Goal: Task Accomplishment & Management: Manage account settings

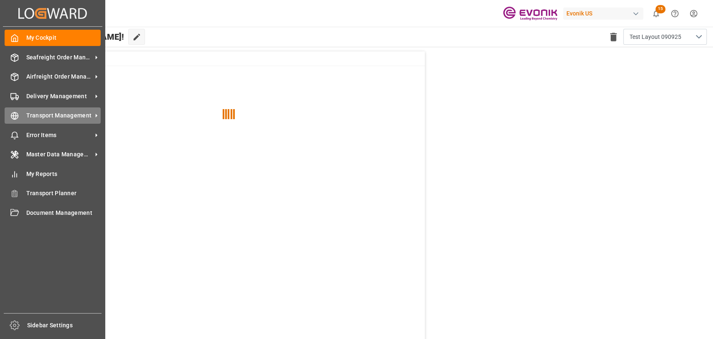
click at [39, 119] on span "Transport Management" at bounding box center [59, 115] width 66 height 9
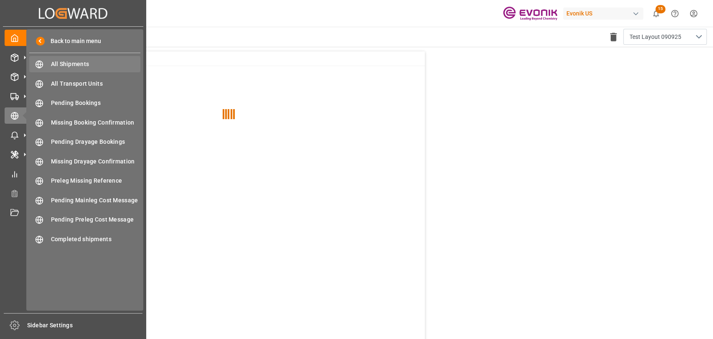
click at [78, 58] on div "All Shipments All Shipments" at bounding box center [84, 64] width 111 height 16
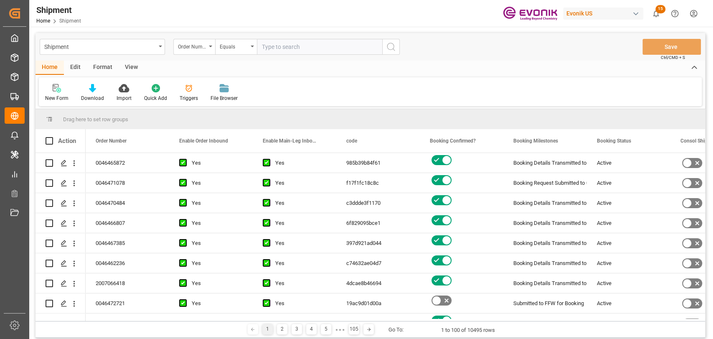
click at [101, 66] on div "Format" at bounding box center [103, 68] width 32 height 14
click at [52, 86] on div at bounding box center [57, 88] width 25 height 9
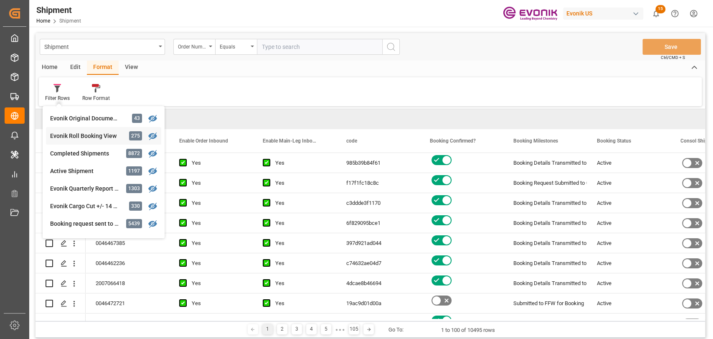
click at [98, 141] on div "Shipment Order Number Equals Save Ctrl/CMD + S Home Edit Format View Filter Row…" at bounding box center [369, 185] width 669 height 304
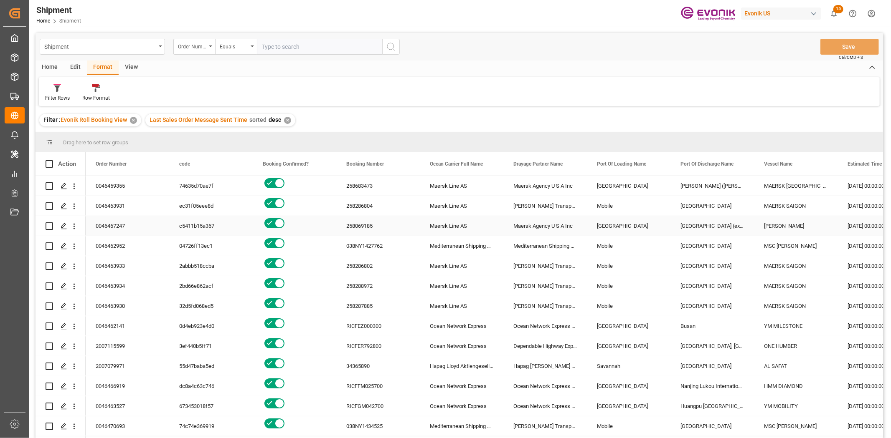
click at [610, 223] on div "Newark" at bounding box center [629, 226] width 84 height 20
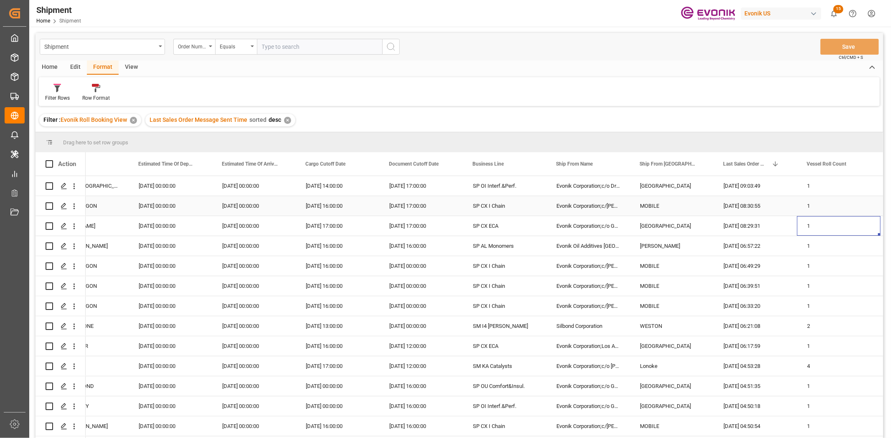
scroll to position [0, 709]
click at [712, 163] on span at bounding box center [783, 164] width 8 height 8
click at [712, 168] on span "filter" at bounding box center [850, 165] width 51 height 15
click at [712, 187] on div "Equals" at bounding box center [817, 188] width 70 height 6
click at [712, 241] on div "In range" at bounding box center [821, 241] width 82 height 13
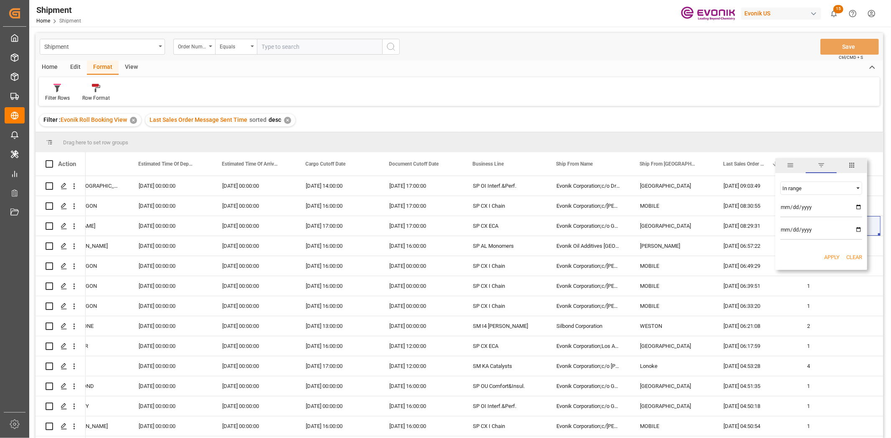
click at [712, 206] on input "date" at bounding box center [821, 209] width 82 height 17
type input "2025-09-10"
click at [712, 230] on input "date" at bounding box center [821, 231] width 82 height 17
type input "2025-09-14"
click at [712, 261] on button "Apply" at bounding box center [831, 257] width 15 height 8
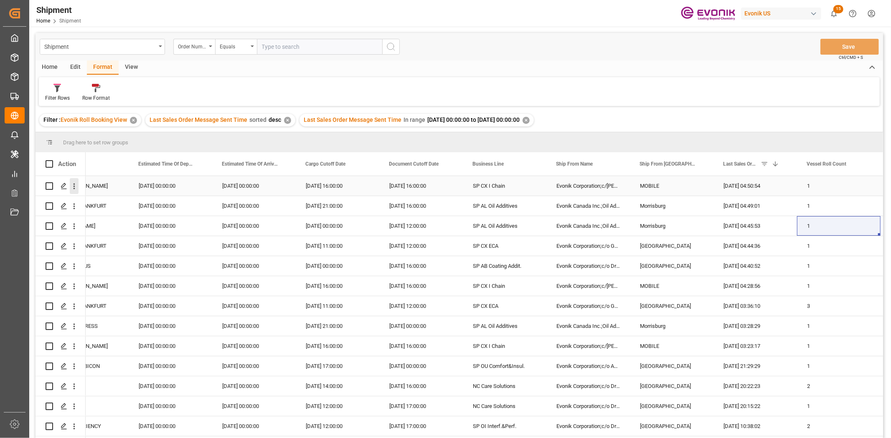
click at [73, 185] on icon "open menu" at bounding box center [74, 187] width 2 height 6
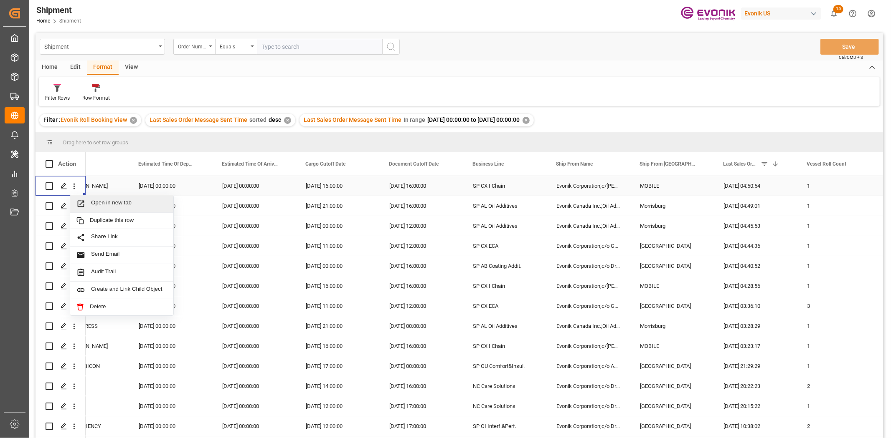
click at [109, 207] on span "Open in new tab" at bounding box center [129, 204] width 76 height 9
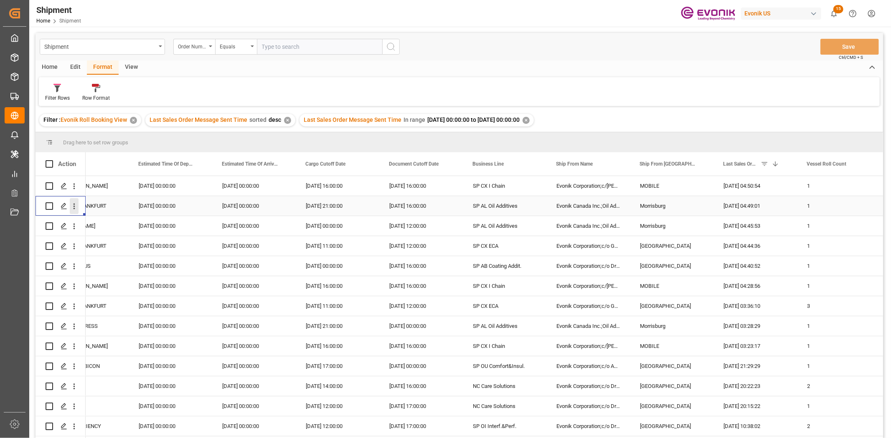
click at [76, 206] on icon "open menu" at bounding box center [74, 206] width 9 height 9
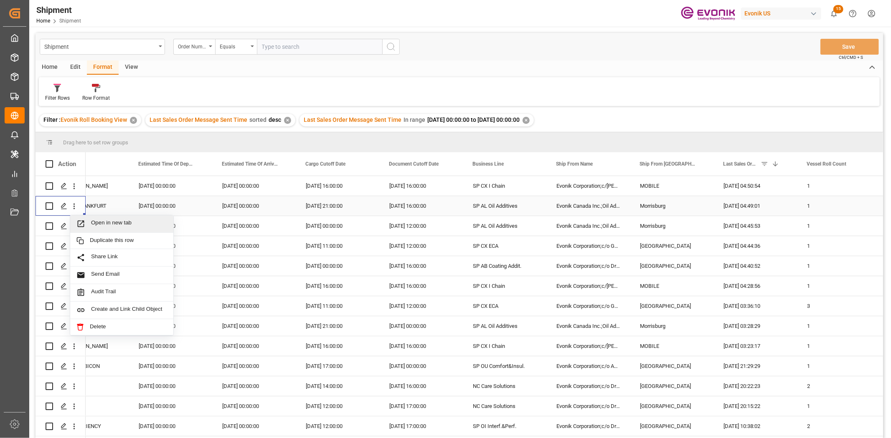
click at [91, 224] on div "Open in new tab" at bounding box center [121, 224] width 91 height 9
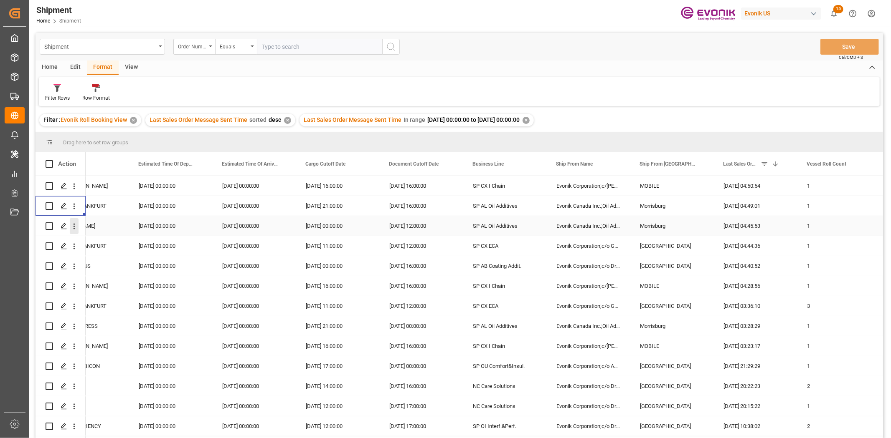
click at [76, 223] on icon "open menu" at bounding box center [74, 226] width 9 height 9
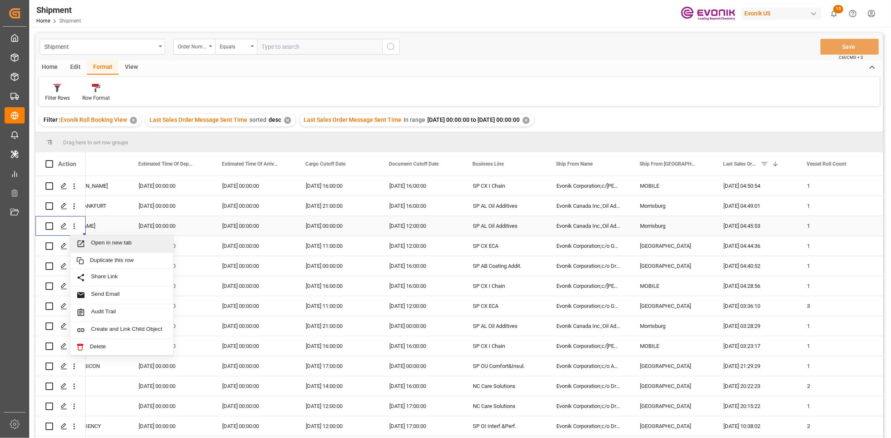
drag, startPoint x: 81, startPoint y: 240, endPoint x: 84, endPoint y: 244, distance: 4.8
click at [81, 244] on icon "Press SPACE to select this row." at bounding box center [80, 244] width 9 height 9
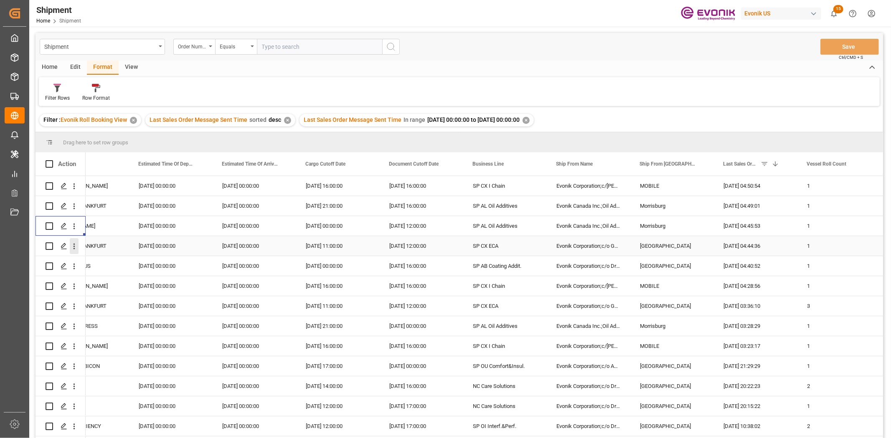
click at [75, 244] on icon "open menu" at bounding box center [74, 246] width 9 height 9
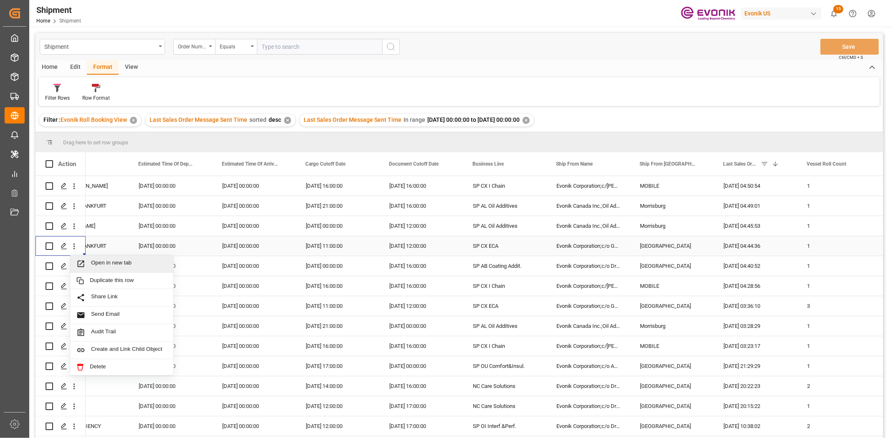
click at [85, 265] on span "Press SPACE to select this row." at bounding box center [83, 264] width 15 height 9
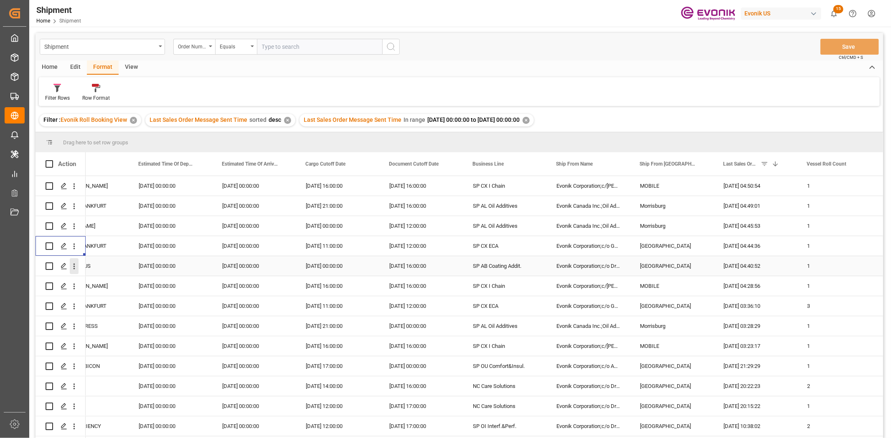
click at [73, 263] on icon "open menu" at bounding box center [74, 266] width 9 height 9
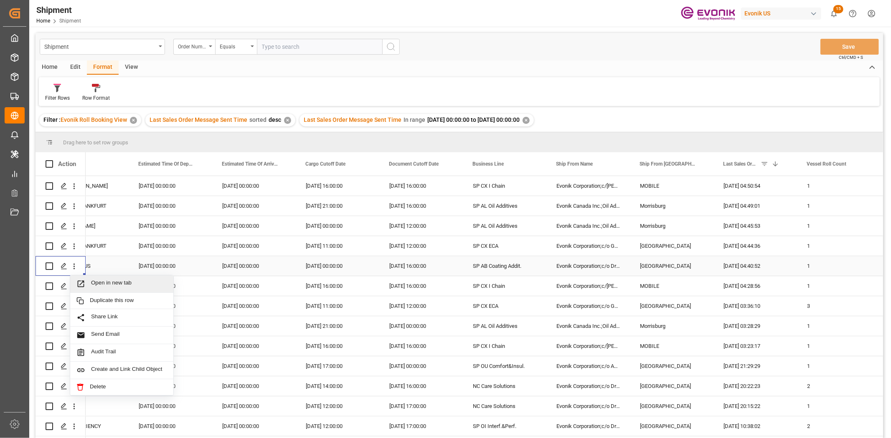
click at [88, 281] on span "Press SPACE to select this row." at bounding box center [83, 284] width 15 height 9
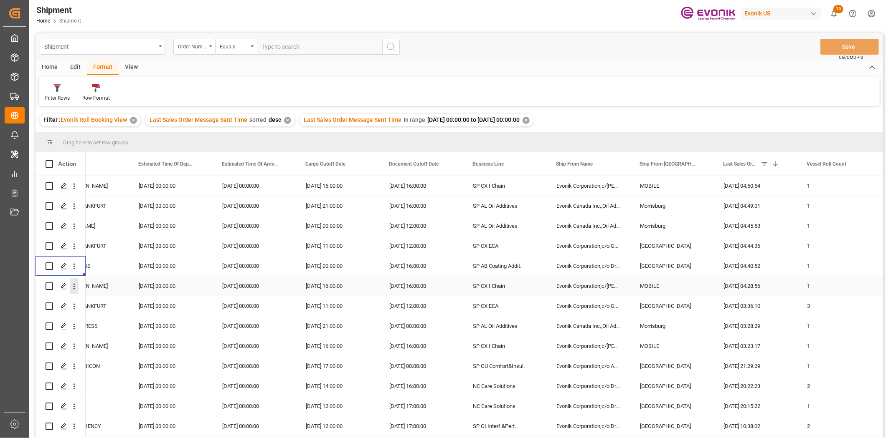
click at [72, 281] on button "open menu" at bounding box center [74, 286] width 9 height 16
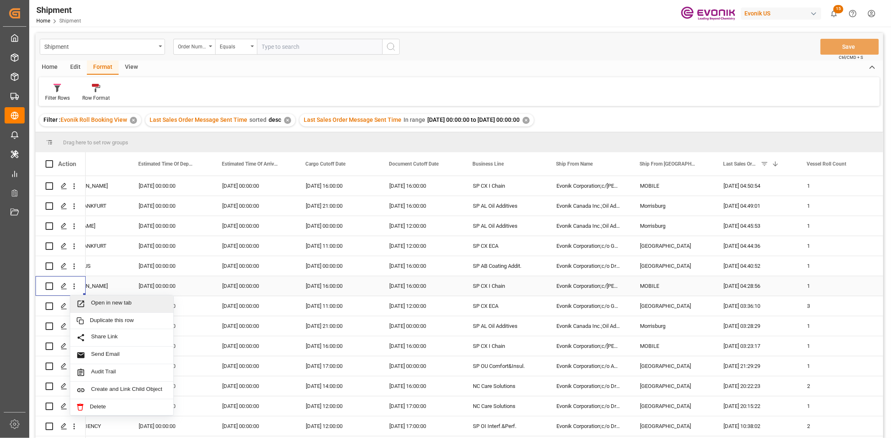
click at [93, 299] on div "Open in new tab" at bounding box center [121, 305] width 103 height 18
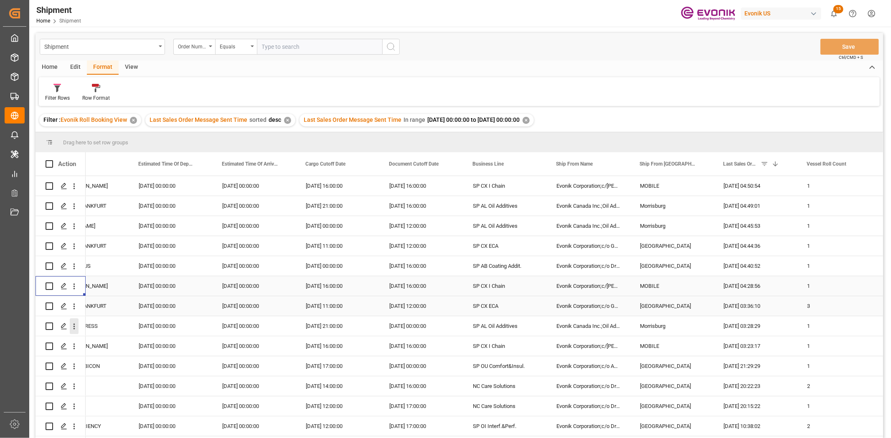
drag, startPoint x: 72, startPoint y: 311, endPoint x: 78, endPoint y: 320, distance: 10.9
click at [72, 311] on button "open menu" at bounding box center [74, 307] width 9 height 16
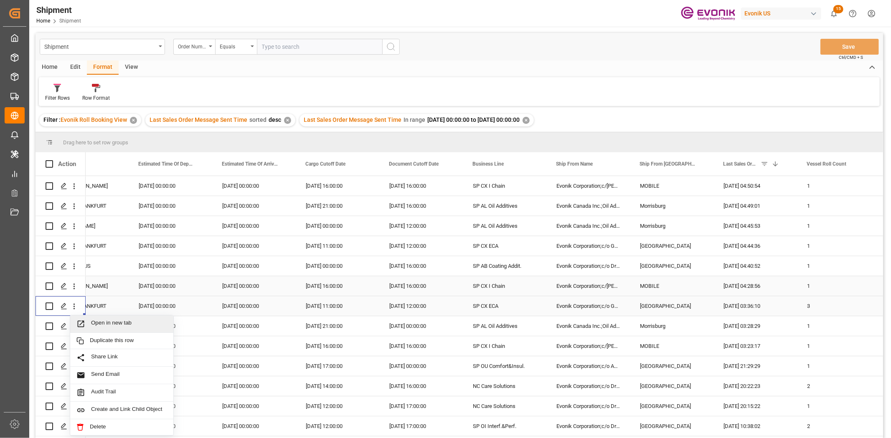
click at [83, 328] on icon "Press SPACE to select this row." at bounding box center [80, 324] width 9 height 9
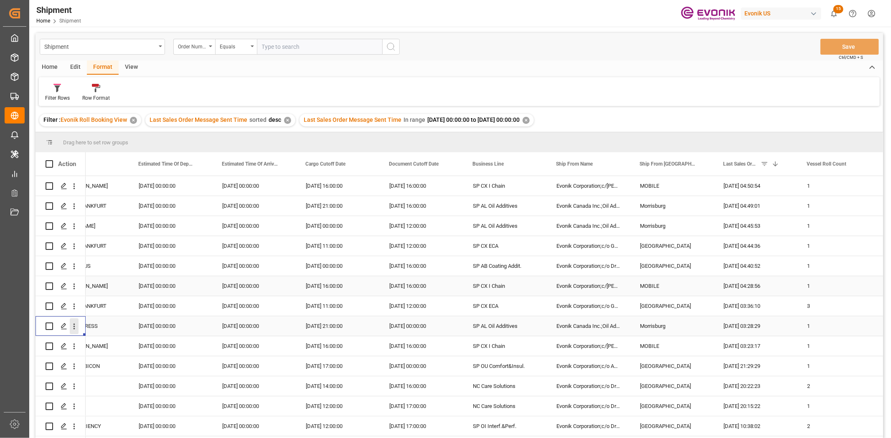
click at [73, 326] on icon "open menu" at bounding box center [74, 326] width 9 height 9
click at [91, 338] on span "Open in new tab" at bounding box center [129, 344] width 76 height 9
click at [74, 338] on icon "open menu" at bounding box center [74, 347] width 2 height 6
click at [88, 338] on span "Press SPACE to select this row." at bounding box center [83, 364] width 15 height 9
click at [76, 338] on icon "open menu" at bounding box center [74, 366] width 9 height 9
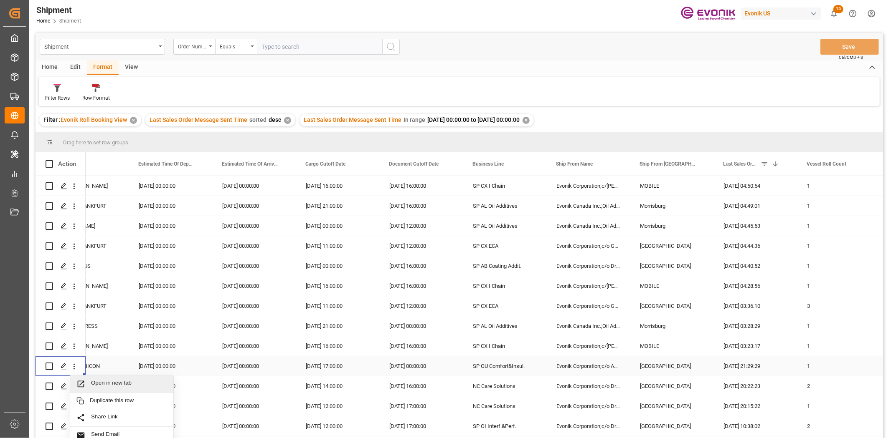
click at [95, 338] on span "Open in new tab" at bounding box center [129, 384] width 76 height 9
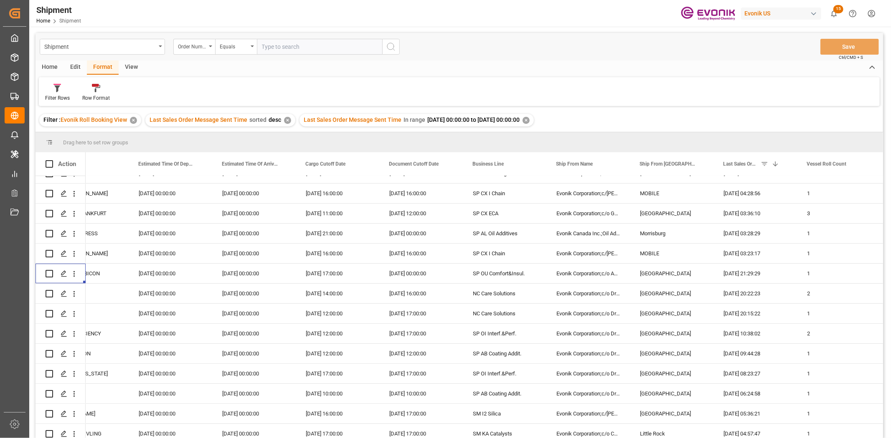
scroll to position [0, 709]
click at [72, 295] on icon "open menu" at bounding box center [74, 294] width 9 height 9
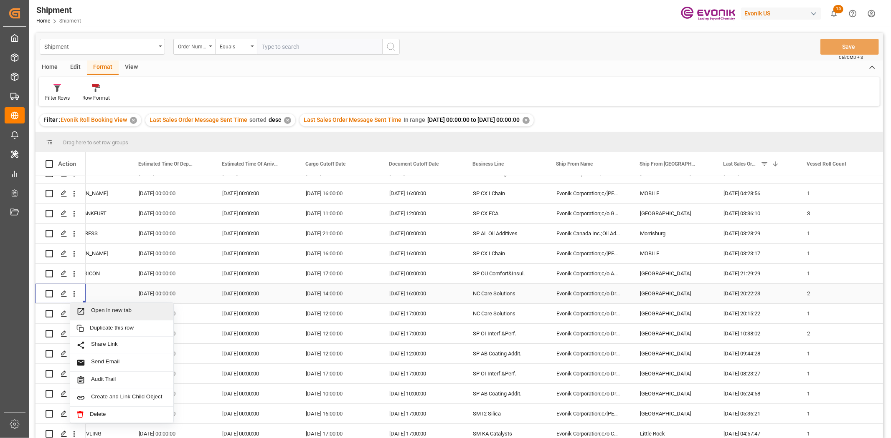
click at [95, 312] on span "Open in new tab" at bounding box center [129, 311] width 76 height 9
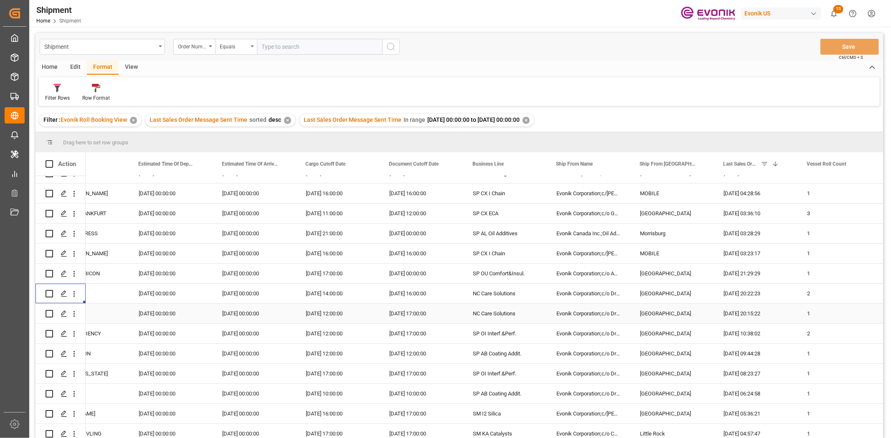
drag, startPoint x: 74, startPoint y: 311, endPoint x: 80, endPoint y: 316, distance: 8.0
click at [76, 311] on icon "open menu" at bounding box center [74, 314] width 9 height 9
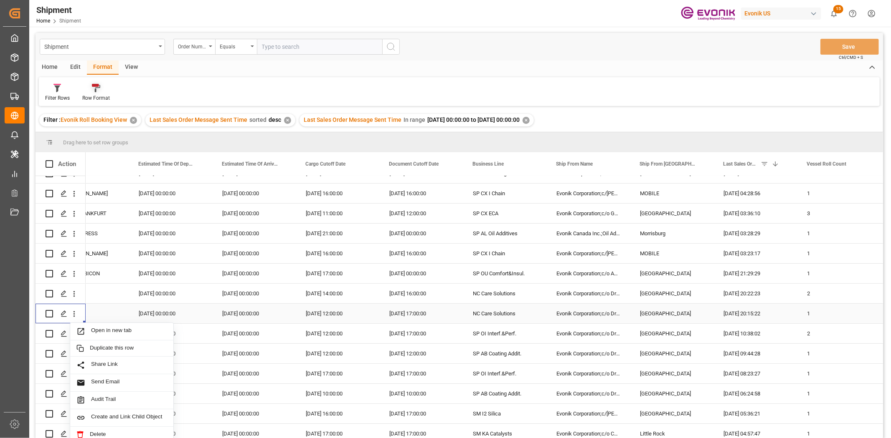
click at [90, 328] on span "Press SPACE to select this row." at bounding box center [83, 331] width 15 height 9
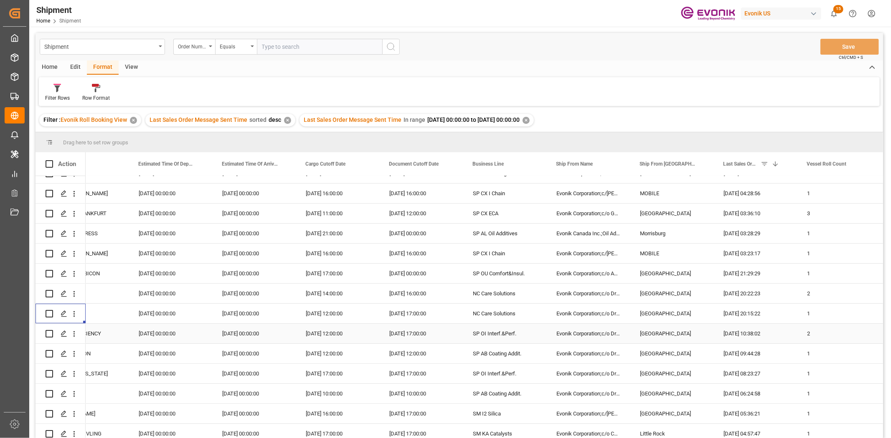
click at [73, 332] on icon "open menu" at bounding box center [74, 334] width 9 height 9
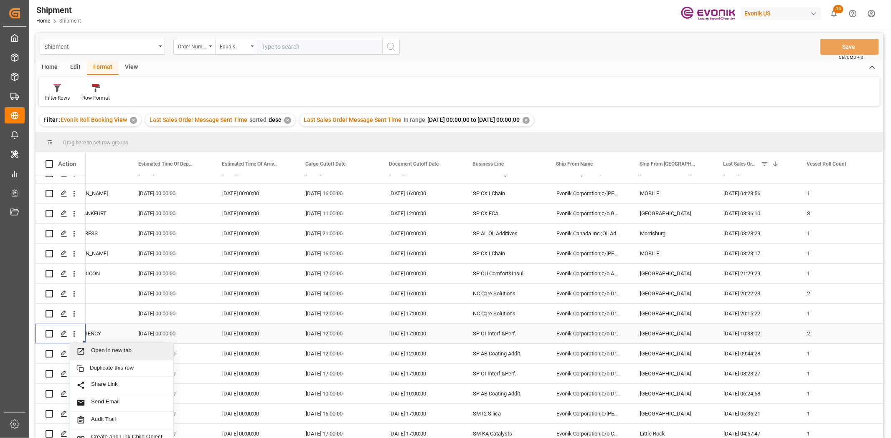
click at [110, 338] on span "Open in new tab" at bounding box center [129, 351] width 76 height 9
click at [74, 338] on button "open menu" at bounding box center [74, 354] width 9 height 16
click at [94, 338] on span "Open in new tab" at bounding box center [129, 371] width 76 height 9
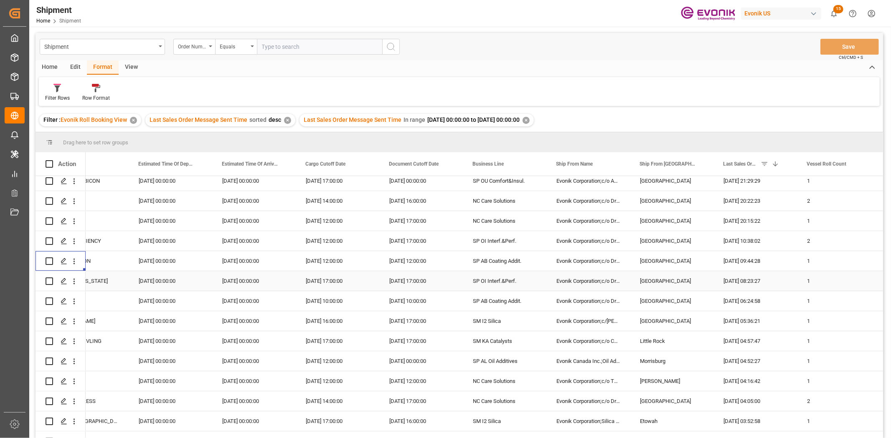
click at [76, 280] on icon "open menu" at bounding box center [74, 281] width 9 height 9
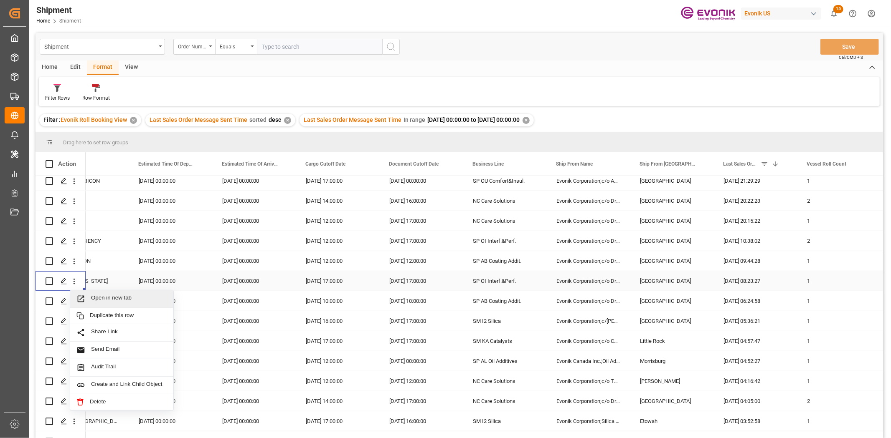
click at [89, 294] on div "Open in new tab" at bounding box center [121, 300] width 103 height 18
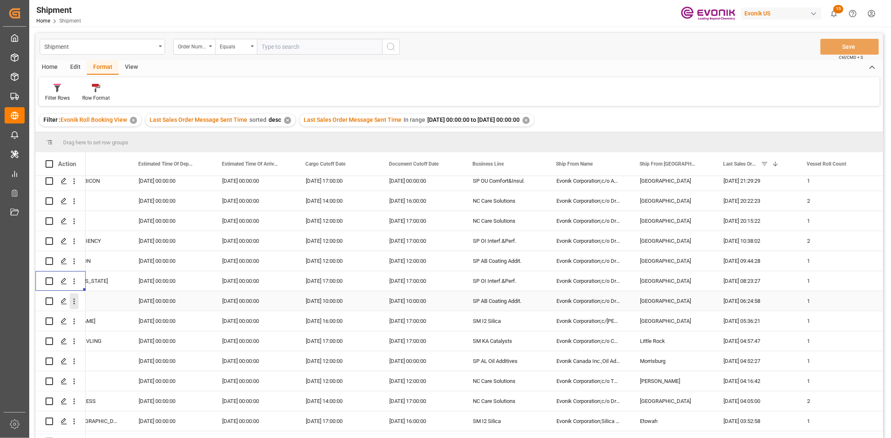
click at [74, 300] on icon "open menu" at bounding box center [74, 301] width 9 height 9
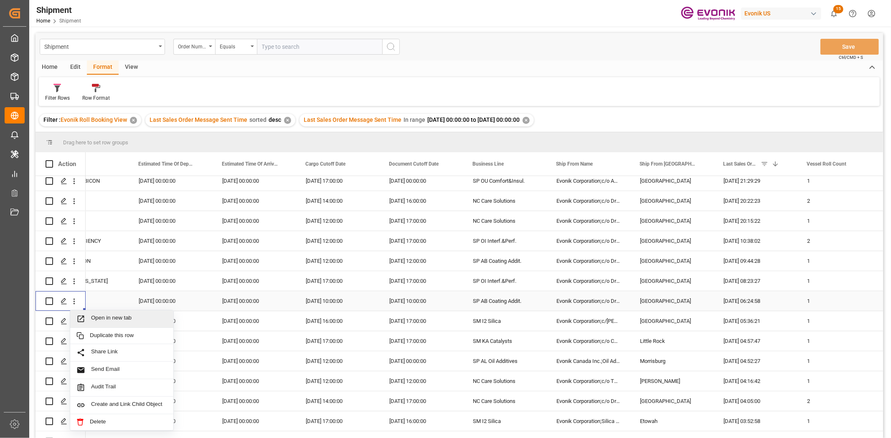
click at [84, 315] on icon "Press SPACE to select this row." at bounding box center [80, 319] width 9 height 9
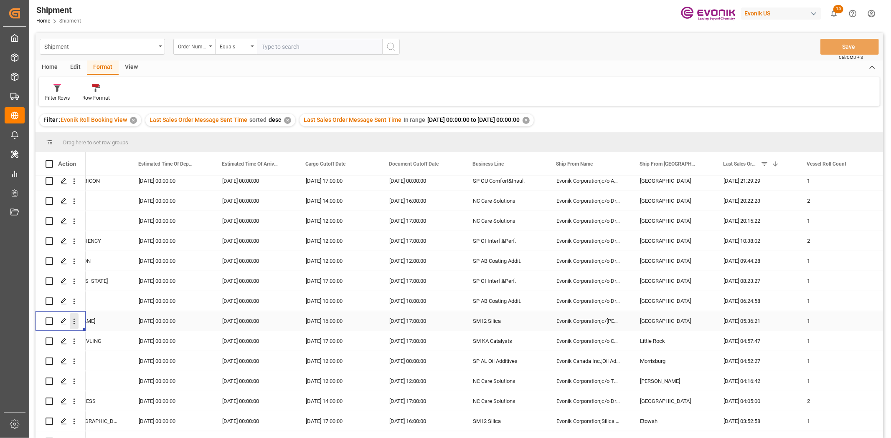
click at [73, 315] on button "open menu" at bounding box center [74, 322] width 9 height 16
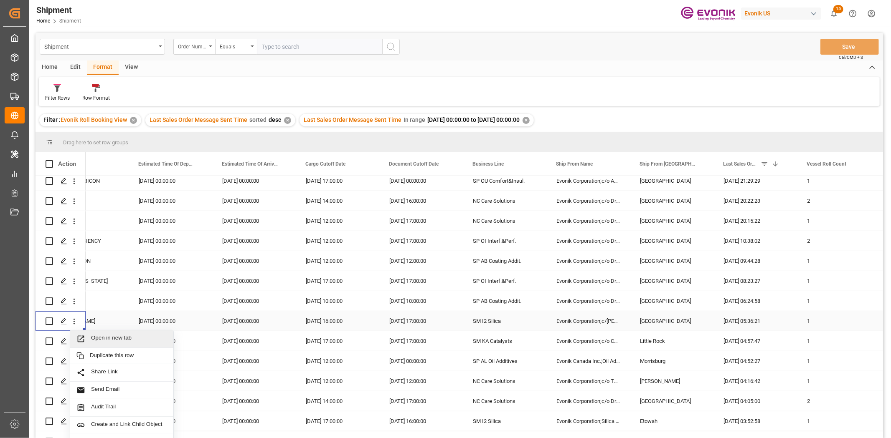
click at [89, 335] on span "Press SPACE to select this row." at bounding box center [83, 339] width 15 height 9
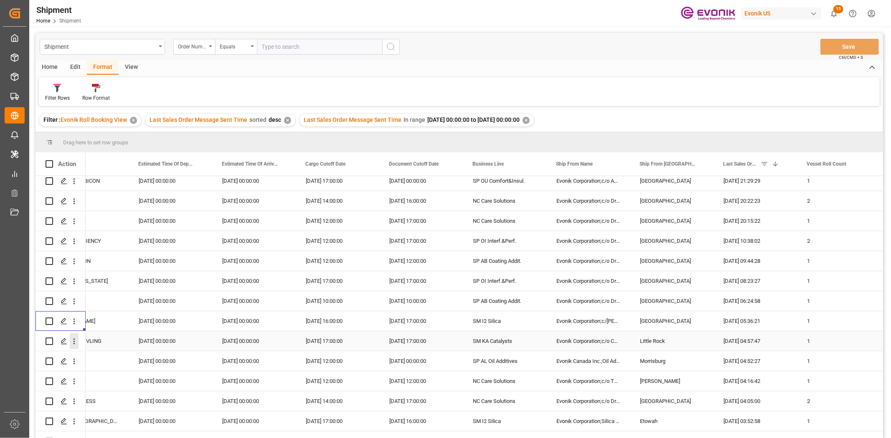
click at [73, 338] on icon "open menu" at bounding box center [74, 342] width 2 height 6
click at [102, 338] on span "Open in new tab" at bounding box center [129, 359] width 76 height 9
click at [77, 338] on icon "open menu" at bounding box center [74, 361] width 9 height 9
click at [85, 338] on span "Press SPACE to select this row." at bounding box center [83, 379] width 15 height 9
click at [77, 338] on icon "open menu" at bounding box center [74, 381] width 9 height 9
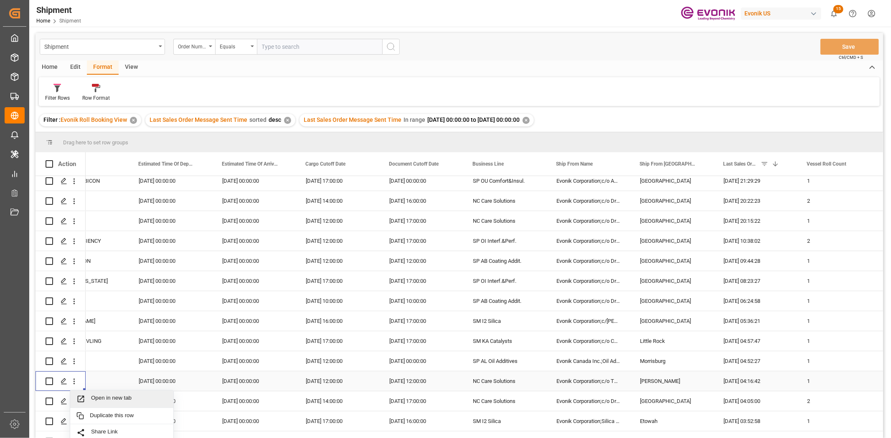
click at [95, 338] on span "Open in new tab" at bounding box center [129, 399] width 76 height 9
click at [73, 338] on icon "open menu" at bounding box center [74, 401] width 9 height 9
click at [92, 338] on span "Open in new tab" at bounding box center [129, 419] width 76 height 9
click at [74, 338] on icon "open menu" at bounding box center [74, 422] width 9 height 9
click at [112, 338] on div "Open in new tab" at bounding box center [121, 440] width 103 height 18
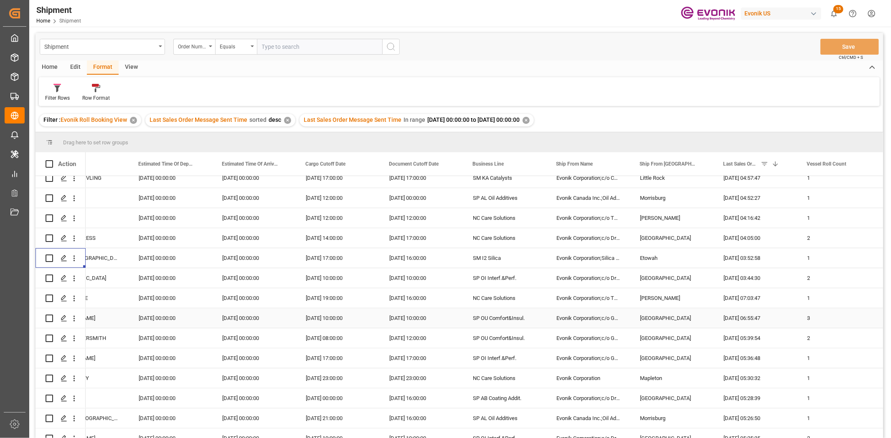
scroll to position [371, 0]
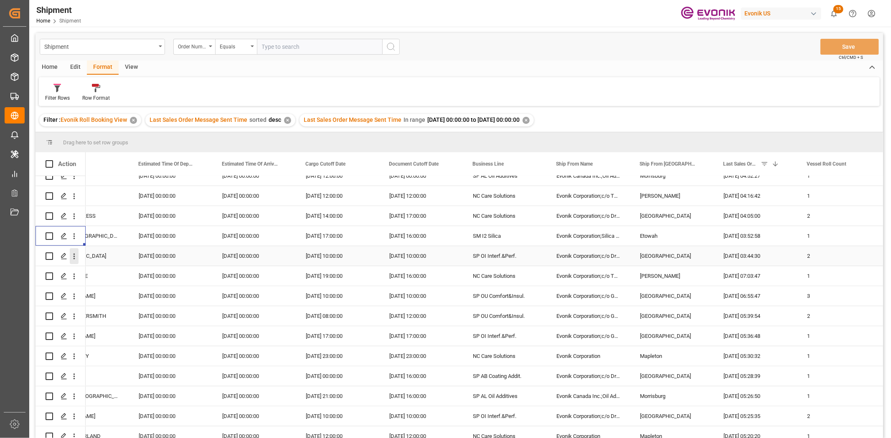
click at [76, 255] on icon "open menu" at bounding box center [74, 256] width 9 height 9
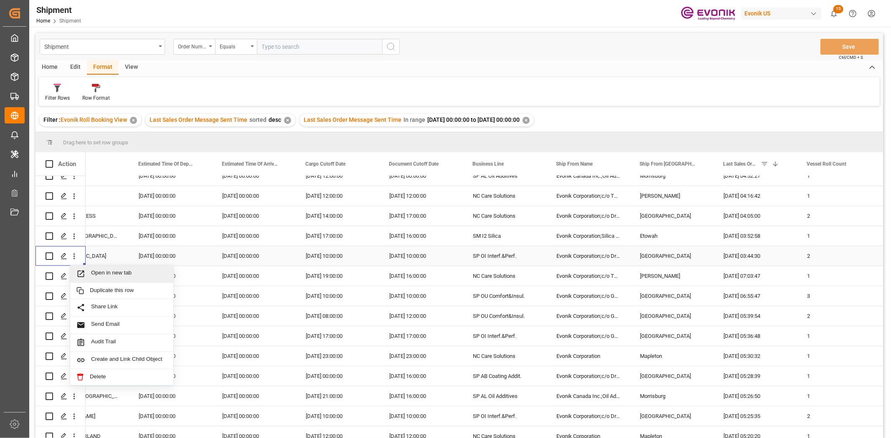
click at [86, 268] on div "Open in new tab" at bounding box center [121, 275] width 103 height 18
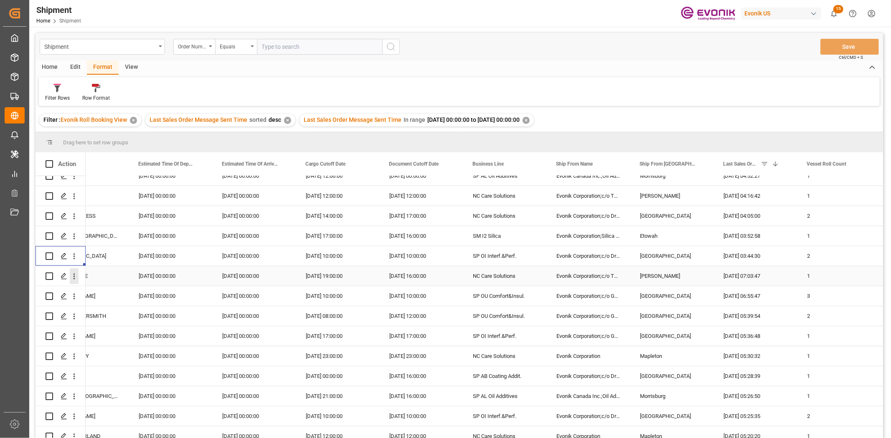
click at [74, 274] on icon "open menu" at bounding box center [74, 277] width 2 height 6
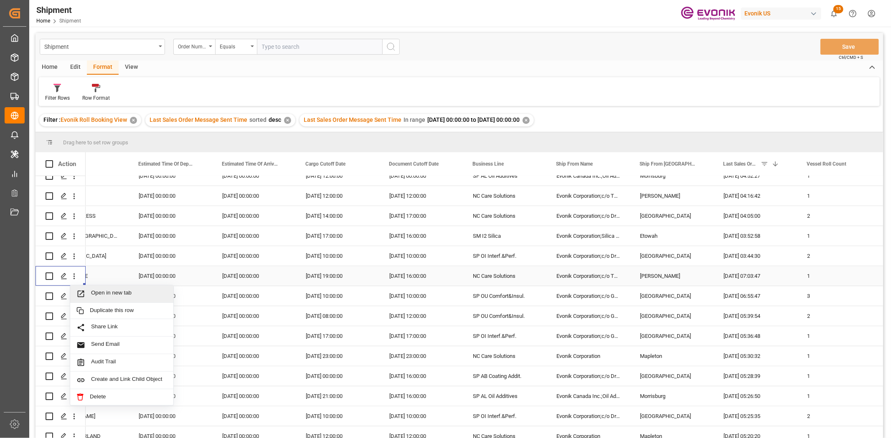
click at [84, 287] on div "Open in new tab" at bounding box center [121, 295] width 103 height 18
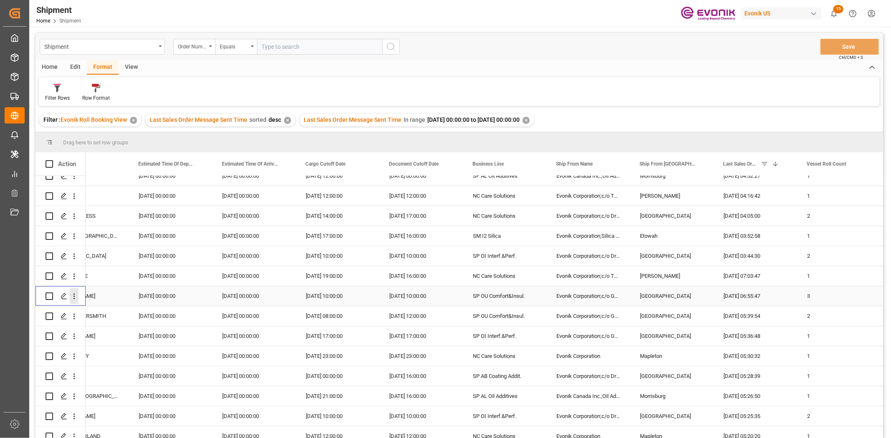
click at [70, 294] on icon "open menu" at bounding box center [74, 296] width 9 height 9
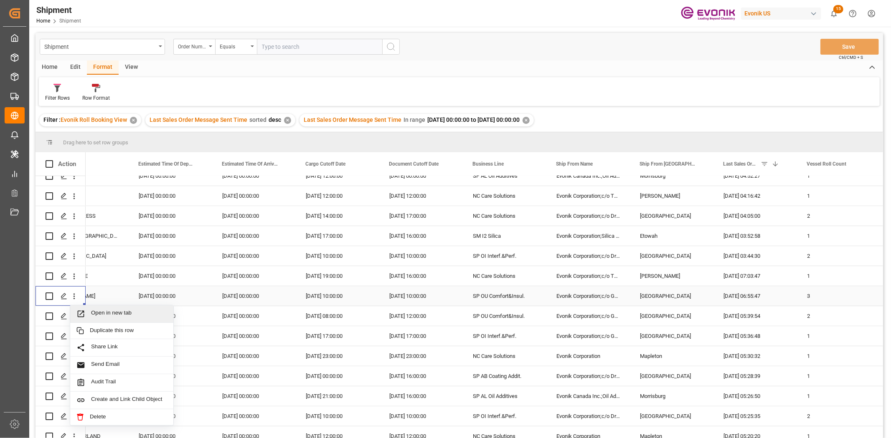
click at [95, 311] on span "Open in new tab" at bounding box center [129, 314] width 76 height 9
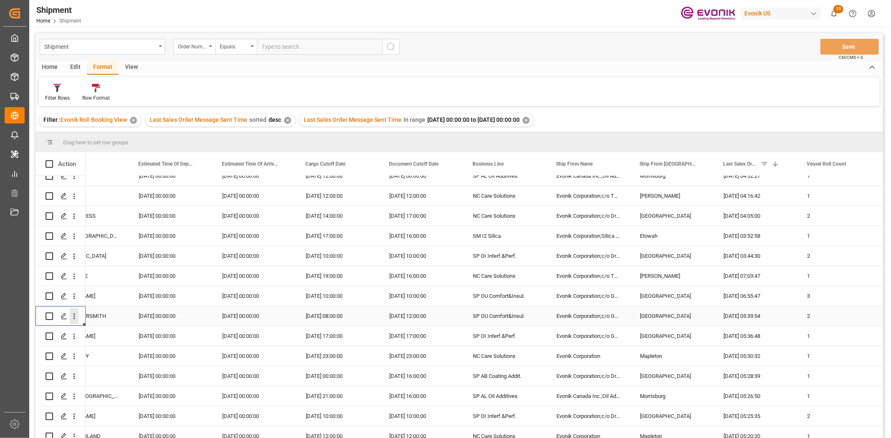
click at [76, 315] on icon "open menu" at bounding box center [74, 316] width 9 height 9
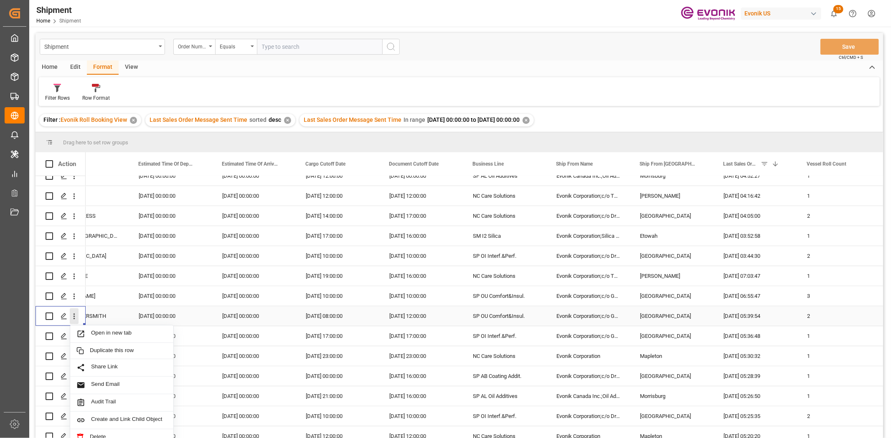
click at [114, 330] on span "Open in new tab" at bounding box center [129, 334] width 76 height 9
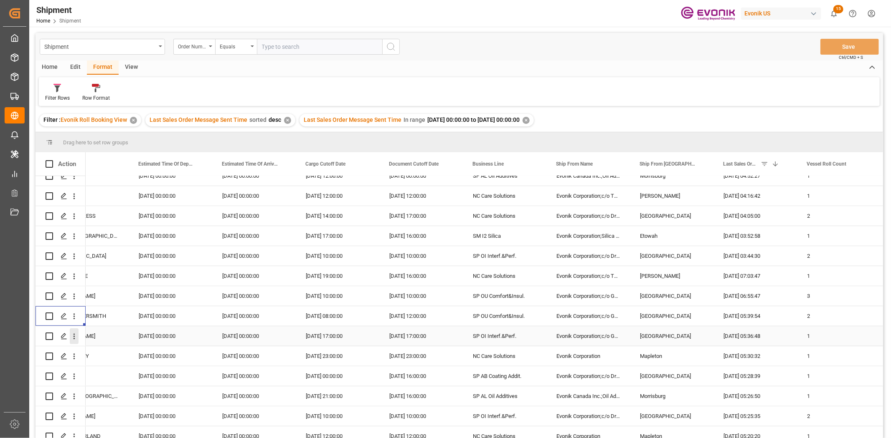
click at [73, 338] on icon "open menu" at bounding box center [74, 337] width 2 height 6
click at [93, 338] on span "Open in new tab" at bounding box center [129, 354] width 76 height 9
click at [74, 338] on icon "open menu" at bounding box center [74, 357] width 2 height 6
click at [97, 338] on span "Open in new tab" at bounding box center [129, 374] width 76 height 9
click at [76, 338] on icon "open menu" at bounding box center [74, 376] width 9 height 9
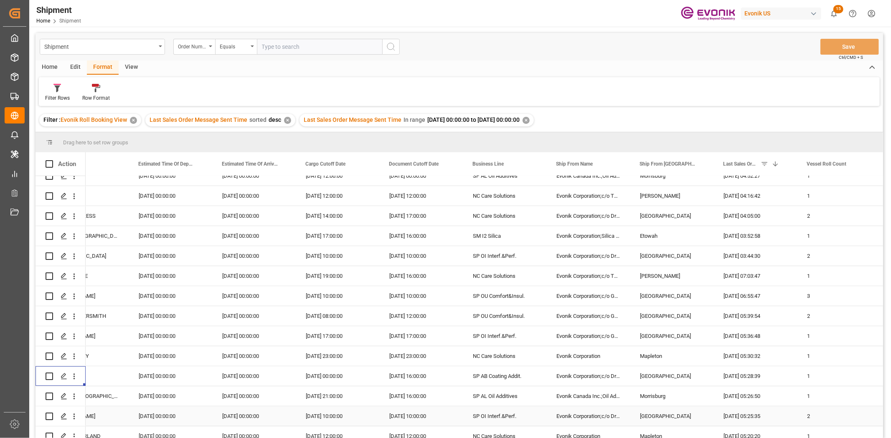
scroll to position [464, 0]
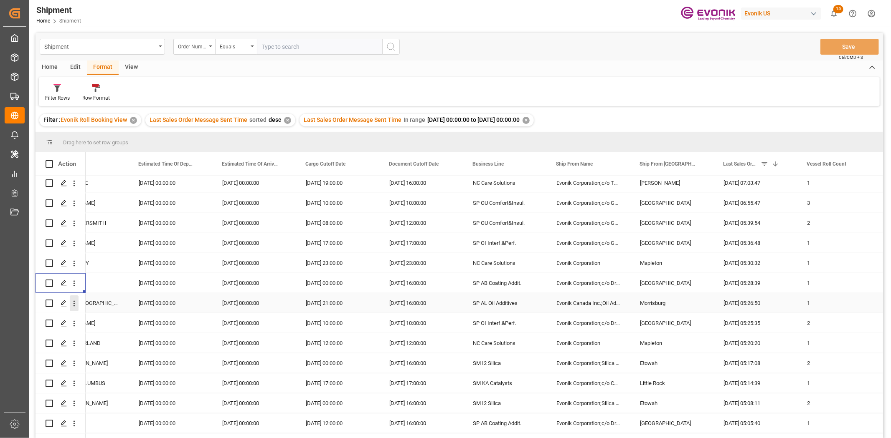
click at [72, 304] on icon "open menu" at bounding box center [74, 303] width 9 height 9
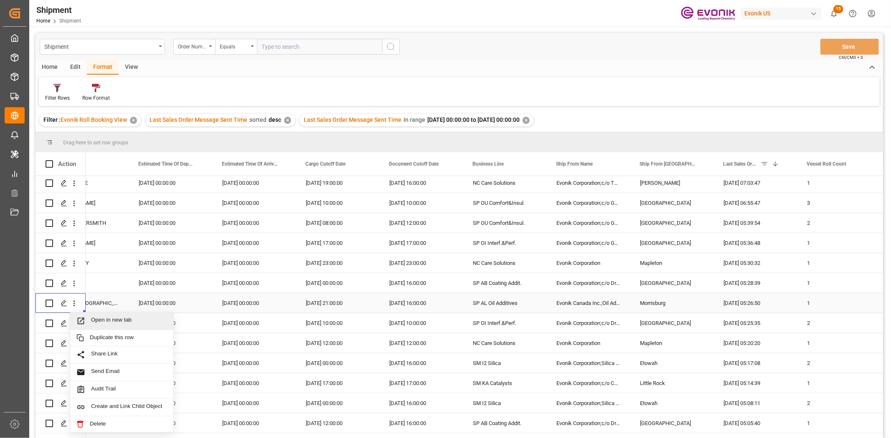
click at [86, 326] on div "Open in new tab" at bounding box center [121, 322] width 103 height 18
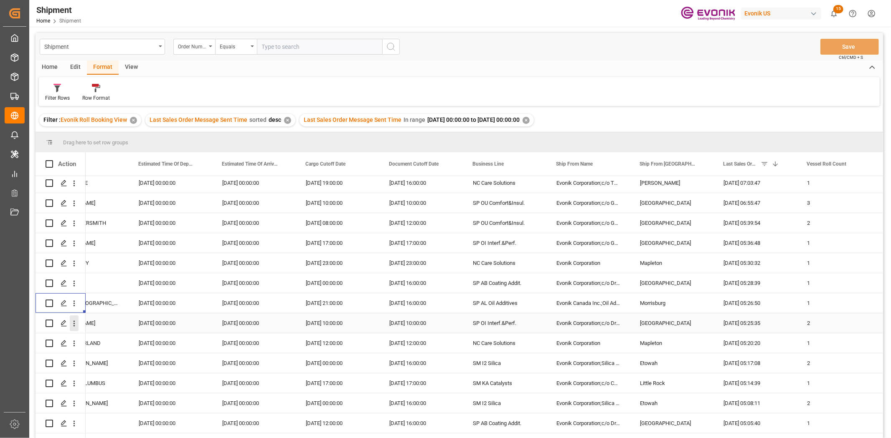
click at [75, 323] on icon "open menu" at bounding box center [74, 323] width 9 height 9
click at [94, 338] on span "Open in new tab" at bounding box center [129, 341] width 76 height 9
click at [75, 338] on icon "open menu" at bounding box center [74, 343] width 9 height 9
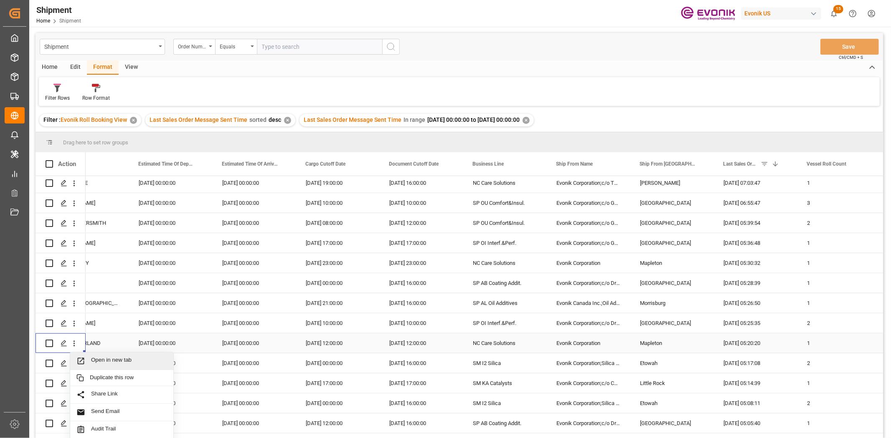
click at [94, 338] on span "Open in new tab" at bounding box center [129, 361] width 76 height 9
click at [76, 338] on icon "open menu" at bounding box center [74, 363] width 9 height 9
click at [91, 338] on div "Open in new tab" at bounding box center [121, 382] width 103 height 18
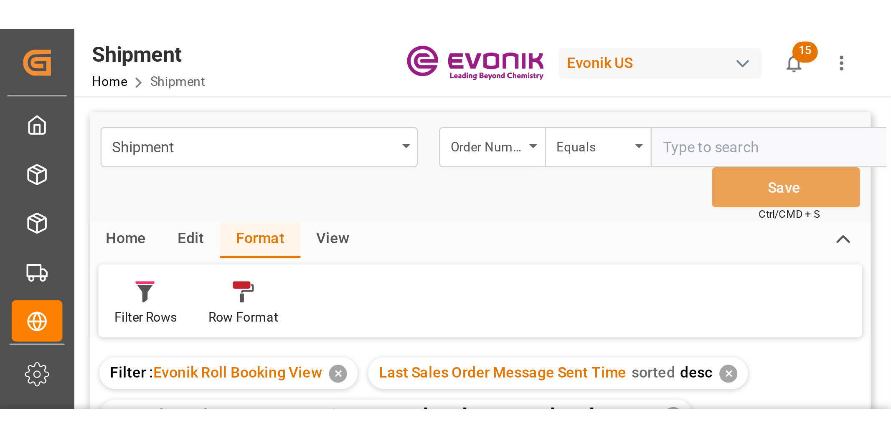
scroll to position [0, 709]
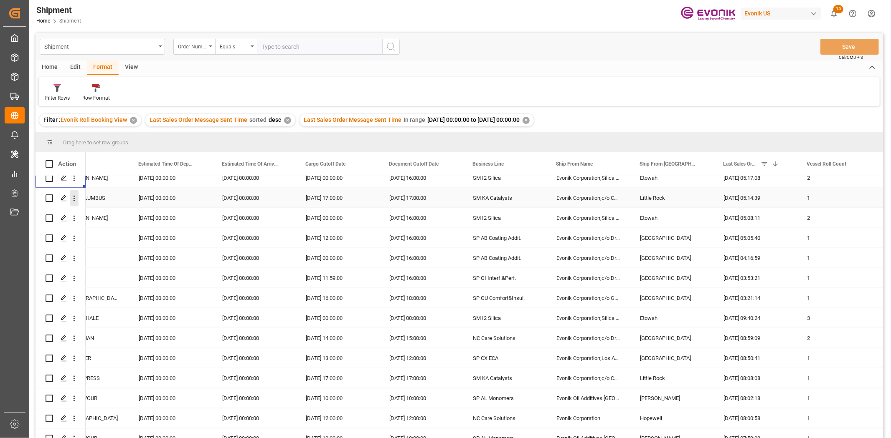
click at [76, 197] on icon "open menu" at bounding box center [74, 198] width 9 height 9
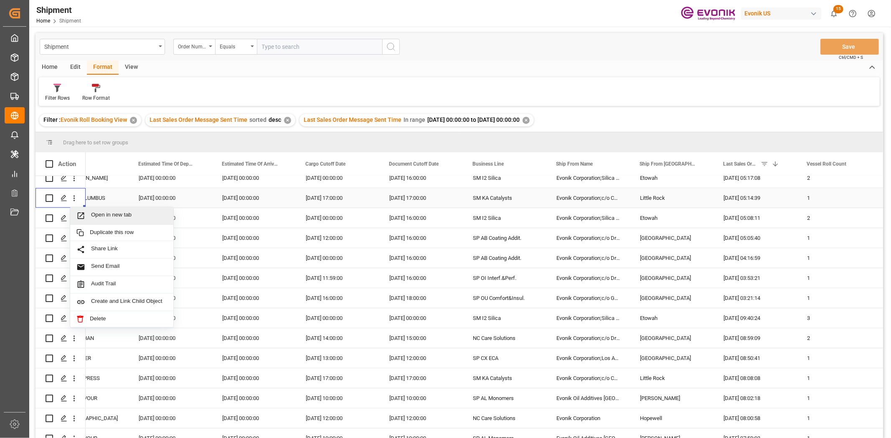
click at [89, 208] on div "Open in new tab" at bounding box center [121, 217] width 103 height 18
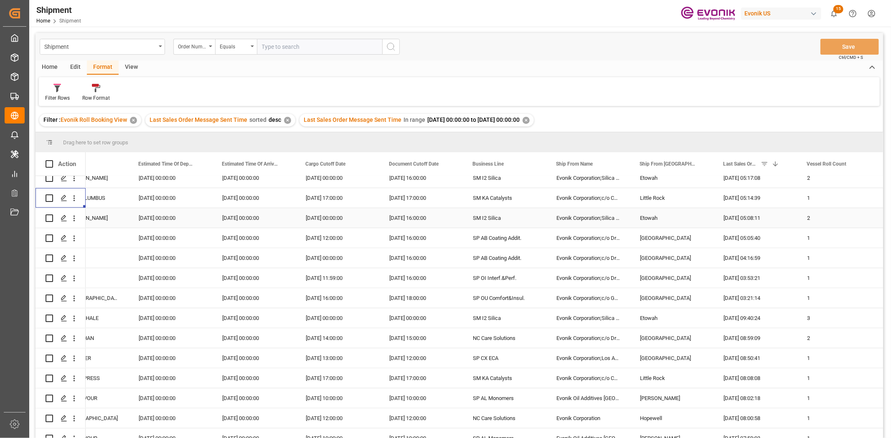
drag, startPoint x: 76, startPoint y: 216, endPoint x: 90, endPoint y: 224, distance: 15.5
click at [77, 217] on icon "open menu" at bounding box center [74, 218] width 9 height 9
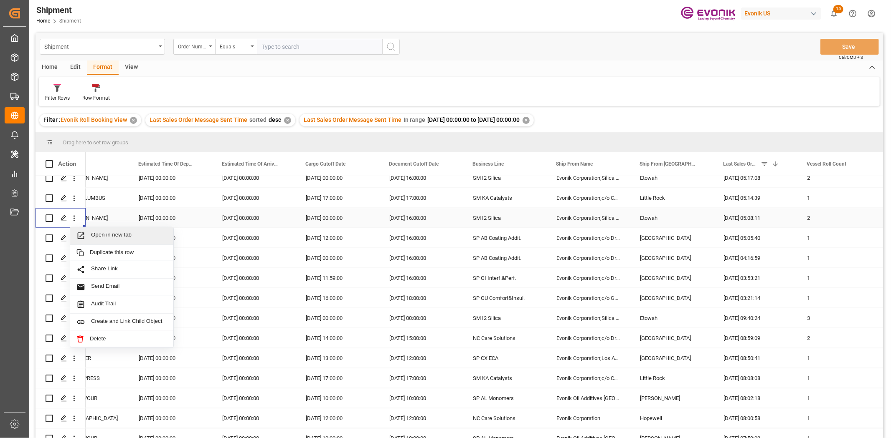
click at [95, 228] on div "Open in new tab" at bounding box center [121, 237] width 103 height 18
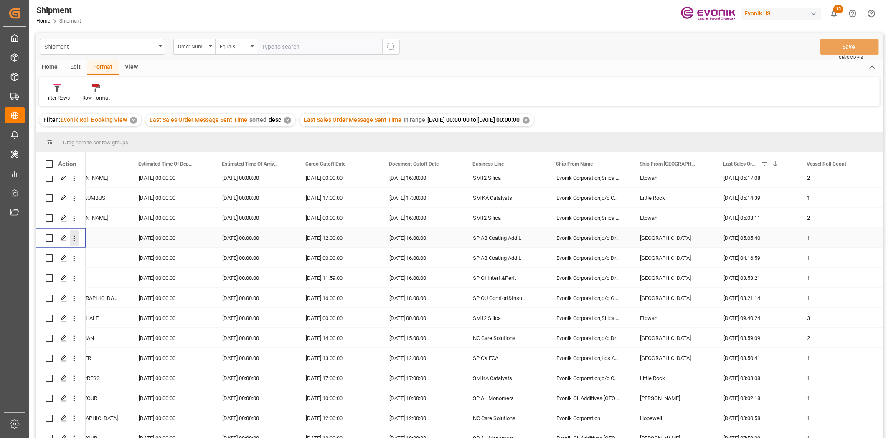
drag, startPoint x: 72, startPoint y: 241, endPoint x: 103, endPoint y: 253, distance: 33.0
click at [73, 241] on icon "open menu" at bounding box center [74, 238] width 9 height 9
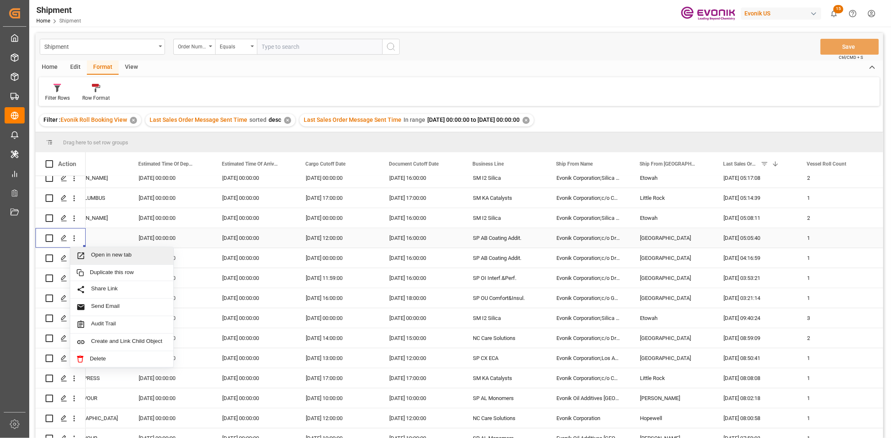
click at [104, 258] on span "Open in new tab" at bounding box center [129, 256] width 76 height 9
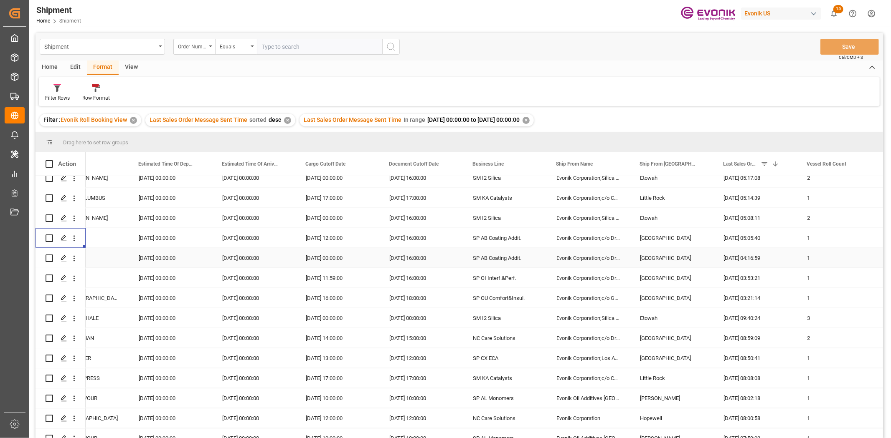
click at [74, 258] on icon "open menu" at bounding box center [74, 259] width 2 height 6
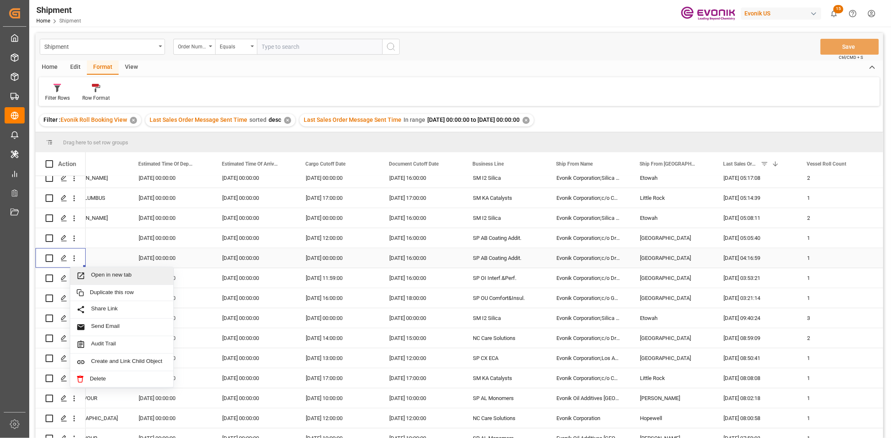
drag, startPoint x: 106, startPoint y: 281, endPoint x: 95, endPoint y: 163, distance: 119.1
click at [106, 281] on div "Open in new tab" at bounding box center [121, 277] width 103 height 18
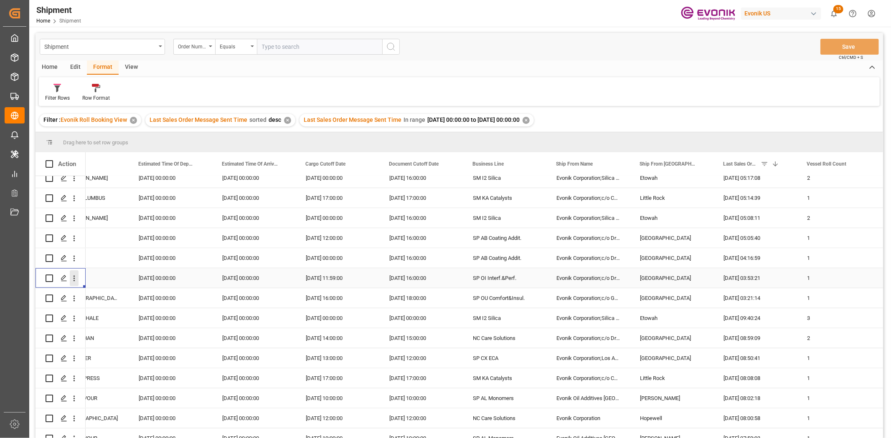
click at [76, 276] on icon "open menu" at bounding box center [74, 278] width 9 height 9
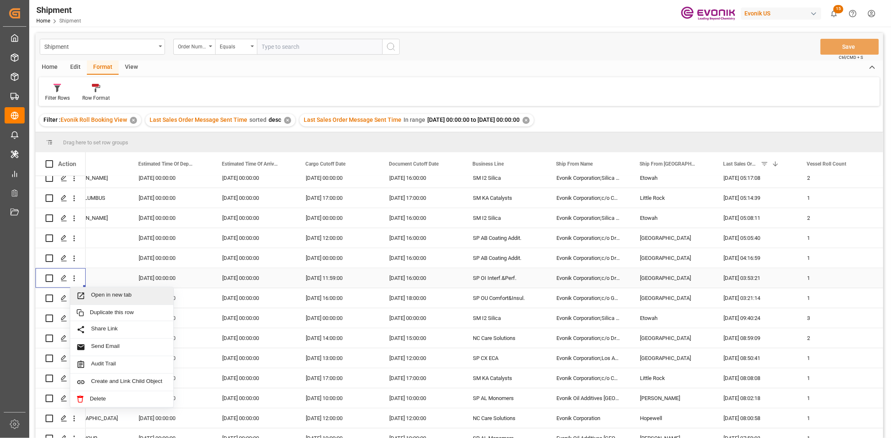
click at [105, 297] on span "Open in new tab" at bounding box center [129, 296] width 76 height 9
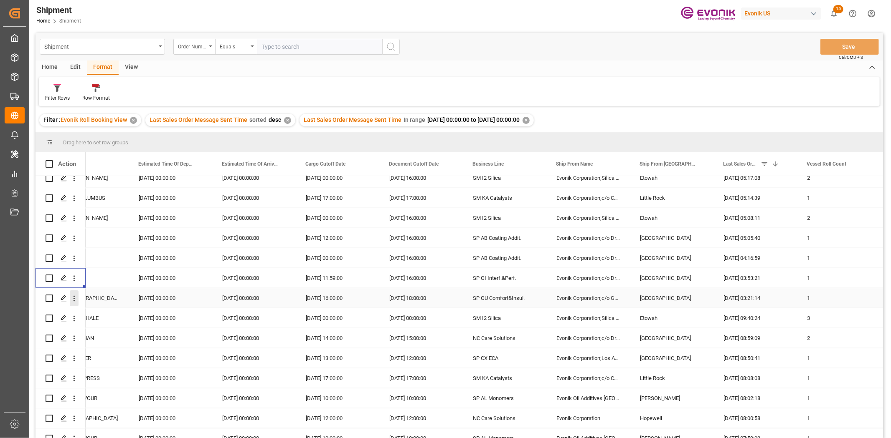
click at [76, 301] on icon "open menu" at bounding box center [74, 298] width 9 height 9
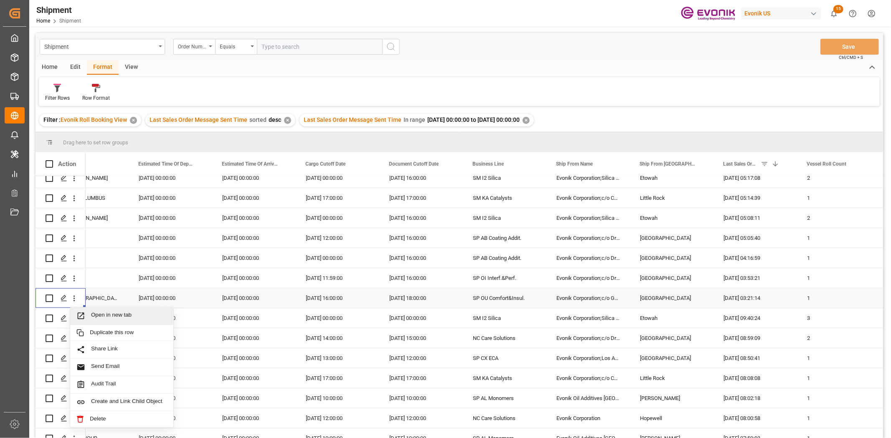
click at [91, 312] on span "Open in new tab" at bounding box center [129, 316] width 76 height 9
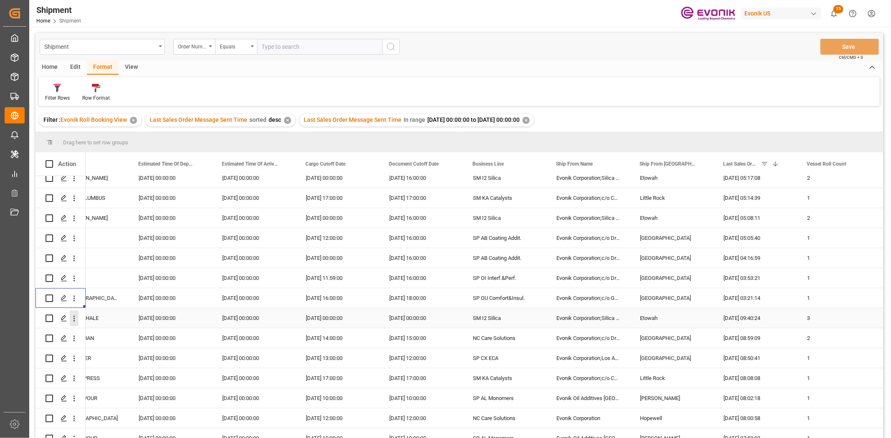
click at [73, 322] on icon "open menu" at bounding box center [74, 318] width 9 height 9
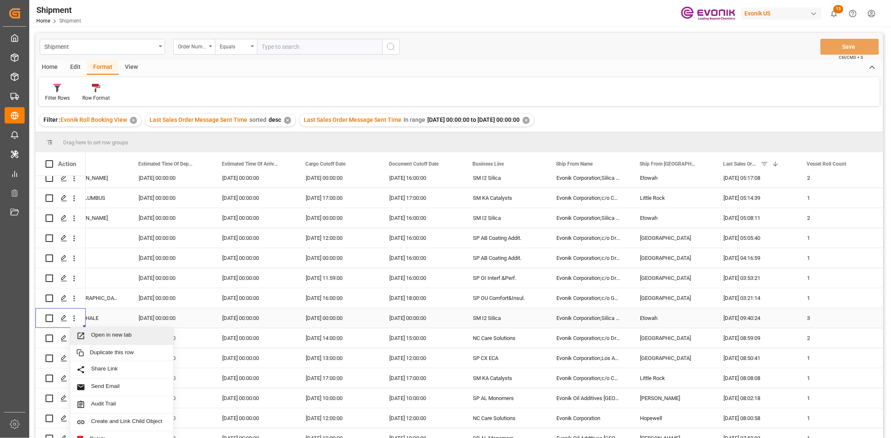
click at [97, 332] on span "Open in new tab" at bounding box center [129, 336] width 76 height 9
click at [74, 338] on icon "open menu" at bounding box center [74, 338] width 9 height 9
click at [124, 338] on span "Open in new tab" at bounding box center [129, 356] width 76 height 9
click at [76, 338] on icon "open menu" at bounding box center [74, 358] width 9 height 9
click at [88, 338] on div "Open in new tab" at bounding box center [121, 377] width 103 height 18
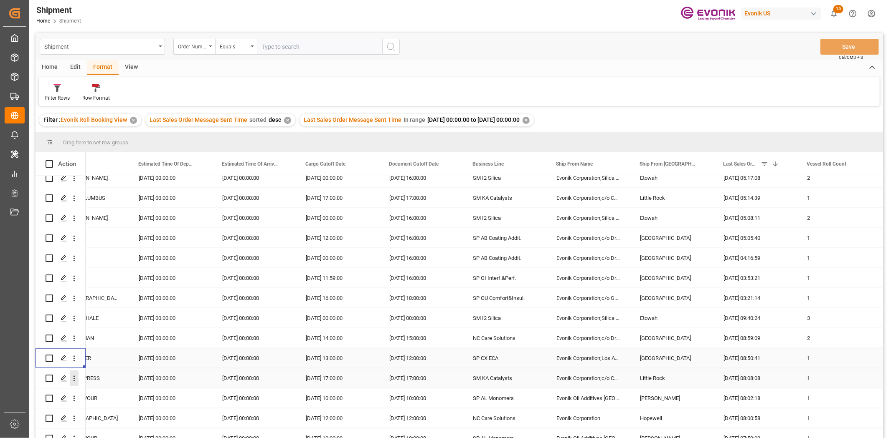
click at [72, 338] on icon "open menu" at bounding box center [74, 379] width 9 height 9
click at [92, 338] on span "Open in new tab" at bounding box center [129, 396] width 76 height 9
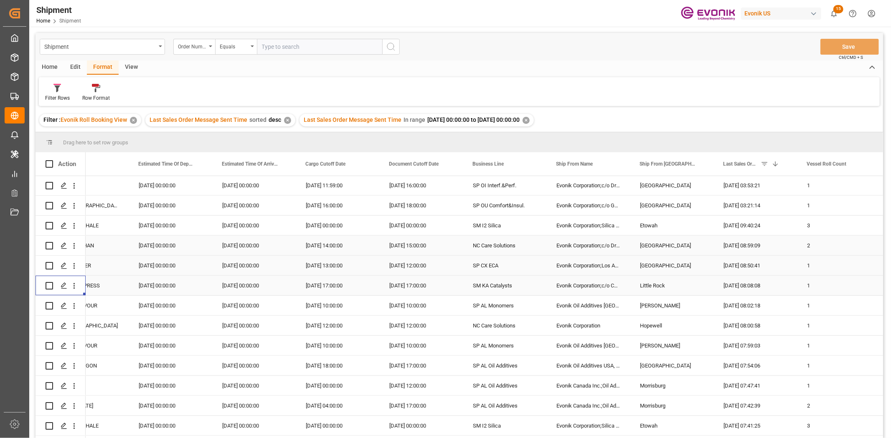
scroll to position [835, 0]
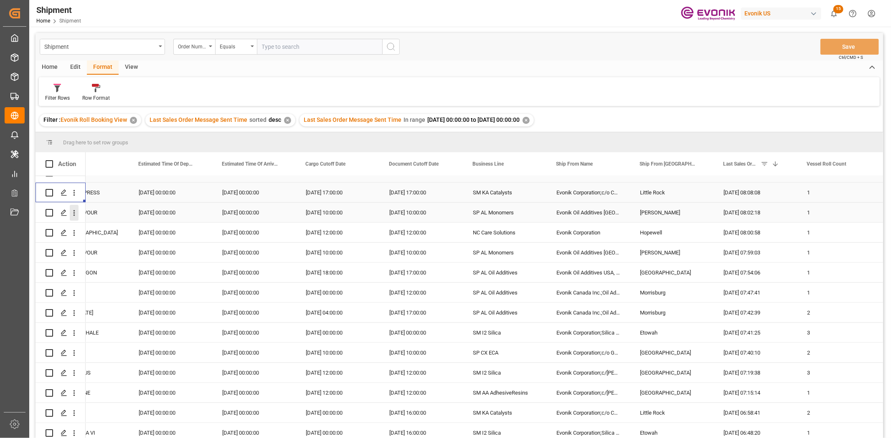
click at [73, 215] on icon "open menu" at bounding box center [74, 213] width 9 height 9
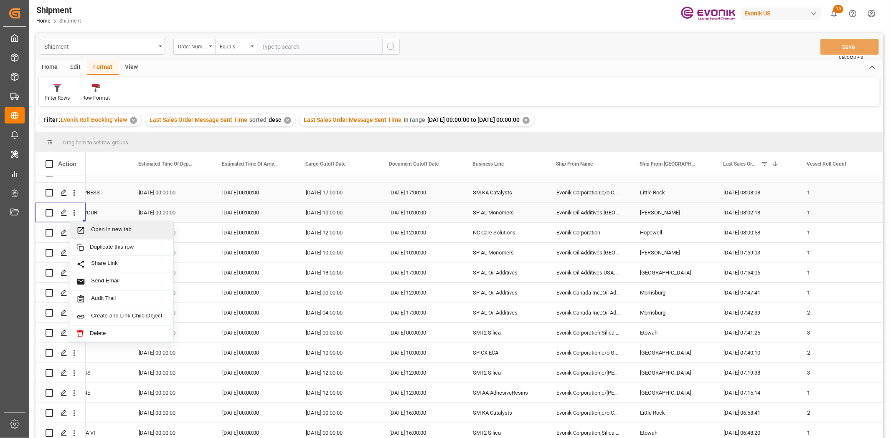
click at [90, 231] on span "Press SPACE to select this row." at bounding box center [83, 230] width 15 height 9
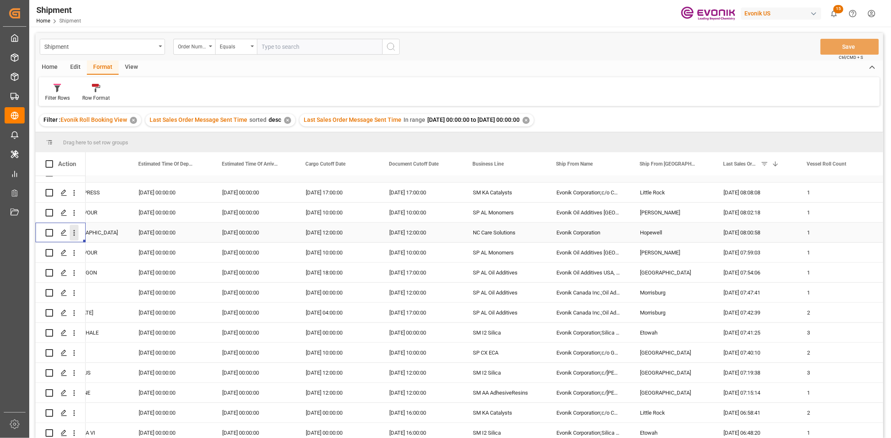
click at [72, 234] on icon "open menu" at bounding box center [74, 233] width 9 height 9
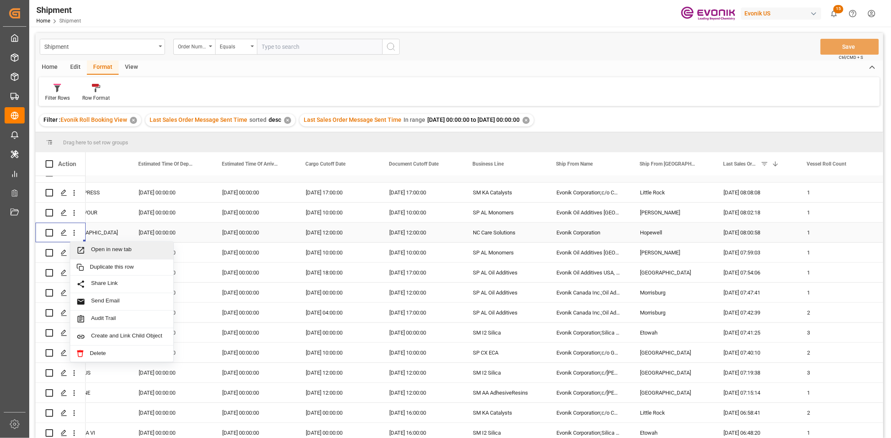
click at [89, 253] on span "Press SPACE to select this row." at bounding box center [83, 250] width 15 height 9
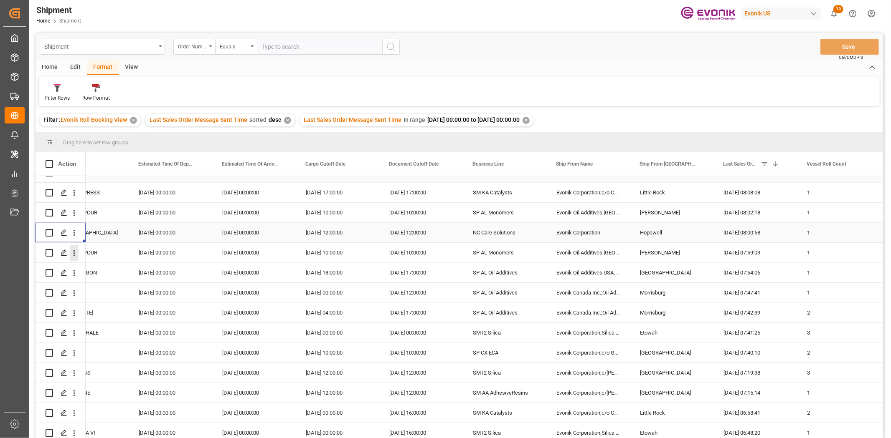
click at [72, 253] on icon "open menu" at bounding box center [74, 253] width 9 height 9
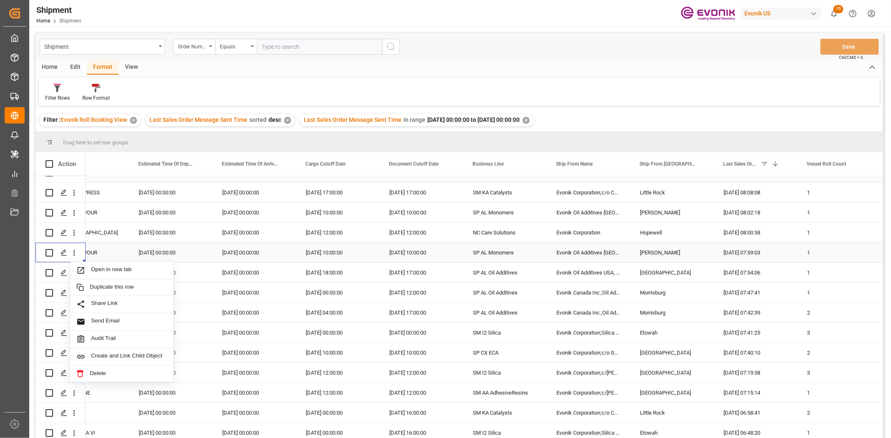
click at [92, 269] on span "Open in new tab" at bounding box center [129, 270] width 76 height 9
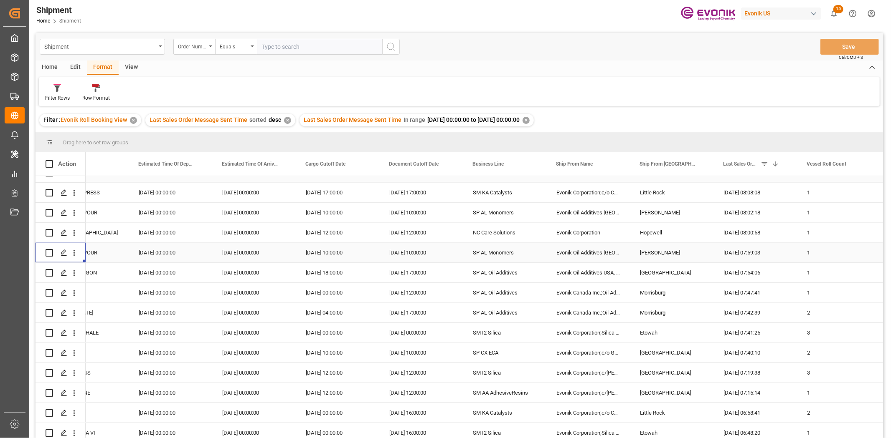
click at [74, 277] on icon "open menu" at bounding box center [74, 273] width 9 height 9
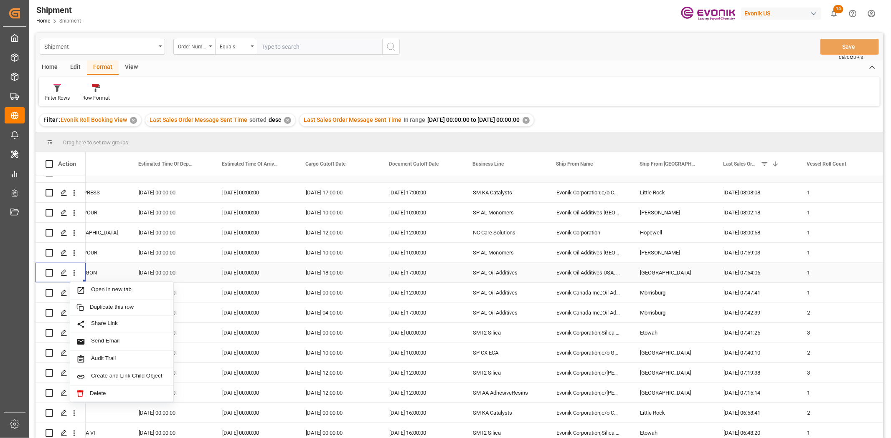
click at [94, 291] on span "Open in new tab" at bounding box center [129, 290] width 76 height 9
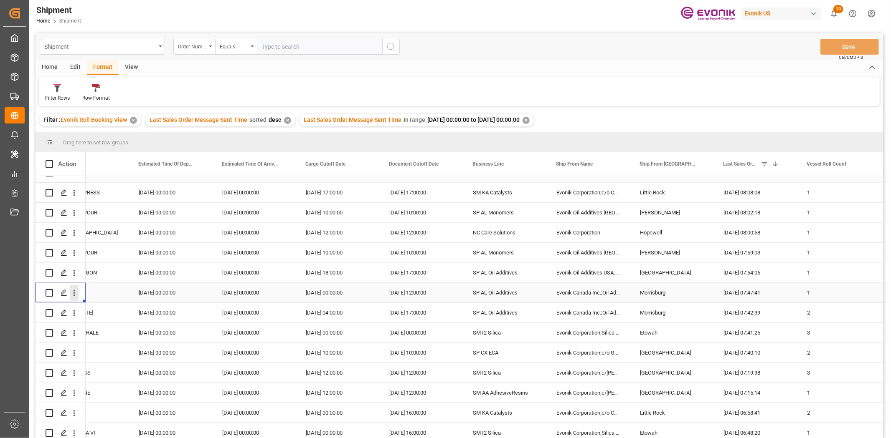
click at [74, 293] on icon "open menu" at bounding box center [74, 293] width 9 height 9
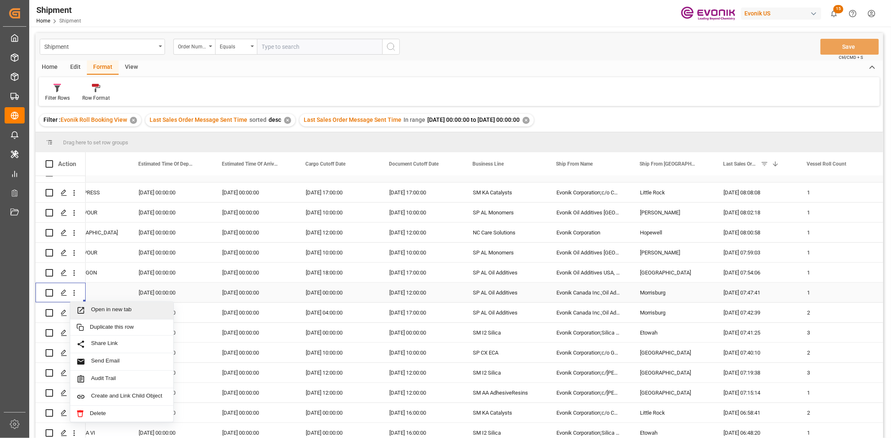
click at [104, 314] on span "Open in new tab" at bounding box center [129, 310] width 76 height 9
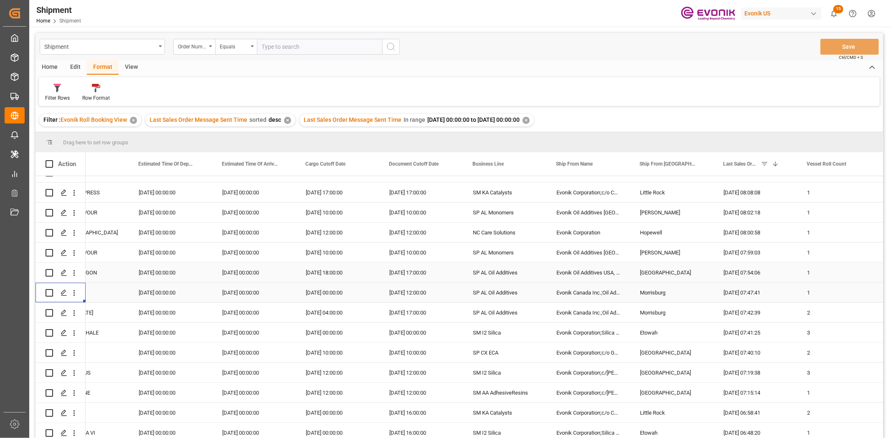
scroll to position [928, 0]
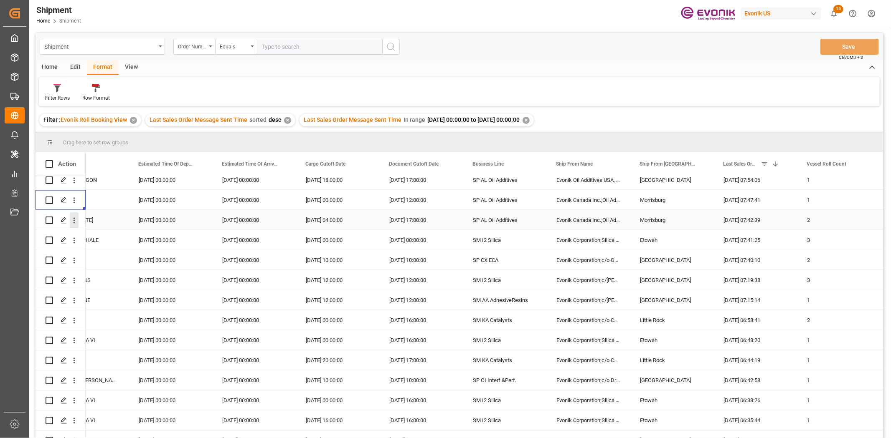
click at [73, 224] on icon "open menu" at bounding box center [74, 220] width 9 height 9
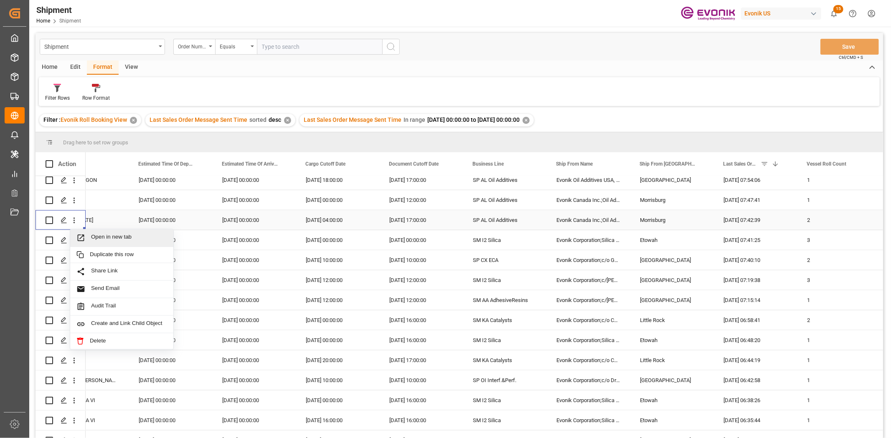
click at [86, 234] on span "Press SPACE to select this row." at bounding box center [83, 238] width 15 height 9
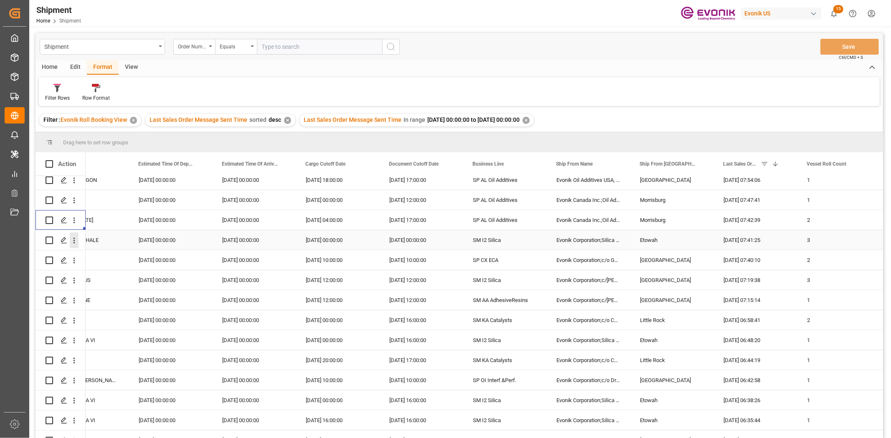
click at [71, 244] on icon "open menu" at bounding box center [74, 240] width 9 height 9
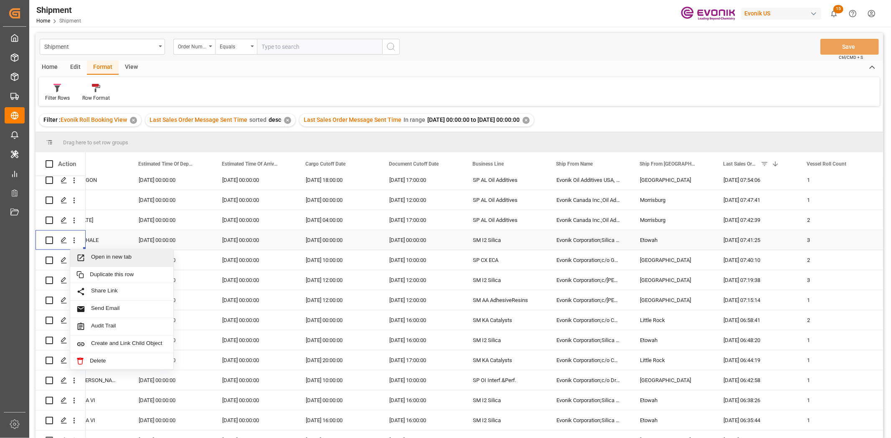
click at [98, 258] on span "Open in new tab" at bounding box center [129, 258] width 76 height 9
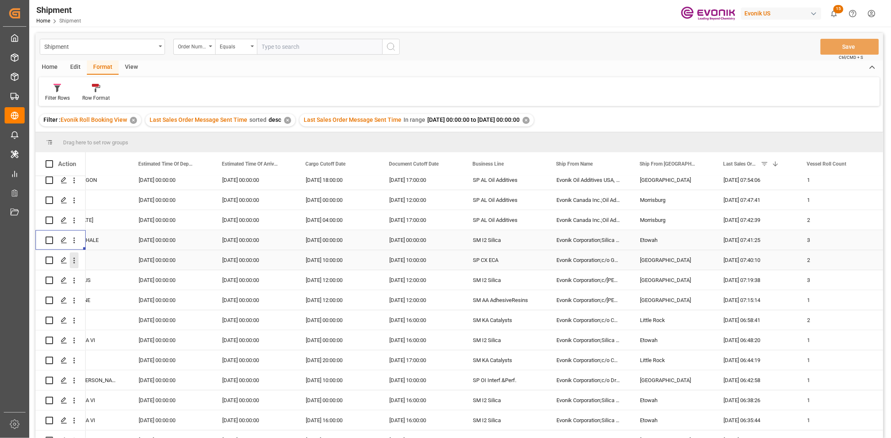
click at [75, 261] on icon "open menu" at bounding box center [74, 260] width 9 height 9
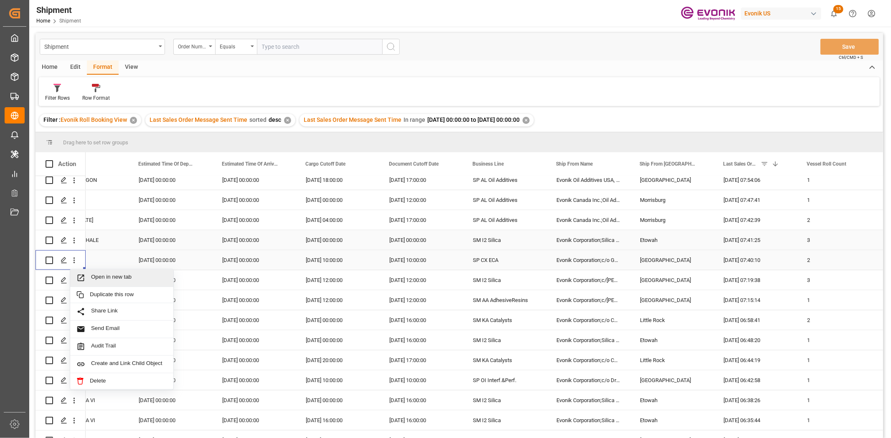
click at [90, 274] on span "Press SPACE to select this row." at bounding box center [83, 278] width 15 height 9
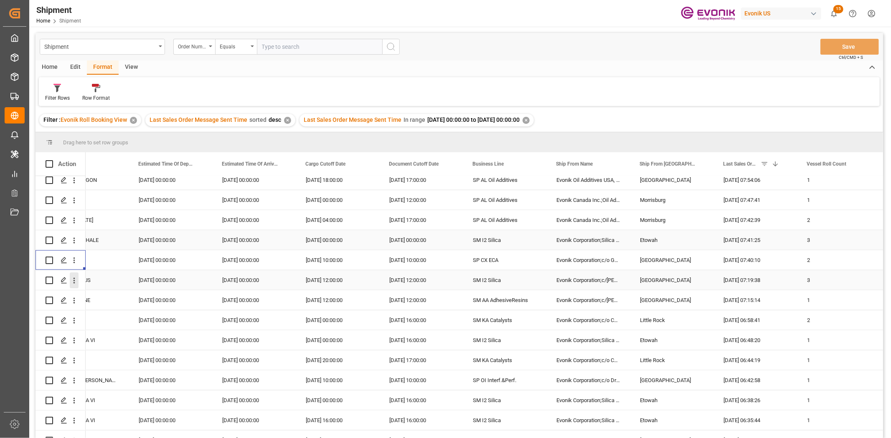
click at [72, 281] on icon "open menu" at bounding box center [74, 280] width 9 height 9
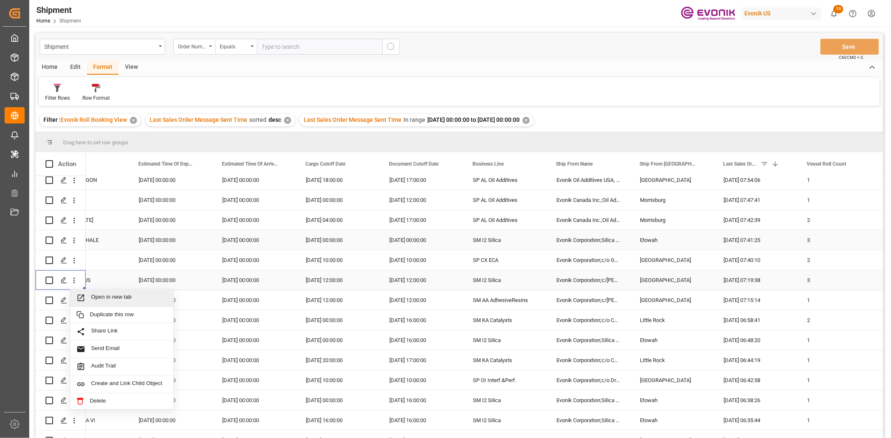
drag, startPoint x: 89, startPoint y: 297, endPoint x: 92, endPoint y: 291, distance: 6.4
click at [89, 296] on span "Press SPACE to select this row." at bounding box center [83, 298] width 15 height 9
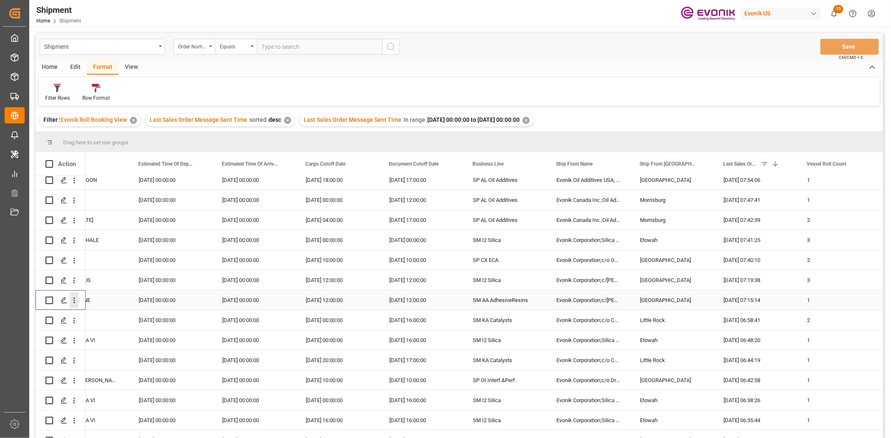
click at [78, 298] on icon "open menu" at bounding box center [74, 300] width 9 height 9
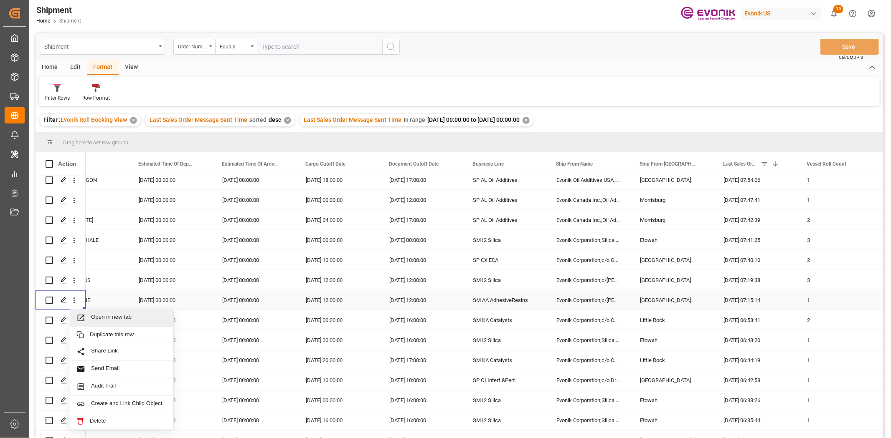
drag, startPoint x: 87, startPoint y: 314, endPoint x: 88, endPoint y: 306, distance: 7.6
click at [88, 314] on span "Press SPACE to select this row." at bounding box center [83, 318] width 15 height 9
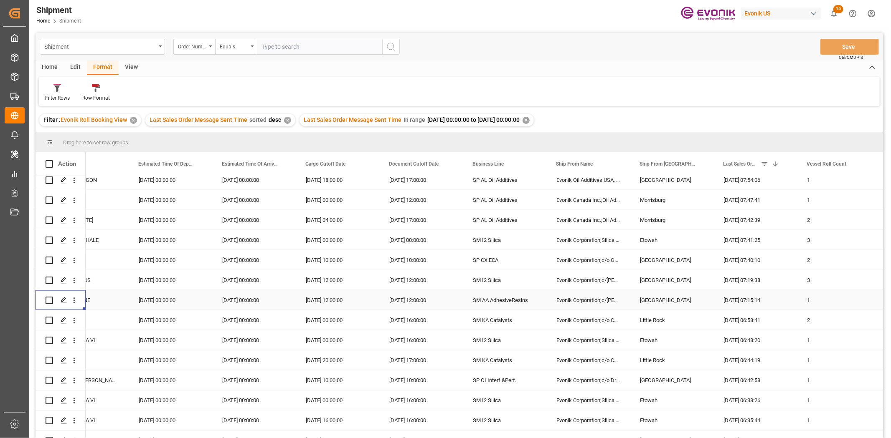
click at [78, 318] on icon "open menu" at bounding box center [74, 320] width 9 height 9
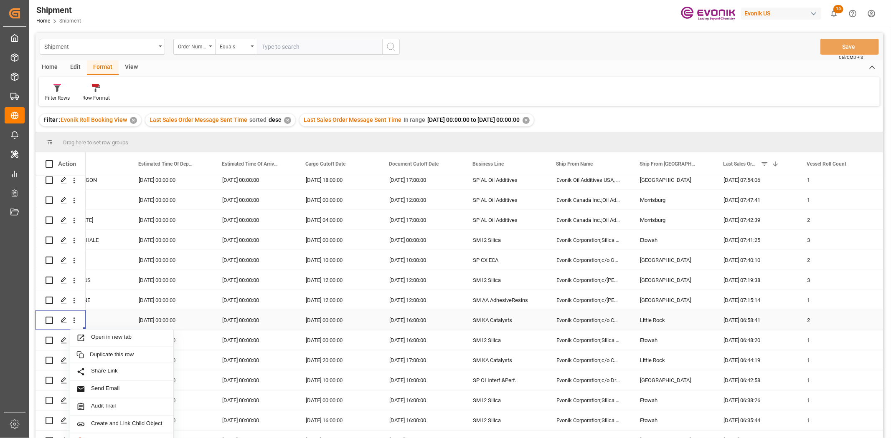
click at [96, 332] on div "Open in new tab" at bounding box center [121, 339] width 103 height 18
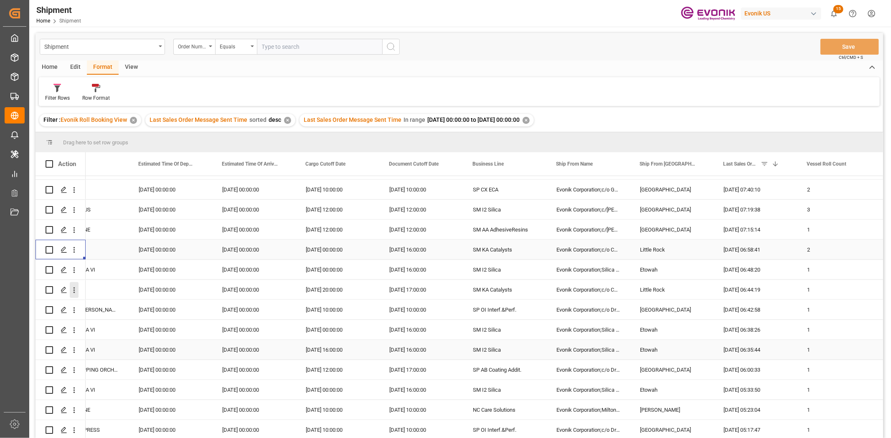
scroll to position [1020, 0]
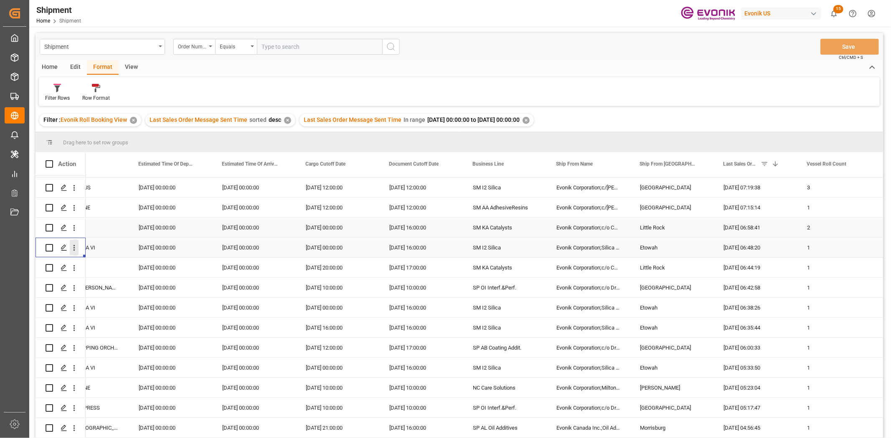
drag, startPoint x: 71, startPoint y: 245, endPoint x: 82, endPoint y: 261, distance: 19.6
click at [71, 245] on icon "open menu" at bounding box center [74, 248] width 9 height 9
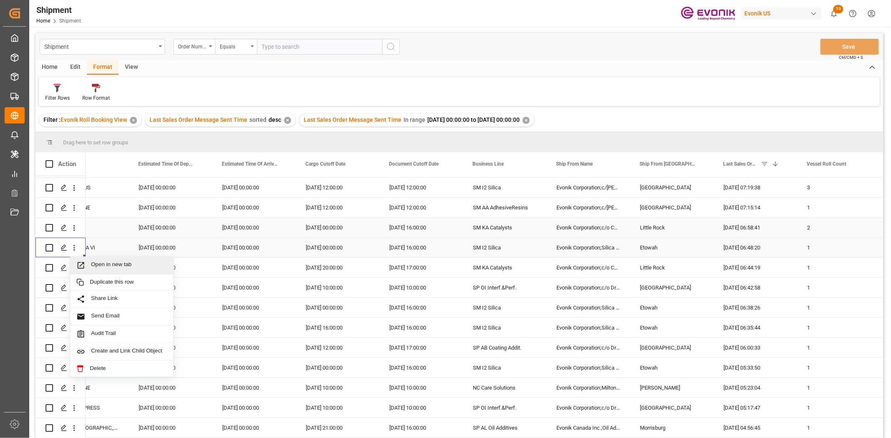
click at [85, 266] on span "Press SPACE to select this row." at bounding box center [83, 265] width 15 height 9
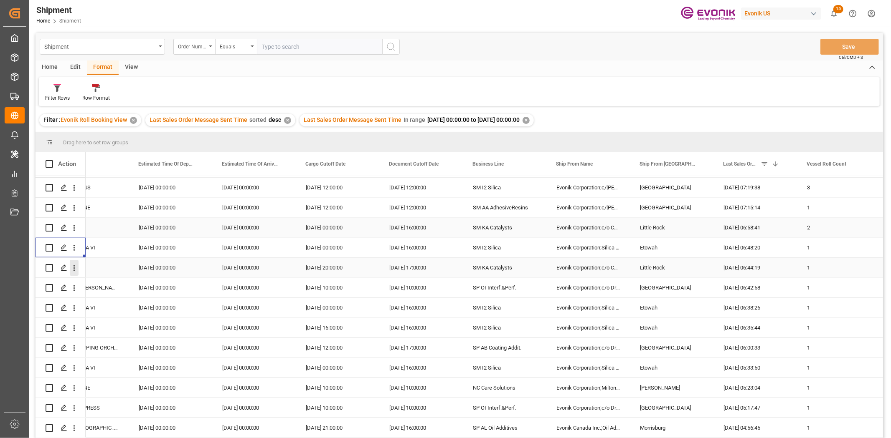
click at [76, 267] on icon "open menu" at bounding box center [74, 268] width 9 height 9
click at [87, 283] on span "Press SPACE to select this row." at bounding box center [83, 285] width 15 height 9
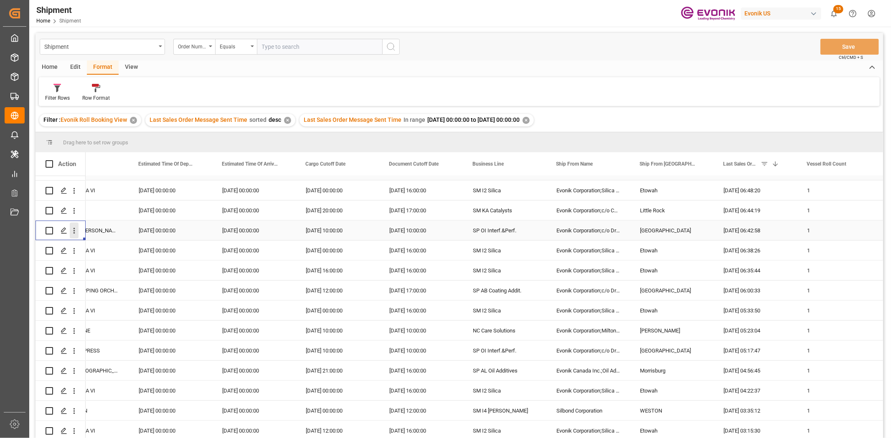
click at [78, 228] on icon "open menu" at bounding box center [74, 231] width 9 height 9
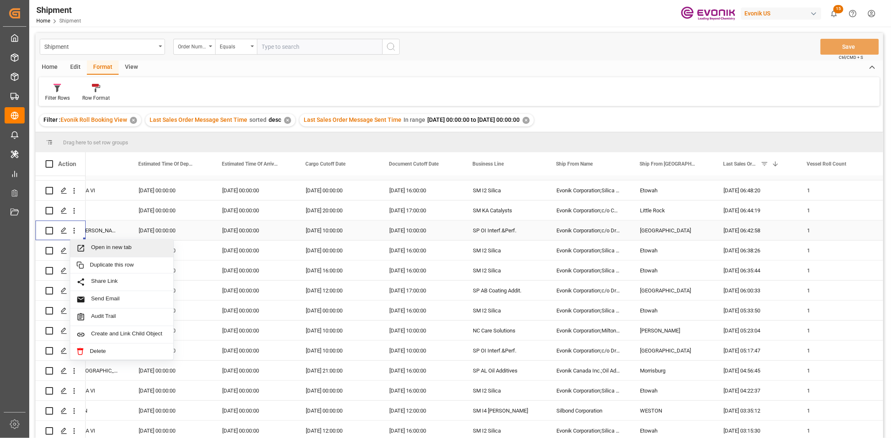
click at [93, 244] on span "Open in new tab" at bounding box center [129, 248] width 76 height 9
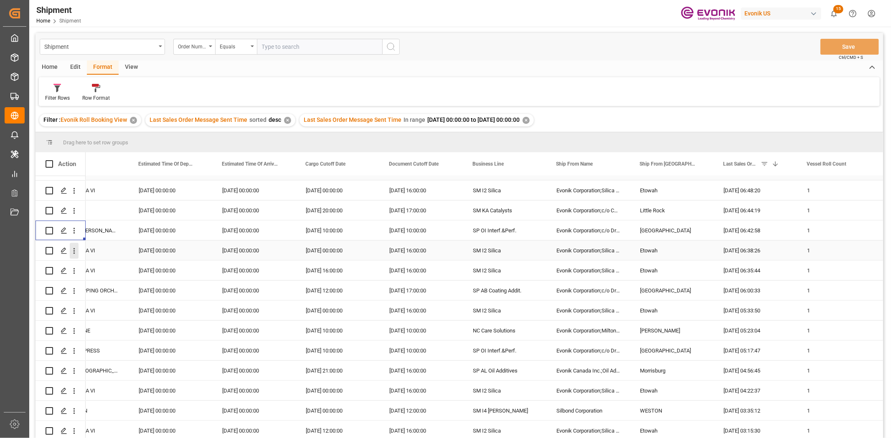
click at [75, 243] on button "open menu" at bounding box center [74, 251] width 9 height 16
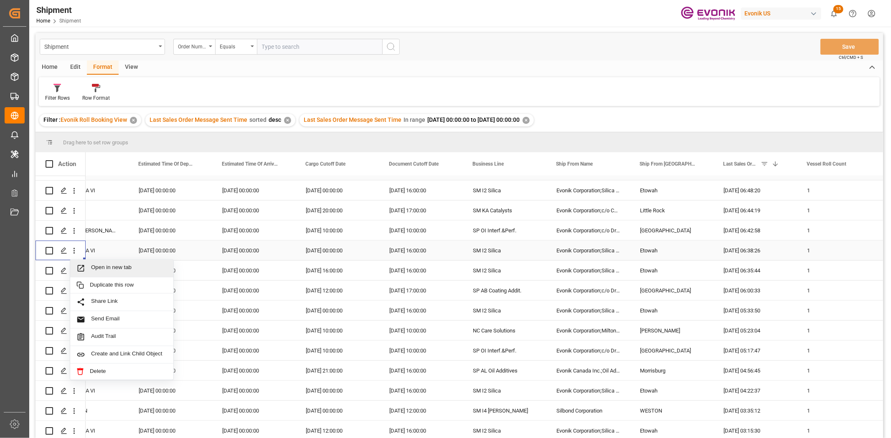
click at [98, 264] on span "Open in new tab" at bounding box center [129, 268] width 76 height 9
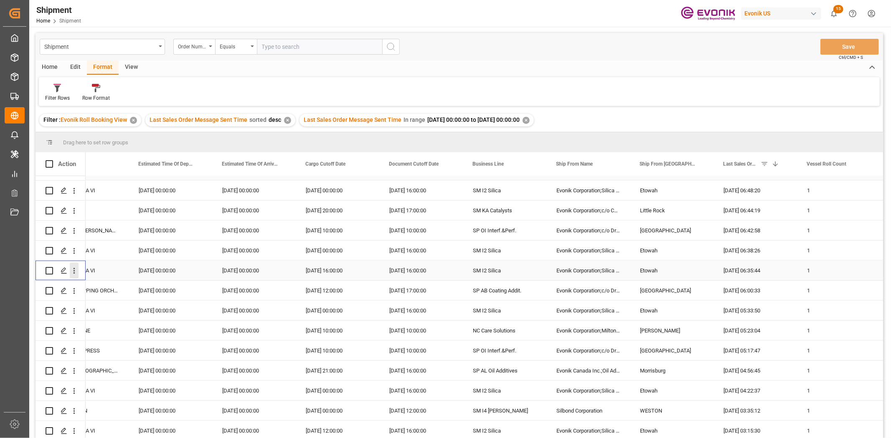
click at [74, 269] on icon "open menu" at bounding box center [74, 271] width 2 height 6
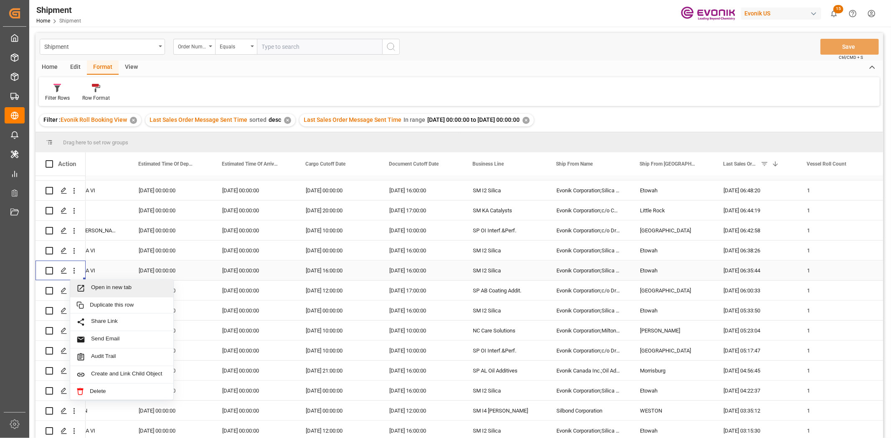
click at [88, 291] on div "Open in new tab" at bounding box center [121, 289] width 103 height 18
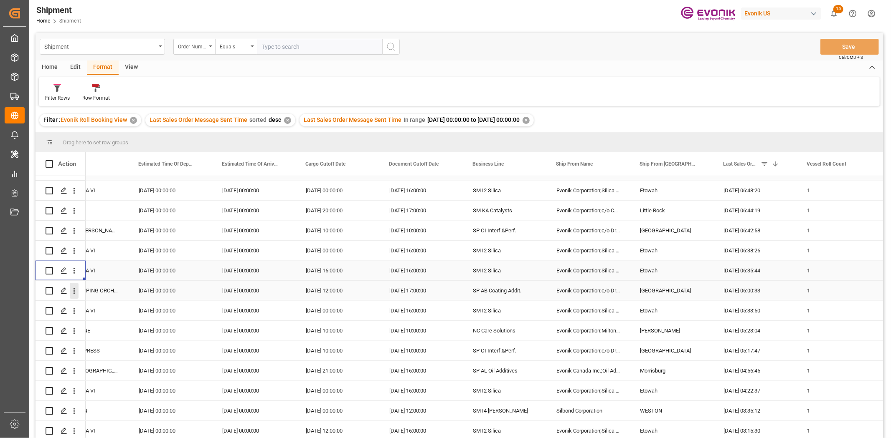
click at [73, 289] on icon "open menu" at bounding box center [74, 292] width 2 height 6
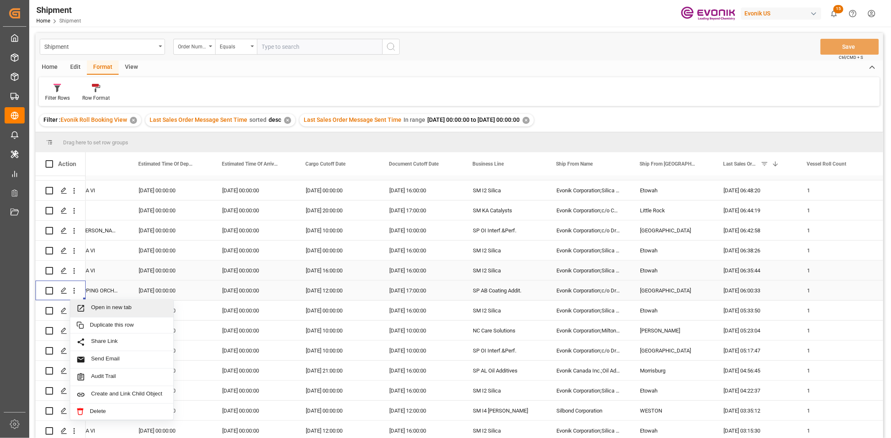
drag, startPoint x: 97, startPoint y: 305, endPoint x: 90, endPoint y: 244, distance: 61.4
click at [97, 304] on span "Open in new tab" at bounding box center [129, 308] width 76 height 9
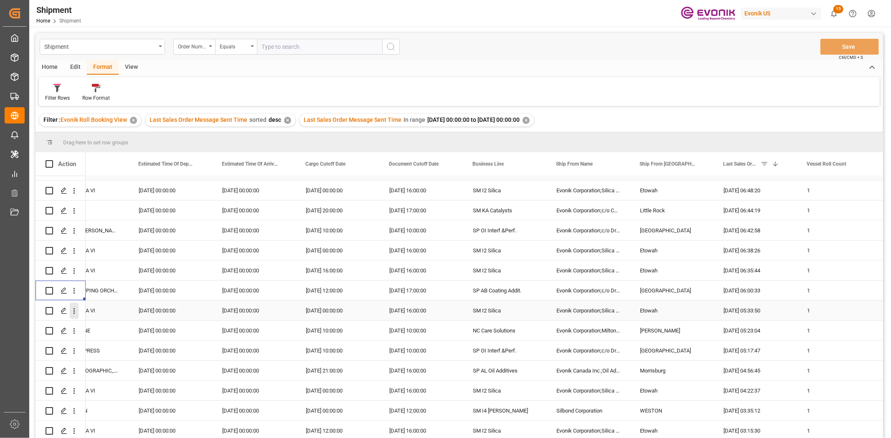
click at [71, 309] on icon "open menu" at bounding box center [74, 311] width 9 height 9
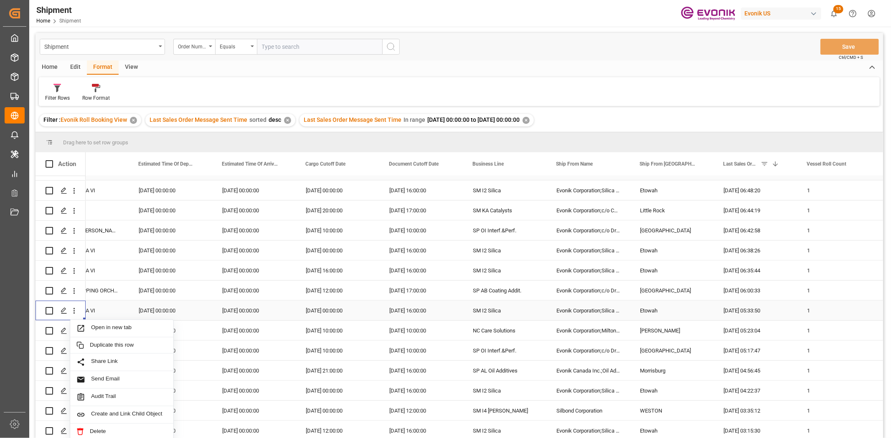
click at [86, 324] on span "Press SPACE to select this row." at bounding box center [83, 328] width 15 height 9
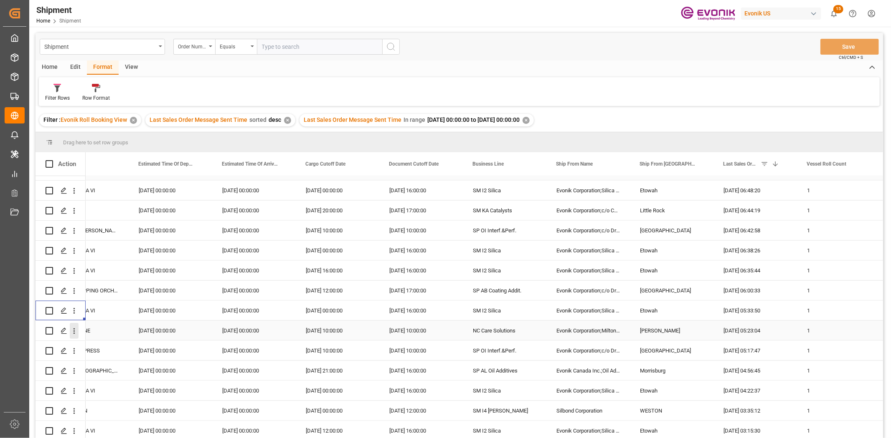
click at [71, 331] on icon "open menu" at bounding box center [74, 331] width 9 height 9
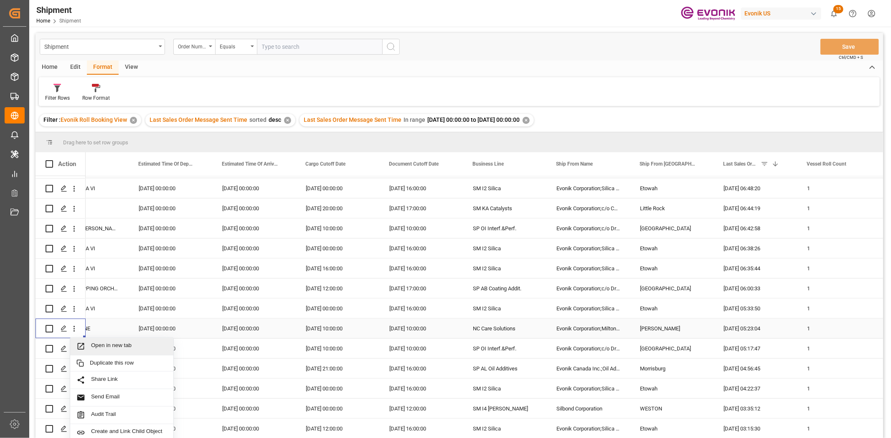
click at [94, 338] on span "Open in new tab" at bounding box center [129, 346] width 76 height 9
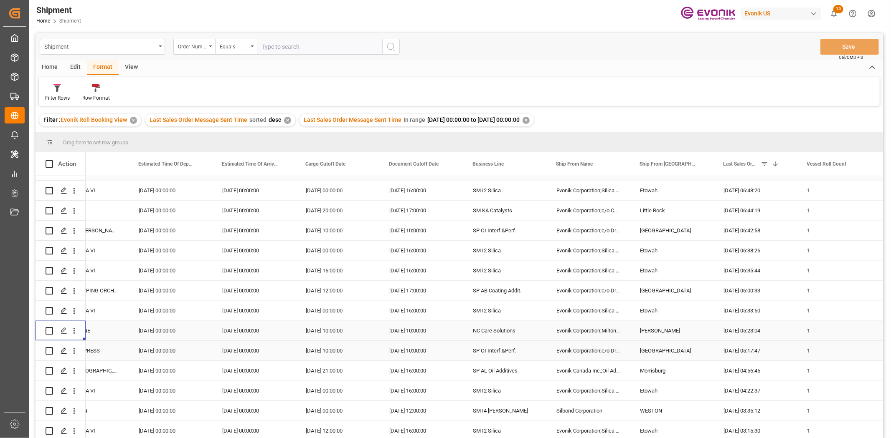
click at [72, 338] on icon "open menu" at bounding box center [74, 351] width 9 height 9
click at [120, 338] on span "Open in new tab" at bounding box center [129, 366] width 76 height 9
drag, startPoint x: 75, startPoint y: 365, endPoint x: 102, endPoint y: 376, distance: 28.8
click at [75, 338] on icon "open menu" at bounding box center [74, 371] width 9 height 9
click at [106, 338] on span "Open in new tab" at bounding box center [129, 386] width 76 height 9
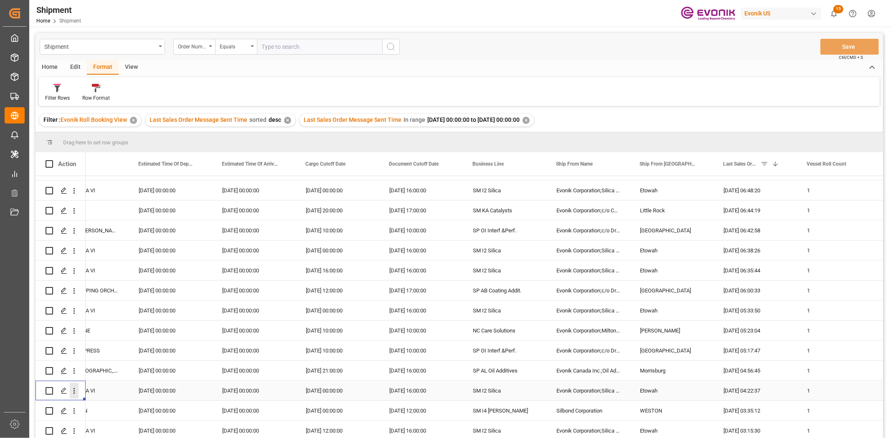
click at [71, 338] on icon "open menu" at bounding box center [74, 391] width 9 height 9
click at [94, 338] on span "Open in new tab" at bounding box center [129, 407] width 76 height 9
drag, startPoint x: 71, startPoint y: 407, endPoint x: 79, endPoint y: 409, distance: 8.2
click at [71, 338] on icon "open menu" at bounding box center [74, 411] width 9 height 9
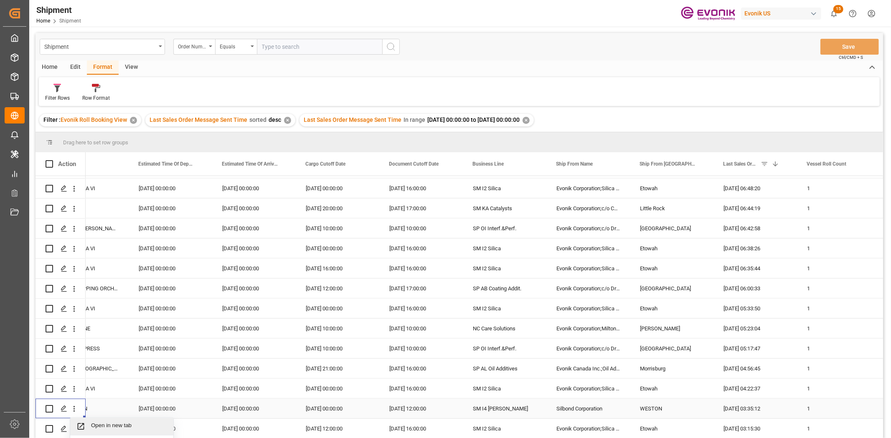
click at [100, 338] on div "Open in new tab" at bounding box center [121, 427] width 103 height 18
click at [71, 338] on icon "open menu" at bounding box center [74, 431] width 9 height 9
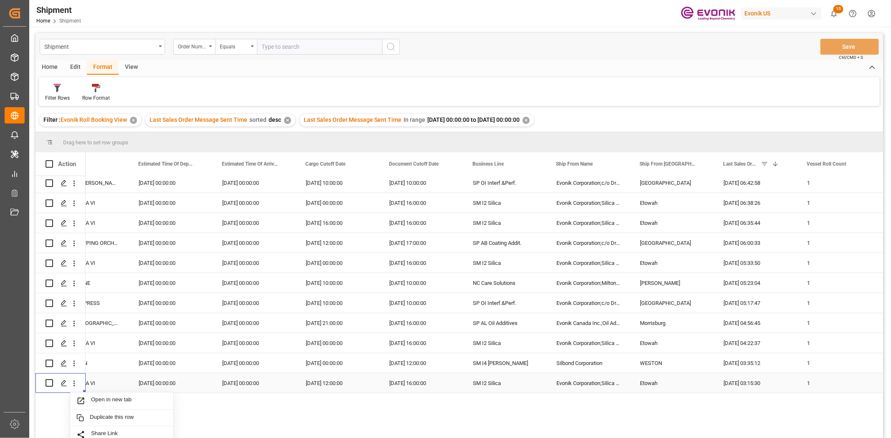
scroll to position [1172, 0]
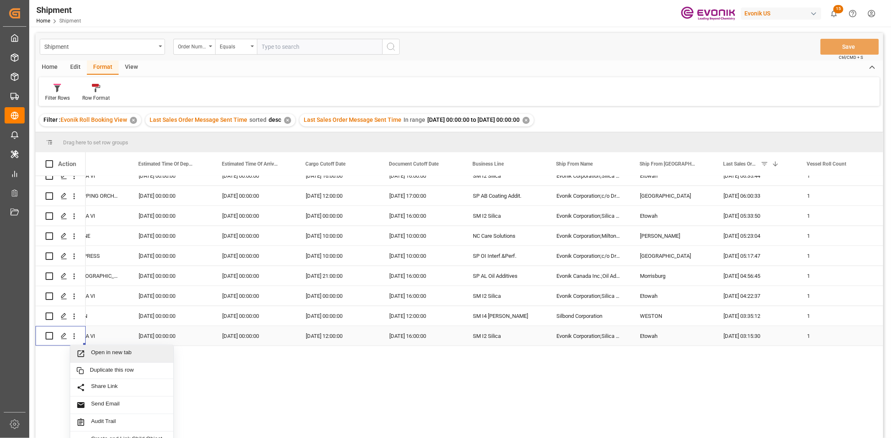
click at [101, 338] on span "Open in new tab" at bounding box center [129, 354] width 76 height 9
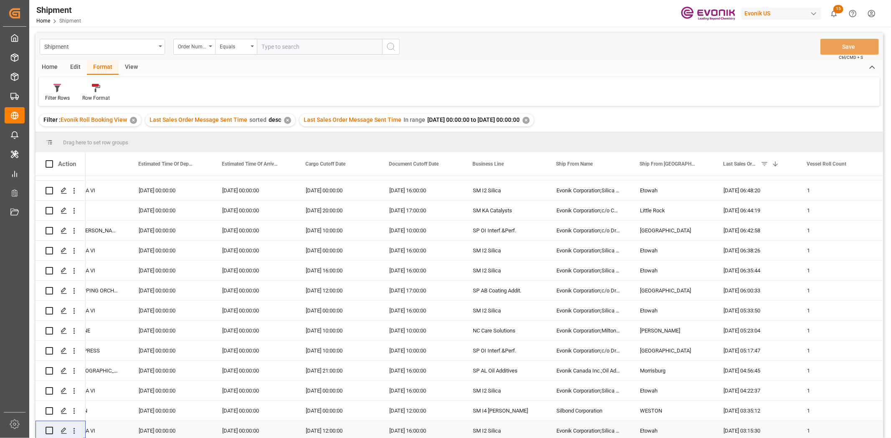
scroll to position [1080, 0]
click at [52, 62] on div "Home" at bounding box center [49, 68] width 28 height 14
click at [83, 93] on div "Download" at bounding box center [92, 93] width 35 height 18
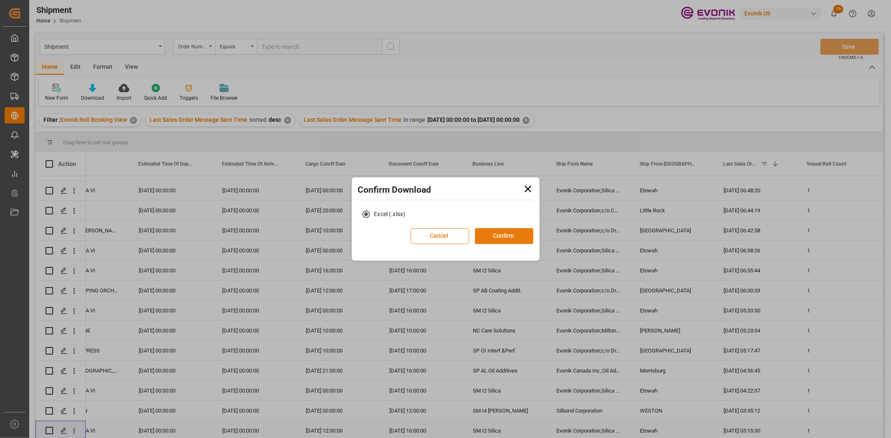
click at [486, 234] on button "Confirm" at bounding box center [504, 236] width 58 height 16
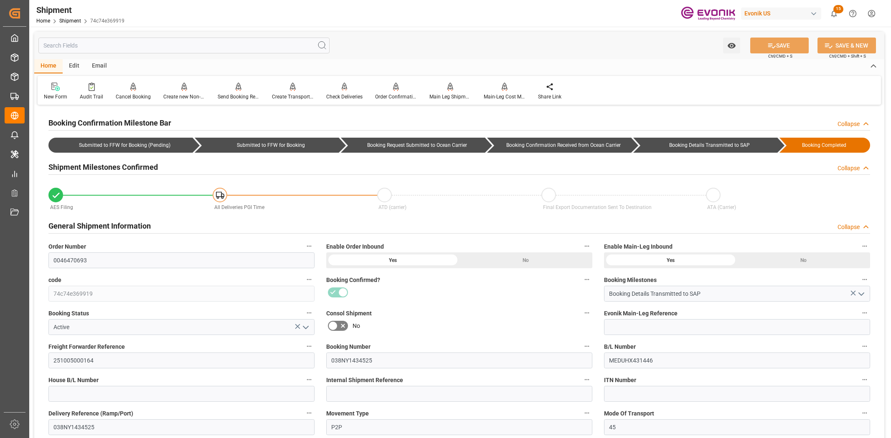
click at [202, 47] on input "text" at bounding box center [183, 46] width 291 height 16
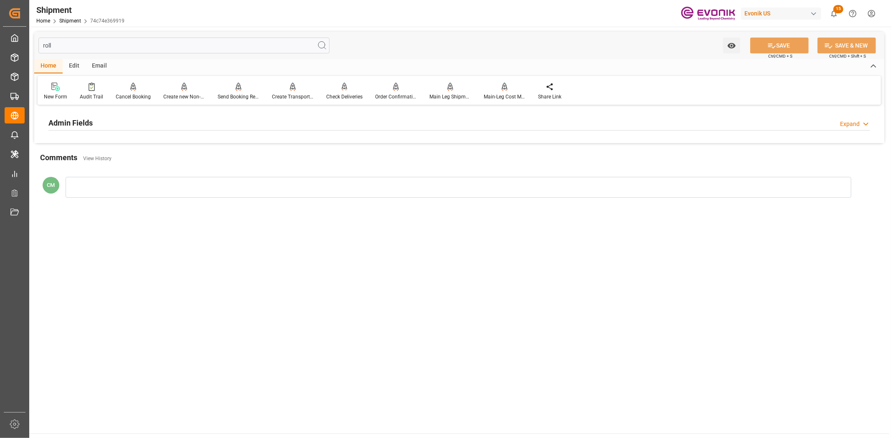
type input "roll"
click at [92, 127] on h2 "Admin Fields" at bounding box center [70, 122] width 44 height 11
drag, startPoint x: 200, startPoint y: 40, endPoint x: 19, endPoint y: 45, distance: 180.8
click at [19, 45] on div "Created by potrace 1.15, written by Peter Selinger 2001-2017 Created by potrace…" at bounding box center [445, 219] width 891 height 438
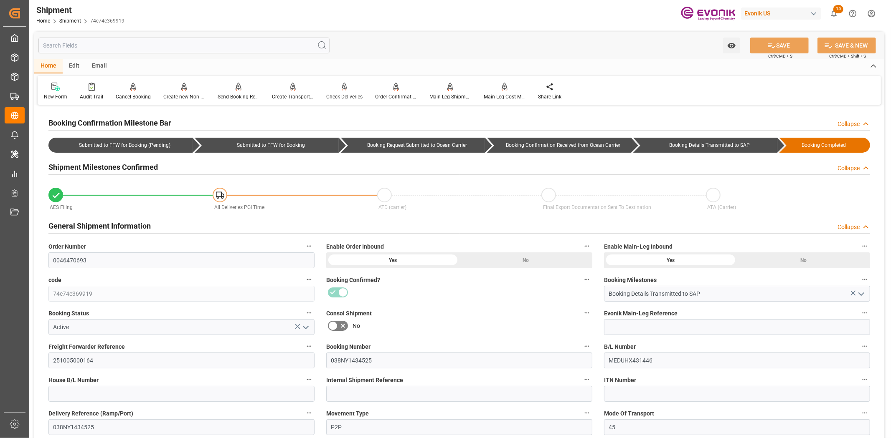
type input "9297876"
type input "9398424"
type input "9297876"
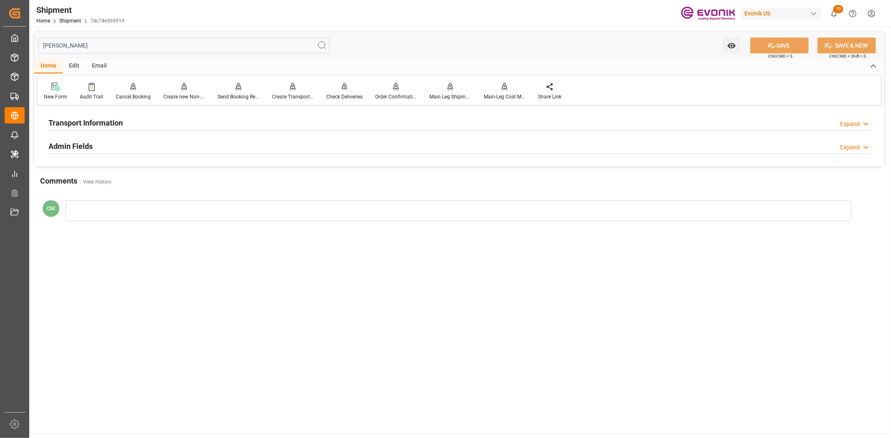
type input "[PERSON_NAME]"
click at [181, 126] on div "Transport Information Expand" at bounding box center [458, 122] width 821 height 16
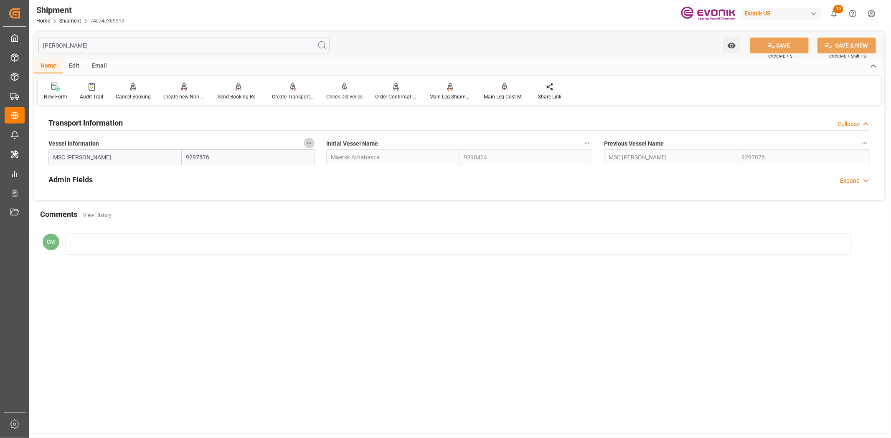
click at [309, 140] on icon "button" at bounding box center [309, 143] width 7 height 7
click at [314, 149] on li "Audits" at bounding box center [325, 143] width 43 height 14
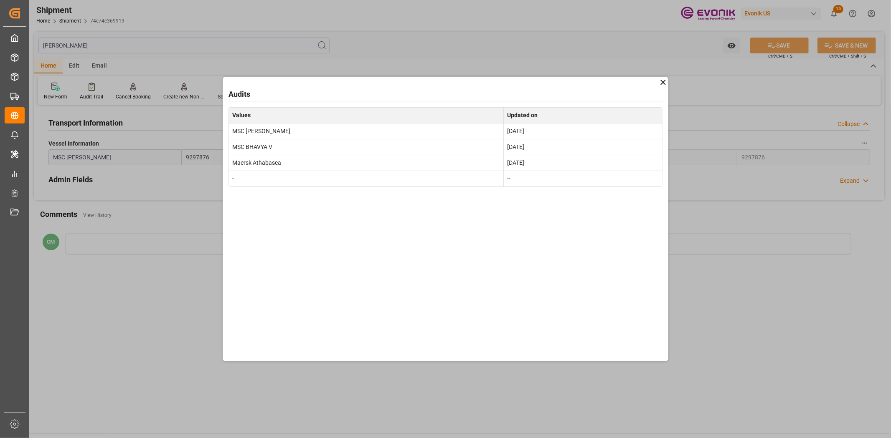
click at [867, 182] on div "Audits Values Updated on MSC PILAR VI Sep 12, 2025 MSC BHAVYA V Sep 10, 2025 Ma…" at bounding box center [445, 219] width 891 height 438
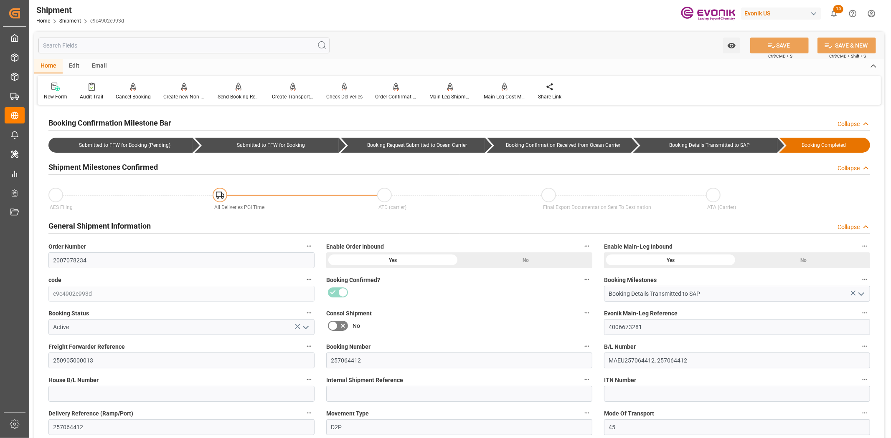
click at [151, 44] on input "text" at bounding box center [183, 46] width 291 height 16
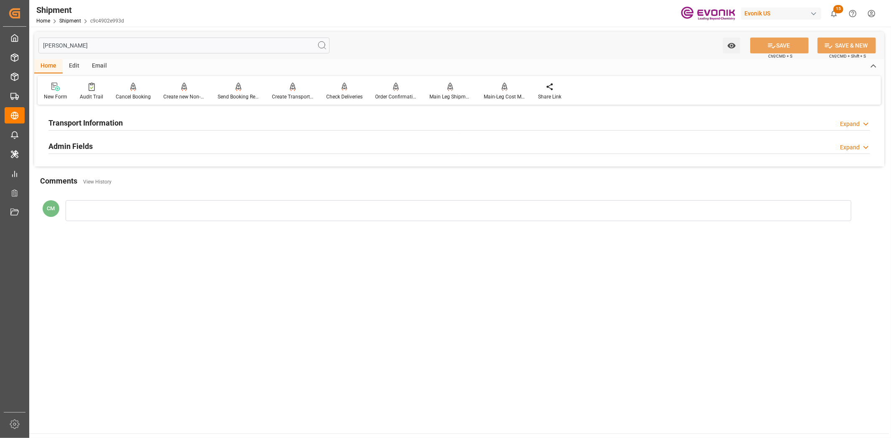
type input "vess"
click at [91, 128] on h2 "Transport Information" at bounding box center [85, 122] width 74 height 11
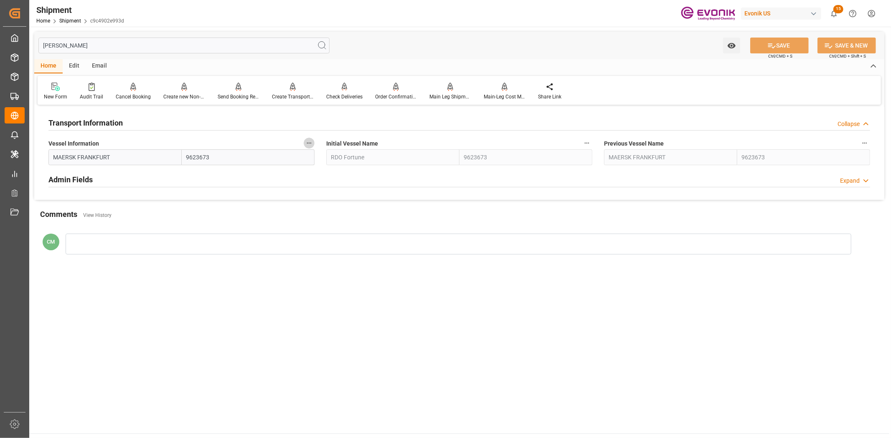
drag, startPoint x: 305, startPoint y: 145, endPoint x: 314, endPoint y: 144, distance: 9.6
click at [305, 145] on button "Vessel Information" at bounding box center [309, 143] width 11 height 11
click at [317, 144] on icon at bounding box center [315, 143] width 8 height 8
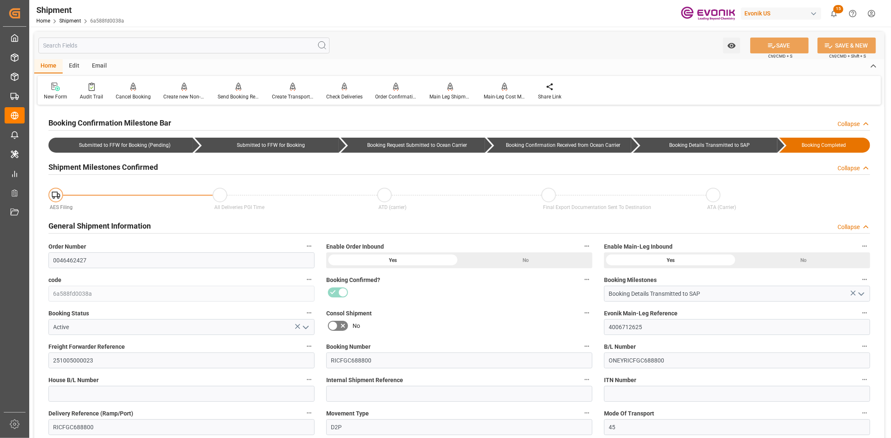
click at [230, 42] on input "text" at bounding box center [183, 46] width 291 height 16
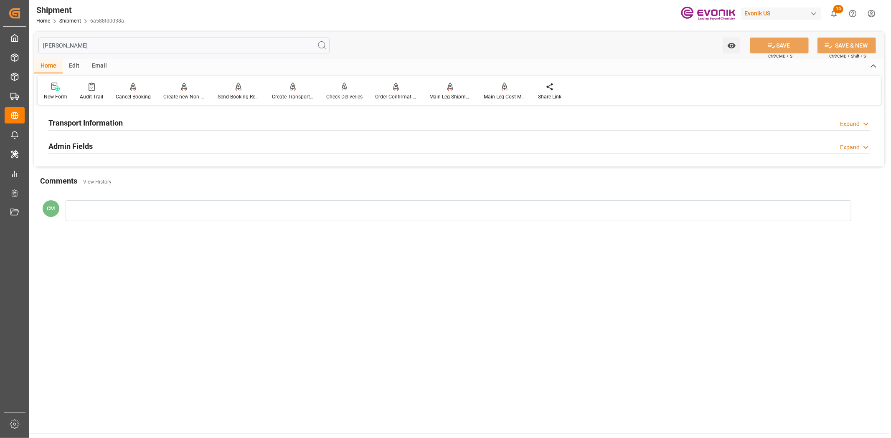
type input "[PERSON_NAME]"
click at [81, 130] on div at bounding box center [458, 130] width 821 height 0
click at [84, 115] on div "Transport Information" at bounding box center [85, 122] width 74 height 16
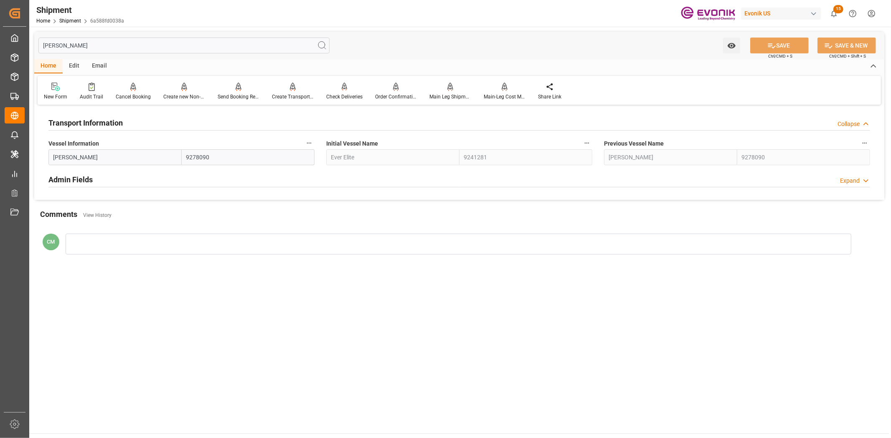
click at [311, 141] on icon "button" at bounding box center [309, 143] width 7 height 7
click at [315, 144] on icon at bounding box center [314, 143] width 9 height 9
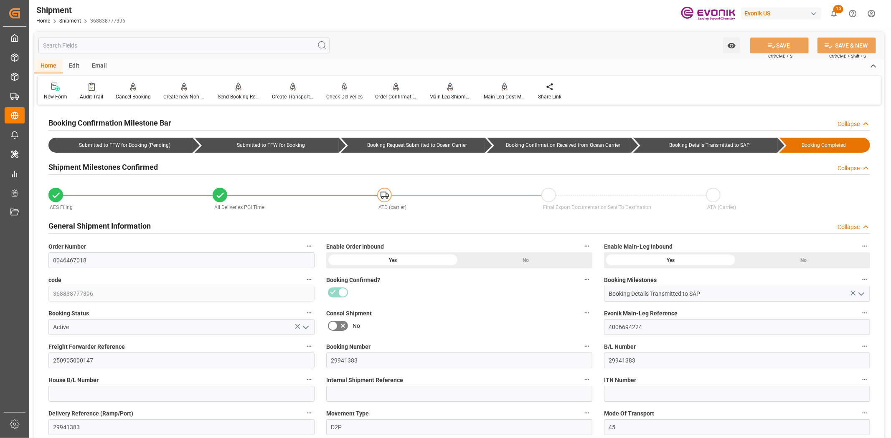
click at [59, 45] on input "text" at bounding box center [183, 46] width 291 height 16
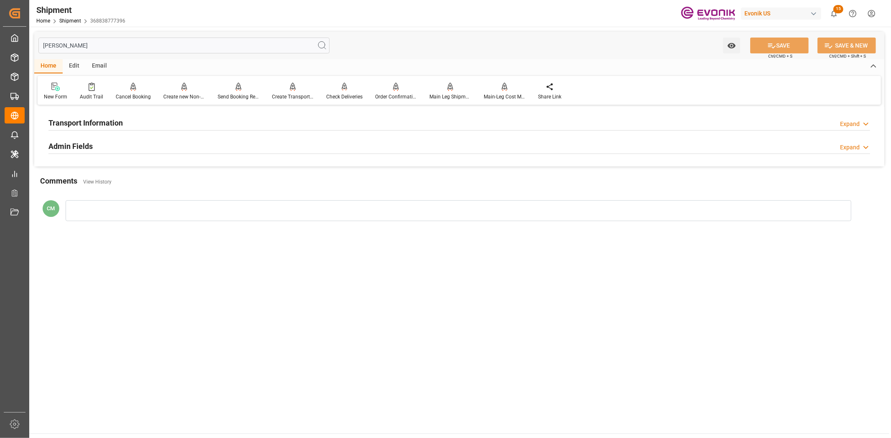
type input "[PERSON_NAME]"
drag, startPoint x: 102, startPoint y: 120, endPoint x: 226, endPoint y: 148, distance: 127.1
click at [106, 122] on h2 "Transport Information" at bounding box center [85, 122] width 74 height 11
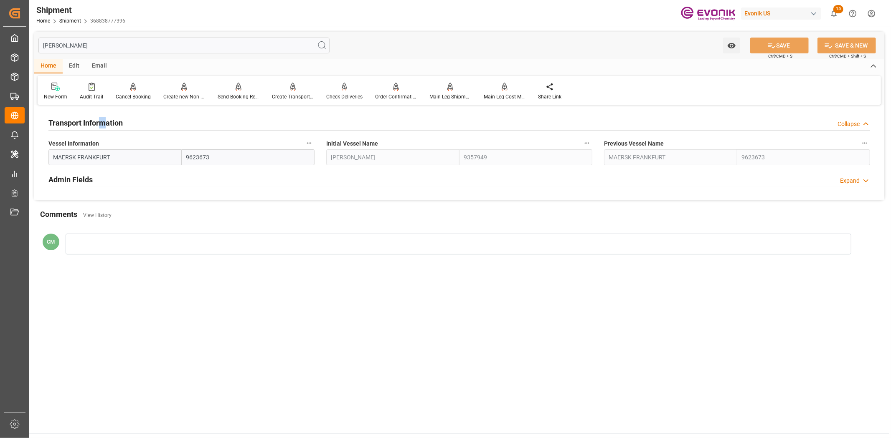
click at [312, 144] on button "Vessel Information" at bounding box center [309, 143] width 11 height 11
click at [314, 144] on icon at bounding box center [315, 143] width 8 height 8
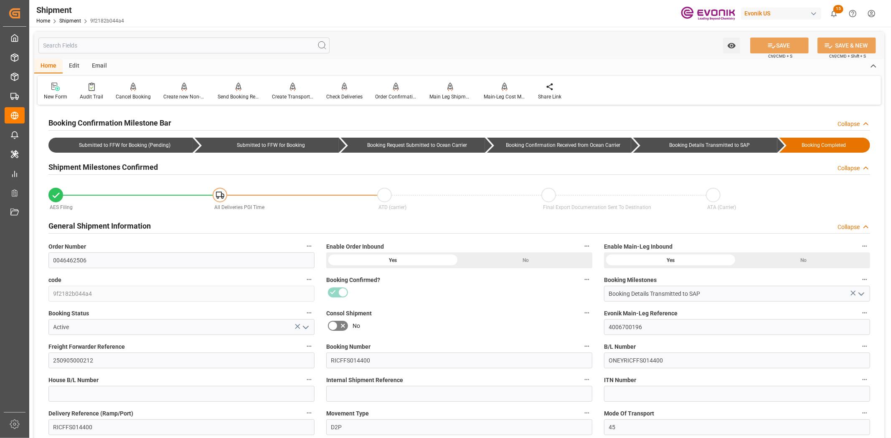
click at [76, 39] on input "text" at bounding box center [183, 46] width 291 height 16
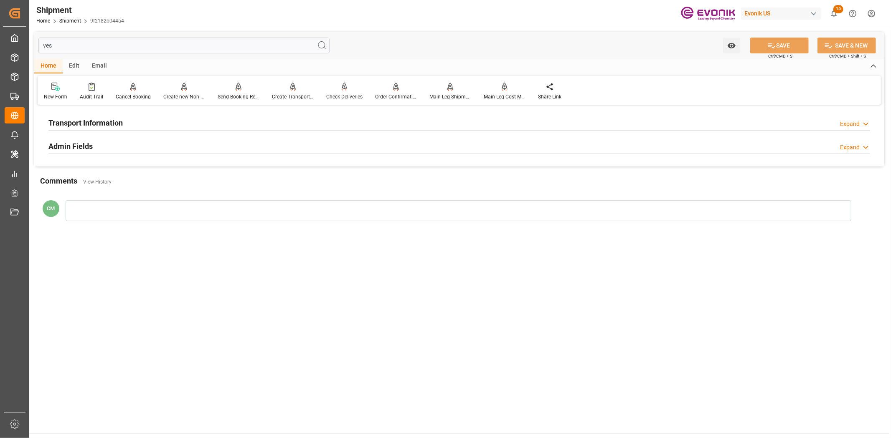
type input "ves"
click at [95, 124] on h2 "Transport Information" at bounding box center [85, 122] width 74 height 11
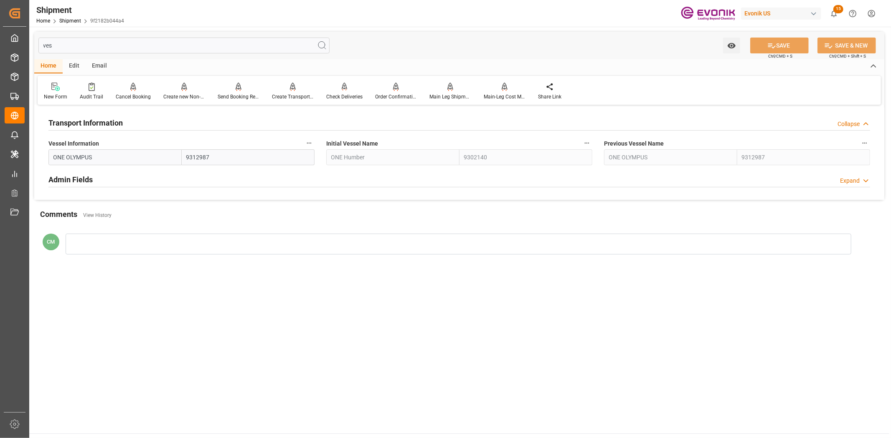
click at [306, 143] on icon "button" at bounding box center [309, 143] width 7 height 7
click at [316, 146] on icon at bounding box center [314, 143] width 9 height 9
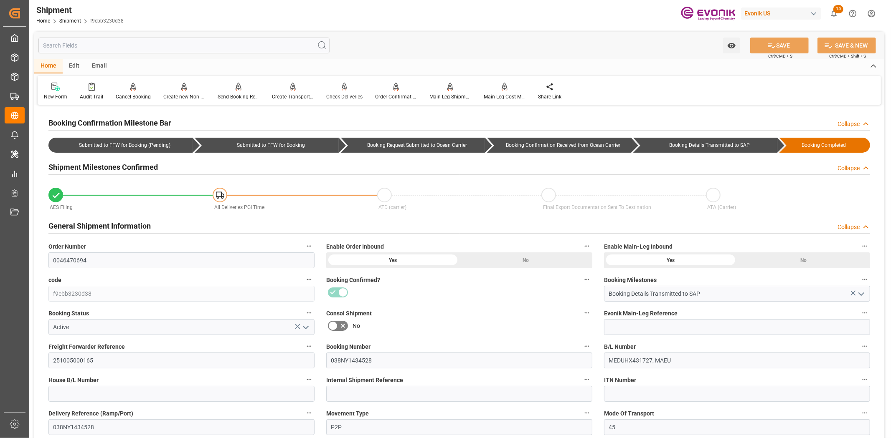
click at [228, 45] on input "text" at bounding box center [183, 46] width 291 height 16
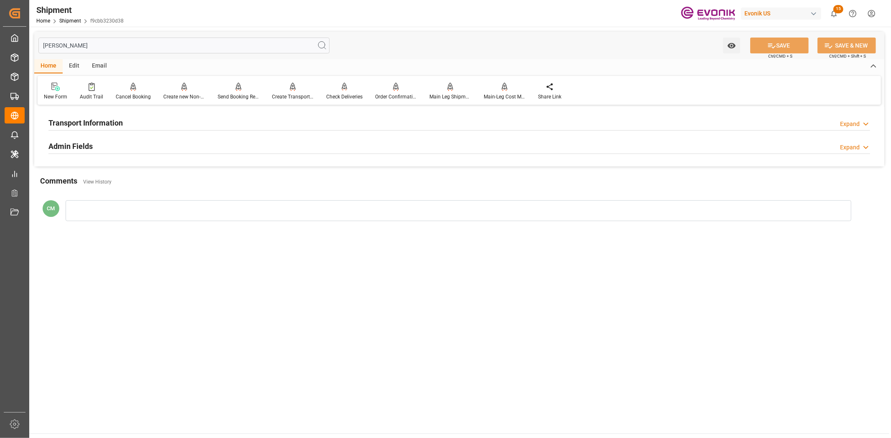
type input "[PERSON_NAME]"
click at [157, 114] on div "Transport Information Expand" at bounding box center [458, 122] width 821 height 16
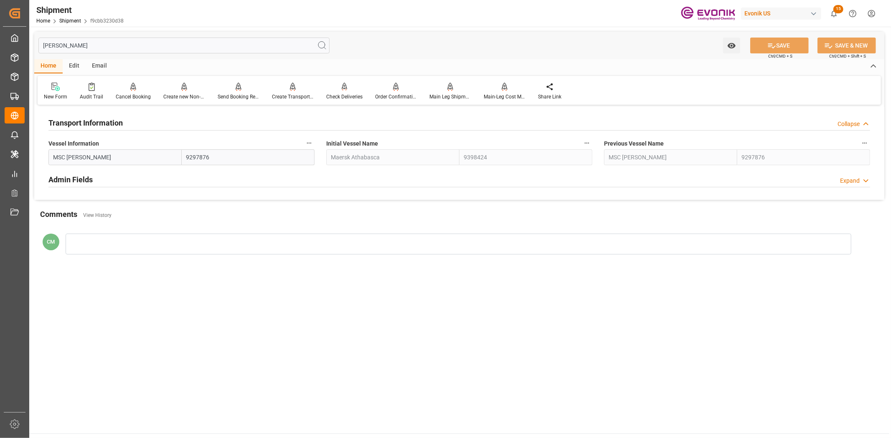
click at [310, 141] on icon "button" at bounding box center [309, 143] width 7 height 7
click at [322, 148] on li "Audits" at bounding box center [325, 143] width 43 height 14
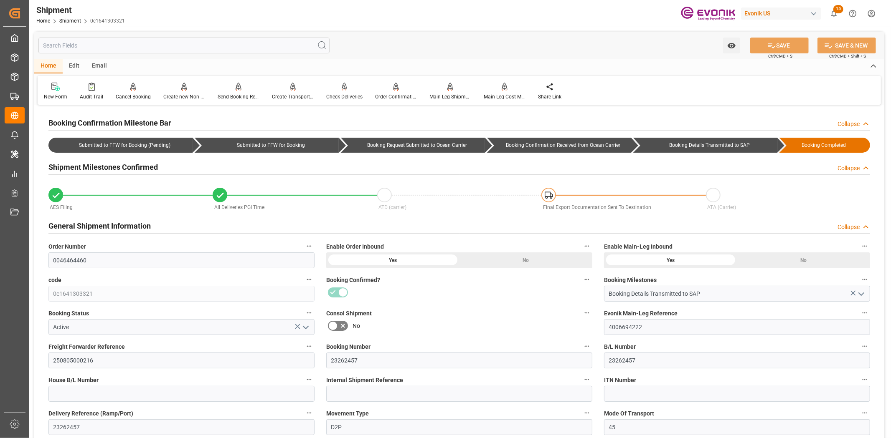
click at [176, 49] on input "text" at bounding box center [183, 46] width 291 height 16
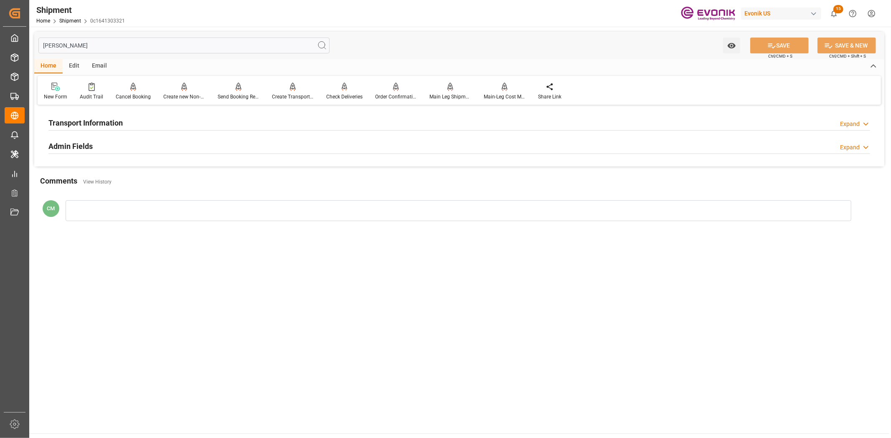
type input "[PERSON_NAME]"
click at [84, 122] on h2 "Transport Information" at bounding box center [85, 122] width 74 height 11
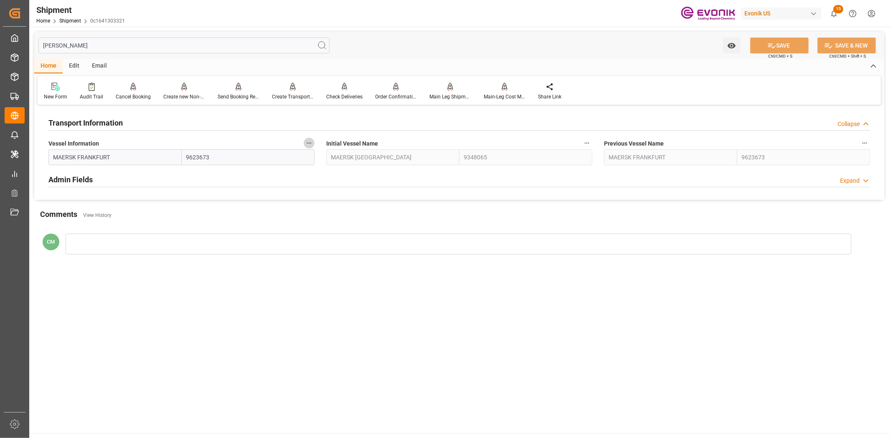
click at [310, 142] on icon "button" at bounding box center [309, 143] width 7 height 7
click at [324, 146] on li "Audits" at bounding box center [325, 143] width 43 height 14
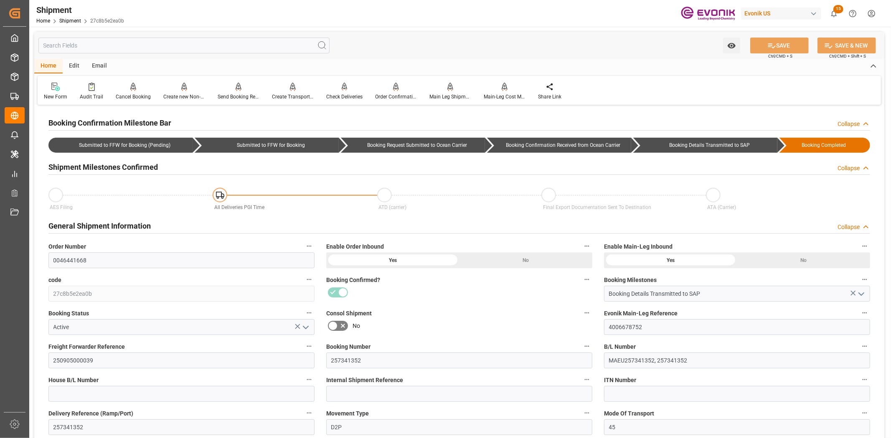
click at [99, 42] on input "text" at bounding box center [183, 46] width 291 height 16
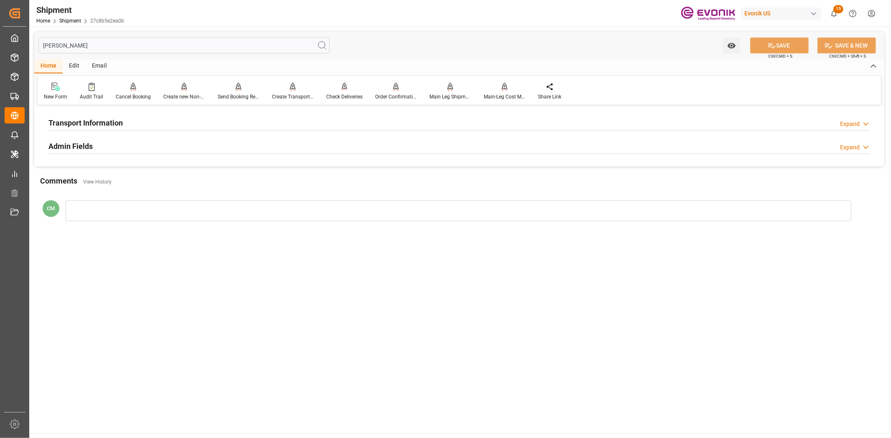
type input "[PERSON_NAME]"
drag, startPoint x: 77, startPoint y: 120, endPoint x: 172, endPoint y: 152, distance: 100.1
click at [78, 122] on h2 "Transport Information" at bounding box center [85, 122] width 74 height 11
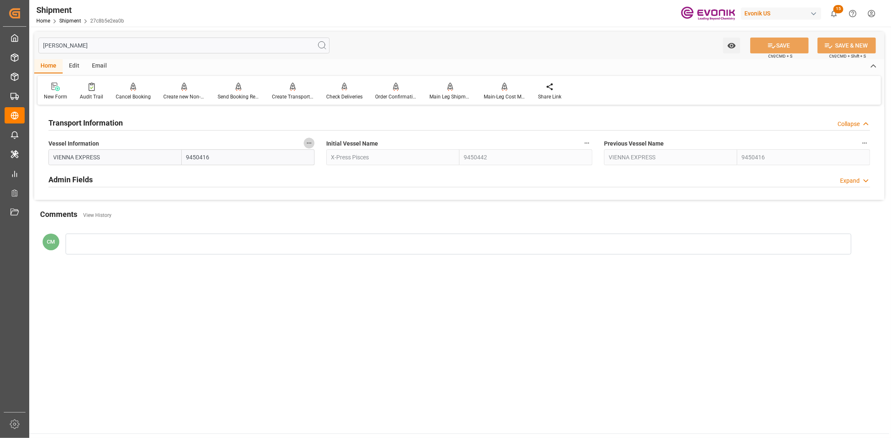
click at [310, 142] on icon "button" at bounding box center [309, 143] width 7 height 7
click at [312, 144] on icon at bounding box center [314, 143] width 9 height 9
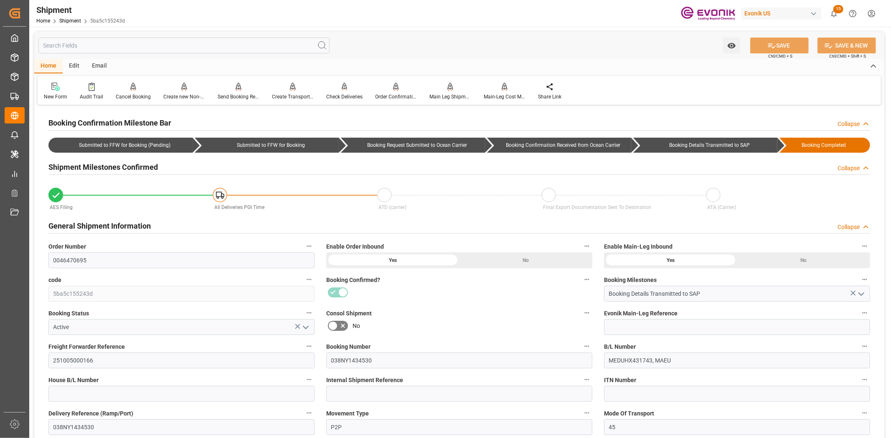
click at [110, 44] on input "text" at bounding box center [183, 46] width 291 height 16
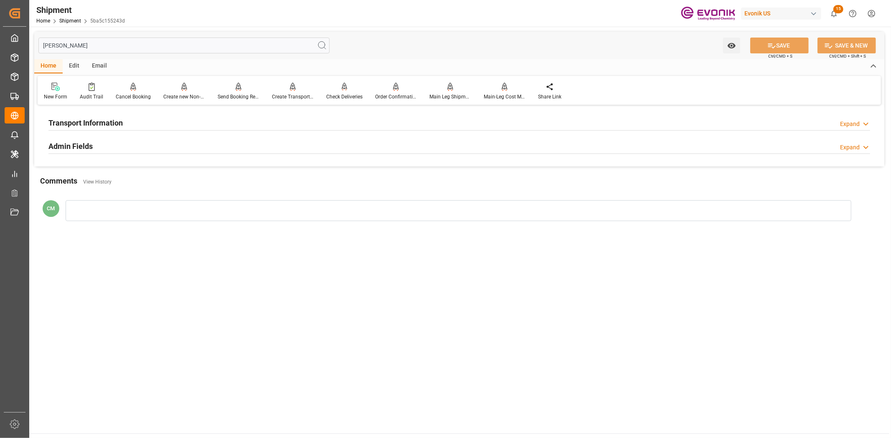
type input "[PERSON_NAME]"
click at [99, 115] on div "Transport Information" at bounding box center [85, 122] width 74 height 16
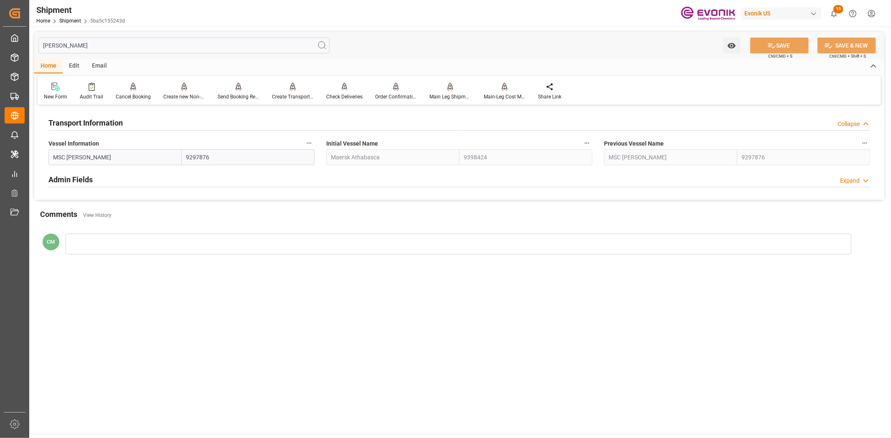
click at [307, 144] on icon "button" at bounding box center [309, 143] width 7 height 7
click at [322, 143] on li "Audits" at bounding box center [325, 143] width 43 height 14
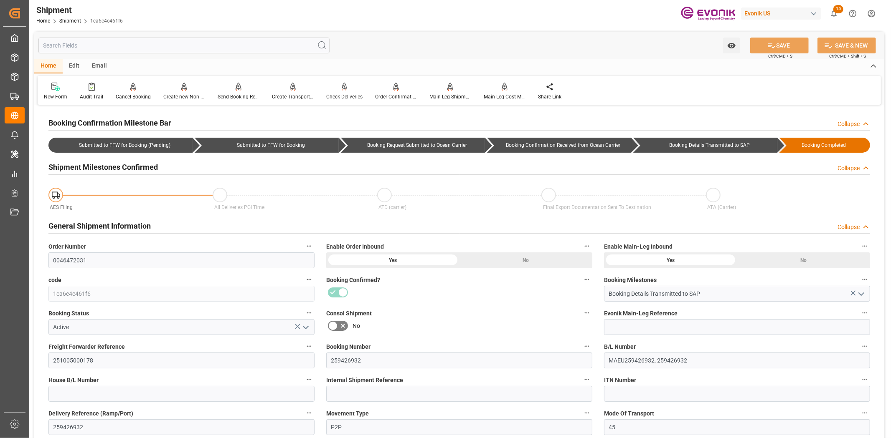
click at [99, 48] on input "text" at bounding box center [183, 46] width 291 height 16
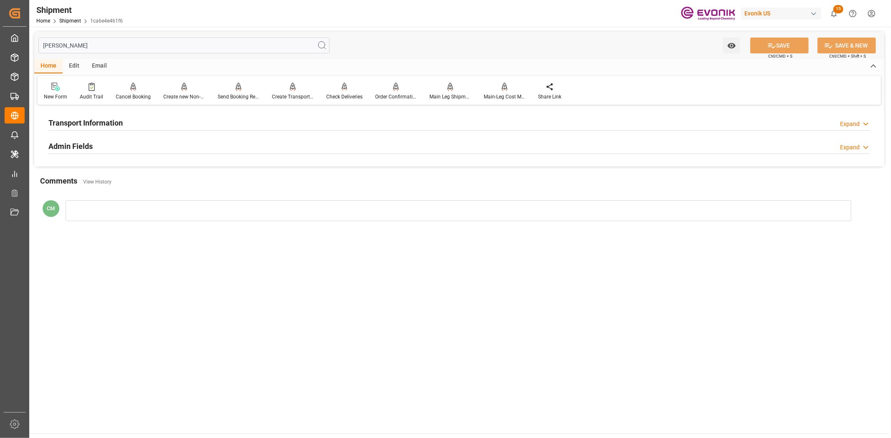
type input "[PERSON_NAME]"
drag, startPoint x: 94, startPoint y: 119, endPoint x: 201, endPoint y: 135, distance: 107.6
click at [95, 119] on h2 "Transport Information" at bounding box center [85, 122] width 74 height 11
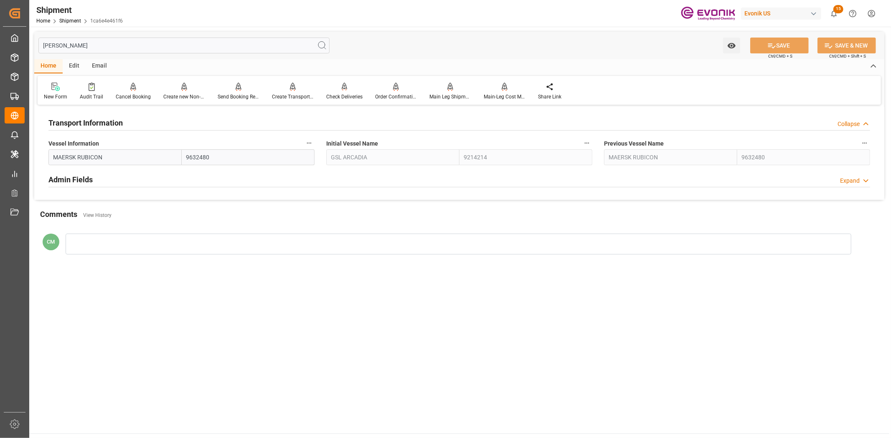
click at [304, 145] on button "Vessel Information" at bounding box center [309, 143] width 11 height 11
click at [315, 144] on icon at bounding box center [314, 143] width 9 height 9
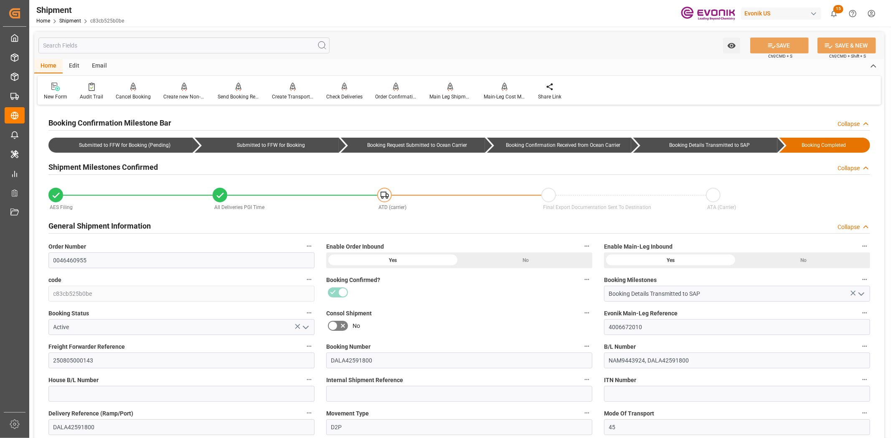
click at [142, 47] on input "text" at bounding box center [183, 46] width 291 height 16
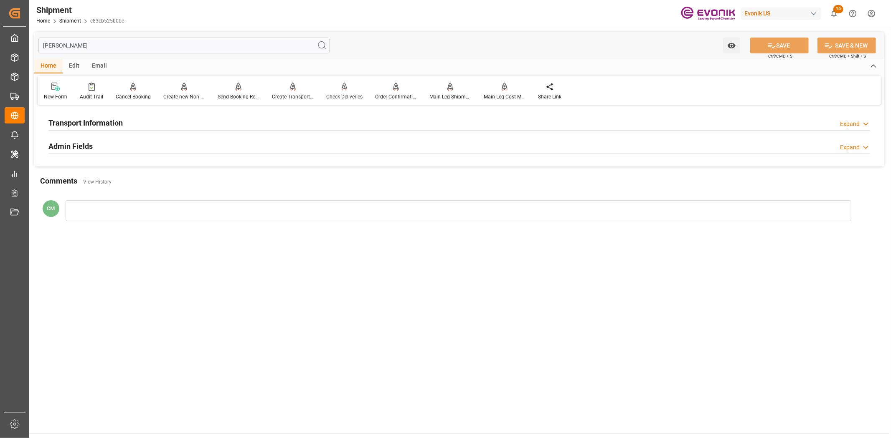
type input "[PERSON_NAME]"
drag, startPoint x: 119, startPoint y: 122, endPoint x: 145, endPoint y: 128, distance: 26.2
click at [122, 123] on h2 "Transport Information" at bounding box center [85, 122] width 74 height 11
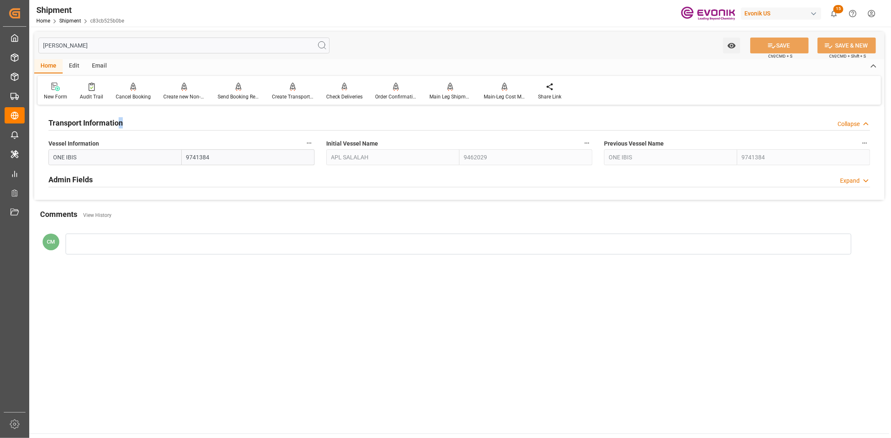
click at [310, 143] on icon "button" at bounding box center [309, 143] width 7 height 7
click at [321, 147] on li "Audits" at bounding box center [325, 143] width 43 height 14
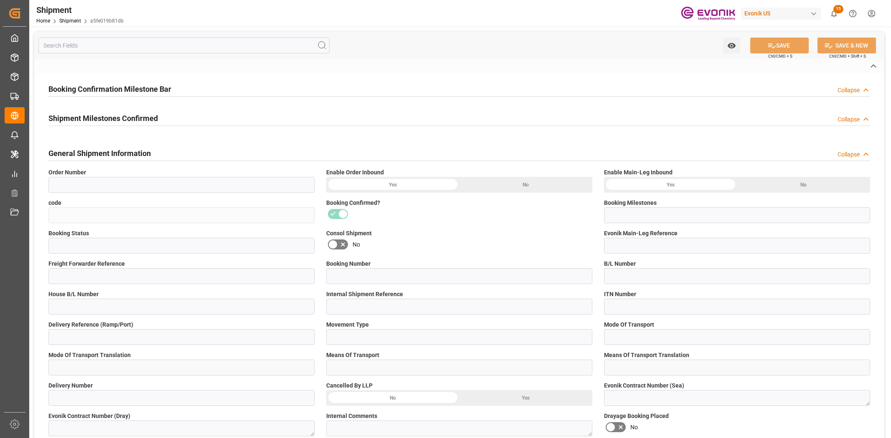
type input "0046437006"
type input "a5fe019b81db"
type input "Booking Details Transmitted to SAP"
type input "Active"
type input "4006692580"
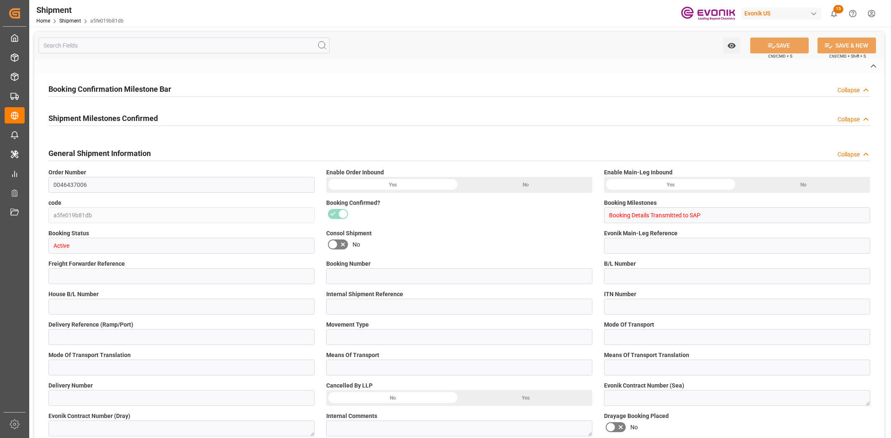
type input "250805000310"
type input "NAM9446203"
type input "D2P"
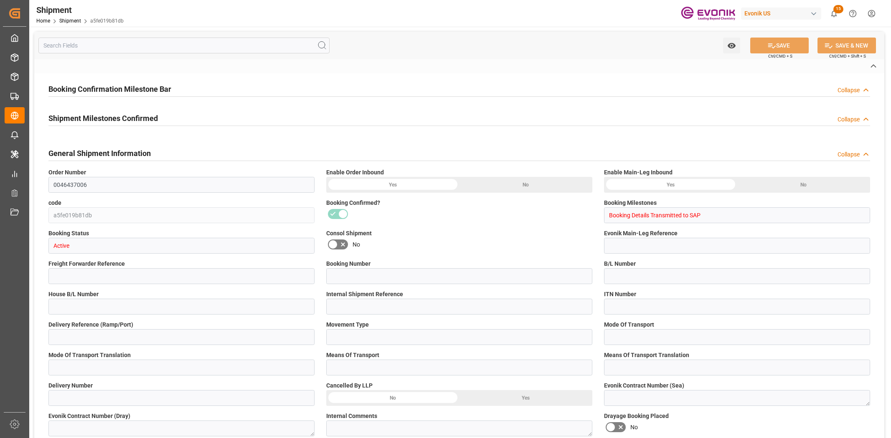
type input "45"
type input "FCL"
type input "0007"
type input "40GP"
type input "3011736340;3011736341"
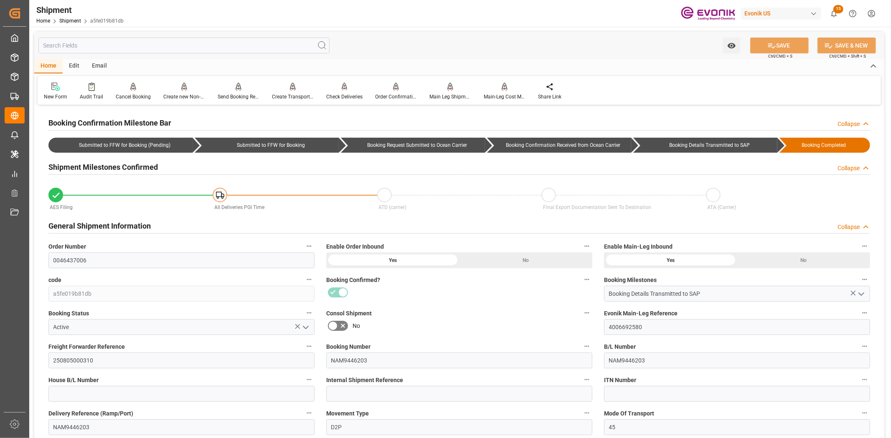
click at [138, 47] on input "text" at bounding box center [183, 46] width 291 height 16
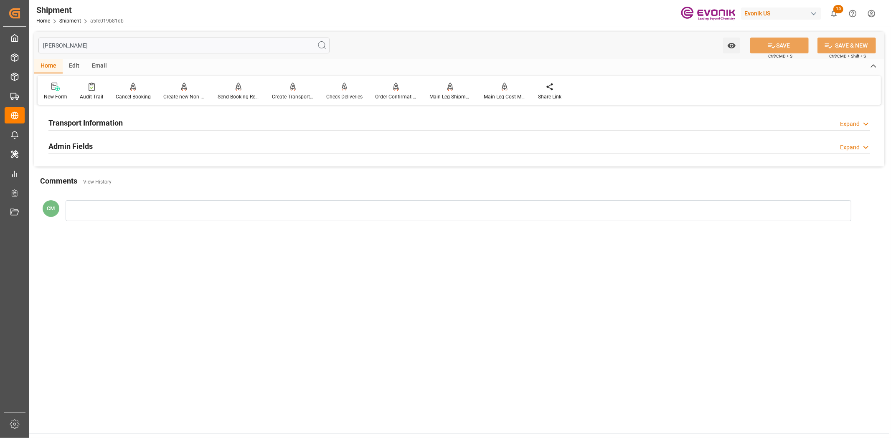
type input "[PERSON_NAME]"
drag, startPoint x: 97, startPoint y: 118, endPoint x: 276, endPoint y: 173, distance: 187.1
click at [103, 121] on h2 "Transport Information" at bounding box center [85, 122] width 74 height 11
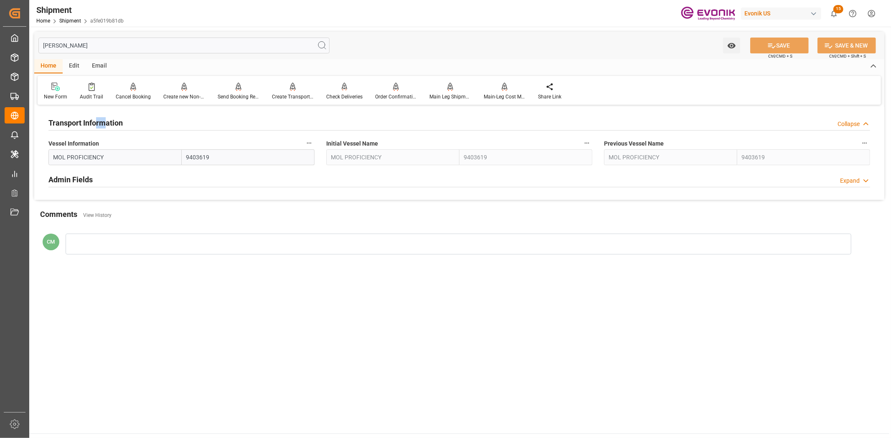
click at [311, 141] on icon "button" at bounding box center [309, 143] width 7 height 7
click at [319, 143] on li "Audits" at bounding box center [325, 143] width 43 height 14
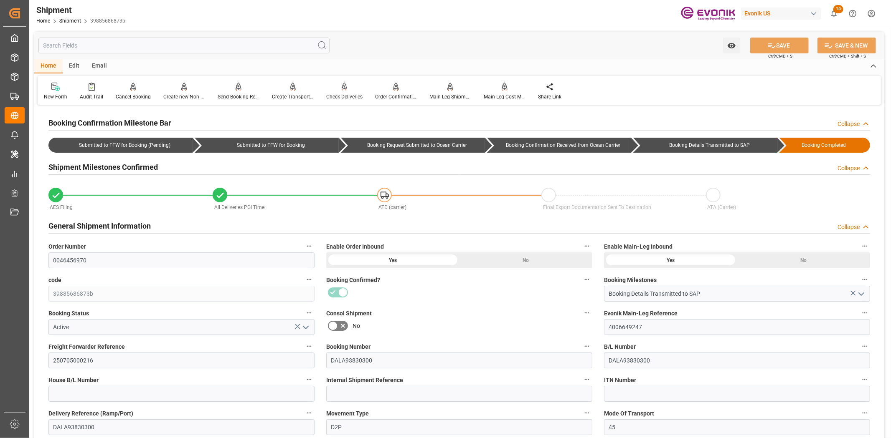
click at [198, 39] on input "text" at bounding box center [183, 46] width 291 height 16
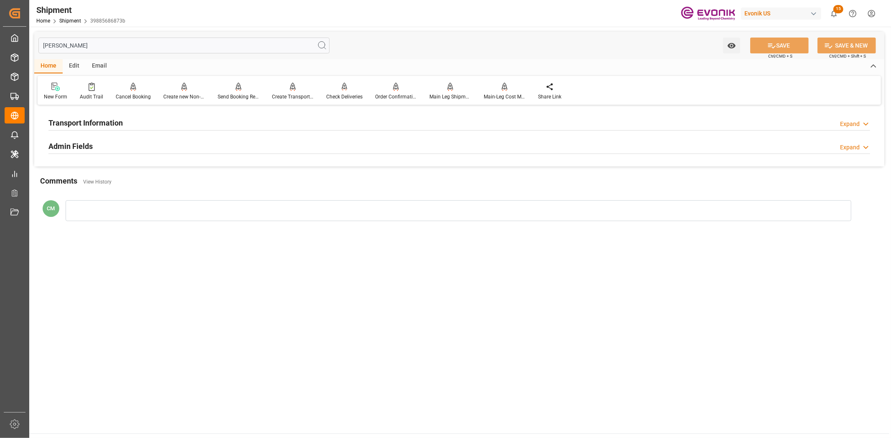
type input "[PERSON_NAME]"
drag, startPoint x: 106, startPoint y: 122, endPoint x: 226, endPoint y: 154, distance: 124.1
click at [107, 122] on h2 "Transport Information" at bounding box center [85, 122] width 74 height 11
click at [311, 143] on icon "button" at bounding box center [309, 143] width 7 height 7
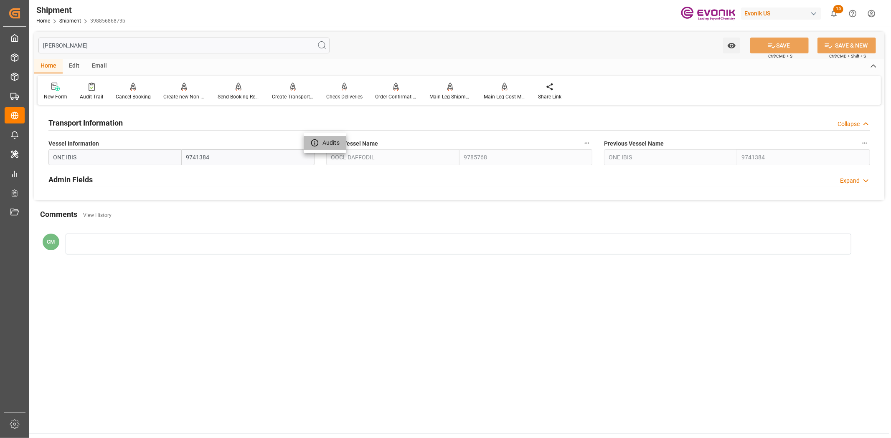
click at [315, 149] on li "Audits" at bounding box center [325, 143] width 43 height 14
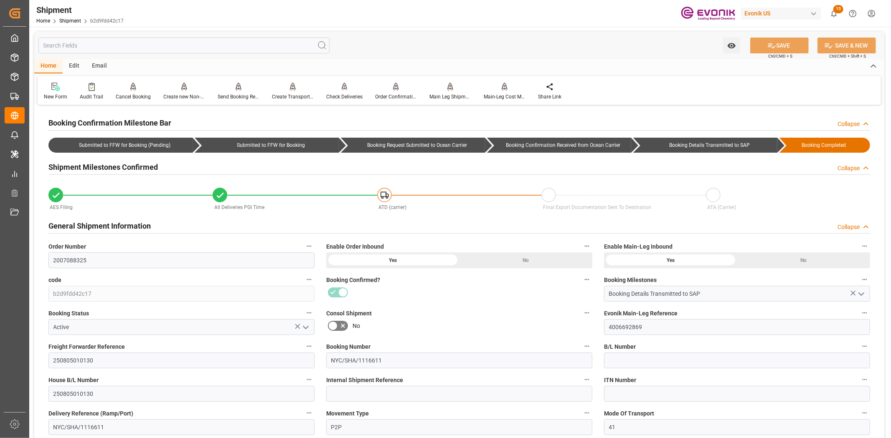
click at [127, 40] on input "text" at bounding box center [183, 46] width 291 height 16
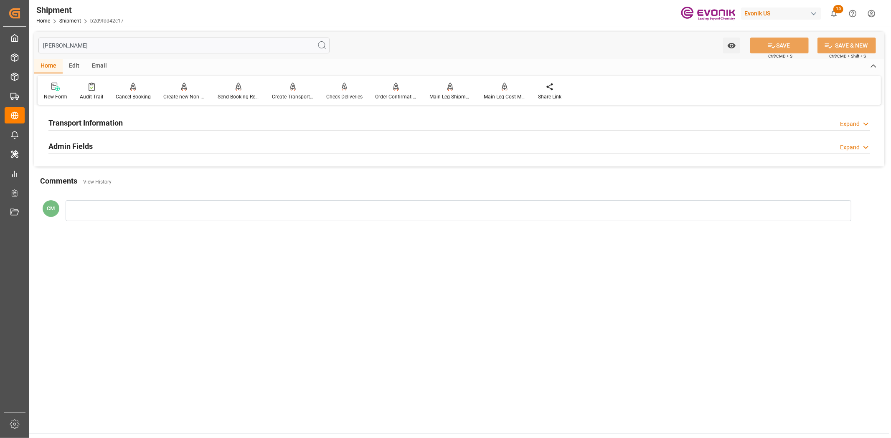
type input "[PERSON_NAME]"
drag, startPoint x: 90, startPoint y: 118, endPoint x: 149, endPoint y: 142, distance: 64.2
click at [96, 122] on h2 "Transport Information" at bounding box center [85, 122] width 74 height 11
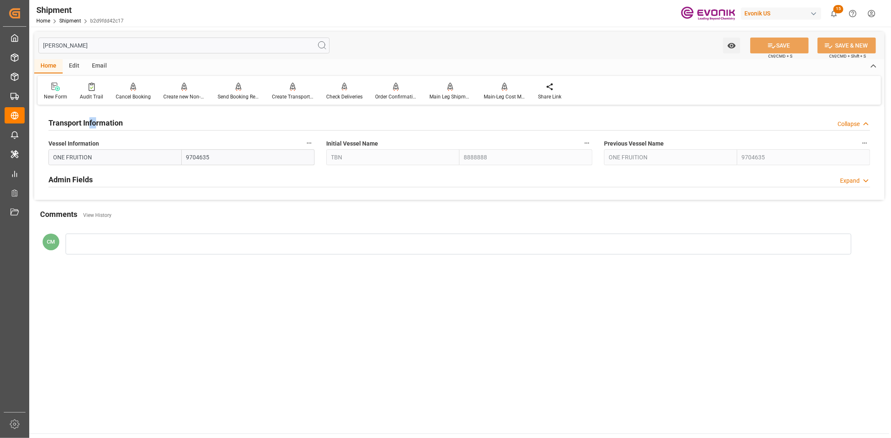
click at [309, 148] on button "Vessel Information" at bounding box center [309, 143] width 11 height 11
click at [314, 145] on icon at bounding box center [314, 143] width 9 height 9
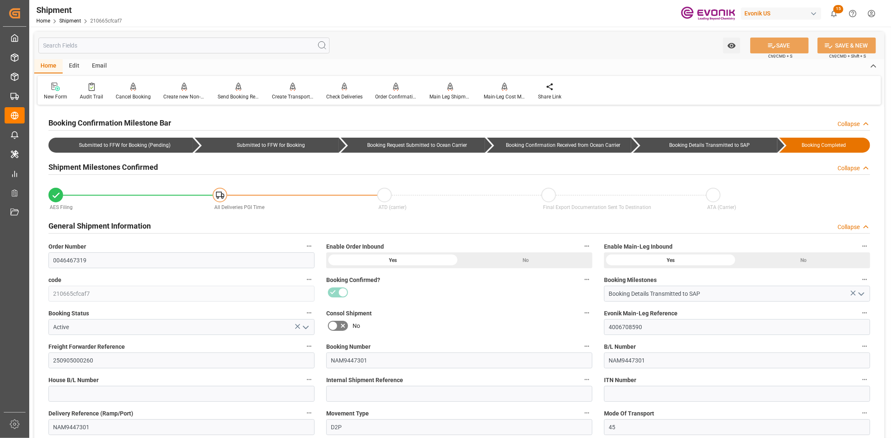
click at [103, 42] on input "text" at bounding box center [183, 46] width 291 height 16
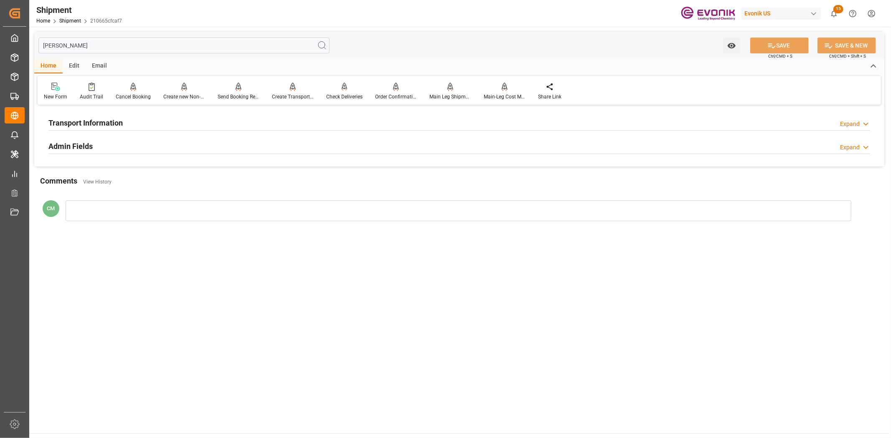
type input "[PERSON_NAME]"
drag, startPoint x: 152, startPoint y: 124, endPoint x: 177, endPoint y: 127, distance: 25.7
click at [152, 124] on div "Transport Information Expand" at bounding box center [458, 122] width 821 height 16
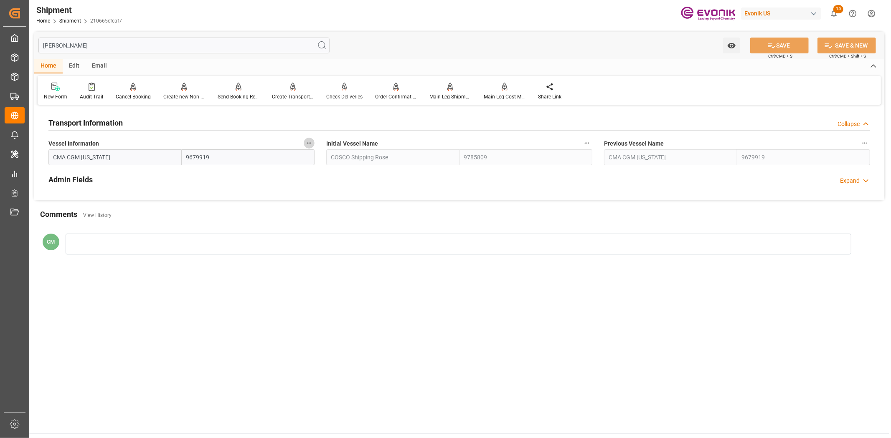
click at [312, 143] on icon "button" at bounding box center [309, 143] width 7 height 7
click at [314, 144] on icon at bounding box center [314, 143] width 9 height 9
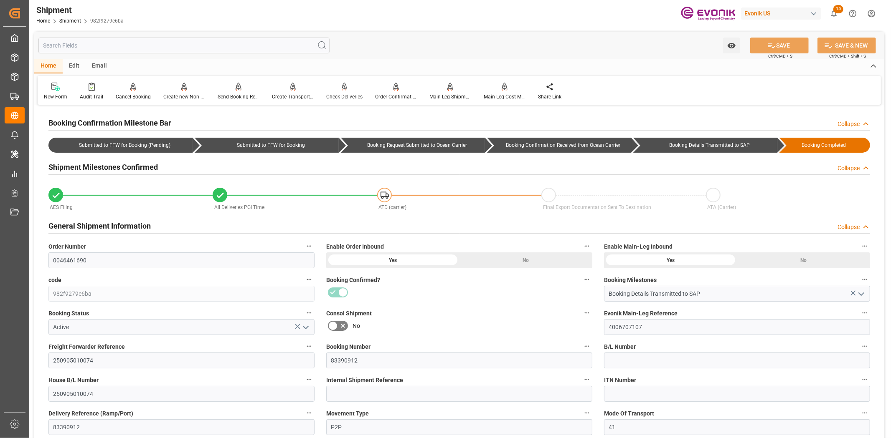
click at [124, 49] on input "text" at bounding box center [183, 46] width 291 height 16
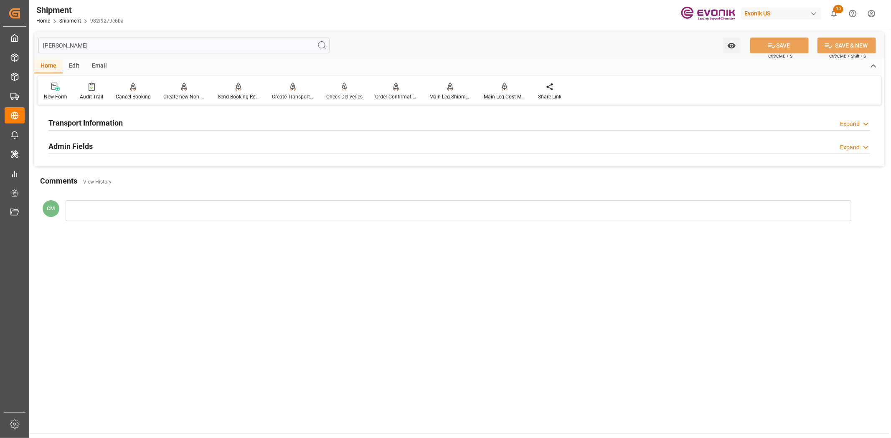
type input "[PERSON_NAME]"
click at [81, 127] on h2 "Transport Information" at bounding box center [85, 122] width 74 height 11
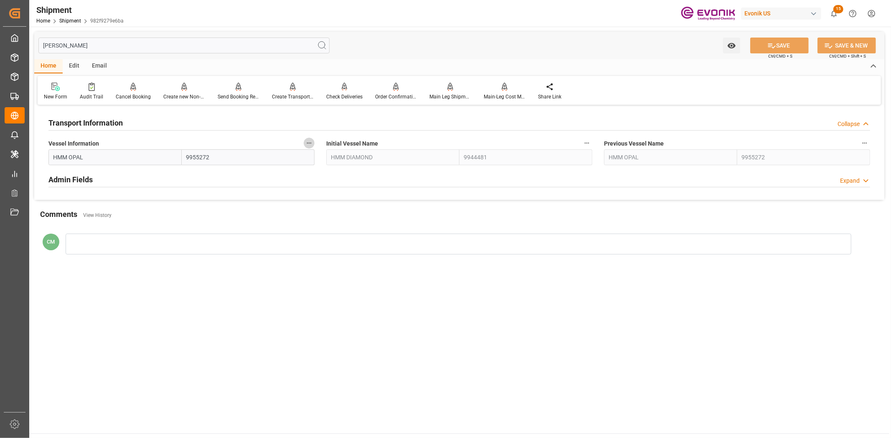
click at [304, 143] on button "Vessel Information" at bounding box center [309, 143] width 11 height 11
click at [312, 144] on icon at bounding box center [314, 143] width 9 height 9
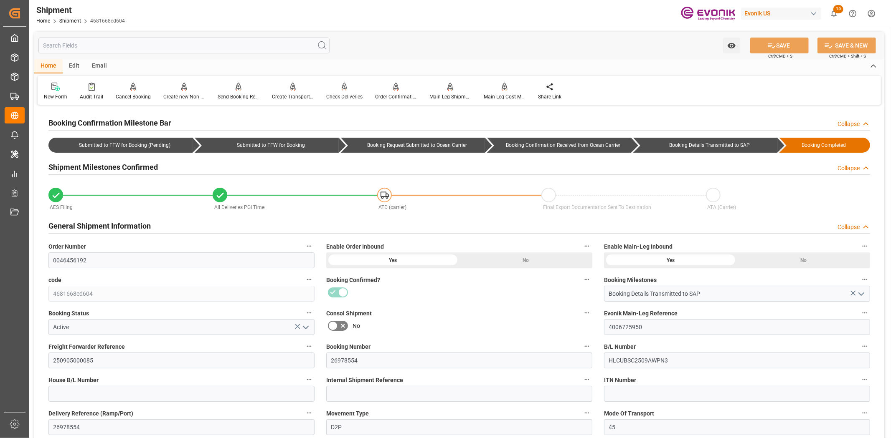
click at [165, 45] on input "text" at bounding box center [183, 46] width 291 height 16
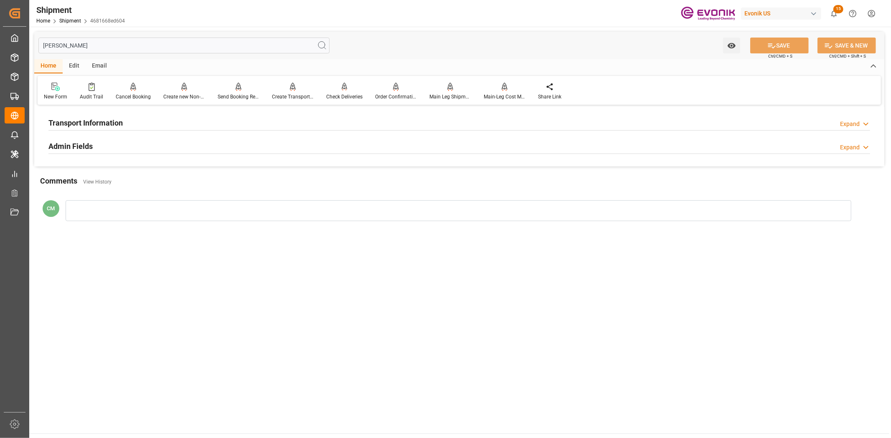
type input "[PERSON_NAME]"
click at [110, 127] on h2 "Transport Information" at bounding box center [85, 122] width 74 height 11
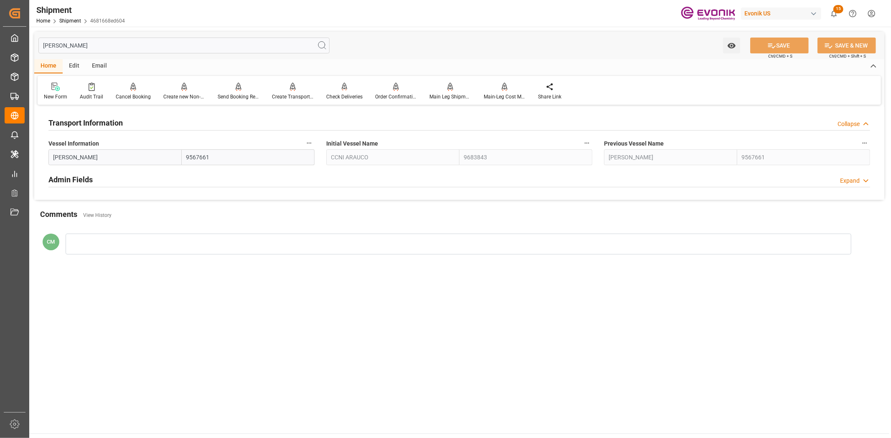
click at [313, 142] on button "Vessel Information" at bounding box center [309, 143] width 11 height 11
click at [318, 144] on icon at bounding box center [315, 143] width 8 height 8
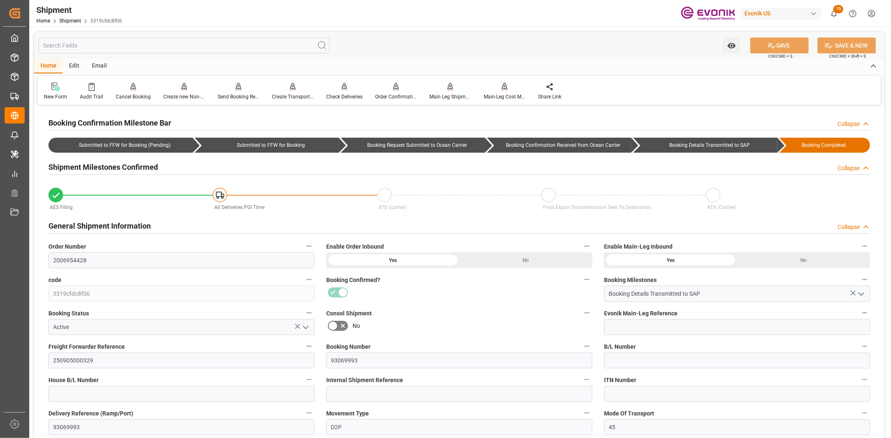
click at [90, 44] on input "text" at bounding box center [183, 46] width 291 height 16
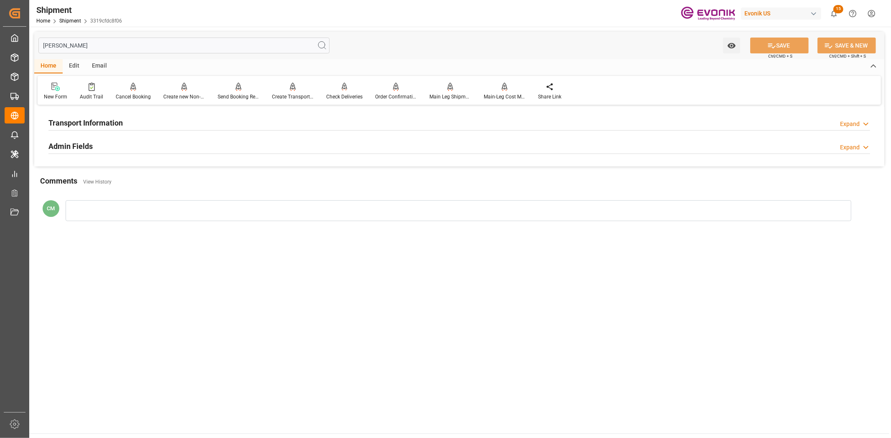
type input "[PERSON_NAME]"
click at [81, 114] on div "Transport Information" at bounding box center [85, 122] width 74 height 16
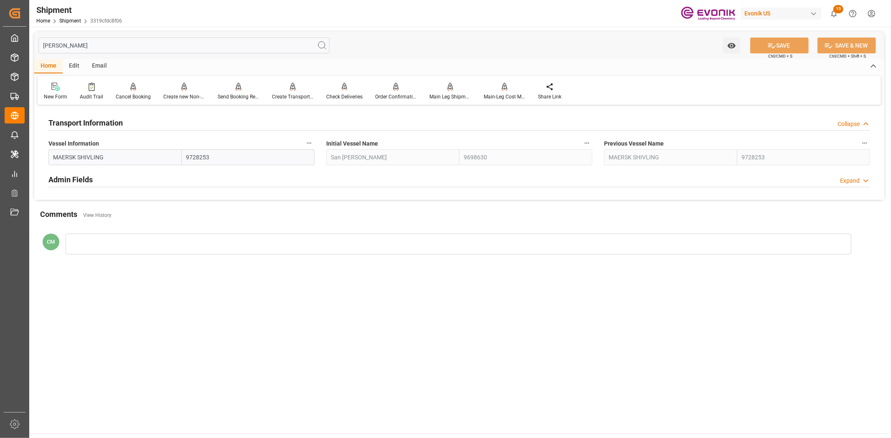
click at [312, 141] on icon "button" at bounding box center [309, 143] width 7 height 7
click at [325, 147] on li "Audits" at bounding box center [325, 143] width 43 height 14
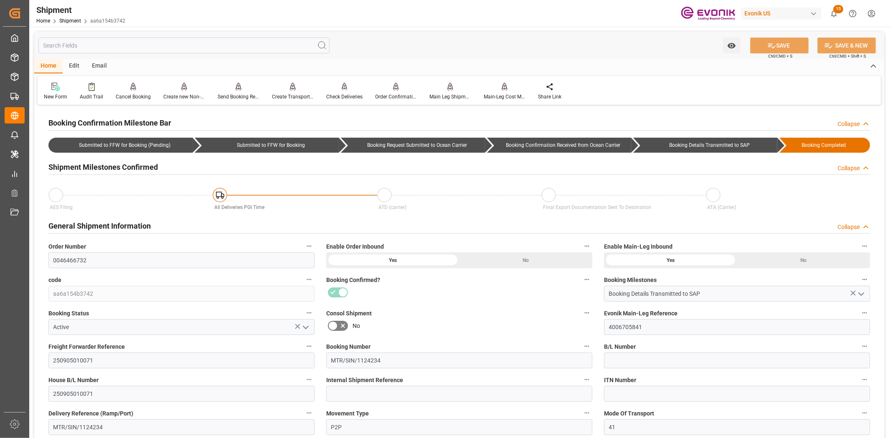
click at [69, 50] on input "text" at bounding box center [183, 46] width 291 height 16
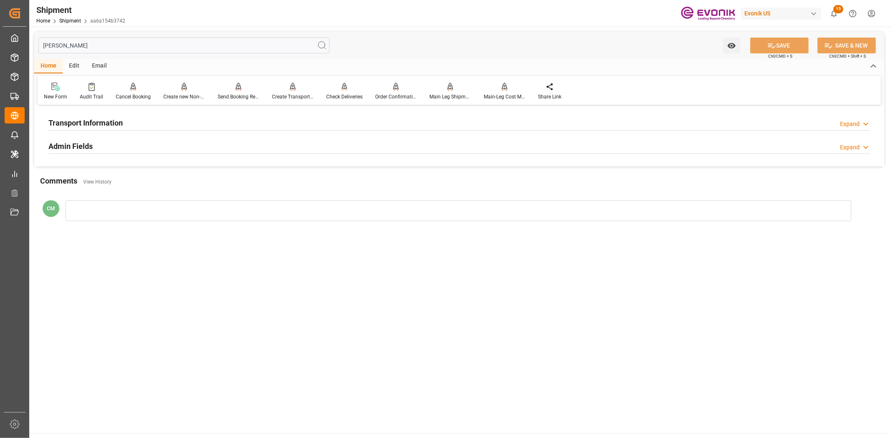
type input "[PERSON_NAME]"
click at [91, 127] on h2 "Transport Information" at bounding box center [85, 122] width 74 height 11
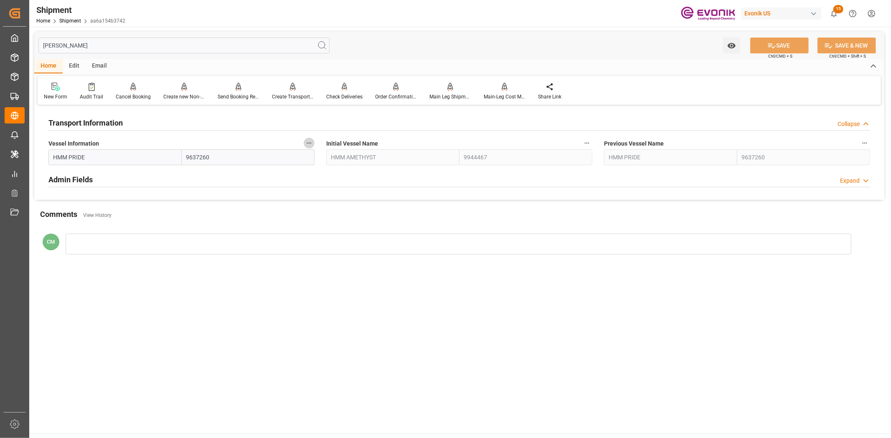
click at [305, 146] on button "Vessel Information" at bounding box center [309, 143] width 11 height 11
click at [306, 147] on li "Audits" at bounding box center [325, 143] width 43 height 14
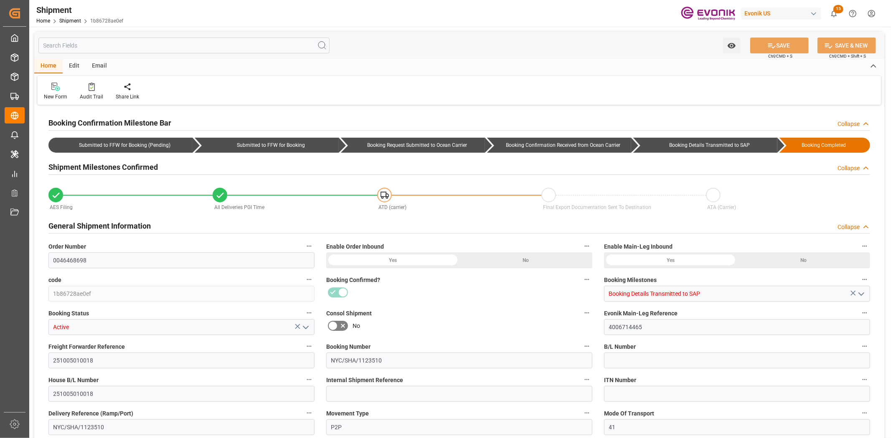
type input "0046468698"
type input "1b86728ae0ef"
type input "Booking Details Transmitted to SAP"
type input "Active"
type input "4006714465"
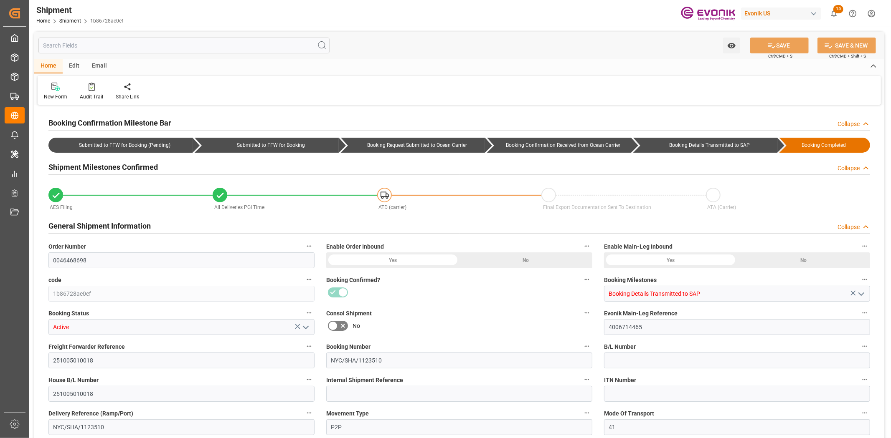
type input "251005010018"
type input "NYC/SHA/1123510"
type input "251005010018"
type input "NYC/SHA/1123510"
type input "P2P"
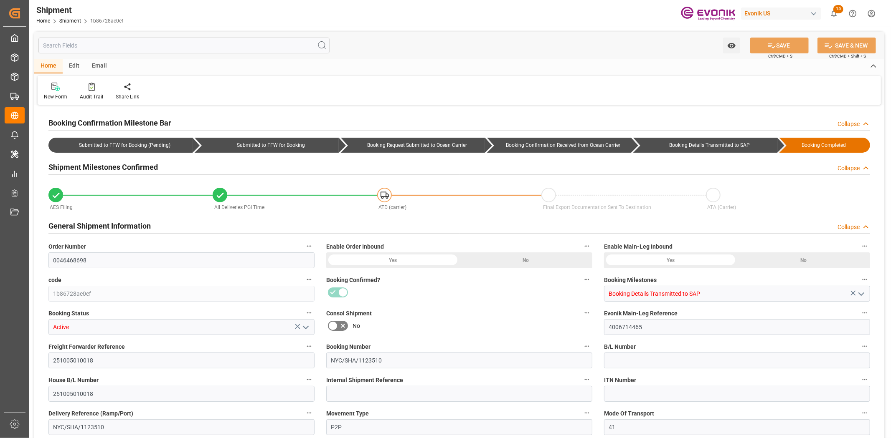
type input "41"
type input "LCL"
type input "0008"
type input "LCL"
type input "3011792081"
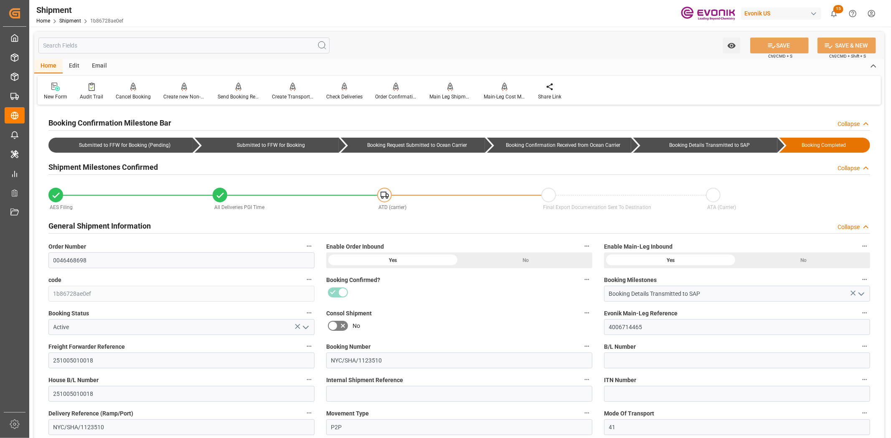
click at [95, 41] on input "text" at bounding box center [183, 46] width 291 height 16
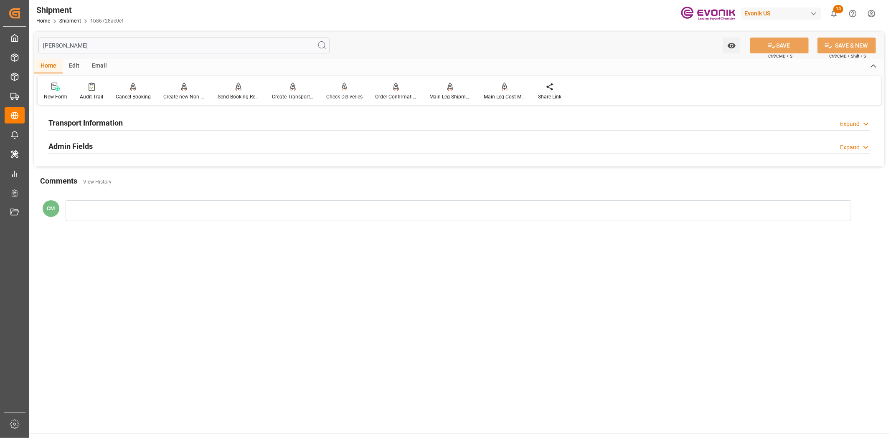
type input "vess"
click at [124, 126] on div "Transport Information Expand" at bounding box center [458, 122] width 821 height 16
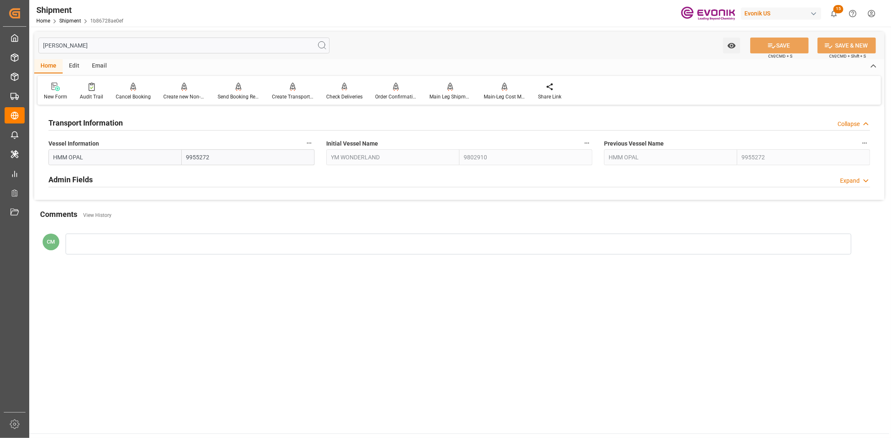
click at [313, 139] on button "Vessel Information" at bounding box center [309, 143] width 11 height 11
click at [320, 142] on li "Audits" at bounding box center [325, 143] width 43 height 14
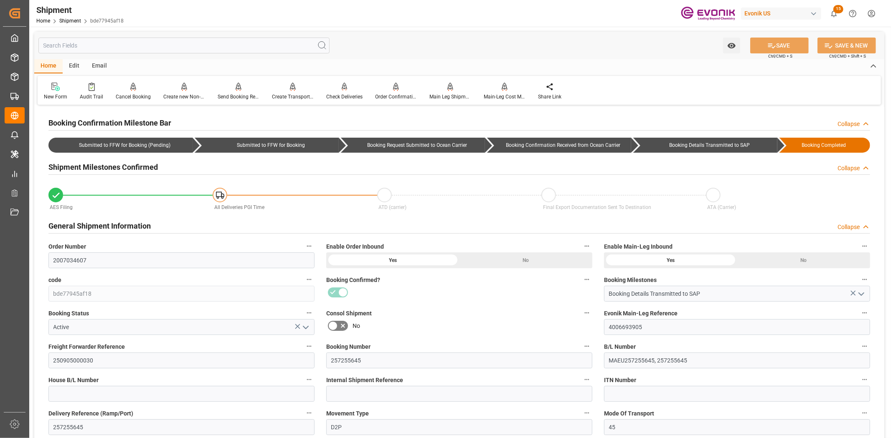
click at [101, 38] on input "text" at bounding box center [183, 46] width 291 height 16
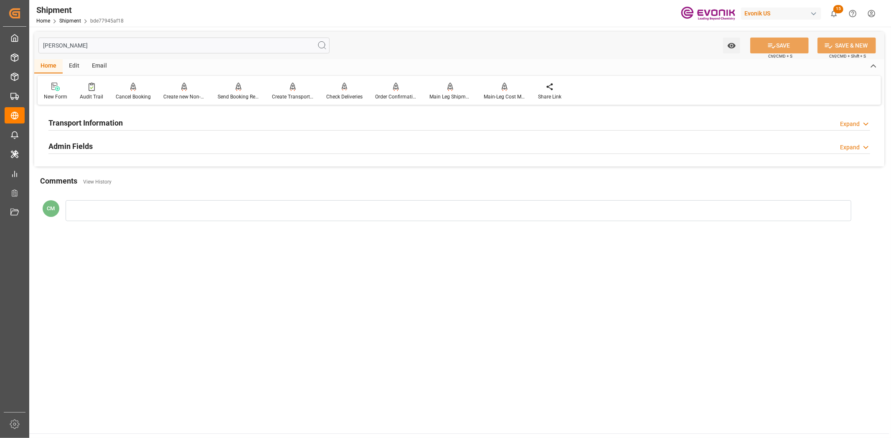
type input "[PERSON_NAME]"
click at [71, 115] on div "Transport Information" at bounding box center [85, 122] width 74 height 16
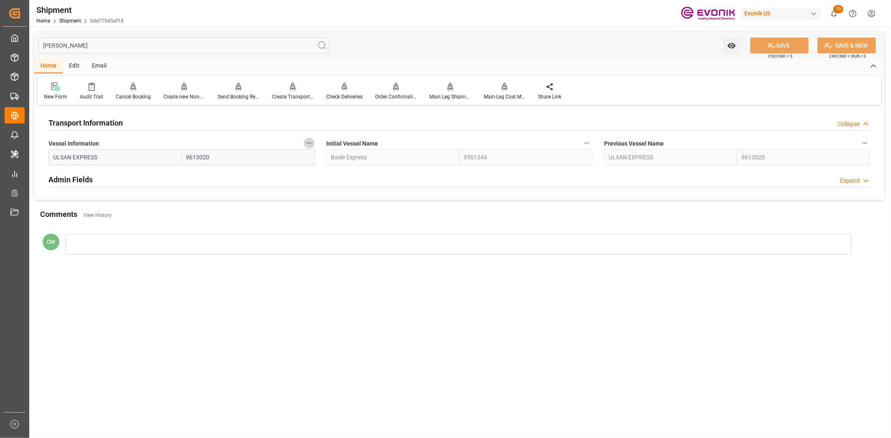
click at [310, 145] on icon "button" at bounding box center [309, 143] width 7 height 7
click at [314, 145] on icon at bounding box center [314, 143] width 9 height 9
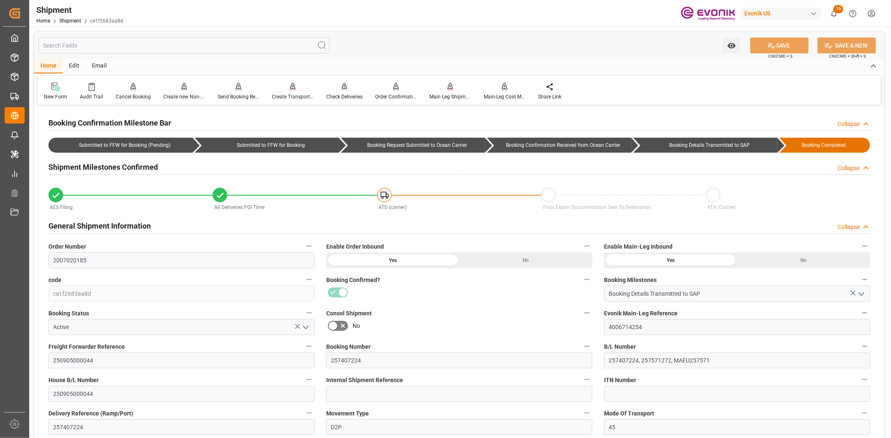
click at [93, 51] on input "text" at bounding box center [183, 46] width 291 height 16
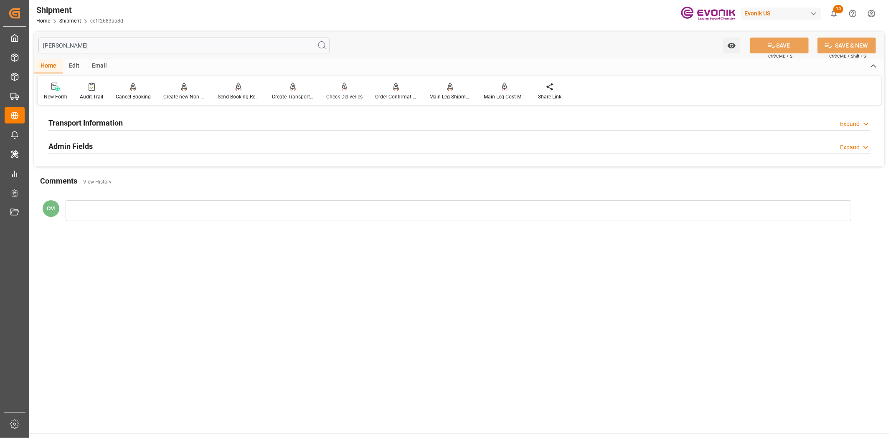
type input "[PERSON_NAME]"
click at [96, 116] on div "Transport Information" at bounding box center [85, 122] width 74 height 16
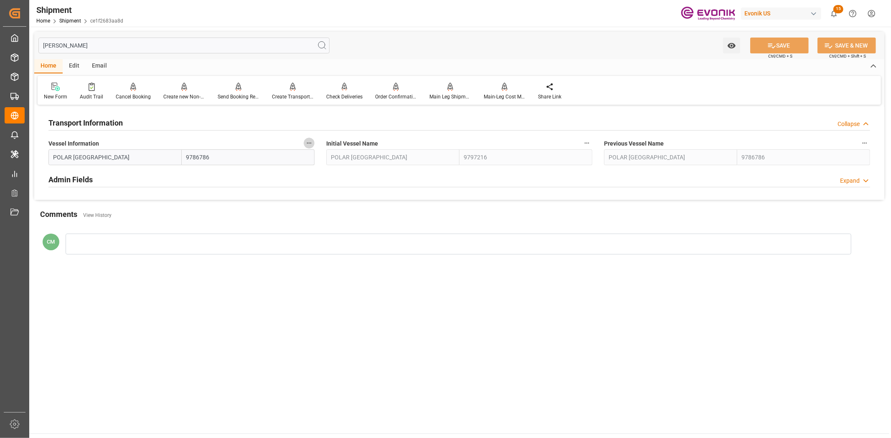
click at [306, 145] on icon "button" at bounding box center [309, 143] width 7 height 7
click at [319, 148] on li "Audits" at bounding box center [325, 143] width 43 height 14
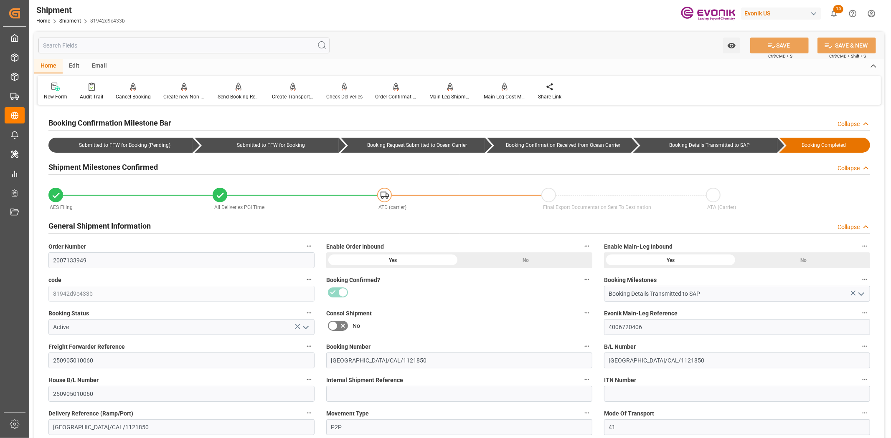
click at [159, 42] on input "text" at bounding box center [183, 46] width 291 height 16
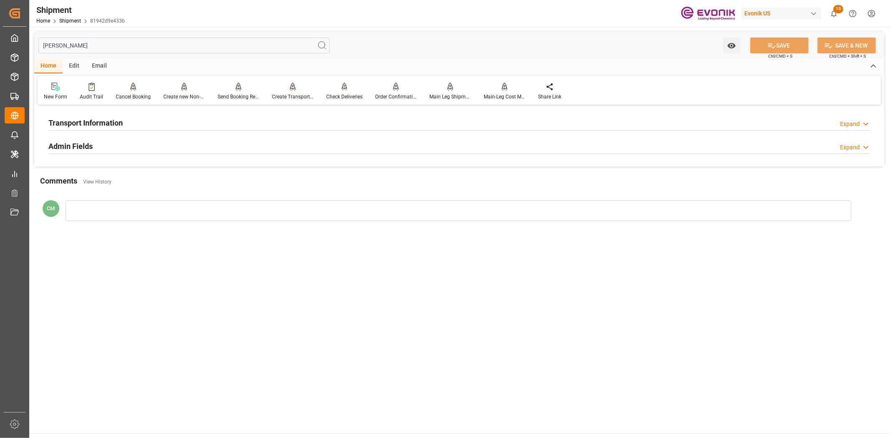
type input "[PERSON_NAME]"
click at [80, 117] on h2 "Transport Information" at bounding box center [85, 122] width 74 height 11
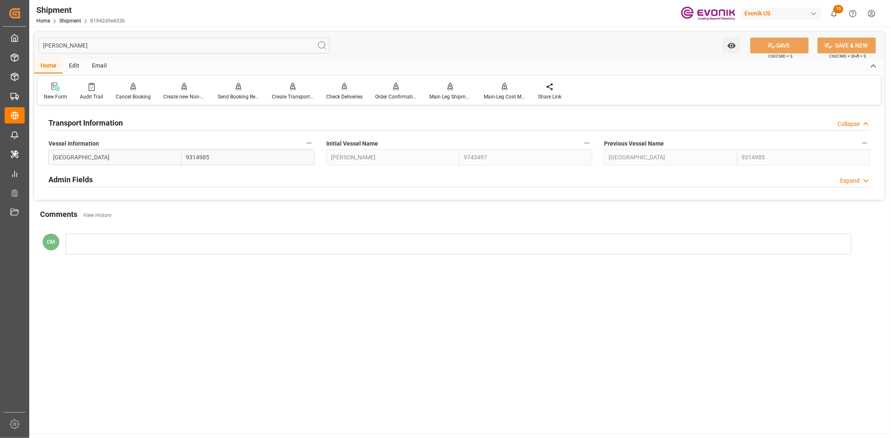
click at [314, 139] on label "Vessel Information" at bounding box center [181, 144] width 266 height 12
click at [314, 139] on button "Vessel Information" at bounding box center [309, 143] width 11 height 11
click at [314, 141] on icon at bounding box center [314, 143] width 9 height 9
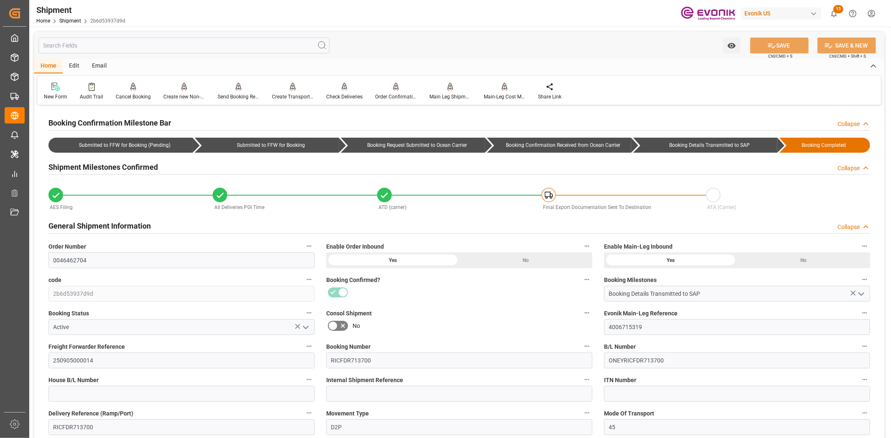
click at [202, 34] on div "Watch Option SAVE Ctrl/CMD + S SAVE & NEW Ctrl/CMD + Shift + S" at bounding box center [459, 46] width 850 height 28
click at [202, 42] on input "text" at bounding box center [183, 46] width 291 height 16
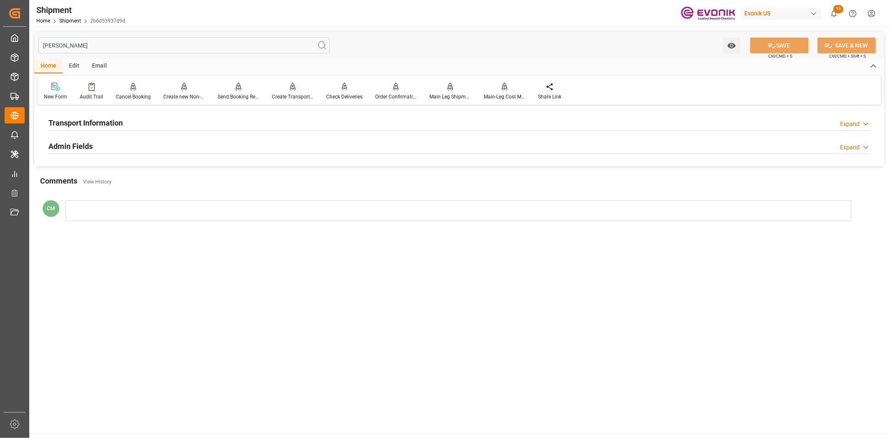
type input "[PERSON_NAME]"
click at [123, 122] on div "Transport Information Expand" at bounding box center [458, 122] width 821 height 16
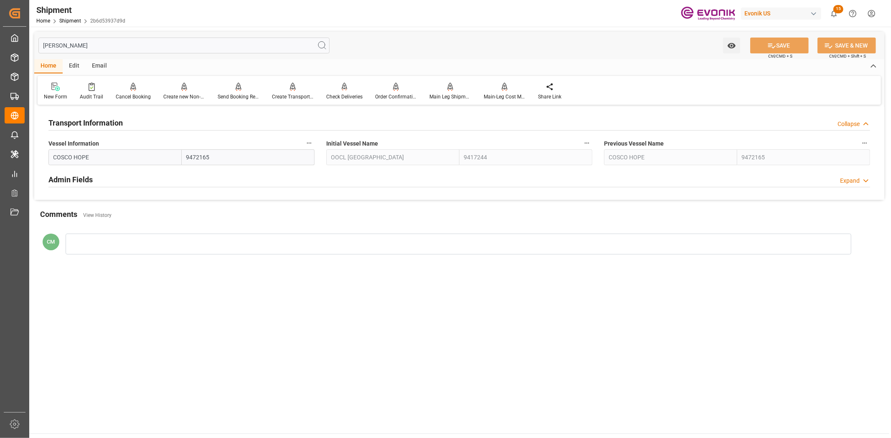
click at [309, 138] on button "Vessel Information" at bounding box center [309, 143] width 11 height 11
click at [315, 144] on icon at bounding box center [314, 143] width 9 height 9
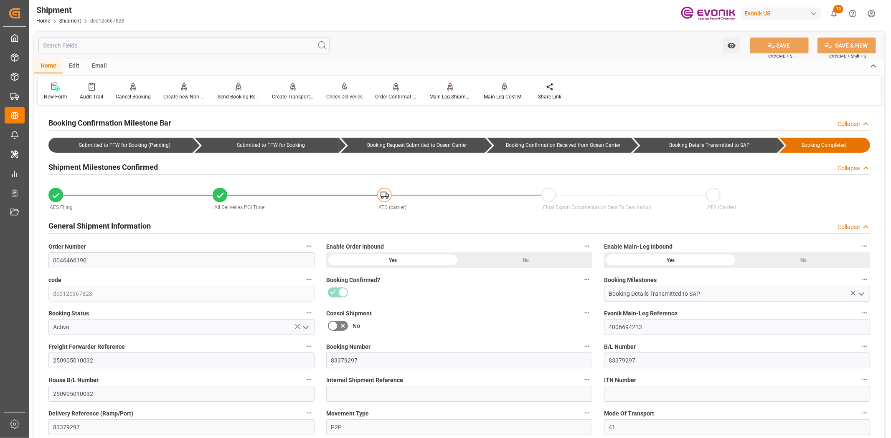
click at [143, 46] on input "text" at bounding box center [183, 46] width 291 height 16
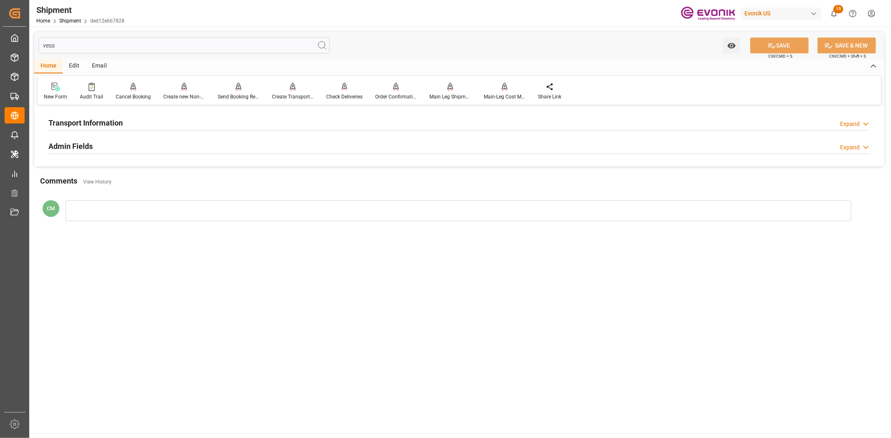
type input "vess"
click at [112, 121] on h2 "Transport Information" at bounding box center [85, 122] width 74 height 11
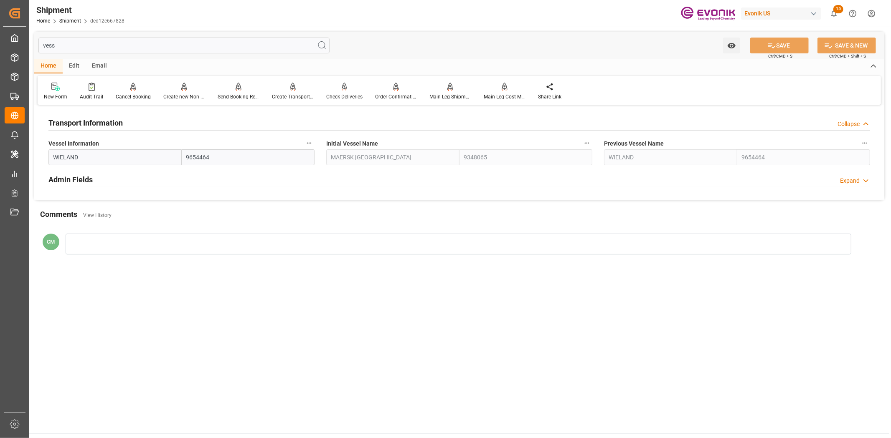
click at [314, 142] on div "Vessel Information WIELAND 9654464" at bounding box center [182, 151] width 278 height 33
click at [309, 141] on icon "button" at bounding box center [309, 143] width 7 height 7
click at [321, 145] on li "Audits" at bounding box center [325, 143] width 43 height 14
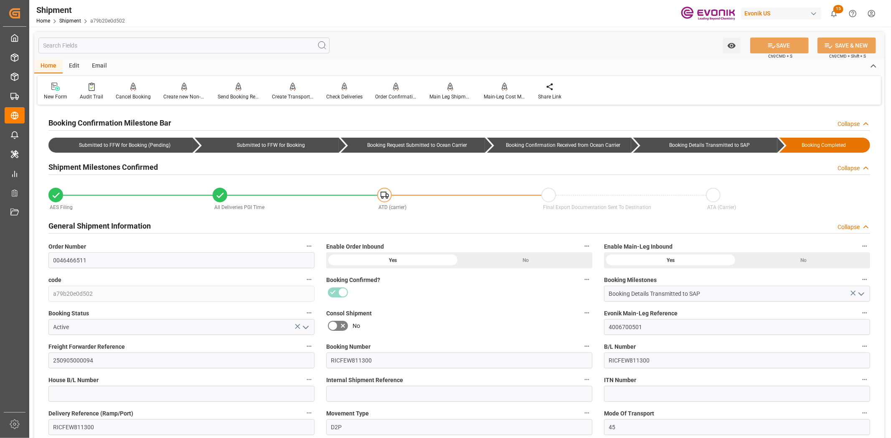
click at [261, 43] on input "text" at bounding box center [183, 46] width 291 height 16
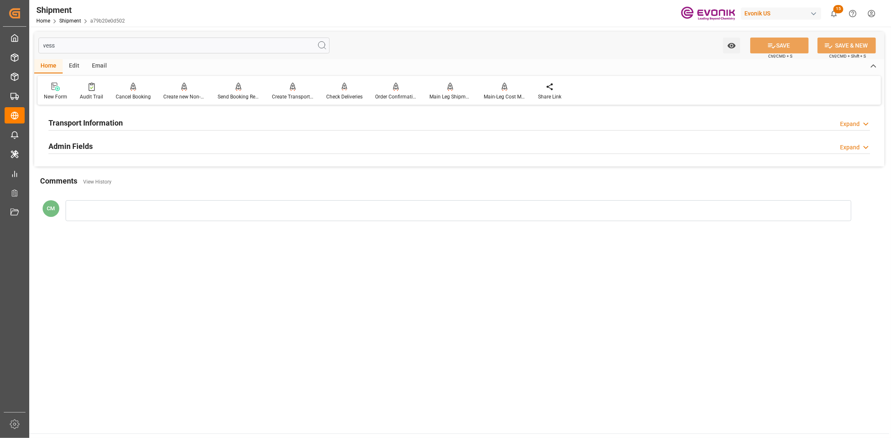
type input "vess"
drag, startPoint x: 105, startPoint y: 125, endPoint x: 120, endPoint y: 131, distance: 15.7
click at [106, 125] on h2 "Transport Information" at bounding box center [85, 122] width 74 height 11
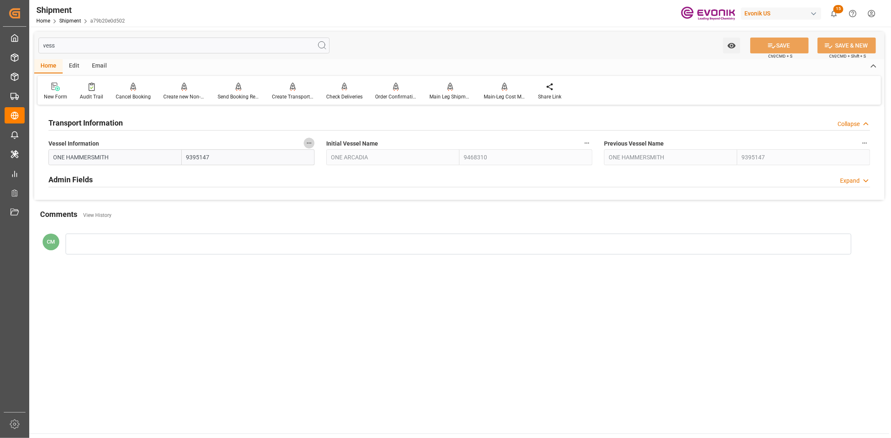
click at [314, 143] on button "Vessel Information" at bounding box center [309, 143] width 11 height 11
click at [326, 146] on li "Audits" at bounding box center [325, 143] width 43 height 14
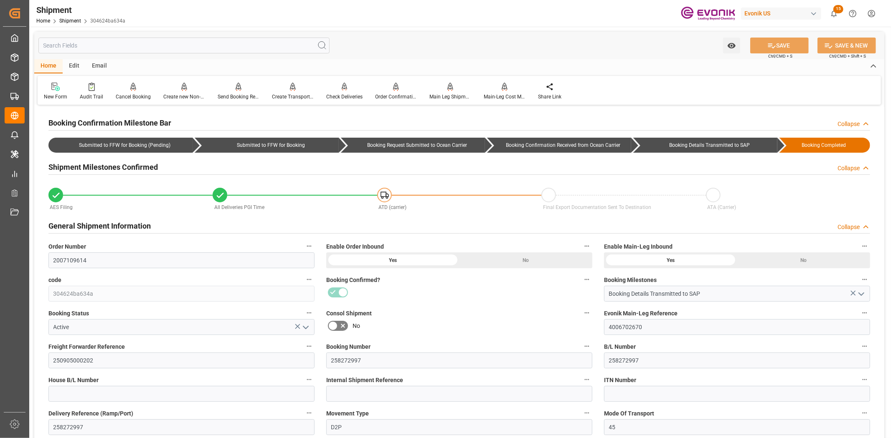
click at [171, 46] on input "text" at bounding box center [183, 46] width 291 height 16
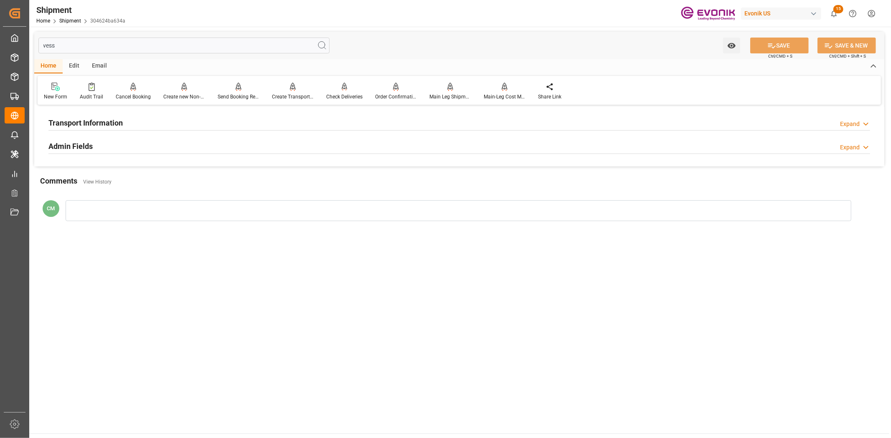
type input "vess"
click at [149, 119] on div "Transport Information Expand" at bounding box center [458, 122] width 821 height 16
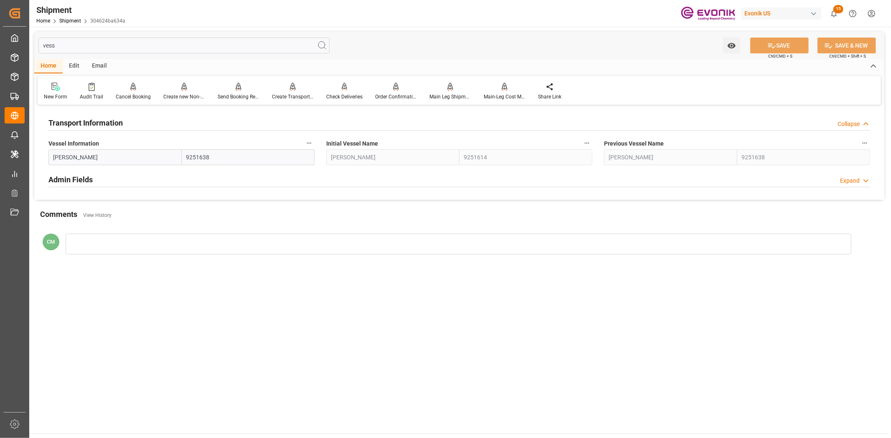
click at [306, 142] on icon "button" at bounding box center [309, 143] width 7 height 7
click at [314, 144] on icon at bounding box center [314, 143] width 9 height 9
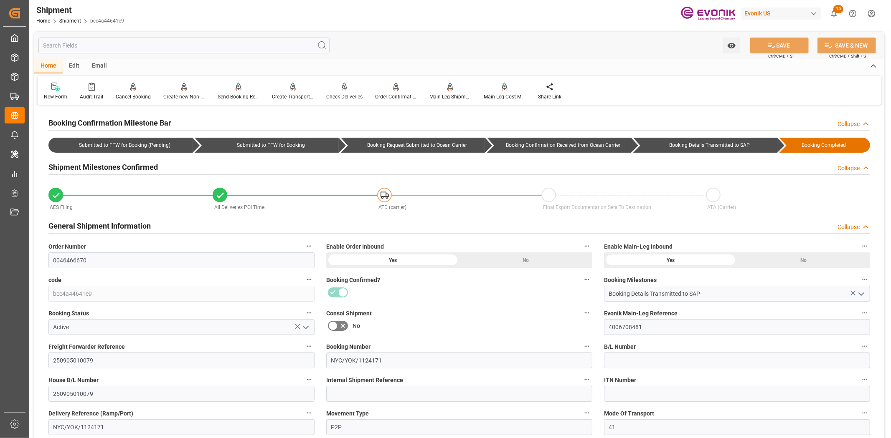
click at [127, 51] on input "text" at bounding box center [183, 46] width 291 height 16
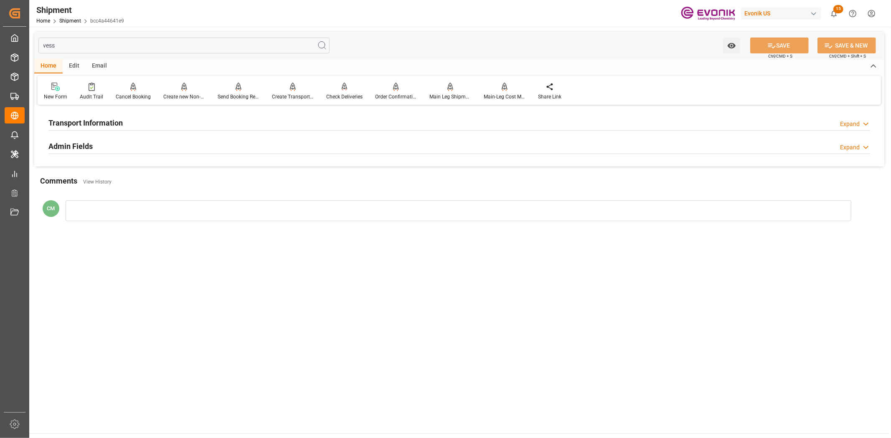
type input "vess"
drag, startPoint x: 109, startPoint y: 117, endPoint x: 127, endPoint y: 119, distance: 17.6
click at [111, 117] on h2 "Transport Information" at bounding box center [85, 122] width 74 height 11
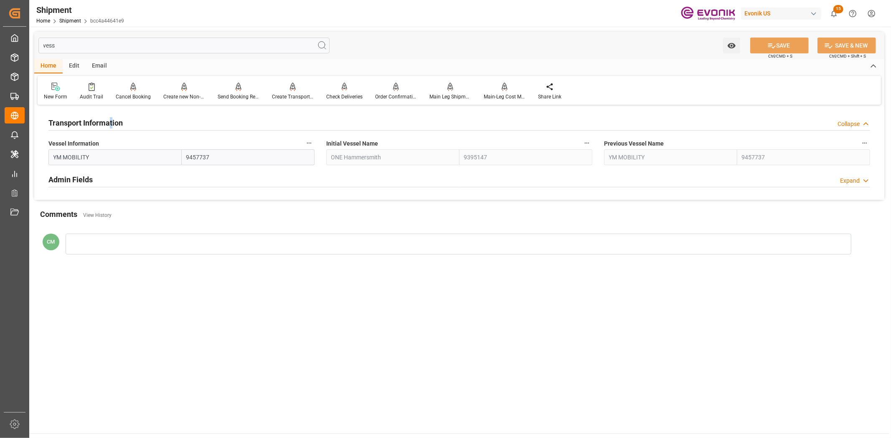
click at [308, 144] on icon "button" at bounding box center [309, 143] width 7 height 7
click at [314, 144] on icon at bounding box center [315, 143] width 8 height 8
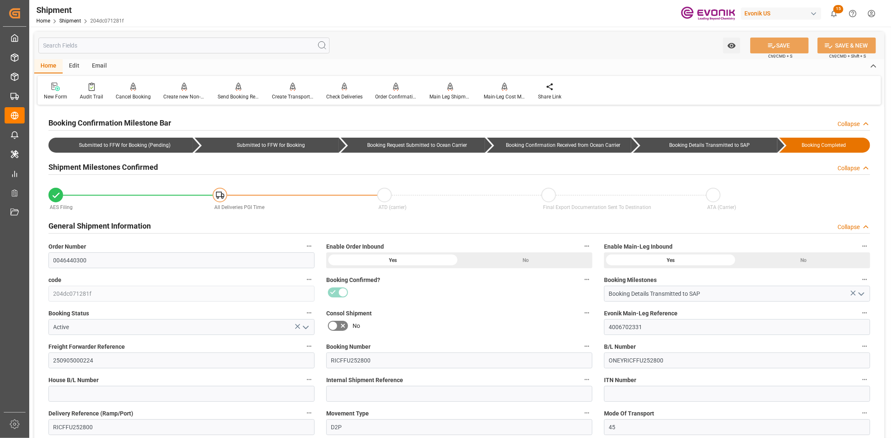
click at [156, 49] on input "text" at bounding box center [183, 46] width 291 height 16
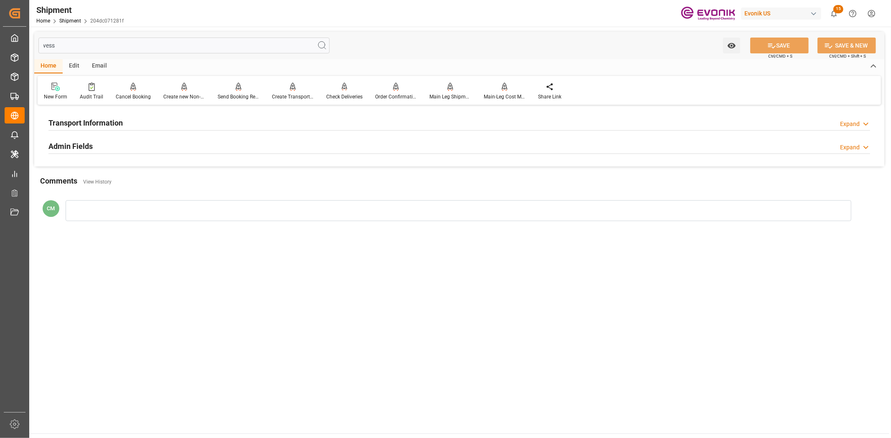
type input "vess"
drag, startPoint x: 110, startPoint y: 120, endPoint x: 205, endPoint y: 124, distance: 95.3
click at [120, 120] on h2 "Transport Information" at bounding box center [85, 122] width 74 height 11
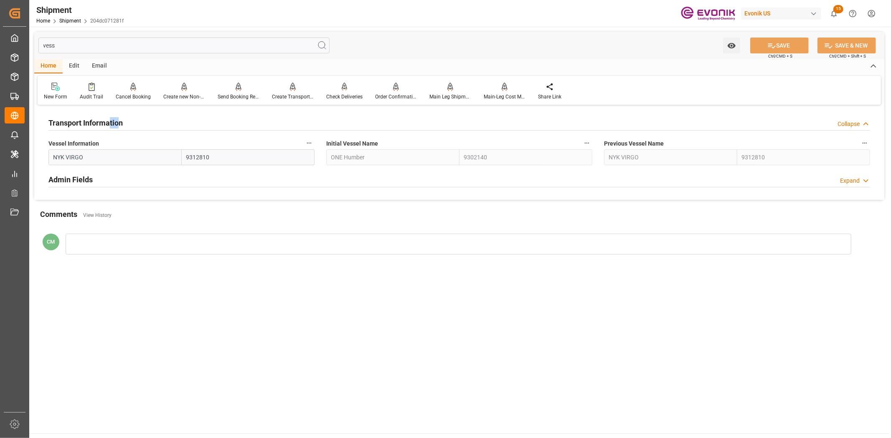
drag, startPoint x: 306, startPoint y: 141, endPoint x: 324, endPoint y: 142, distance: 17.2
click at [308, 141] on icon "button" at bounding box center [309, 143] width 7 height 7
click at [324, 142] on li "Audits" at bounding box center [325, 143] width 43 height 14
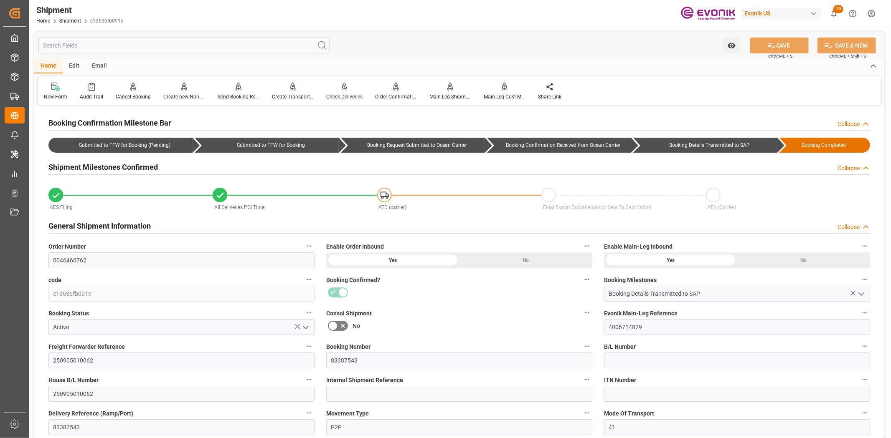
click at [294, 49] on input "text" at bounding box center [183, 46] width 291 height 16
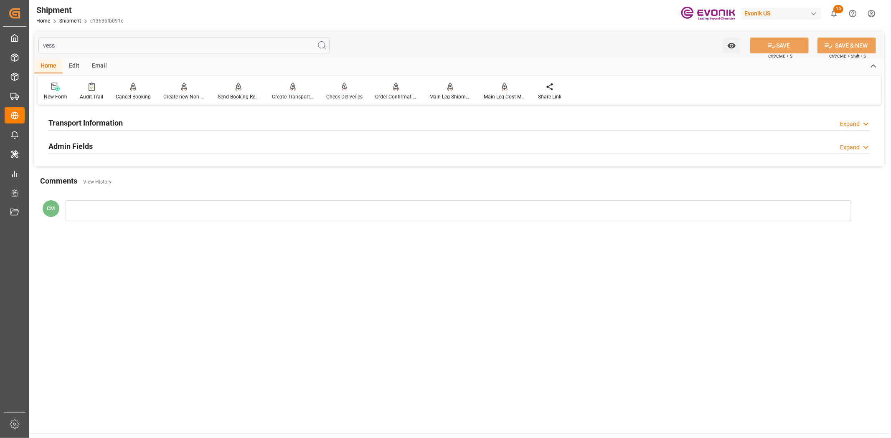
type input "vess"
click at [96, 123] on h2 "Transport Information" at bounding box center [85, 122] width 74 height 11
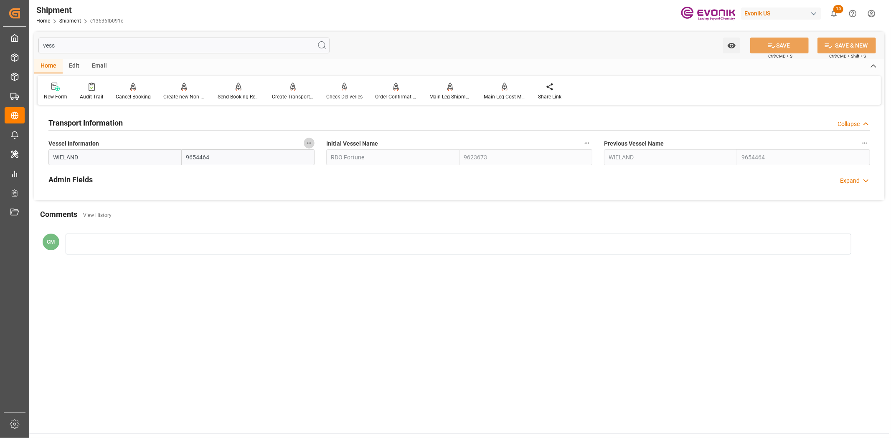
drag, startPoint x: 308, startPoint y: 140, endPoint x: 327, endPoint y: 141, distance: 18.8
click at [309, 140] on icon "button" at bounding box center [309, 143] width 7 height 7
click at [333, 142] on li "Audits" at bounding box center [325, 143] width 43 height 14
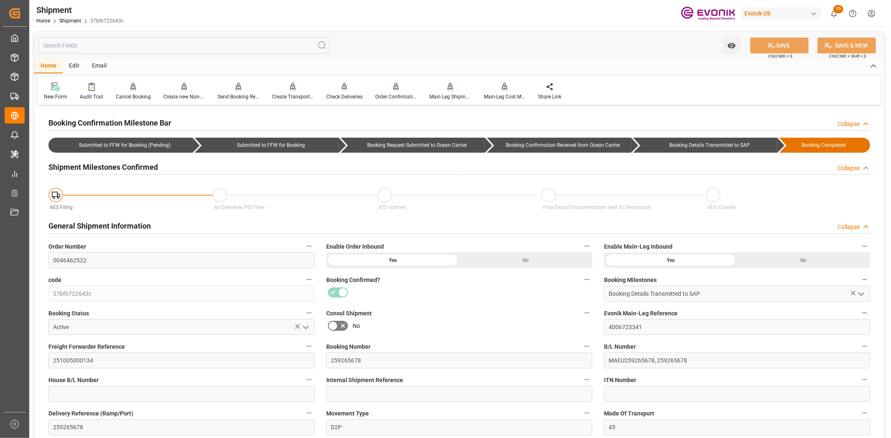
click at [173, 49] on input "text" at bounding box center [183, 46] width 291 height 16
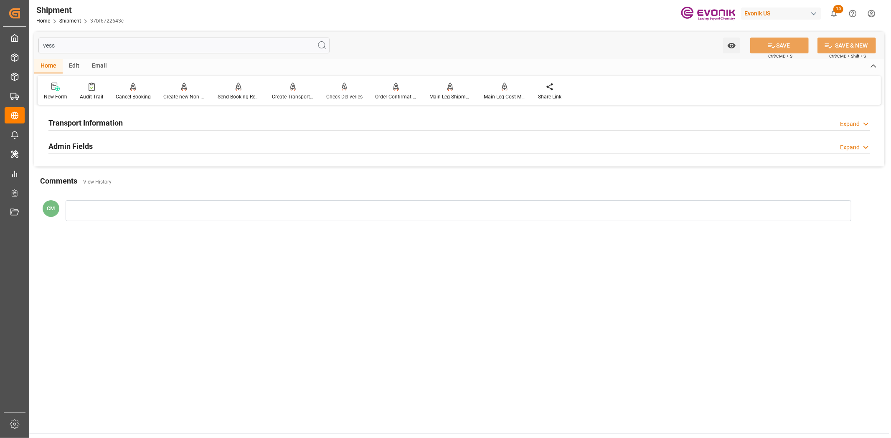
type input "vess"
drag, startPoint x: 111, startPoint y: 119, endPoint x: 132, endPoint y: 122, distance: 21.4
click at [118, 120] on h2 "Transport Information" at bounding box center [85, 122] width 74 height 11
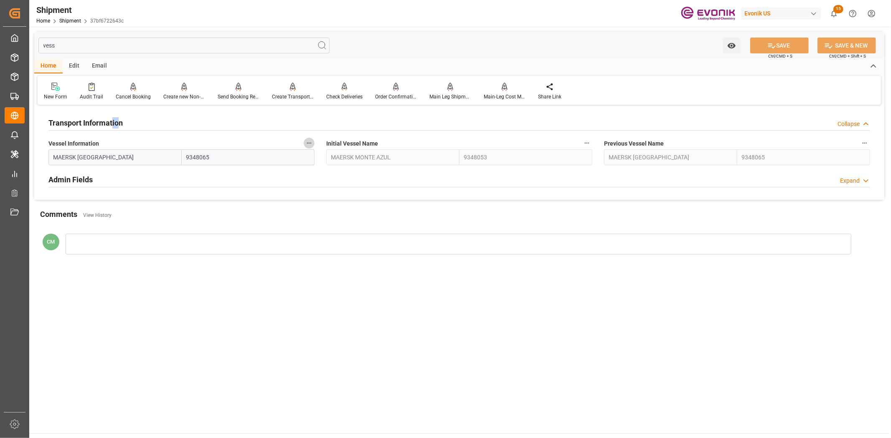
click at [311, 144] on icon "button" at bounding box center [309, 143] width 7 height 7
click at [318, 147] on icon at bounding box center [314, 143] width 9 height 9
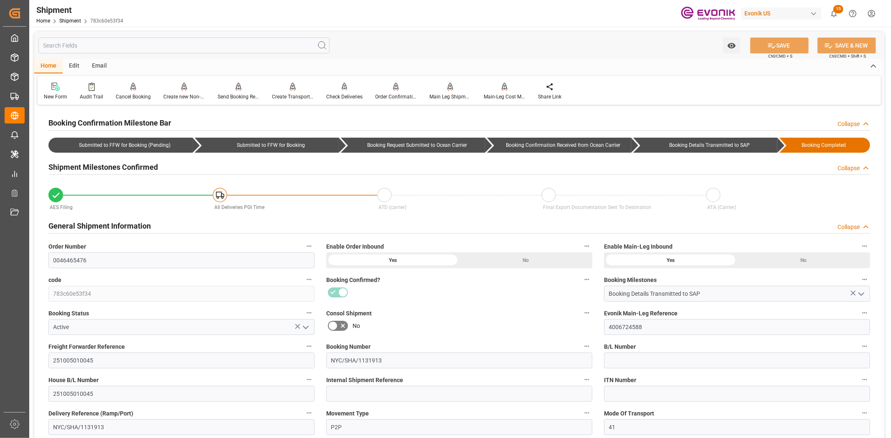
click at [135, 43] on input "text" at bounding box center [183, 46] width 291 height 16
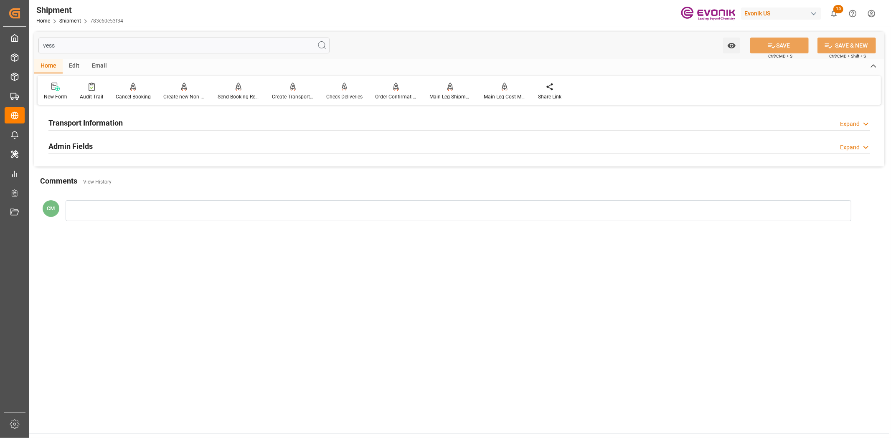
type input "vess"
drag, startPoint x: 121, startPoint y: 119, endPoint x: 214, endPoint y: 145, distance: 96.5
click at [123, 120] on div "Transport Information Expand" at bounding box center [458, 122] width 821 height 16
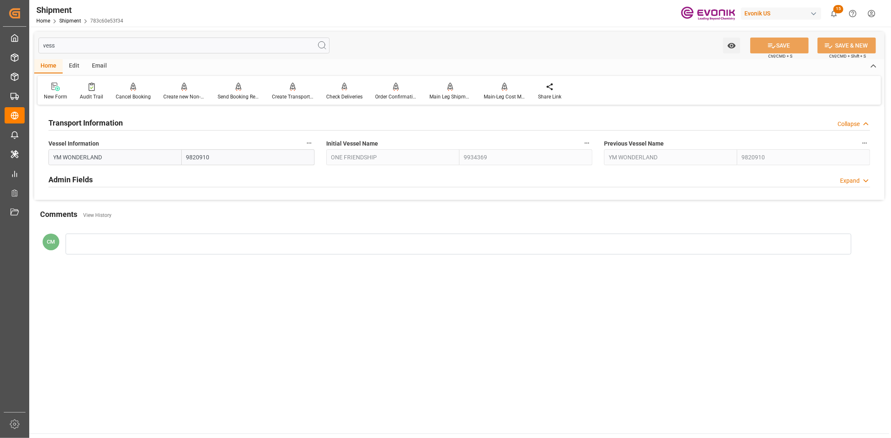
drag, startPoint x: 306, startPoint y: 143, endPoint x: 321, endPoint y: 149, distance: 16.1
click at [308, 144] on icon "button" at bounding box center [309, 143] width 7 height 7
click at [321, 149] on li "Audits" at bounding box center [325, 143] width 43 height 14
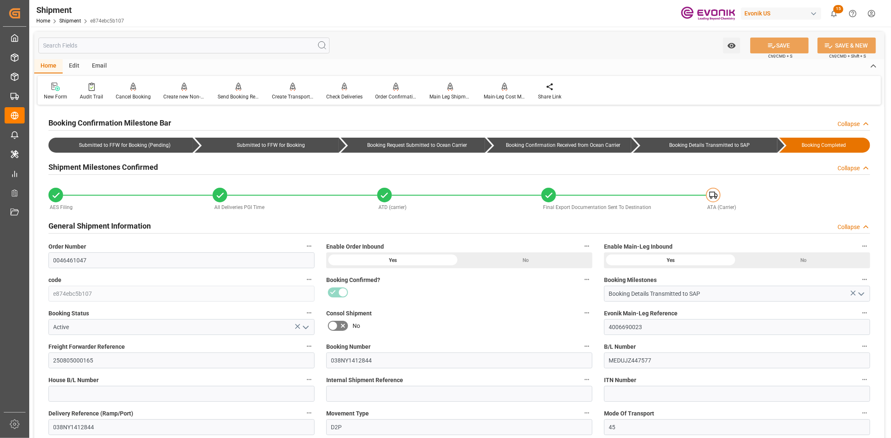
click at [115, 50] on input "text" at bounding box center [183, 46] width 291 height 16
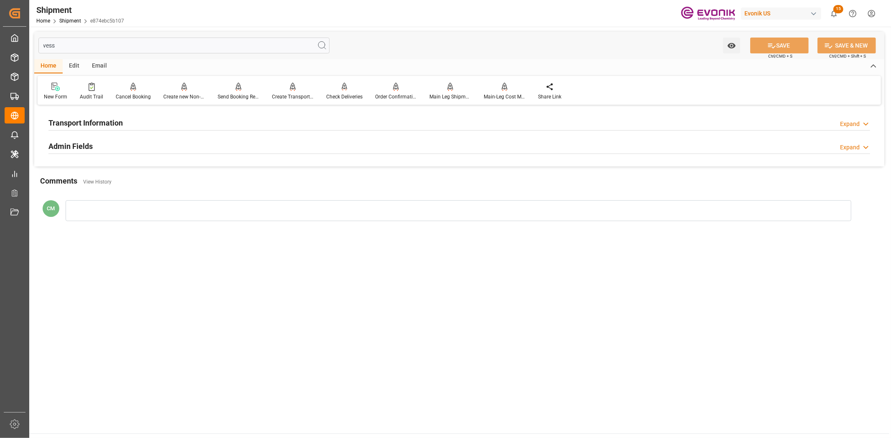
type input "vess"
click at [124, 126] on div "Transport Information Expand" at bounding box center [458, 122] width 821 height 16
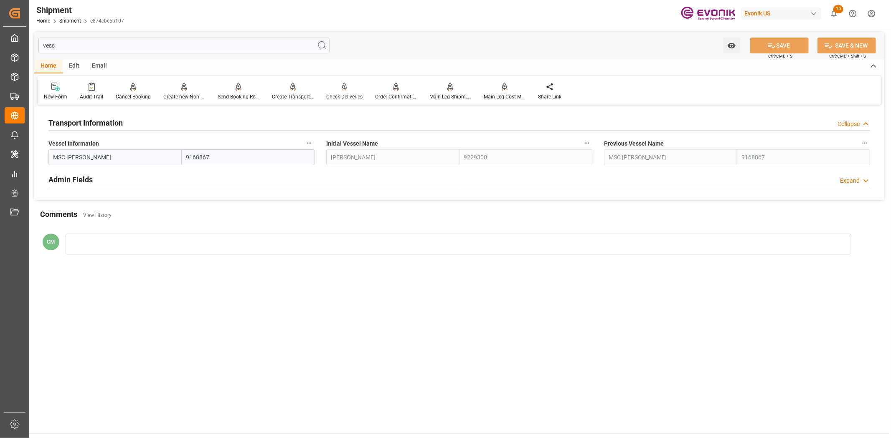
click at [309, 145] on icon "button" at bounding box center [309, 143] width 7 height 7
click at [314, 147] on icon at bounding box center [315, 143] width 8 height 8
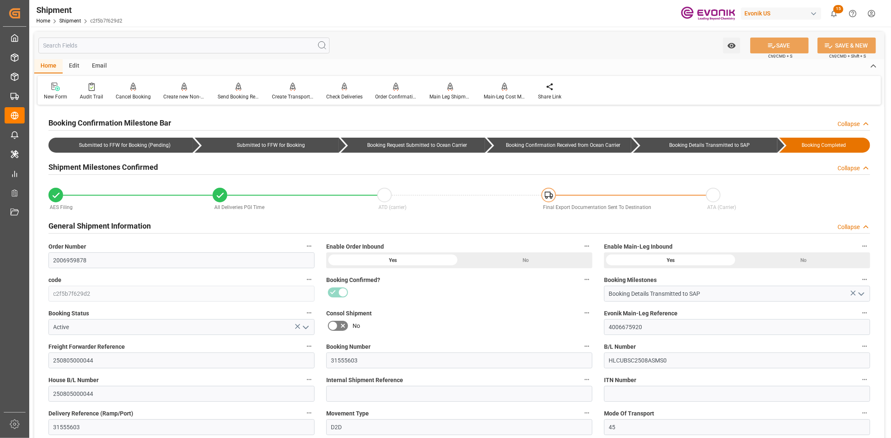
click at [269, 48] on input "text" at bounding box center [183, 46] width 291 height 16
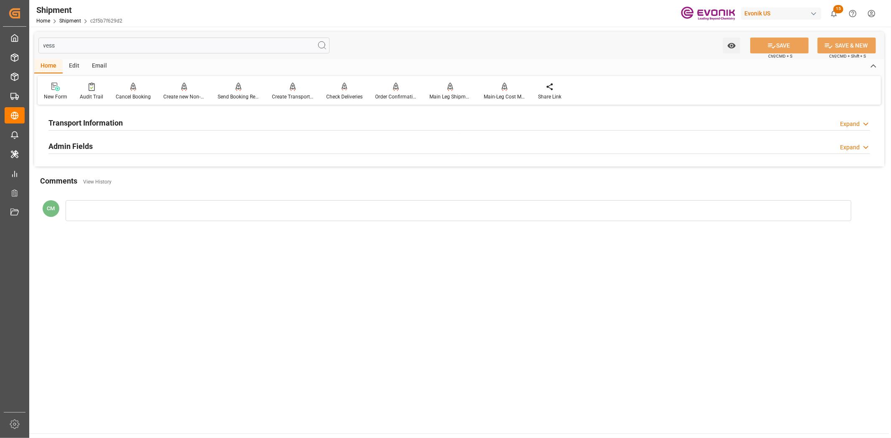
type input "vess"
drag, startPoint x: 95, startPoint y: 116, endPoint x: 101, endPoint y: 118, distance: 5.7
click at [98, 118] on div "Transport Information" at bounding box center [85, 122] width 74 height 16
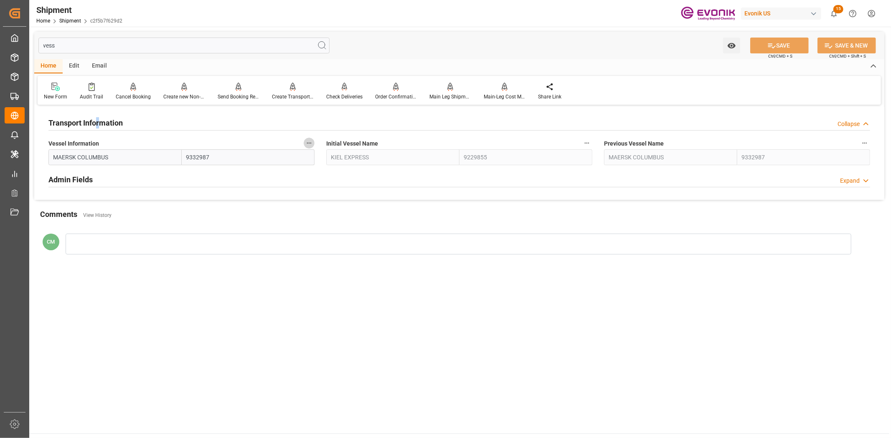
click at [313, 143] on button "Vessel Information" at bounding box center [309, 143] width 11 height 11
click at [319, 147] on li "Audits" at bounding box center [325, 143] width 43 height 14
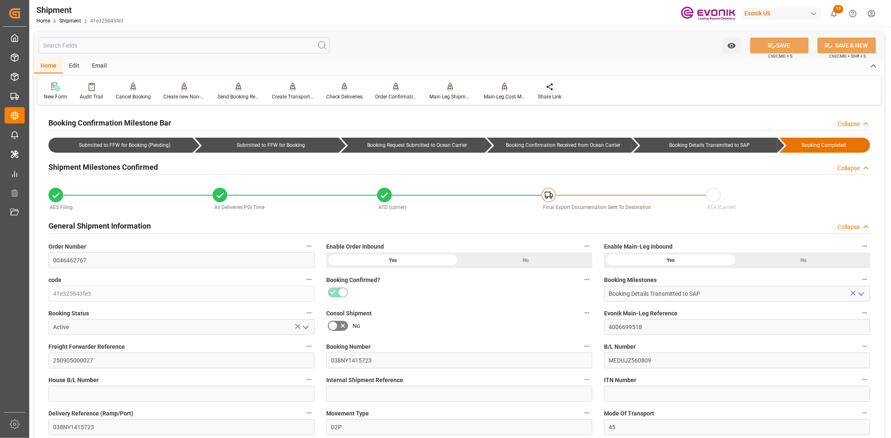
click at [170, 42] on input "text" at bounding box center [183, 46] width 291 height 16
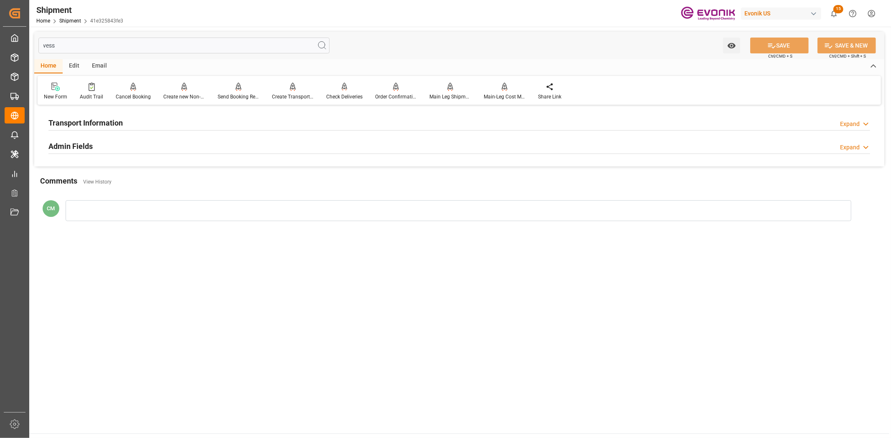
type input "vess"
click at [106, 113] on div "Transport Information Expand" at bounding box center [459, 122] width 833 height 23
click at [106, 117] on h2 "Transport Information" at bounding box center [85, 122] width 74 height 11
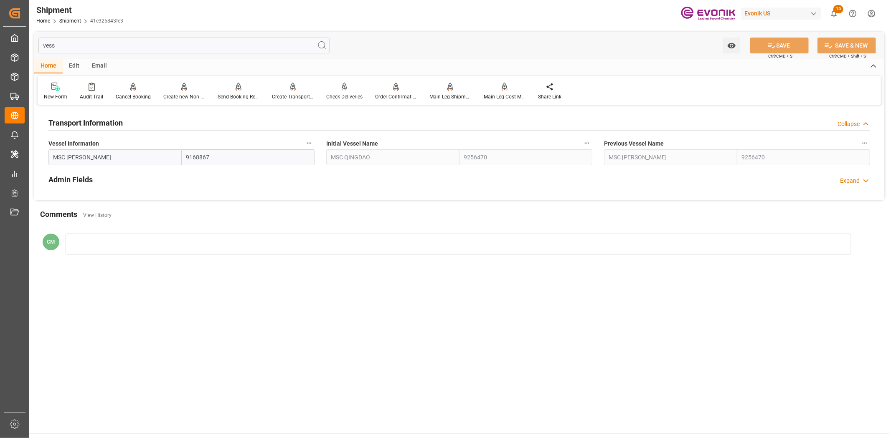
click at [310, 142] on icon "button" at bounding box center [309, 143] width 7 height 7
click at [313, 147] on icon at bounding box center [314, 143] width 9 height 9
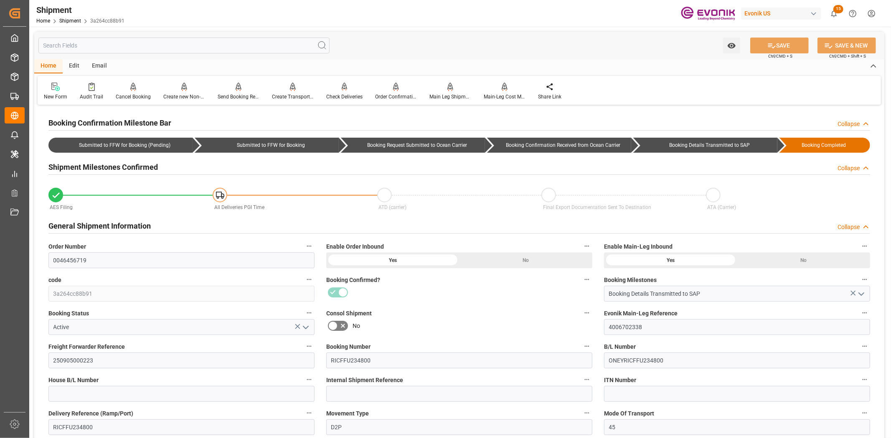
click at [144, 43] on input "text" at bounding box center [183, 46] width 291 height 16
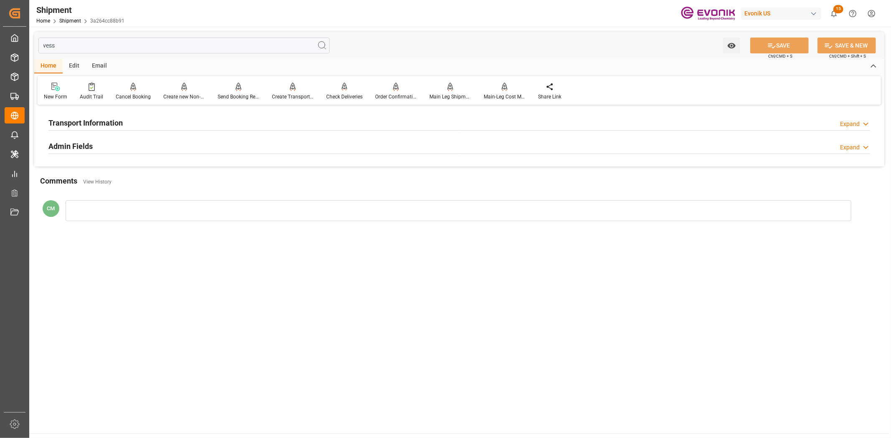
type input "vess"
click at [106, 127] on h2 "Transport Information" at bounding box center [85, 122] width 74 height 11
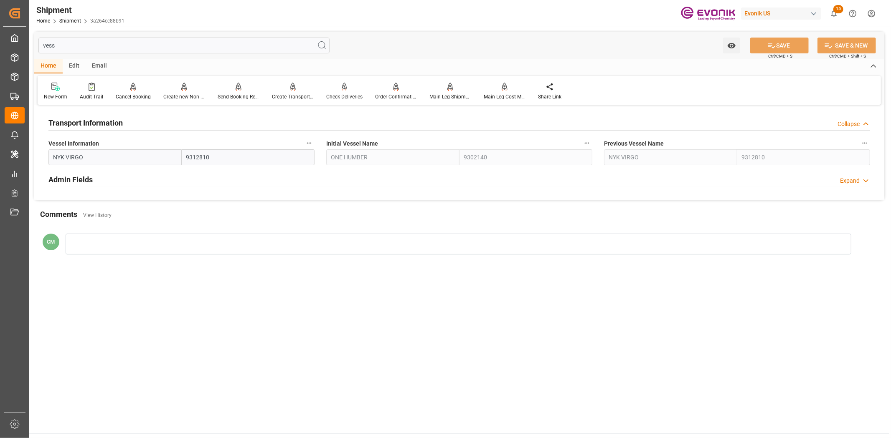
click at [314, 142] on button "Vessel Information" at bounding box center [309, 143] width 11 height 11
click at [314, 142] on icon at bounding box center [314, 143] width 9 height 9
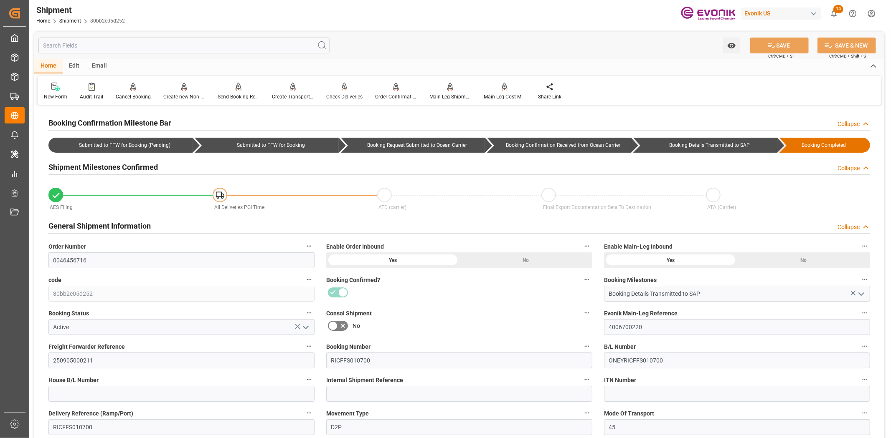
click at [283, 40] on input "text" at bounding box center [183, 46] width 291 height 16
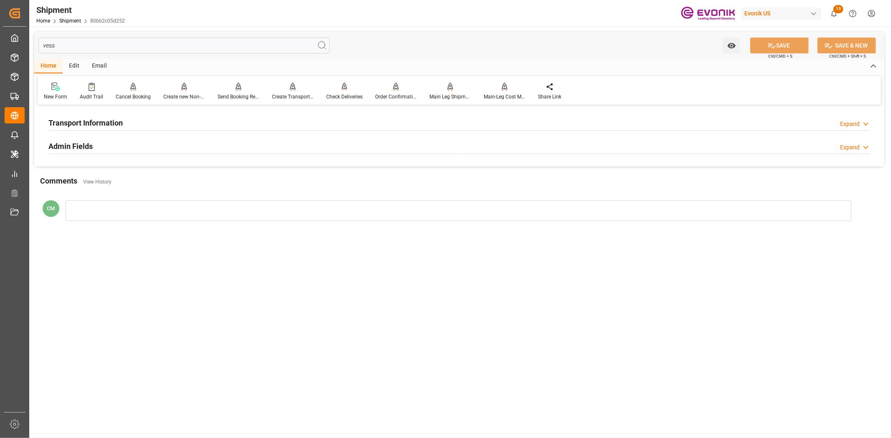
type input "vess"
click at [149, 124] on div "Transport Information Expand" at bounding box center [458, 122] width 821 height 16
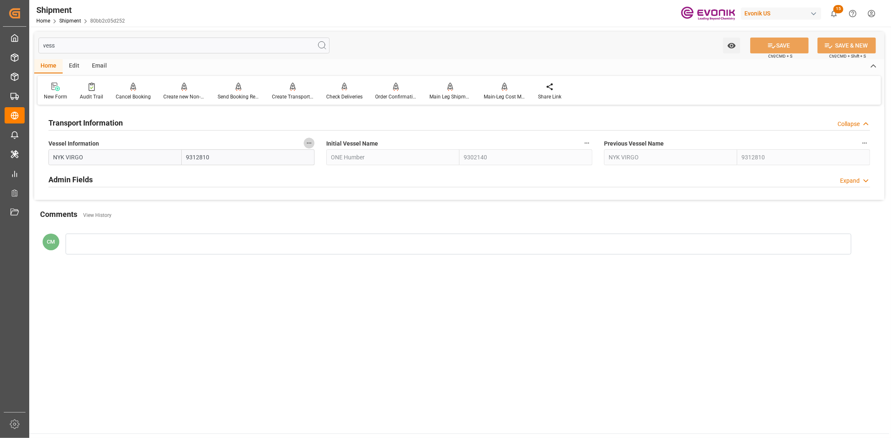
click at [308, 143] on icon "button" at bounding box center [309, 143] width 7 height 7
click at [309, 143] on li "Audits" at bounding box center [325, 143] width 43 height 14
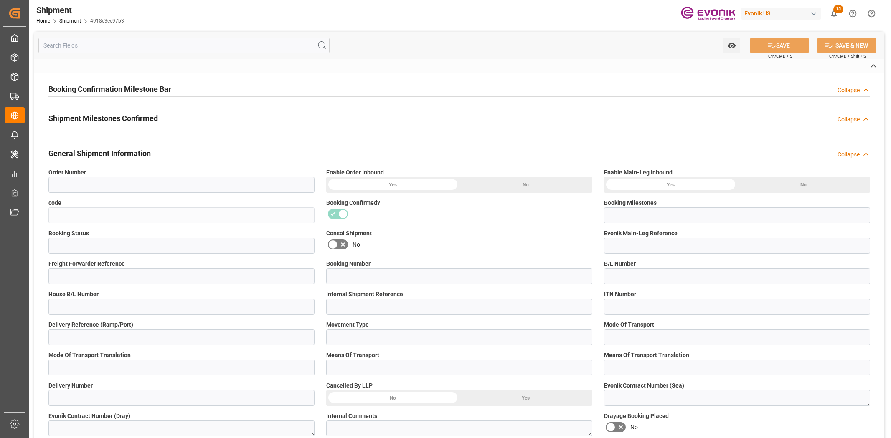
type input "0046467084"
type input "4918e3ee97b3"
type input "Booking Details Transmitted to SAP"
type input "Active"
type input "4006709571"
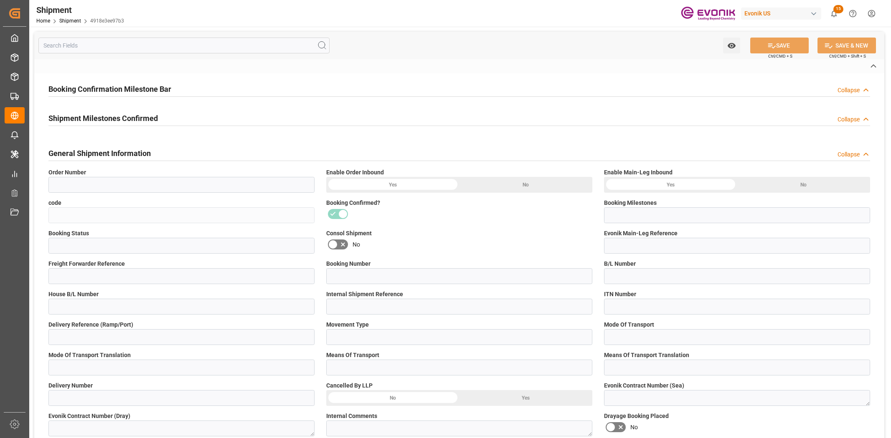
type input "250905000262"
type input "RICFGC695600"
type input "ONEYRICFGC695600"
type input "RICFGC695600"
type input "D2P"
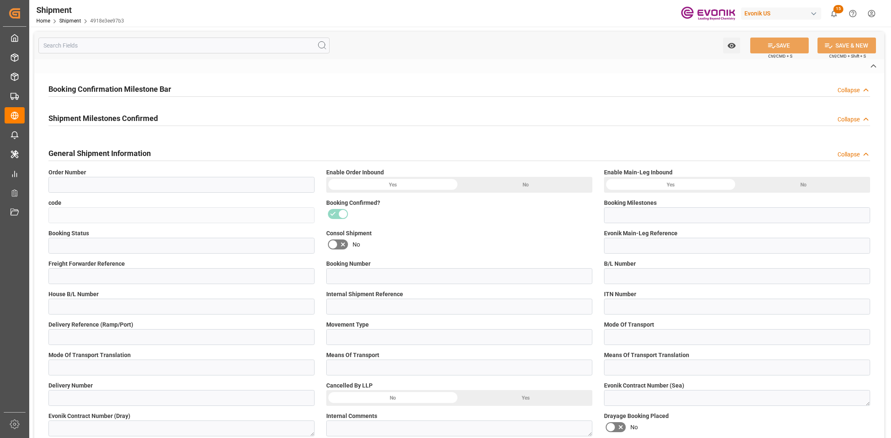
type input "45"
type input "FCL"
type input "0006"
type input "20GP"
type input "3011780157"
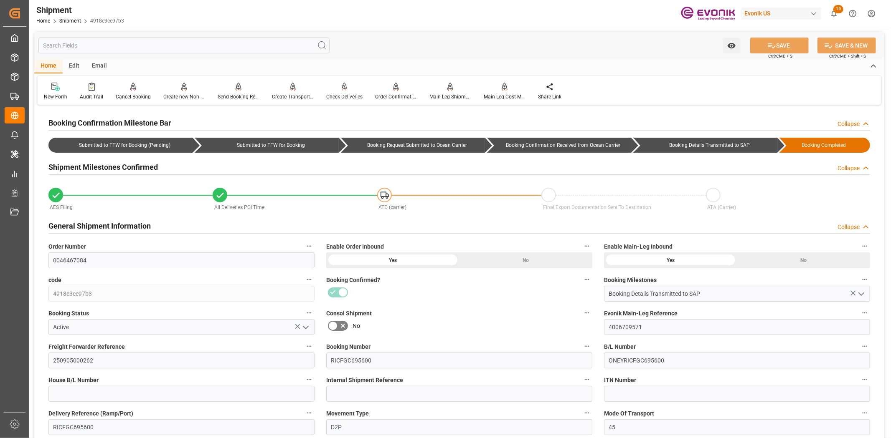
click at [149, 44] on input "text" at bounding box center [183, 46] width 291 height 16
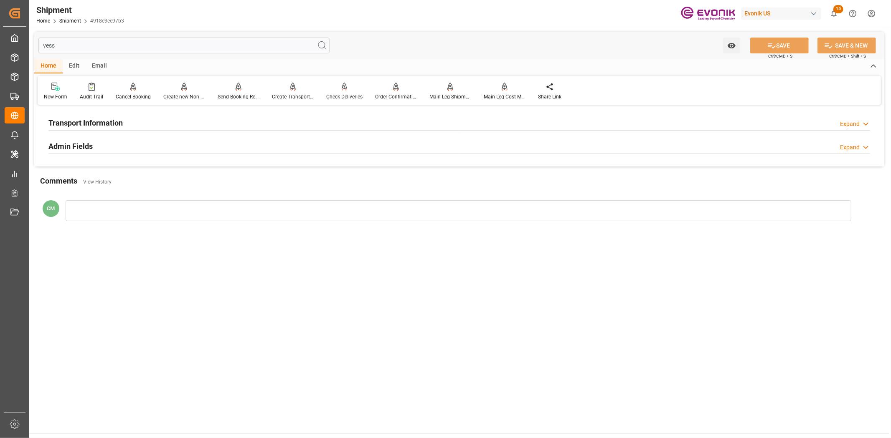
type input "vess"
click at [124, 124] on div "Transport Information Expand" at bounding box center [458, 122] width 821 height 16
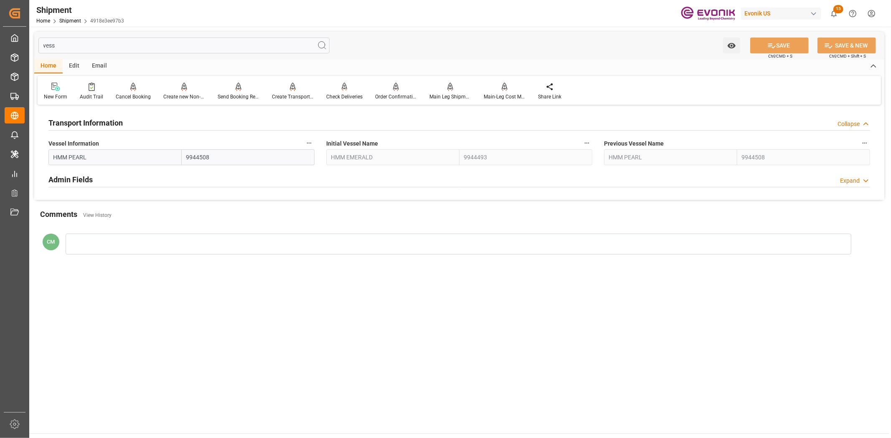
click at [312, 143] on button "Vessel Information" at bounding box center [309, 143] width 11 height 11
click at [315, 145] on icon at bounding box center [314, 143] width 9 height 9
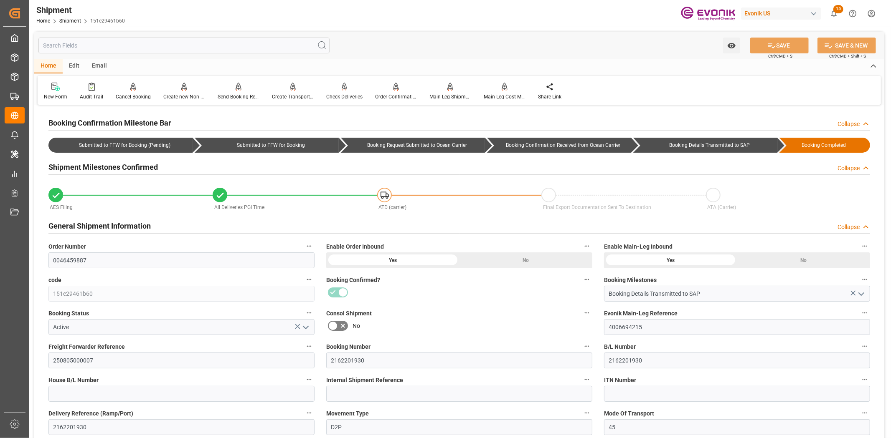
click at [159, 48] on input "text" at bounding box center [183, 46] width 291 height 16
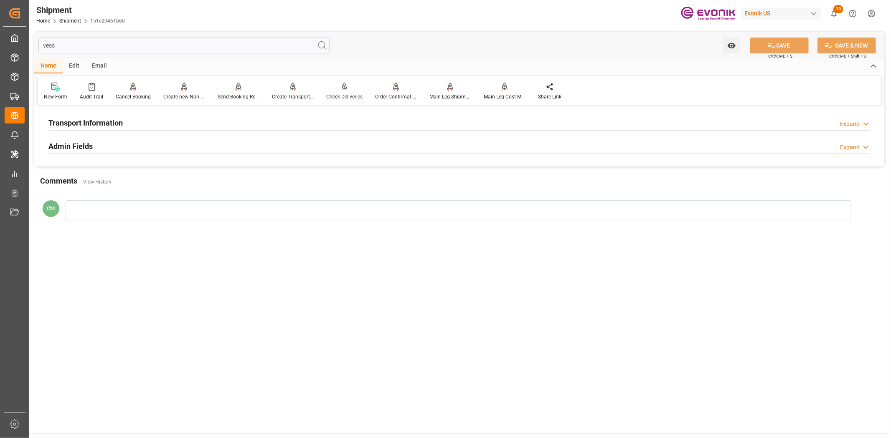
type input "vess"
drag, startPoint x: 109, startPoint y: 124, endPoint x: 117, endPoint y: 126, distance: 8.5
click at [113, 125] on h2 "Transport Information" at bounding box center [85, 122] width 74 height 11
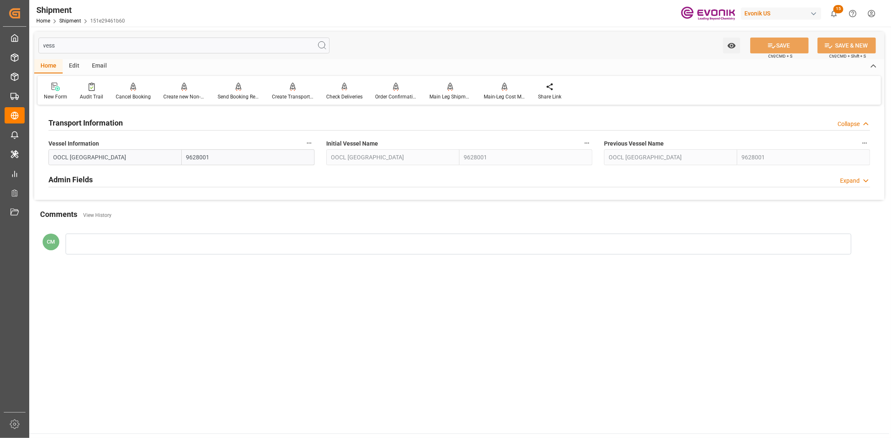
drag, startPoint x: 316, startPoint y: 143, endPoint x: 312, endPoint y: 143, distance: 4.6
click at [315, 143] on div "Vessel Information OOCL SINGAPORE 9628001" at bounding box center [182, 151] width 278 height 33
click at [310, 142] on icon "button" at bounding box center [309, 143] width 7 height 7
click at [310, 142] on icon at bounding box center [314, 143] width 9 height 9
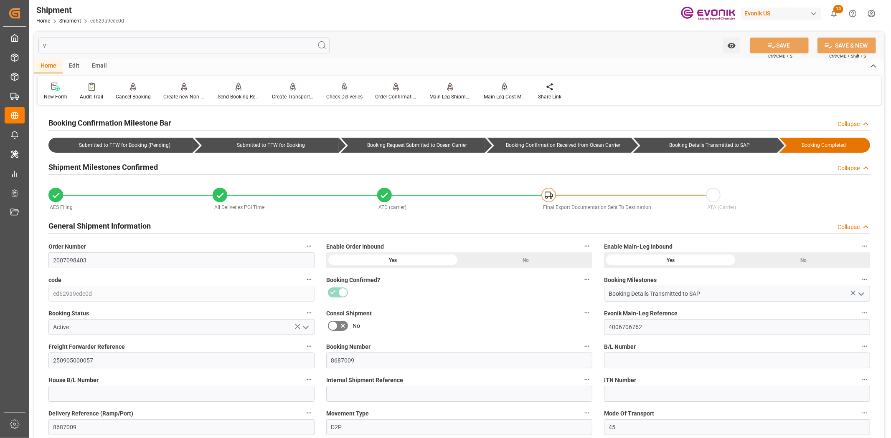
click at [235, 43] on input "v" at bounding box center [183, 46] width 291 height 16
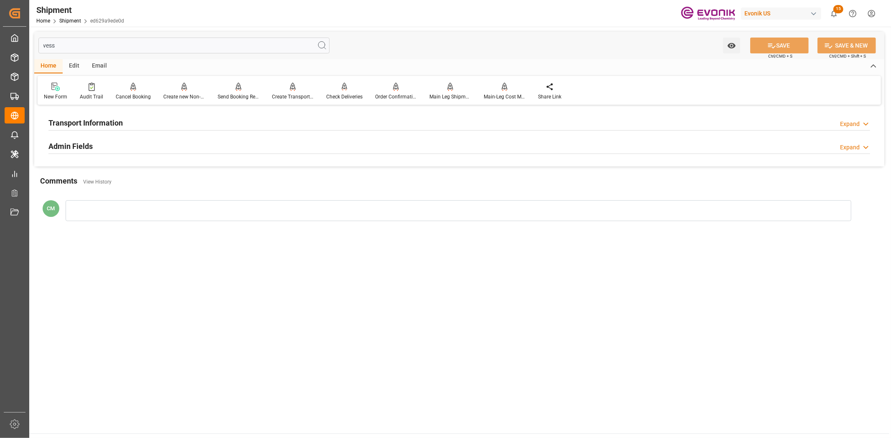
type input "vess"
click at [101, 122] on h2 "Transport Information" at bounding box center [85, 122] width 74 height 11
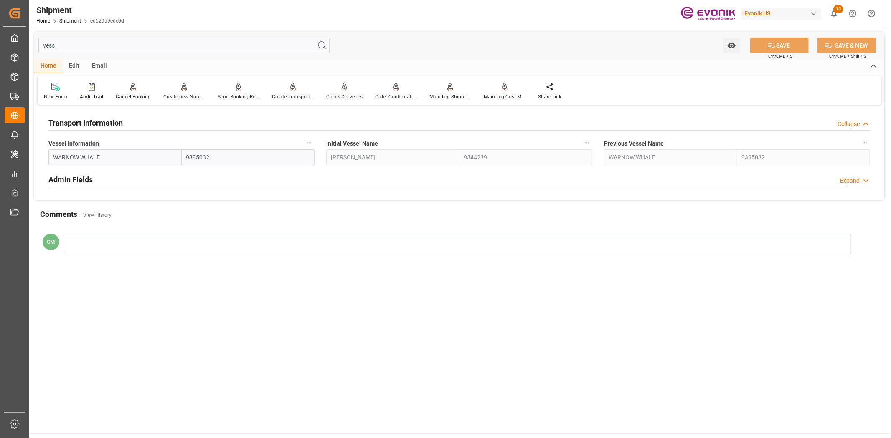
click at [311, 140] on icon "button" at bounding box center [309, 143] width 7 height 7
click at [316, 144] on icon at bounding box center [314, 143] width 9 height 9
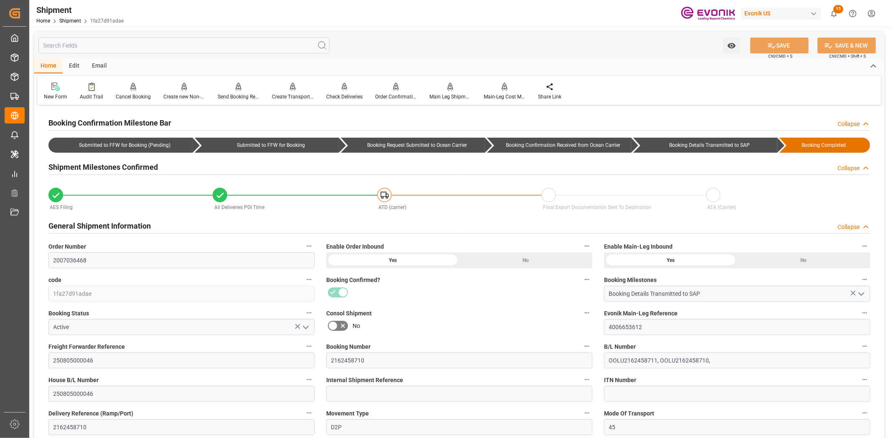
click at [140, 41] on input "text" at bounding box center [183, 46] width 291 height 16
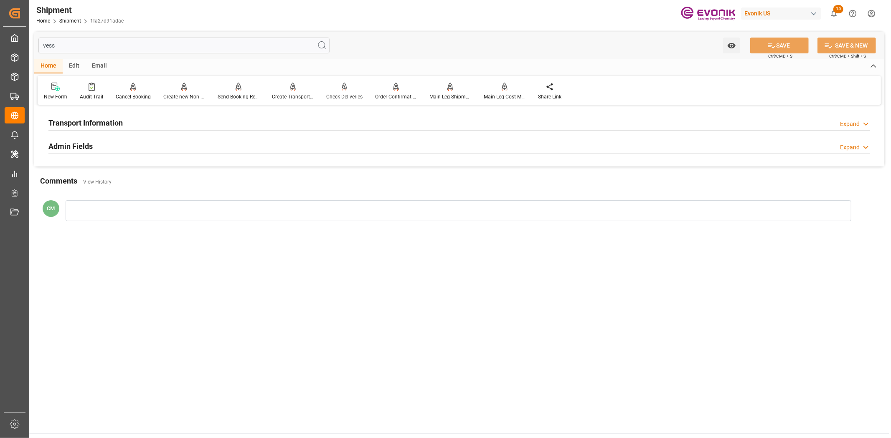
type input "vess"
click at [101, 116] on div "Transport Information" at bounding box center [85, 122] width 74 height 16
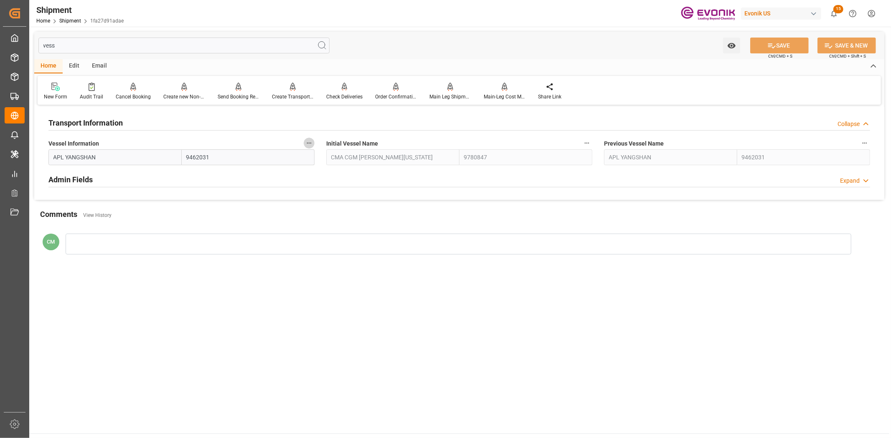
click at [311, 140] on icon "button" at bounding box center [309, 143] width 7 height 7
click at [312, 147] on icon at bounding box center [314, 143] width 9 height 9
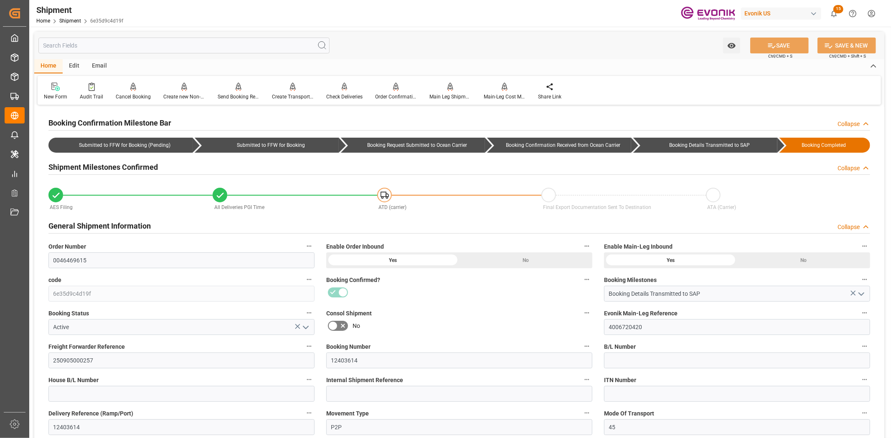
click at [134, 35] on div "Watch Option SAVE Ctrl/CMD + S SAVE & NEW Ctrl/CMD + Shift + S" at bounding box center [459, 46] width 850 height 28
drag, startPoint x: 134, startPoint y: 43, endPoint x: 133, endPoint y: 47, distance: 4.8
click at [134, 44] on input "text" at bounding box center [183, 46] width 291 height 16
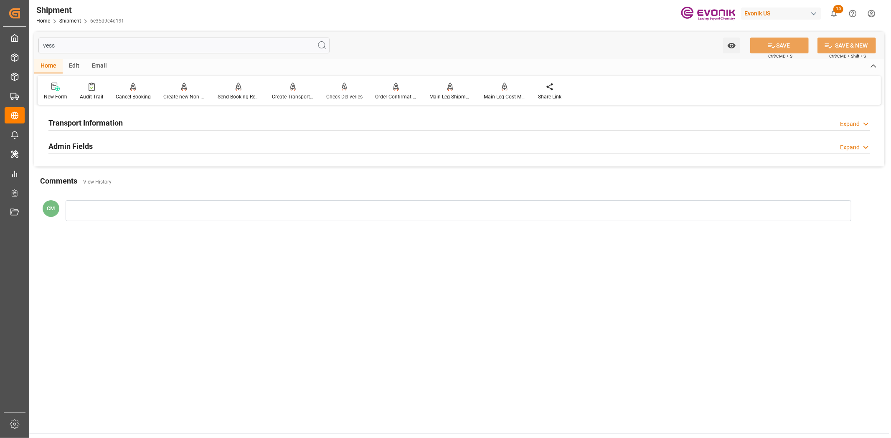
type input "vess"
click at [78, 118] on h2 "Transport Information" at bounding box center [85, 122] width 74 height 11
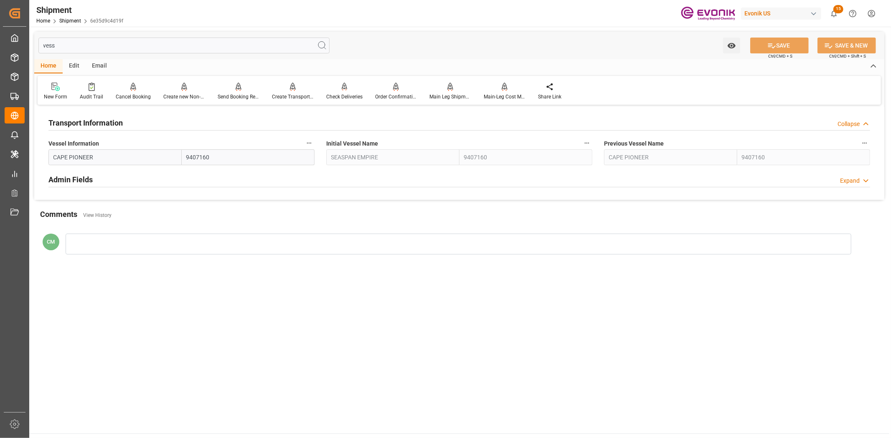
click at [307, 140] on icon "button" at bounding box center [309, 143] width 7 height 7
click at [314, 149] on li "Audits" at bounding box center [325, 143] width 43 height 14
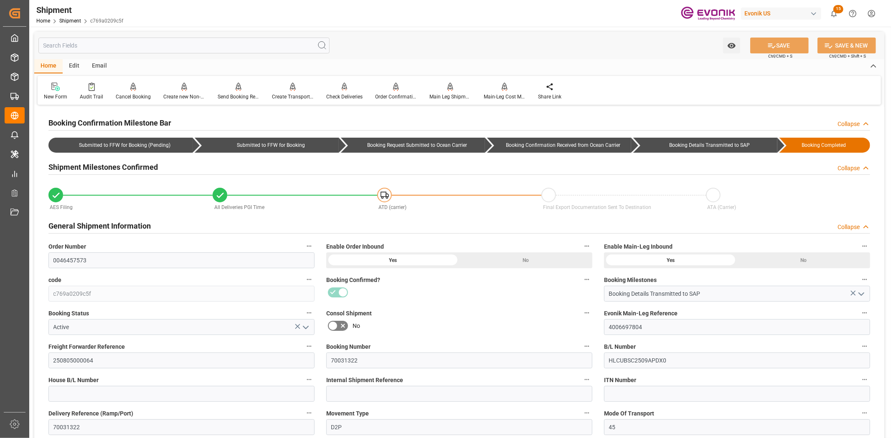
click at [161, 43] on input "text" at bounding box center [183, 46] width 291 height 16
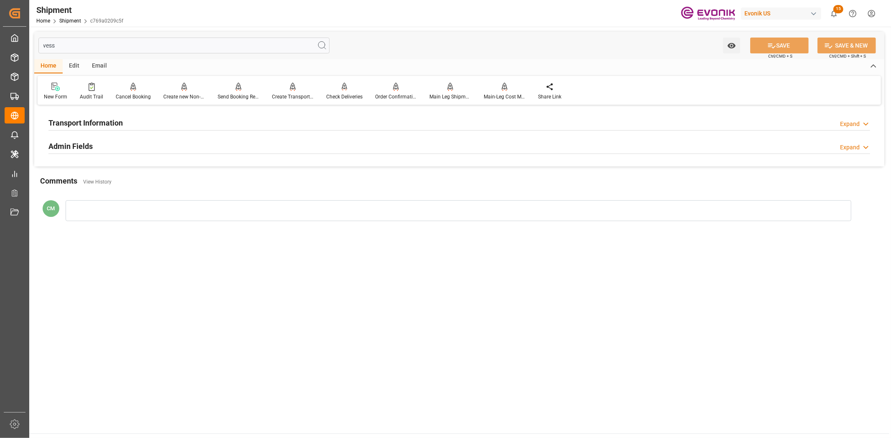
type input "vess"
click at [131, 122] on div "Transport Information Expand" at bounding box center [458, 122] width 821 height 16
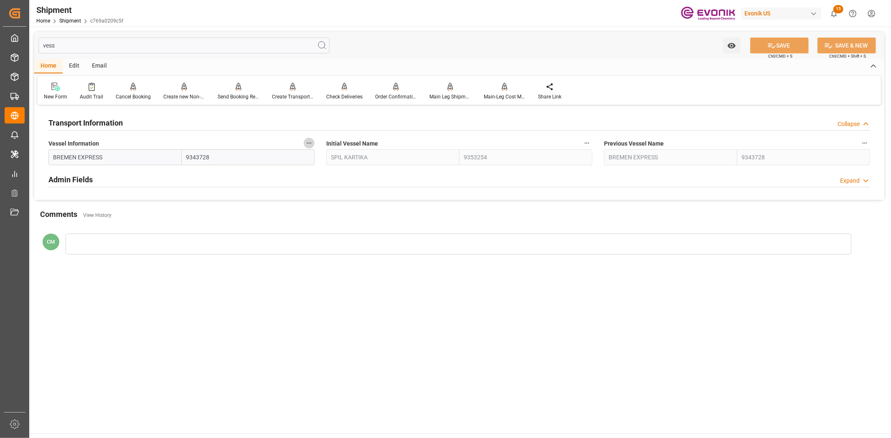
click at [306, 142] on icon "button" at bounding box center [309, 143] width 7 height 7
click at [324, 144] on li "Audits" at bounding box center [325, 143] width 43 height 14
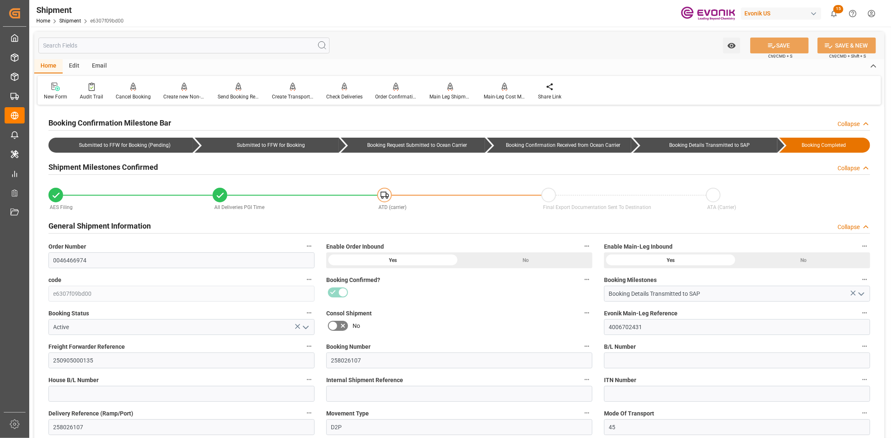
click at [268, 36] on div "Watch Option SAVE Ctrl/CMD + S SAVE & NEW Ctrl/CMD + Shift + S" at bounding box center [459, 46] width 850 height 28
click at [268, 43] on input "text" at bounding box center [183, 46] width 291 height 16
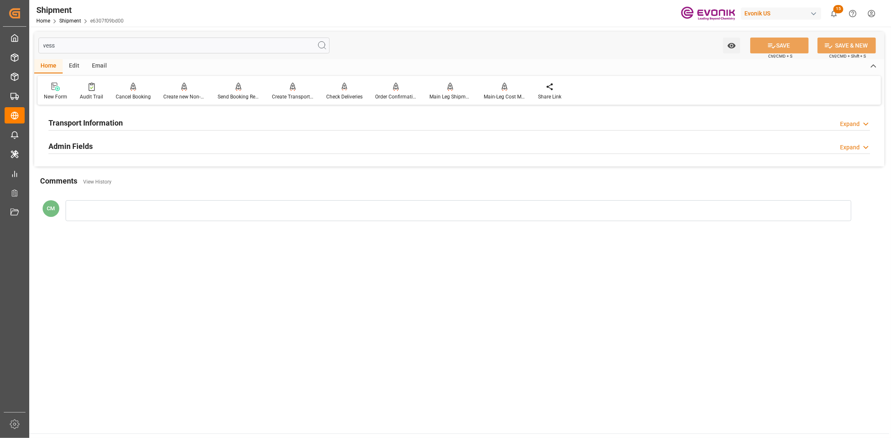
type input "vess"
drag, startPoint x: 135, startPoint y: 122, endPoint x: 653, endPoint y: 134, distance: 518.3
click at [137, 122] on div "Transport Information Expand" at bounding box center [458, 122] width 821 height 16
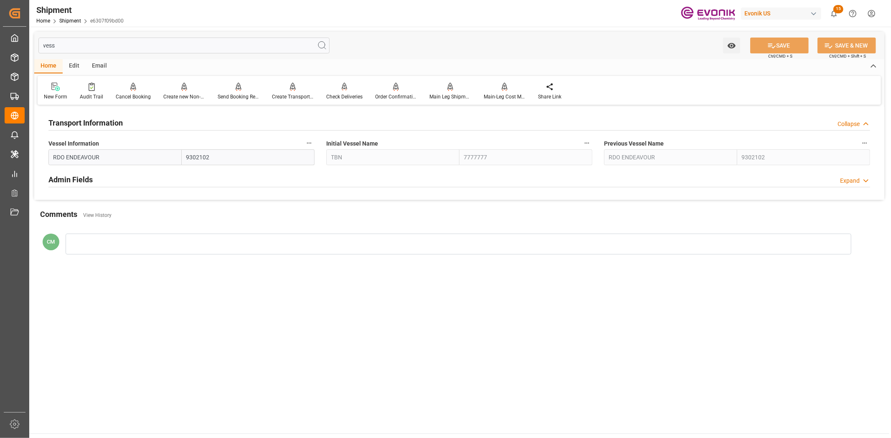
click at [312, 140] on icon "button" at bounding box center [309, 143] width 7 height 7
click at [312, 141] on icon at bounding box center [314, 143] width 9 height 9
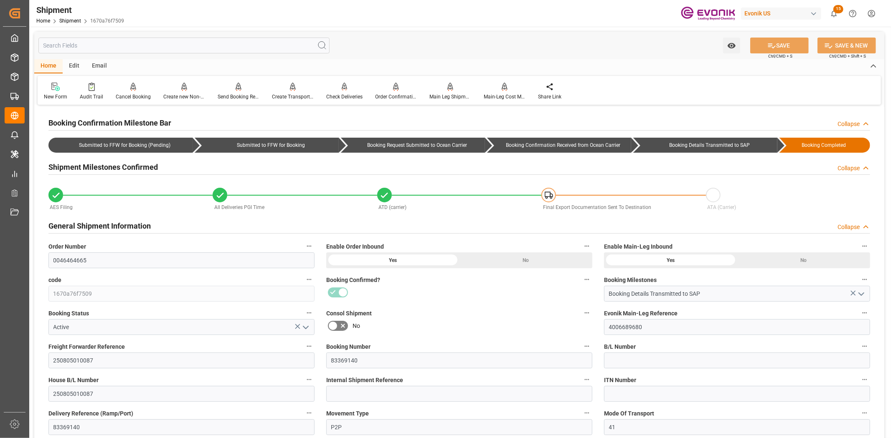
click at [106, 42] on input "text" at bounding box center [183, 46] width 291 height 16
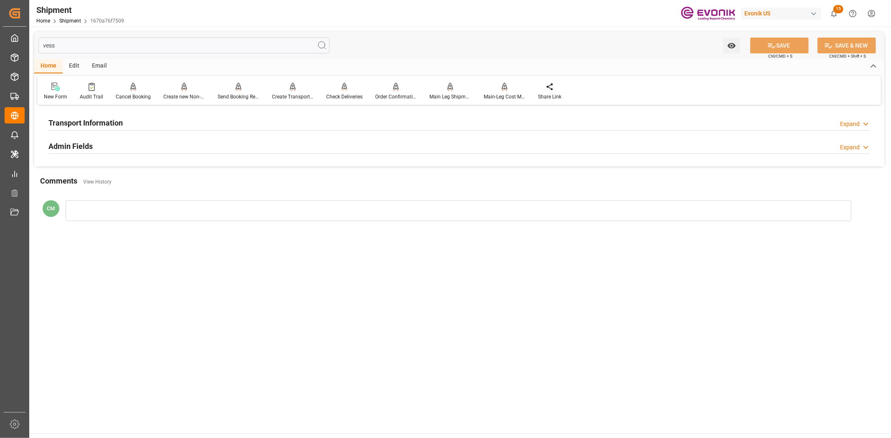
type input "vess"
click at [117, 130] on div at bounding box center [458, 130] width 821 height 0
click at [118, 124] on h2 "Transport Information" at bounding box center [85, 122] width 74 height 11
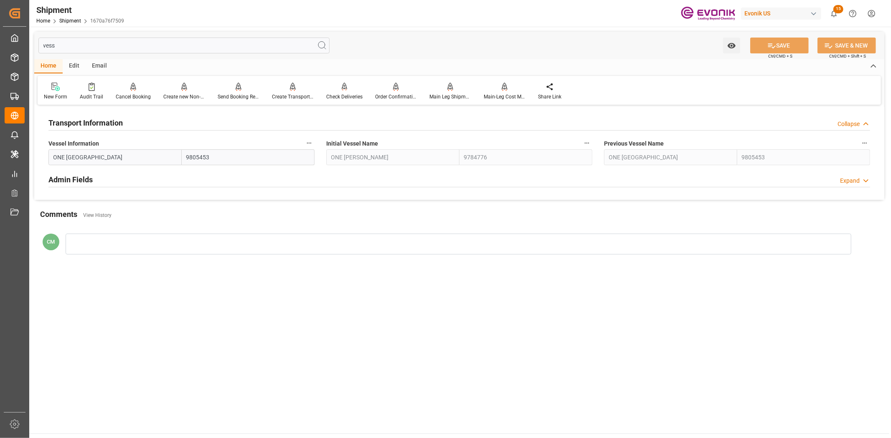
click at [309, 143] on icon "button" at bounding box center [309, 143] width 5 height 1
click at [318, 145] on icon at bounding box center [314, 143] width 9 height 9
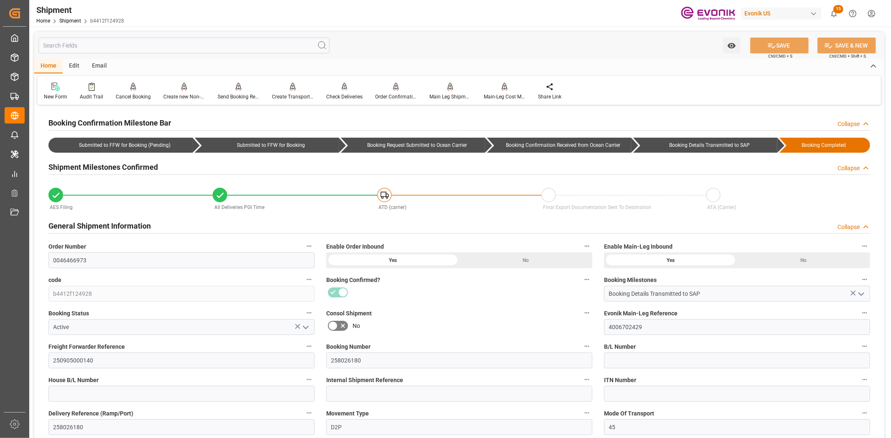
click at [101, 45] on input "text" at bounding box center [183, 46] width 291 height 16
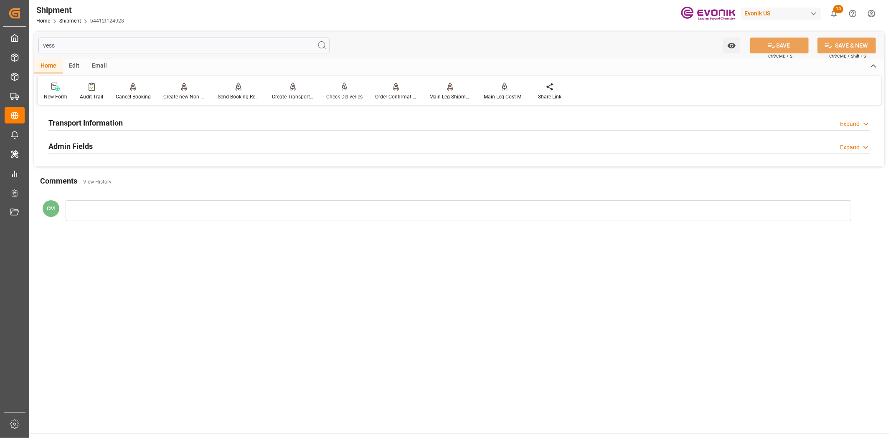
type input "vess"
click at [135, 115] on div "Transport Information Expand" at bounding box center [458, 122] width 821 height 16
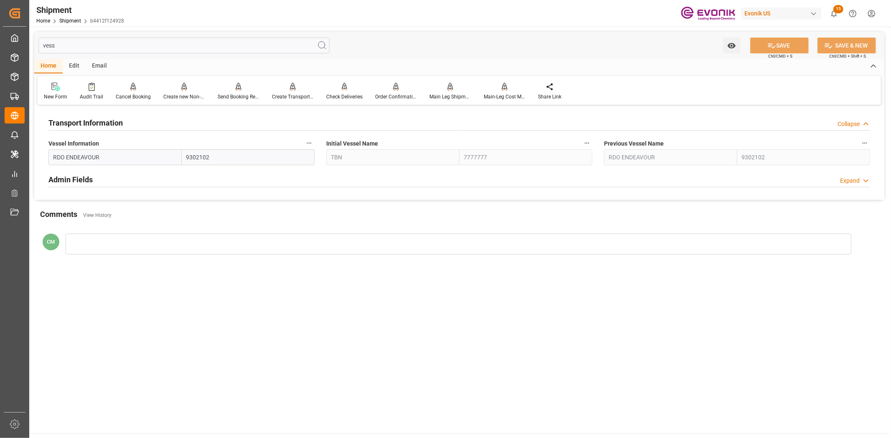
click at [310, 140] on icon "button" at bounding box center [309, 143] width 7 height 7
click at [316, 147] on icon at bounding box center [314, 143] width 9 height 9
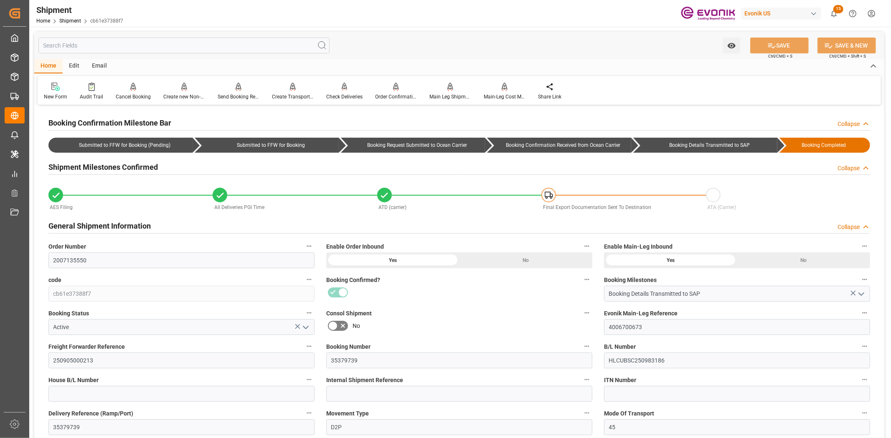
click at [99, 50] on input "text" at bounding box center [183, 46] width 291 height 16
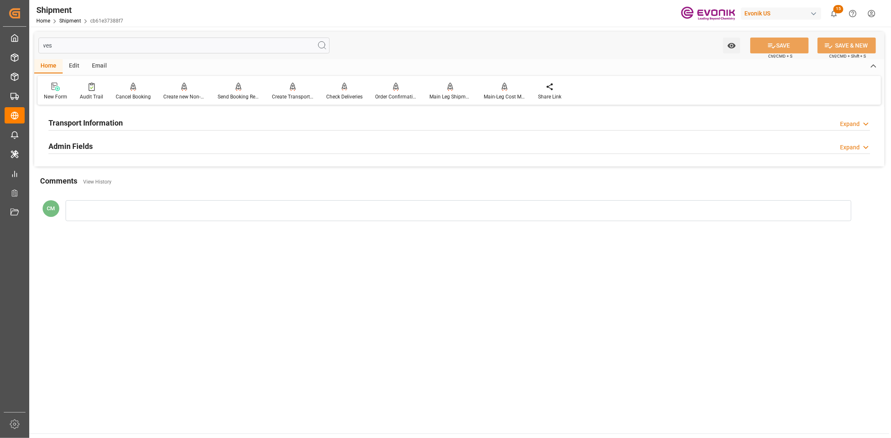
type input "ves"
click at [97, 119] on h2 "Transport Information" at bounding box center [85, 122] width 74 height 11
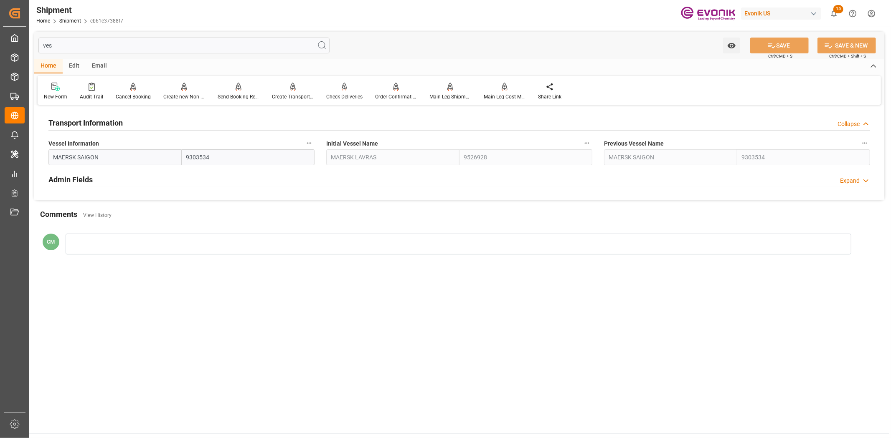
click at [312, 139] on button "Vessel Information" at bounding box center [309, 143] width 11 height 11
click at [315, 143] on icon at bounding box center [314, 143] width 9 height 9
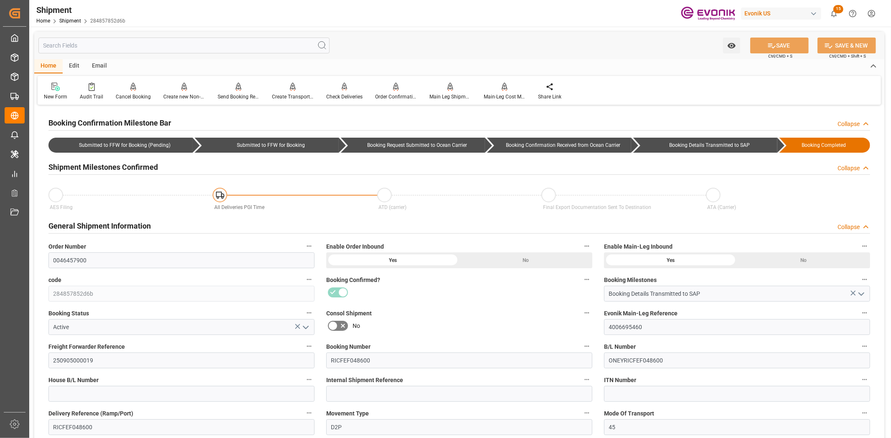
click at [113, 41] on input "text" at bounding box center [183, 46] width 291 height 16
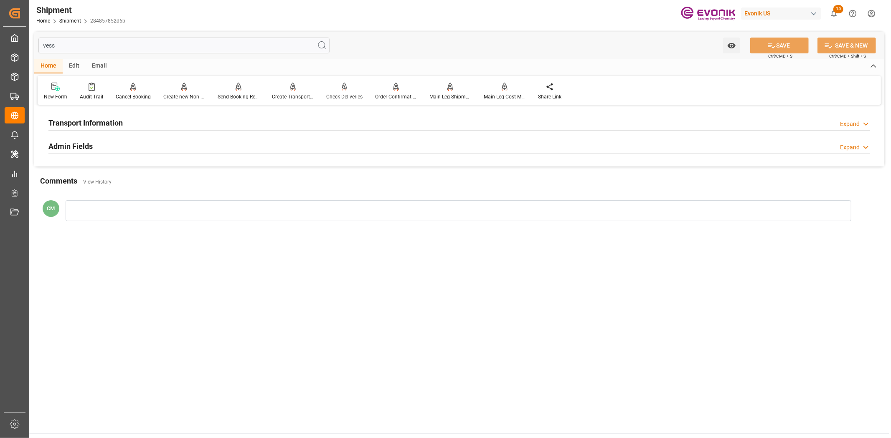
type input "vess"
click at [142, 128] on div "Transport Information Expand" at bounding box center [458, 122] width 821 height 16
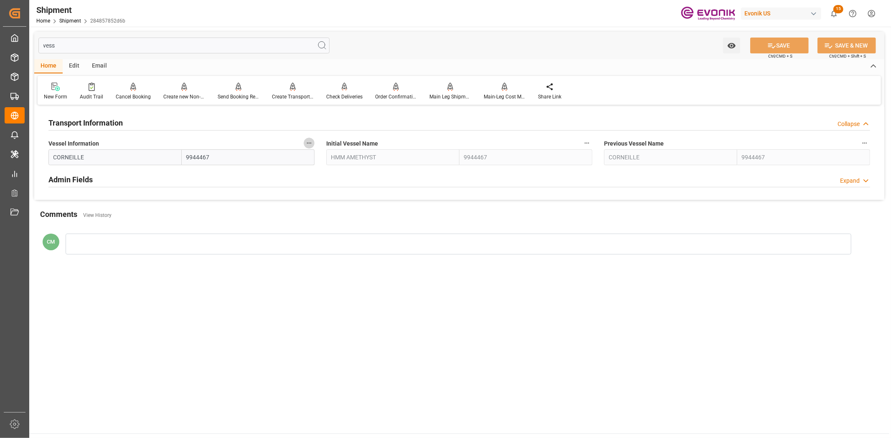
click at [308, 144] on icon "button" at bounding box center [309, 143] width 7 height 7
click at [312, 144] on icon at bounding box center [314, 143] width 9 height 9
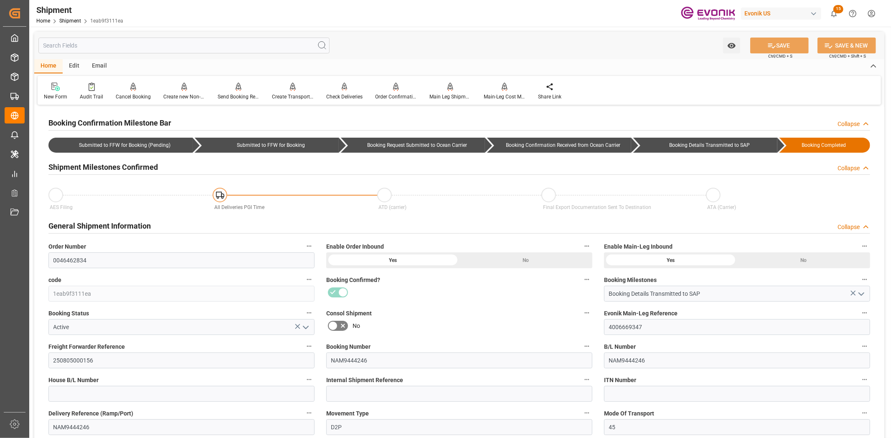
click at [220, 41] on input "text" at bounding box center [183, 46] width 291 height 16
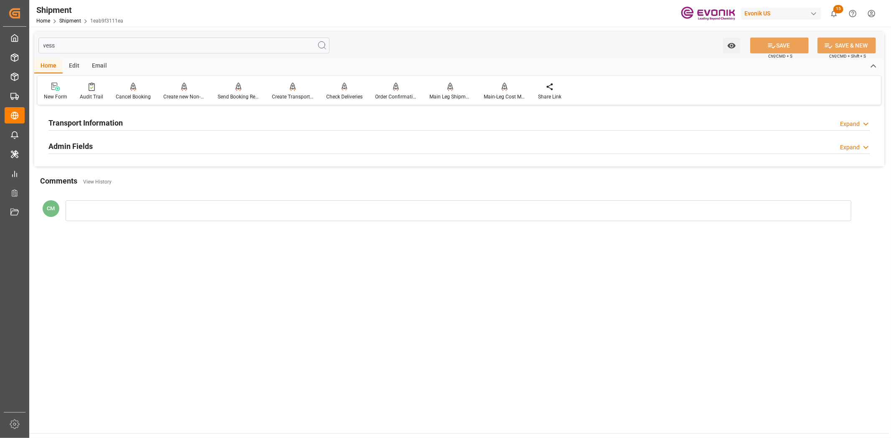
type input "vess"
click at [113, 124] on h2 "Transport Information" at bounding box center [85, 122] width 74 height 11
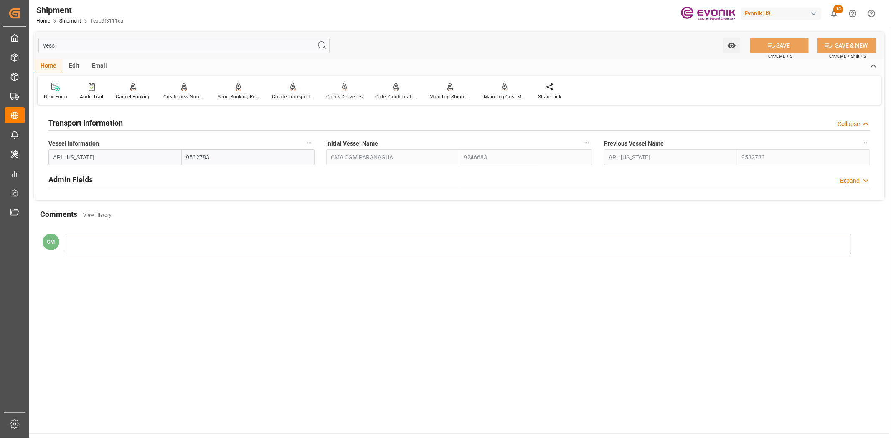
click at [310, 139] on button "Vessel Information" at bounding box center [309, 143] width 11 height 11
click at [314, 140] on icon at bounding box center [315, 143] width 8 height 8
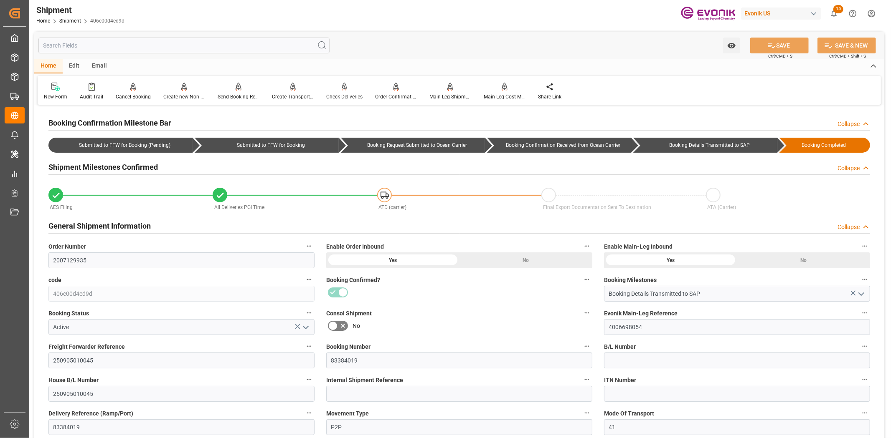
click at [94, 45] on input "text" at bounding box center [183, 46] width 291 height 16
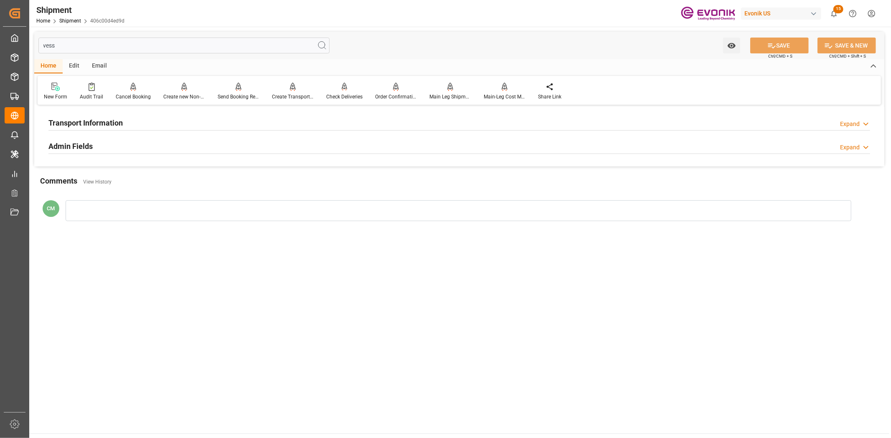
type input "vess"
drag, startPoint x: 98, startPoint y: 117, endPoint x: 122, endPoint y: 119, distance: 24.3
click at [99, 117] on h2 "Transport Information" at bounding box center [85, 122] width 74 height 11
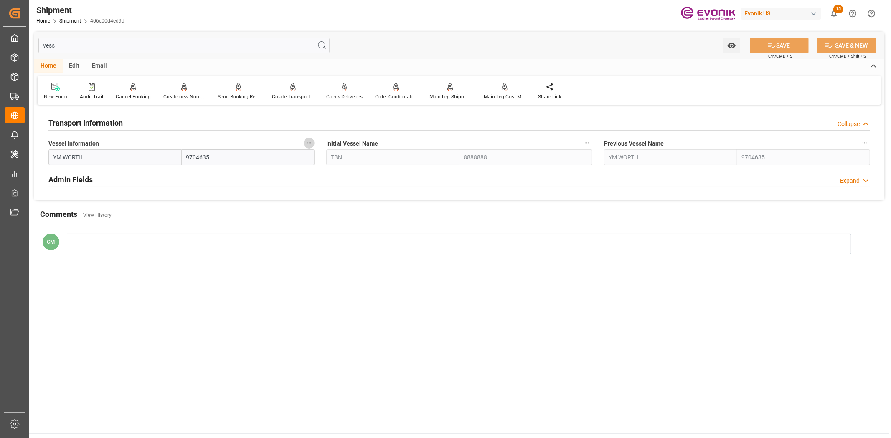
click at [308, 141] on icon "button" at bounding box center [309, 143] width 7 height 7
click at [313, 143] on icon at bounding box center [314, 143] width 9 height 9
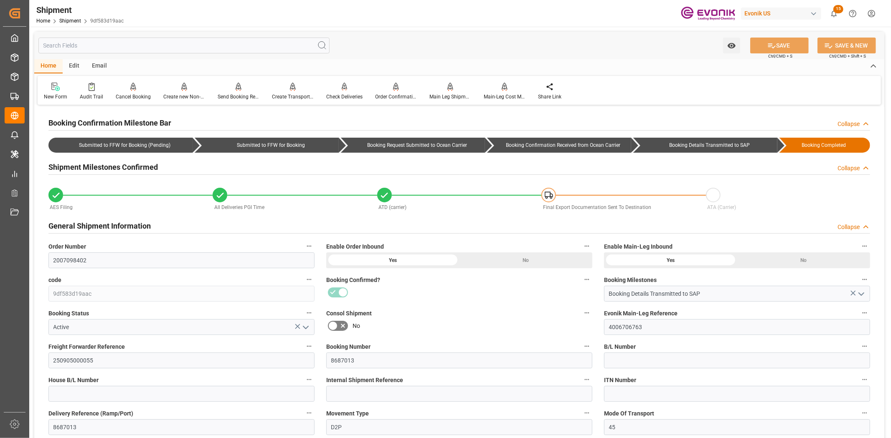
click at [132, 46] on input "text" at bounding box center [183, 46] width 291 height 16
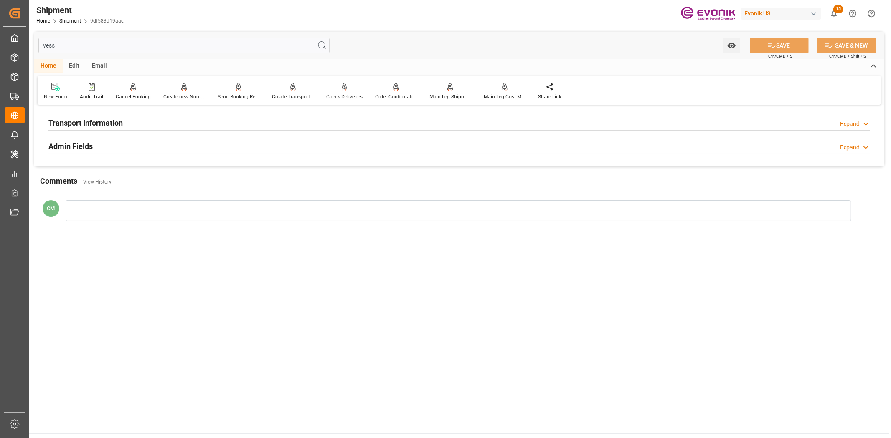
type input "vess"
click at [119, 122] on h2 "Transport Information" at bounding box center [85, 122] width 74 height 11
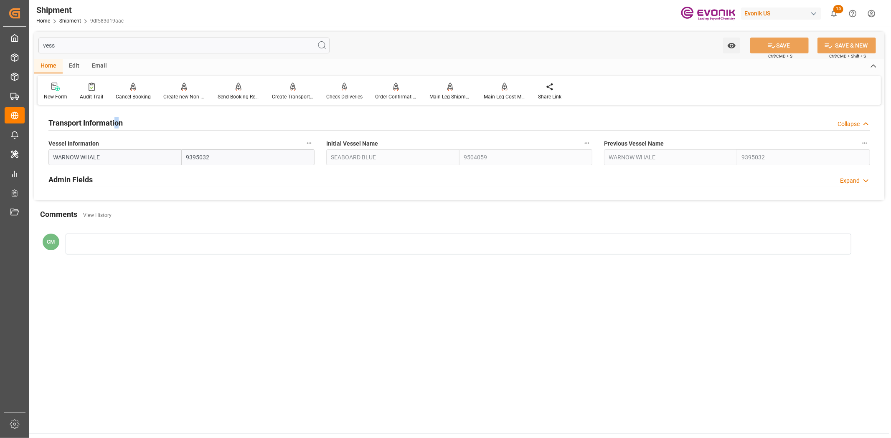
click at [315, 145] on div "Vessel Information WARNOW WHALE 9395032" at bounding box center [182, 151] width 278 height 33
click at [312, 142] on icon "button" at bounding box center [309, 143] width 7 height 7
click at [318, 143] on icon at bounding box center [315, 143] width 8 height 8
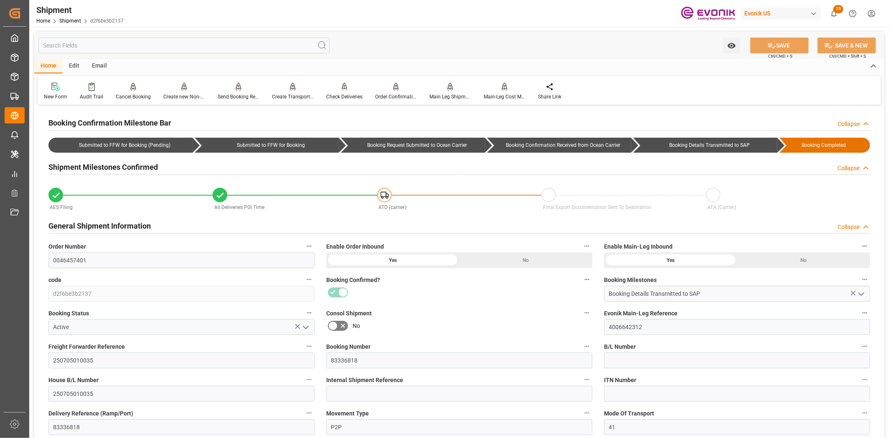
click at [154, 43] on input "text" at bounding box center [183, 46] width 291 height 16
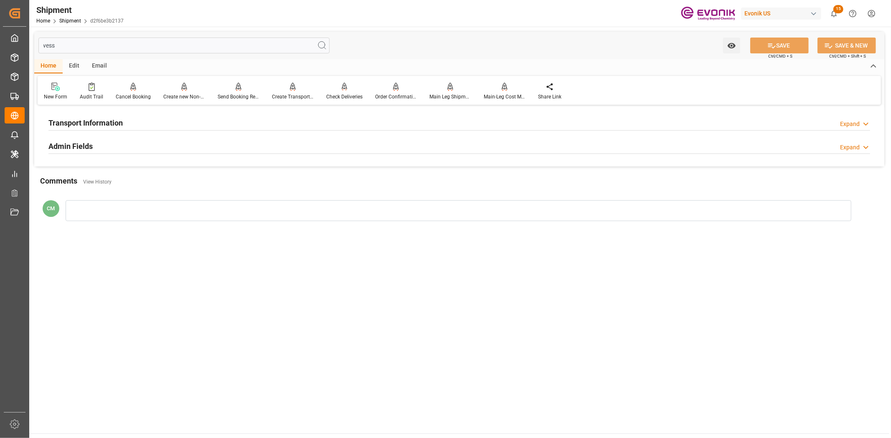
type input "vess"
click at [93, 126] on h2 "Transport Information" at bounding box center [85, 122] width 74 height 11
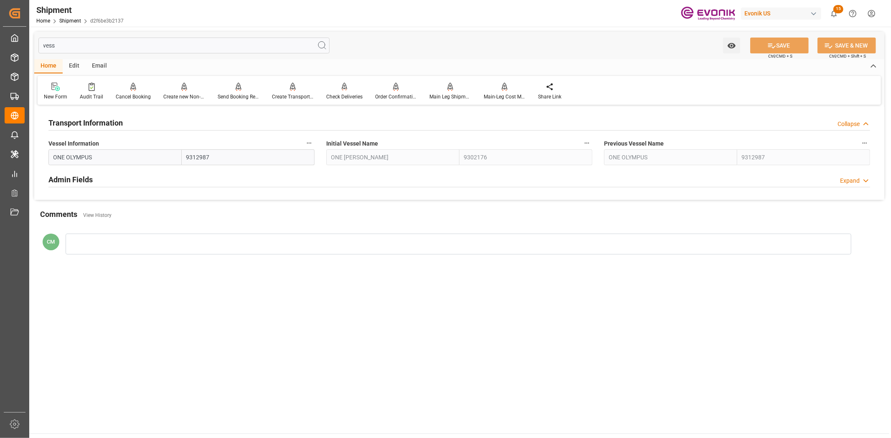
click at [314, 144] on button "Vessel Information" at bounding box center [309, 143] width 11 height 11
click at [316, 144] on icon at bounding box center [314, 143] width 9 height 9
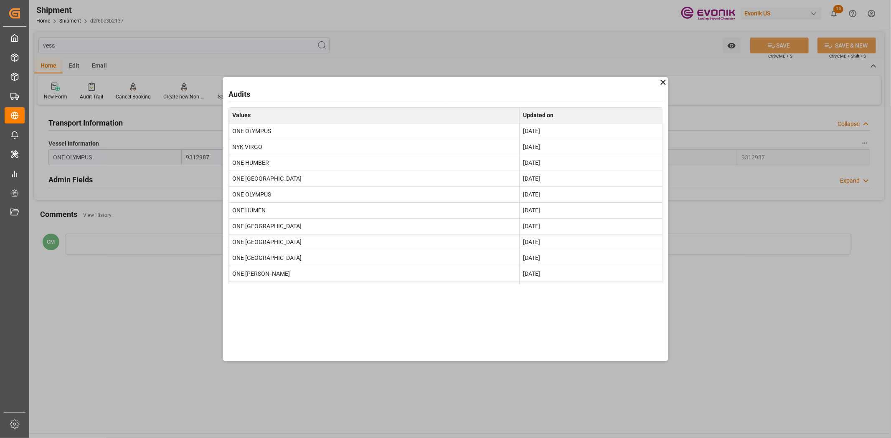
click at [117, 297] on div "Audits Values Updated on ONE OLYMPUS Sep 10, 2025 NYK VIRGO Aug 29, 2025 ONE HU…" at bounding box center [445, 219] width 891 height 438
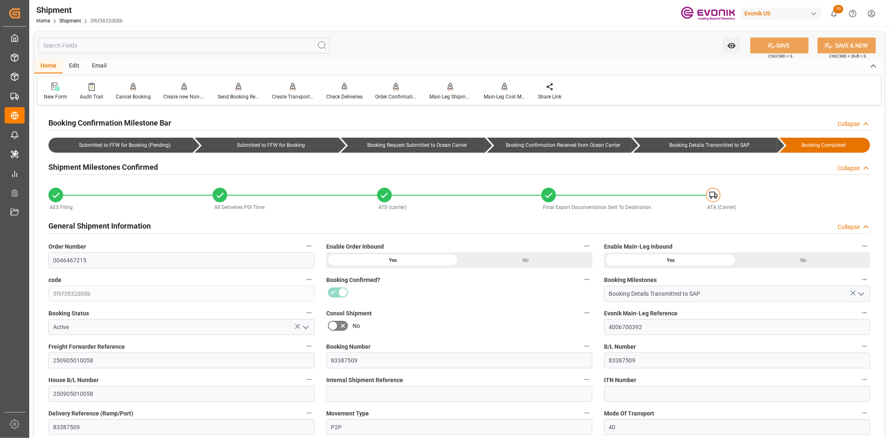
click at [137, 42] on input "text" at bounding box center [183, 46] width 291 height 16
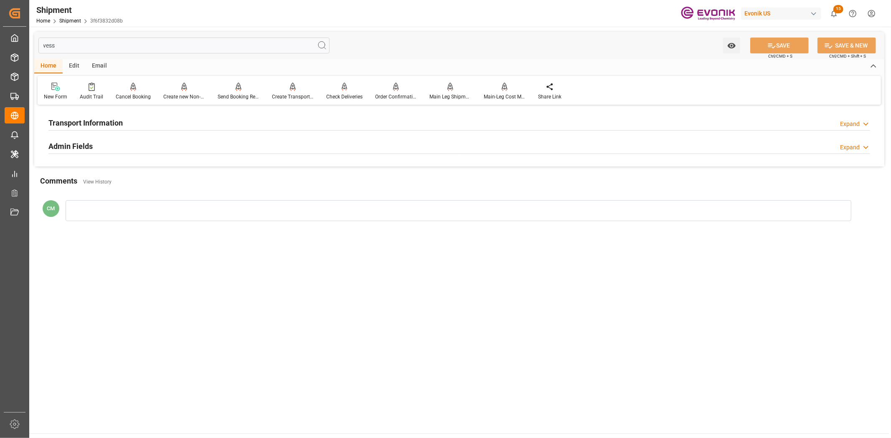
type input "vess"
click at [106, 127] on h2 "Transport Information" at bounding box center [85, 122] width 74 height 11
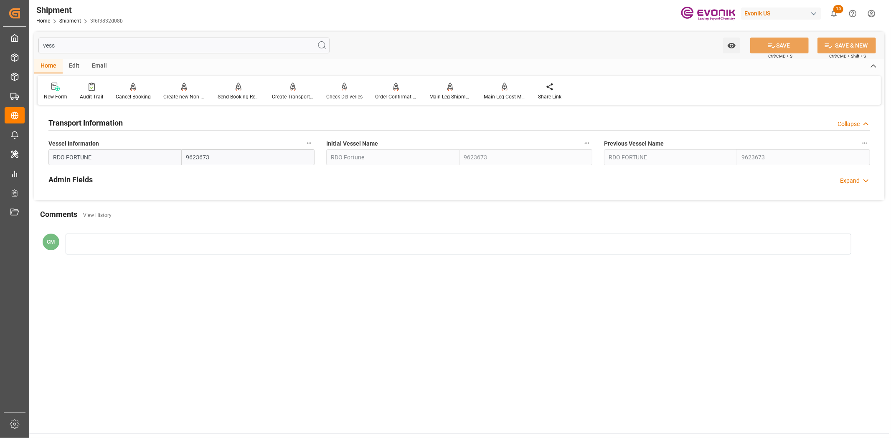
click at [308, 145] on icon "button" at bounding box center [309, 143] width 7 height 7
click at [320, 147] on li "Audits" at bounding box center [325, 143] width 43 height 14
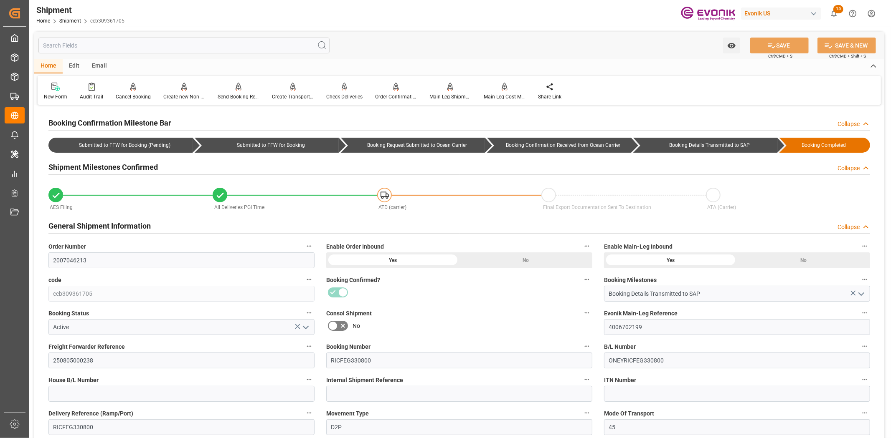
click at [114, 47] on input "text" at bounding box center [183, 46] width 291 height 16
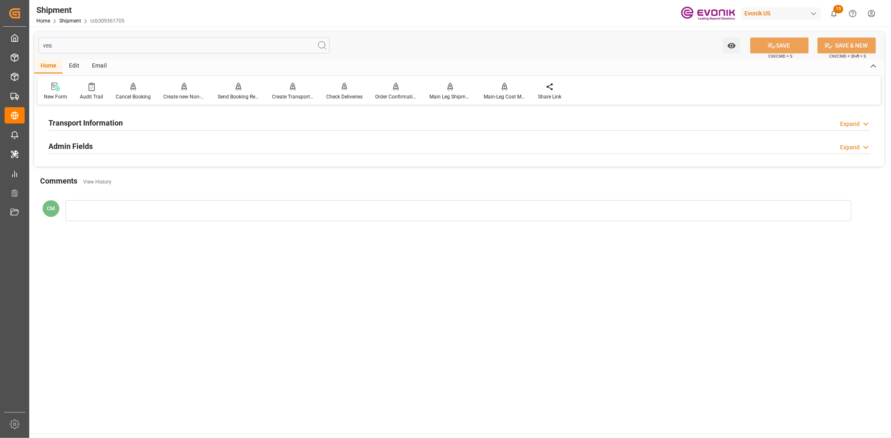
type input "ves"
click at [139, 126] on div "Transport Information Expand" at bounding box center [458, 122] width 821 height 16
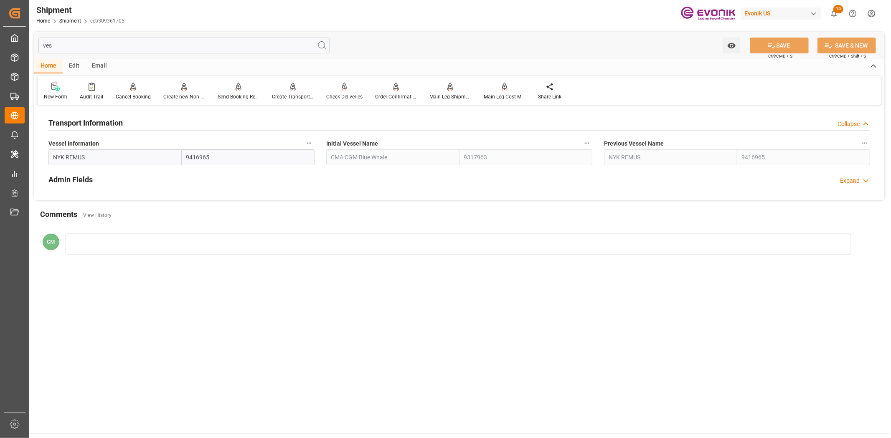
click at [307, 143] on icon "button" at bounding box center [309, 143] width 7 height 7
click at [310, 143] on icon at bounding box center [314, 143] width 9 height 9
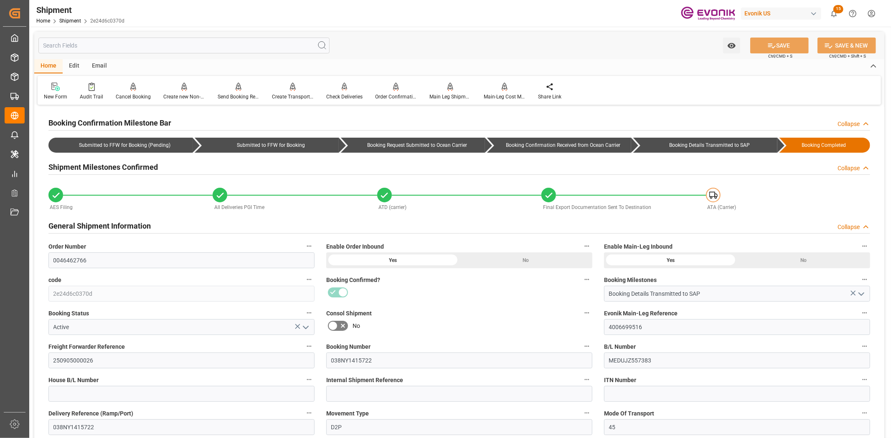
click at [121, 46] on input "text" at bounding box center [183, 46] width 291 height 16
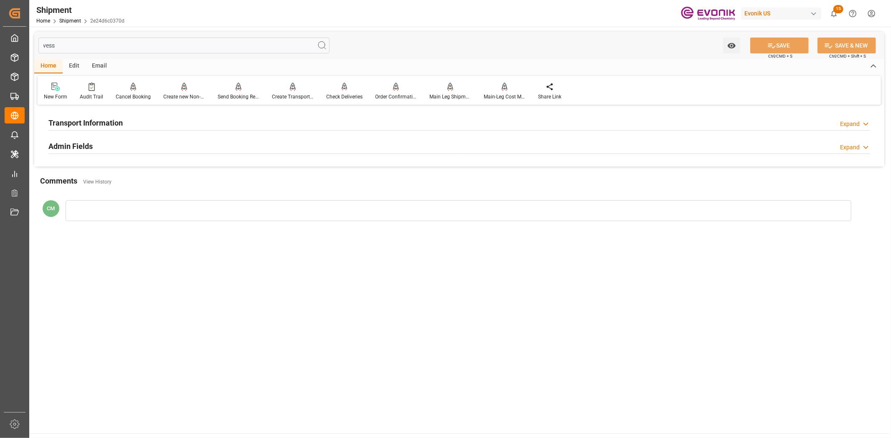
type input "vess"
drag, startPoint x: 128, startPoint y: 117, endPoint x: 208, endPoint y: 140, distance: 82.6
click at [131, 118] on div "Transport Information Expand" at bounding box center [458, 122] width 821 height 16
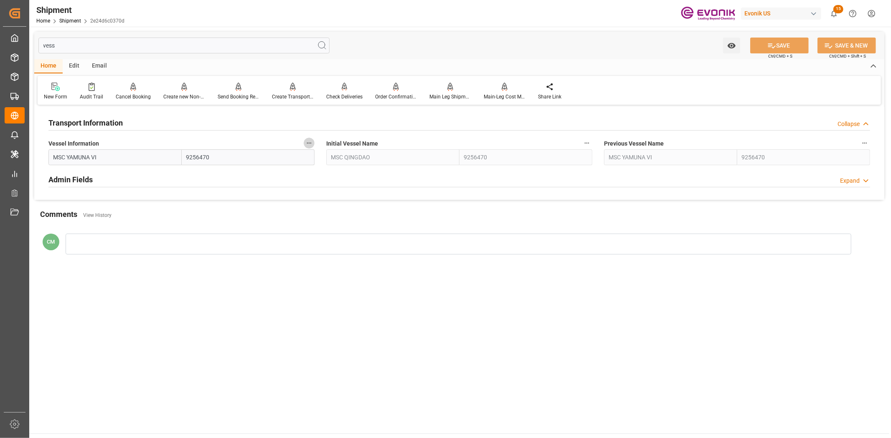
click at [306, 145] on icon "button" at bounding box center [309, 143] width 7 height 7
click at [331, 149] on li "Audits" at bounding box center [325, 143] width 43 height 14
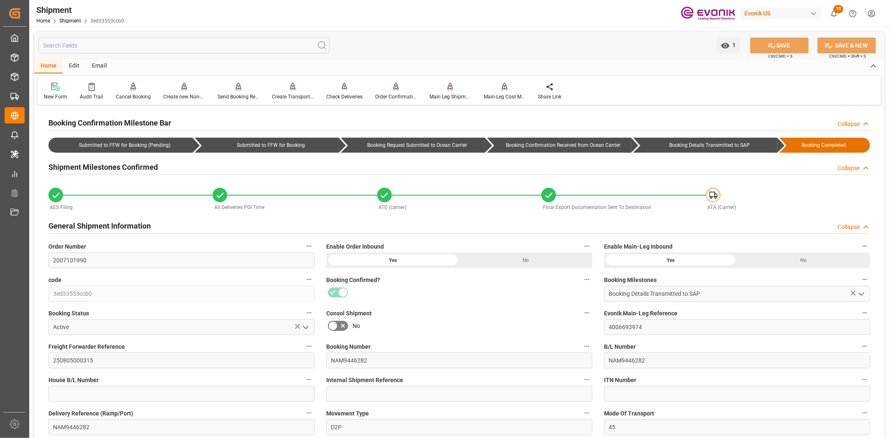
click at [71, 39] on input "text" at bounding box center [183, 46] width 291 height 16
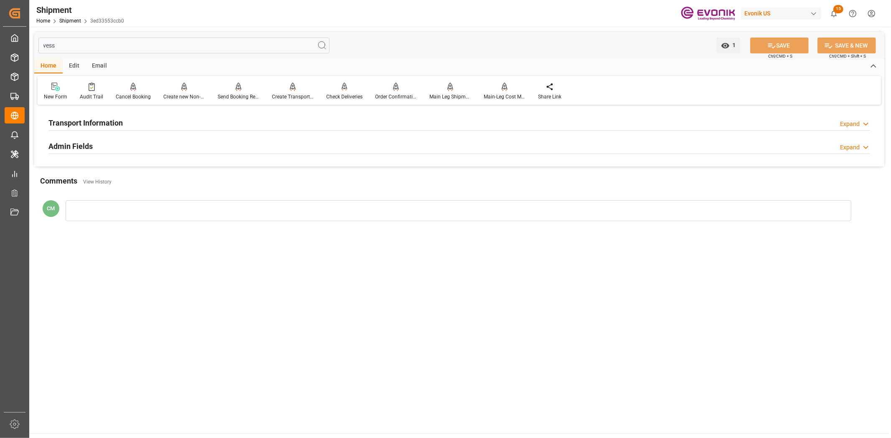
type input "vess"
click at [143, 117] on div "Transport Information Expand" at bounding box center [458, 122] width 821 height 16
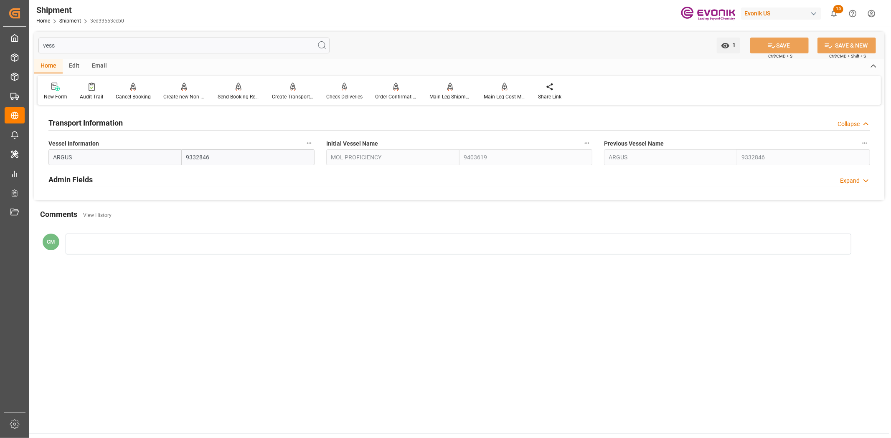
click at [306, 141] on icon "button" at bounding box center [309, 143] width 7 height 7
click at [318, 141] on icon at bounding box center [315, 143] width 8 height 8
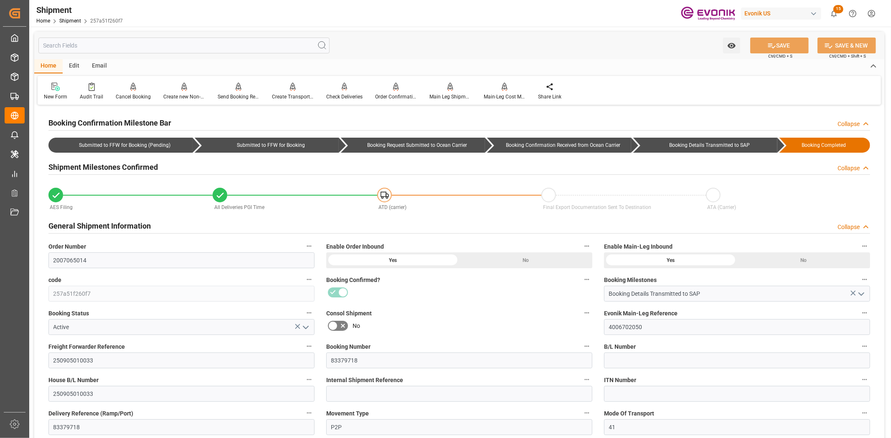
click at [155, 47] on input "text" at bounding box center [183, 46] width 291 height 16
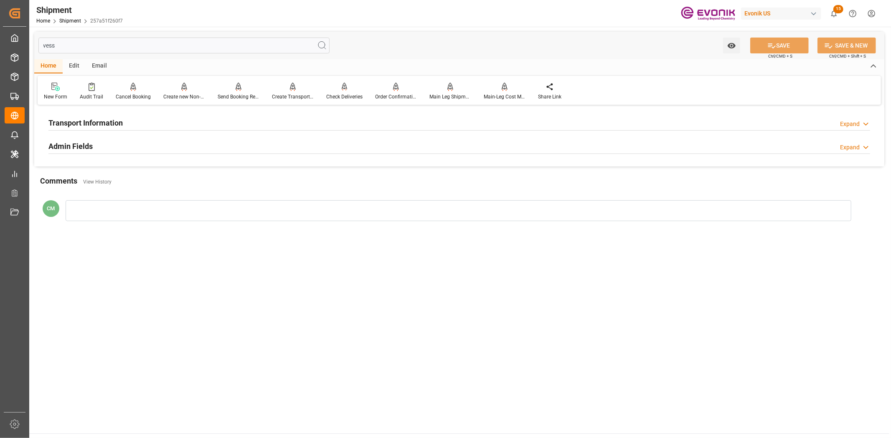
type input "vess"
drag, startPoint x: 124, startPoint y: 123, endPoint x: 203, endPoint y: 134, distance: 80.5
click at [131, 125] on div "Transport Information Expand" at bounding box center [458, 122] width 821 height 16
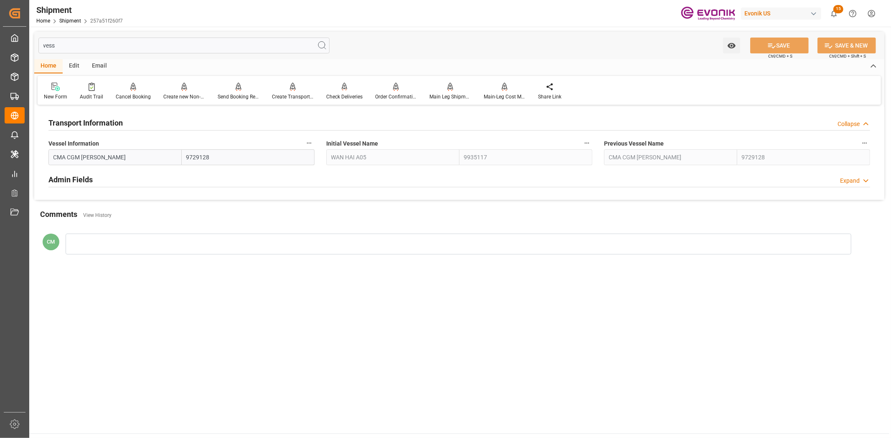
click at [312, 141] on button "Vessel Information" at bounding box center [309, 143] width 11 height 11
click at [311, 141] on icon at bounding box center [314, 143] width 9 height 9
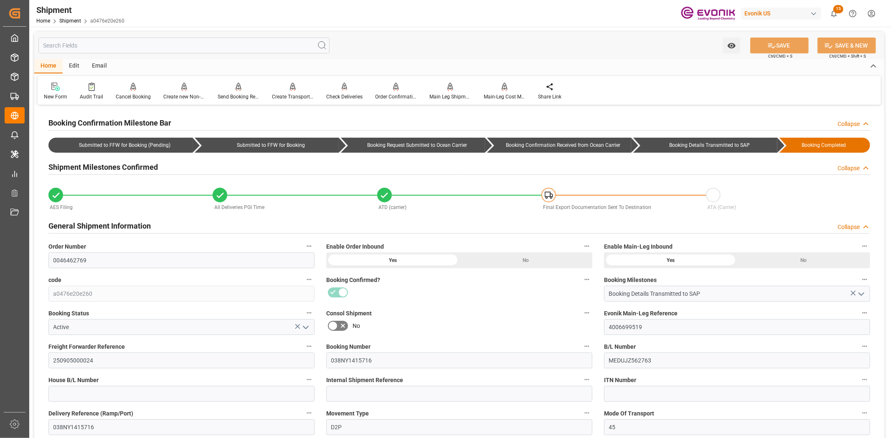
click at [179, 39] on input "text" at bounding box center [183, 46] width 291 height 16
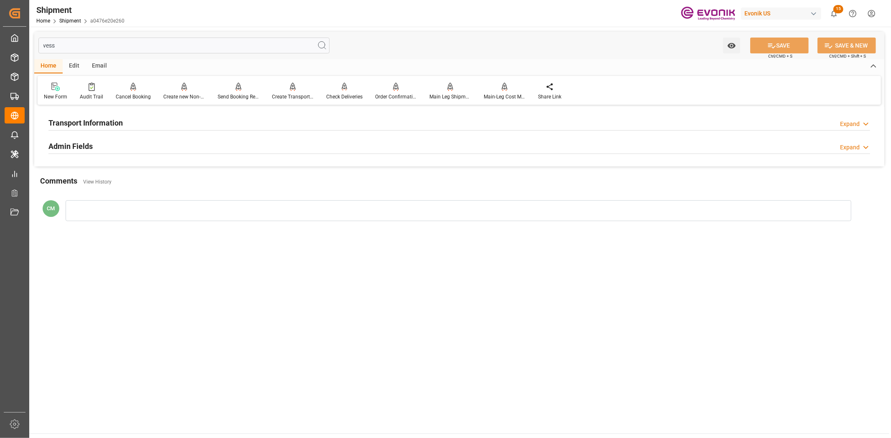
type input "vess"
drag, startPoint x: 111, startPoint y: 122, endPoint x: 311, endPoint y: 142, distance: 201.8
click at [115, 122] on h2 "Transport Information" at bounding box center [85, 122] width 74 height 11
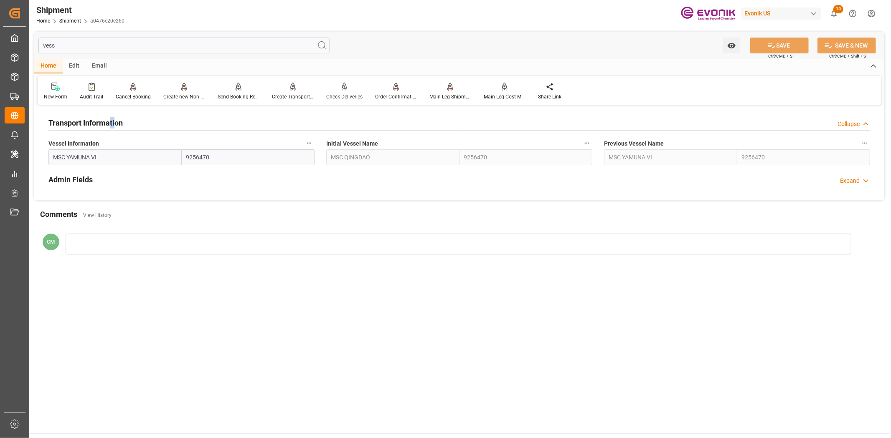
click at [311, 143] on icon "button" at bounding box center [309, 143] width 7 height 7
click at [320, 146] on li "Audits" at bounding box center [325, 143] width 43 height 14
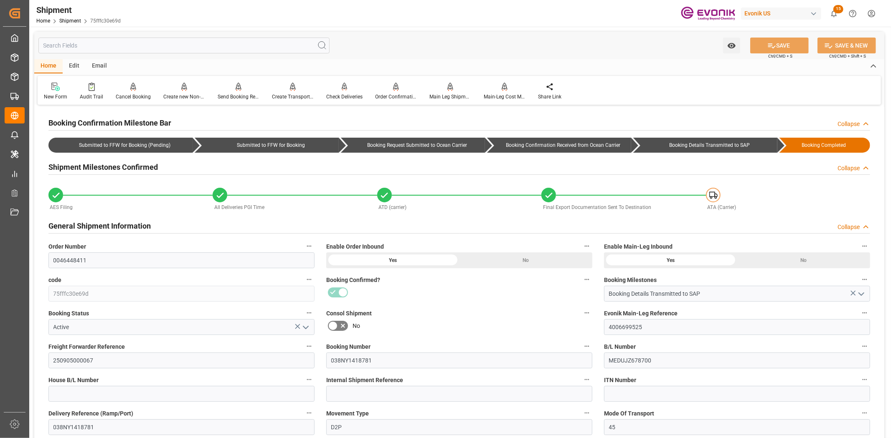
click at [141, 45] on input "text" at bounding box center [183, 46] width 291 height 16
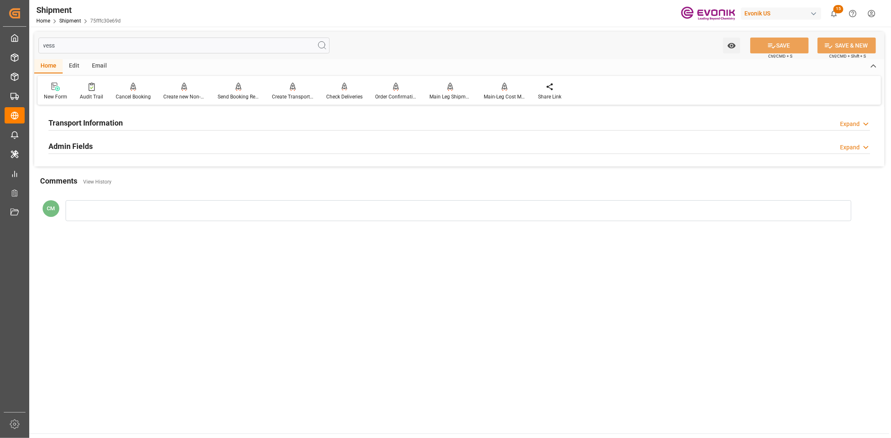
type input "vess"
drag, startPoint x: 98, startPoint y: 119, endPoint x: 266, endPoint y: 144, distance: 170.4
click at [110, 123] on h2 "Transport Information" at bounding box center [85, 122] width 74 height 11
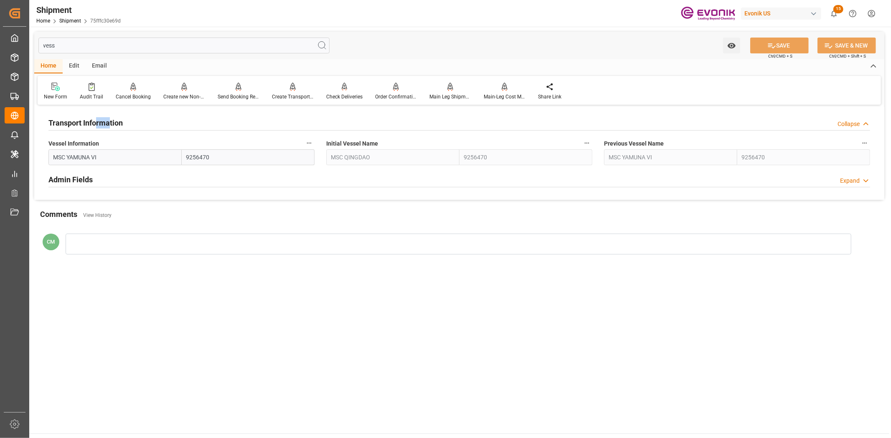
click at [307, 143] on icon "button" at bounding box center [309, 143] width 5 height 1
click at [314, 145] on icon at bounding box center [314, 143] width 9 height 9
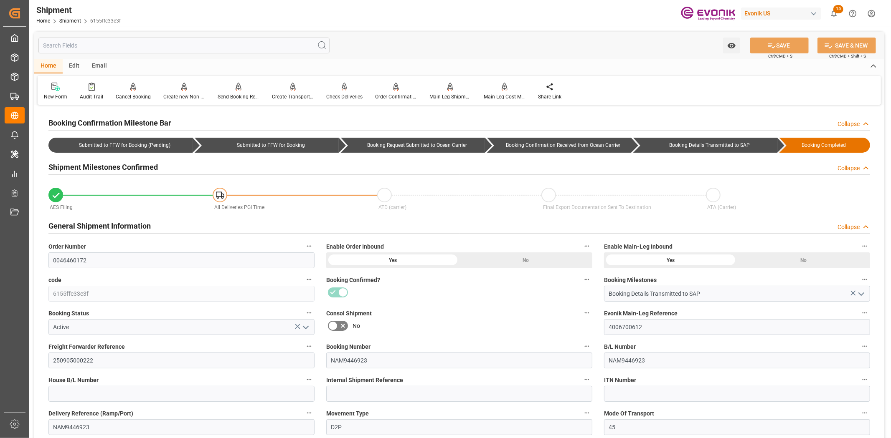
click at [188, 48] on input "text" at bounding box center [183, 46] width 291 height 16
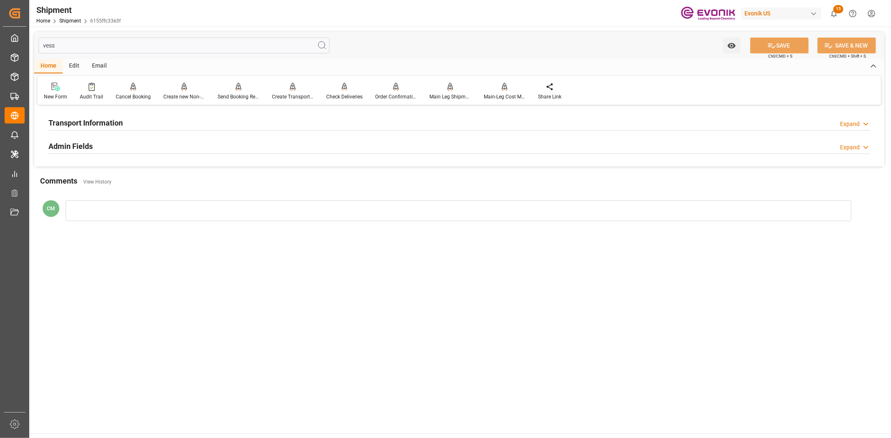
type input "vess"
click at [170, 124] on div "Transport Information Expand" at bounding box center [458, 122] width 821 height 16
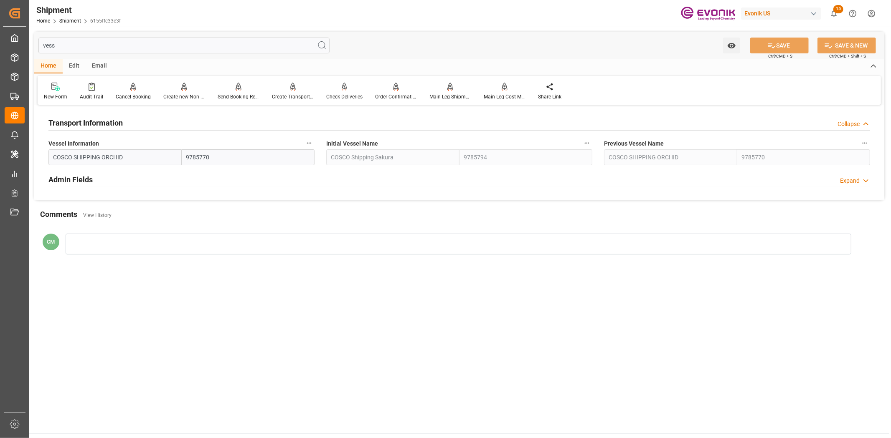
click at [306, 144] on icon "button" at bounding box center [309, 143] width 7 height 7
click at [319, 148] on li "Audits" at bounding box center [325, 143] width 43 height 14
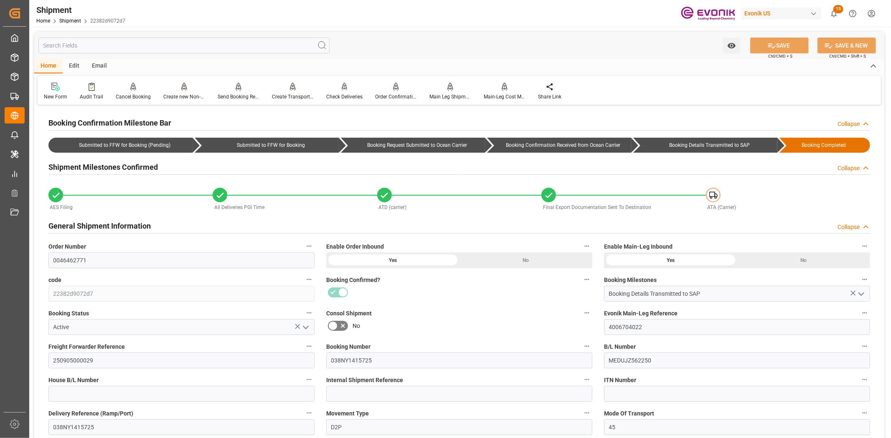
click at [143, 47] on input "text" at bounding box center [183, 46] width 291 height 16
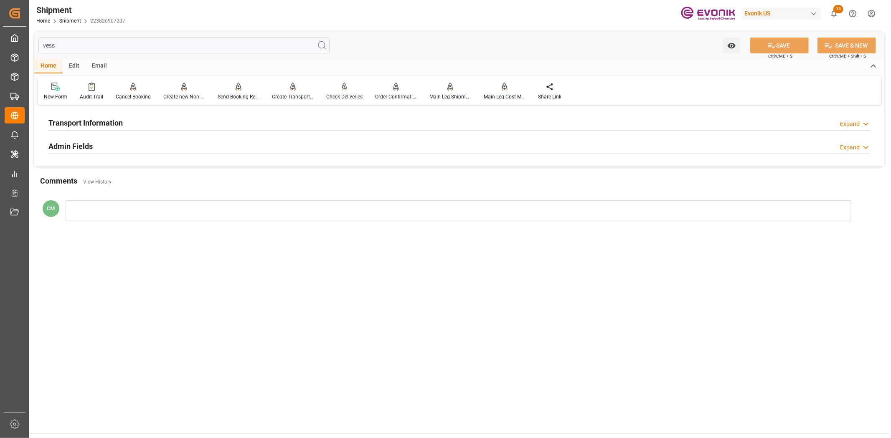
type input "vess"
click at [127, 117] on div "Transport Information Expand" at bounding box center [458, 122] width 821 height 16
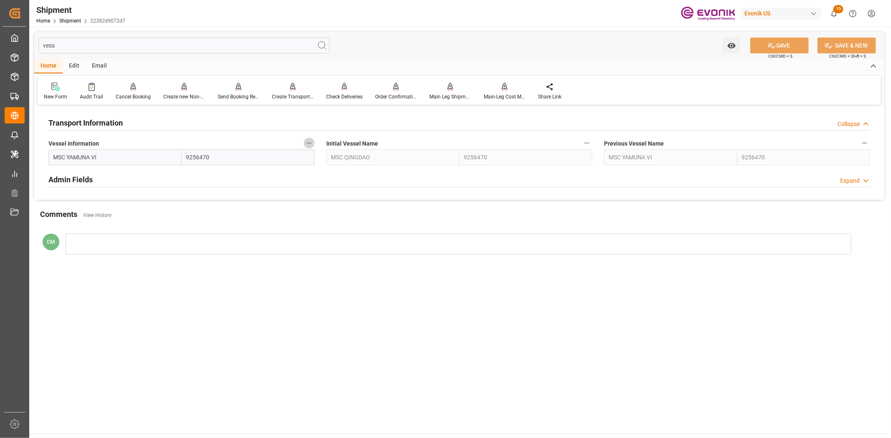
click at [310, 141] on icon "button" at bounding box center [309, 143] width 7 height 7
click at [315, 144] on icon at bounding box center [314, 143] width 9 height 9
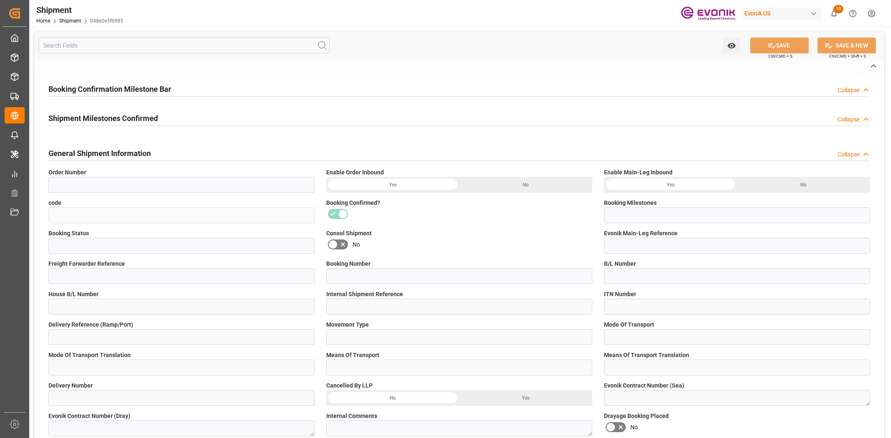
type input "2007080289"
type input "048e2e3fb985"
type input "Booking Details Transmitted to SAP"
type input "Active"
type input "4006676002"
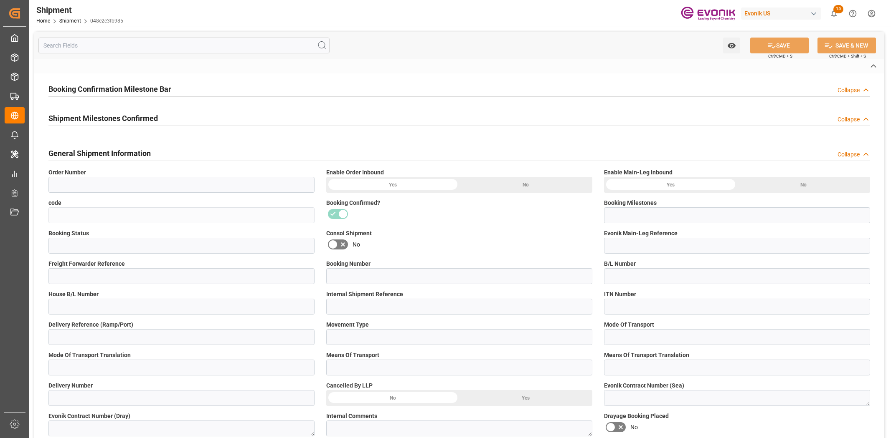
type input "250805000195"
type input "257090929"
type input "D2P"
type input "45"
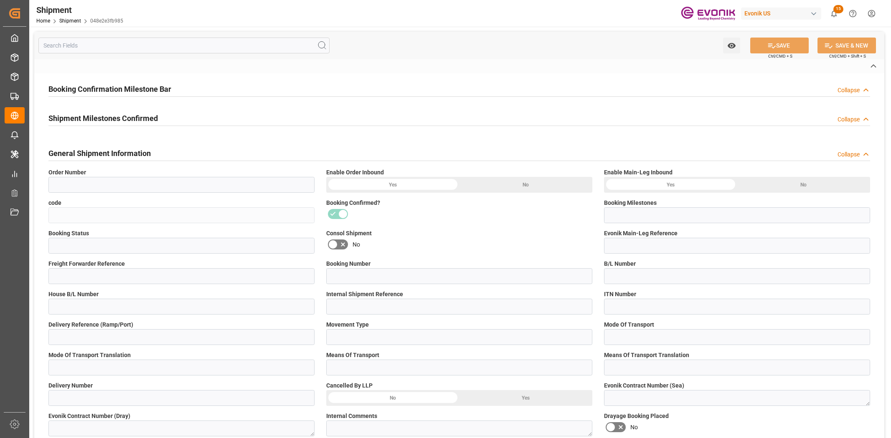
type input "FCL"
type input "0024"
type input "20TANK"
type input "3011689241"
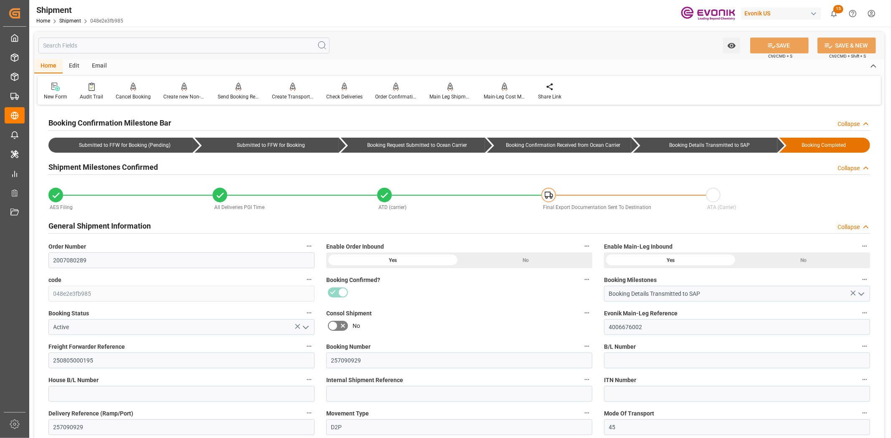
click at [171, 40] on input "text" at bounding box center [183, 46] width 291 height 16
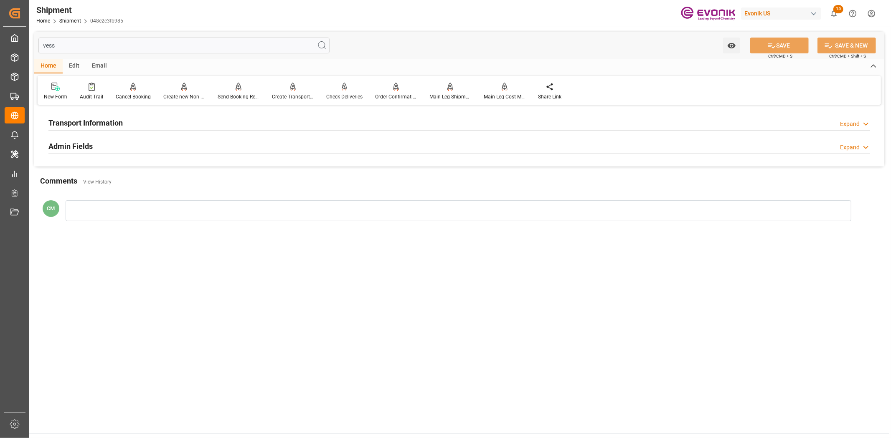
type input "vess"
drag, startPoint x: 98, startPoint y: 119, endPoint x: 220, endPoint y: 145, distance: 125.2
click at [106, 122] on h2 "Transport Information" at bounding box center [85, 122] width 74 height 11
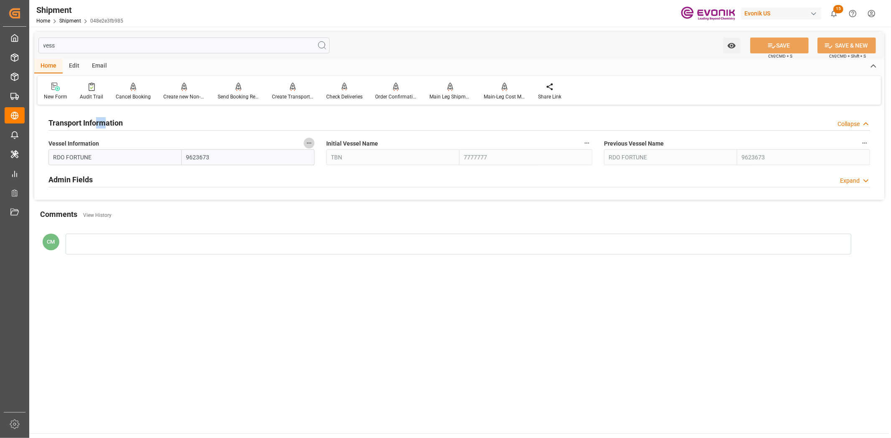
click at [306, 143] on icon "button" at bounding box center [309, 143] width 7 height 7
click at [316, 145] on icon at bounding box center [314, 143] width 9 height 9
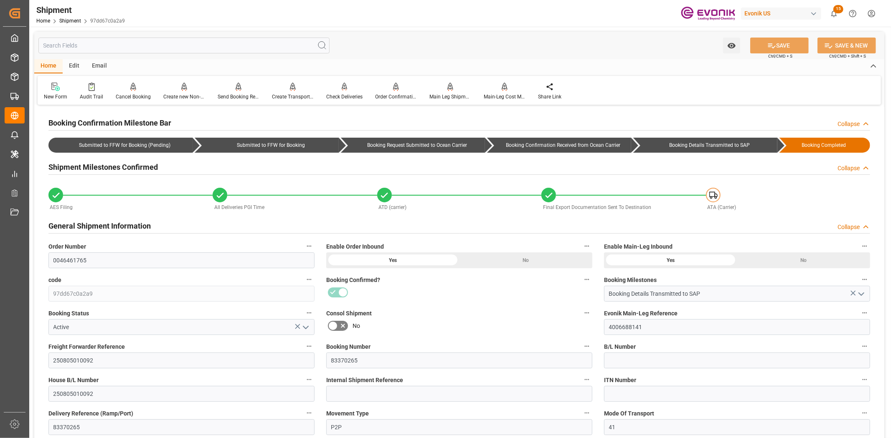
click at [159, 42] on input "text" at bounding box center [183, 46] width 291 height 16
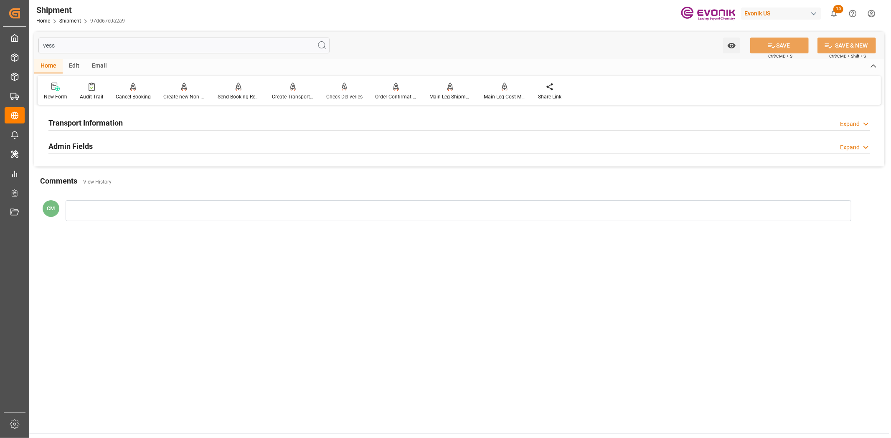
type input "vess"
drag, startPoint x: 124, startPoint y: 123, endPoint x: 223, endPoint y: 149, distance: 102.4
click at [127, 127] on div "Transport Information Expand" at bounding box center [458, 122] width 821 height 16
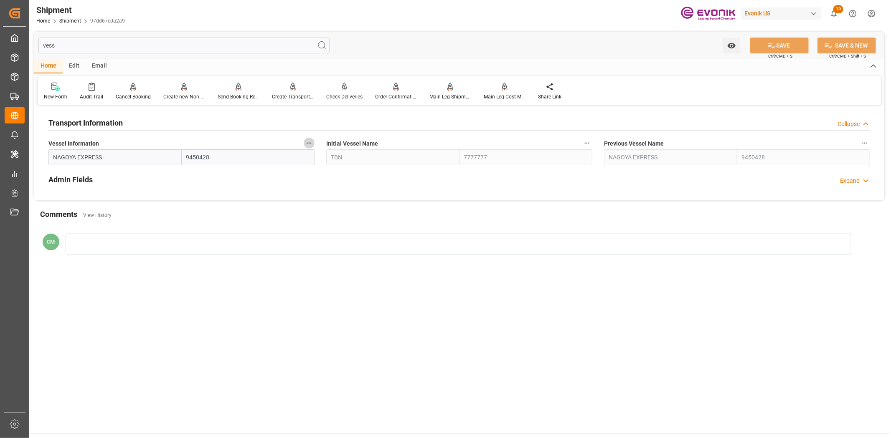
click at [306, 143] on icon "button" at bounding box center [309, 143] width 7 height 7
click at [316, 144] on icon at bounding box center [314, 143] width 9 height 9
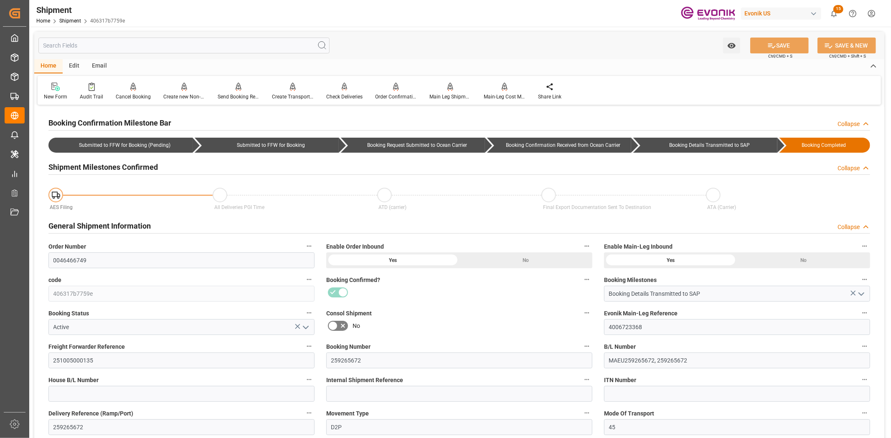
click at [135, 44] on input "text" at bounding box center [183, 46] width 291 height 16
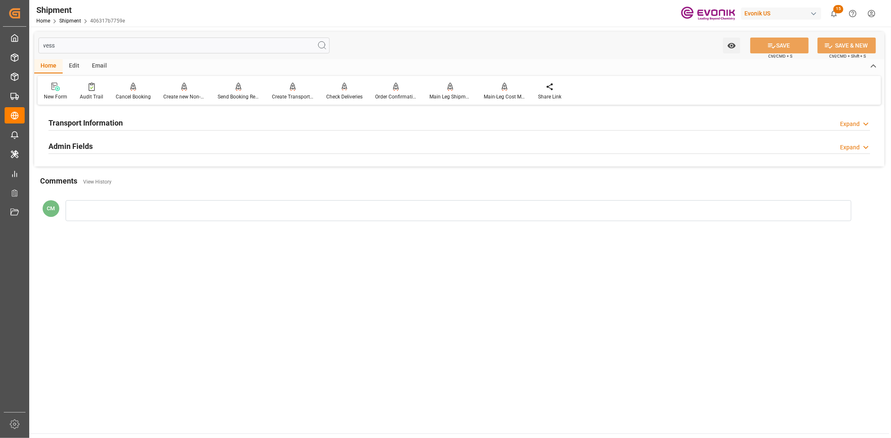
type input "vess"
click at [89, 114] on div "Transport Information" at bounding box center [85, 122] width 74 height 16
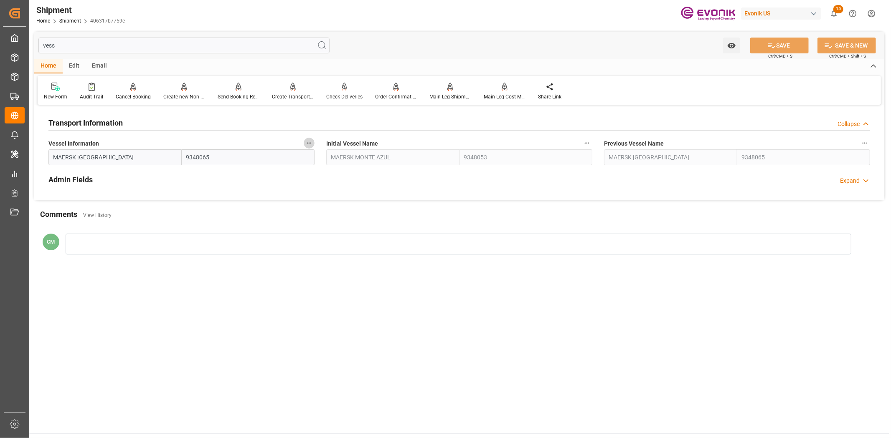
click at [308, 144] on icon "button" at bounding box center [309, 143] width 7 height 7
click at [312, 144] on icon at bounding box center [314, 143] width 9 height 9
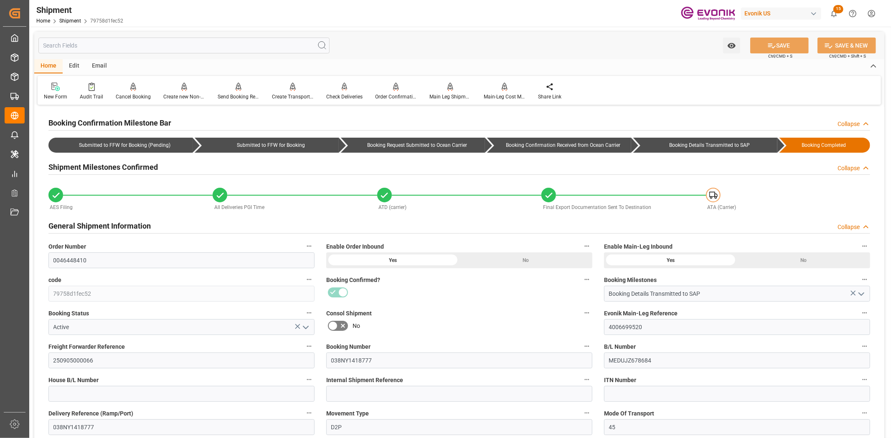
click at [127, 47] on input "text" at bounding box center [183, 46] width 291 height 16
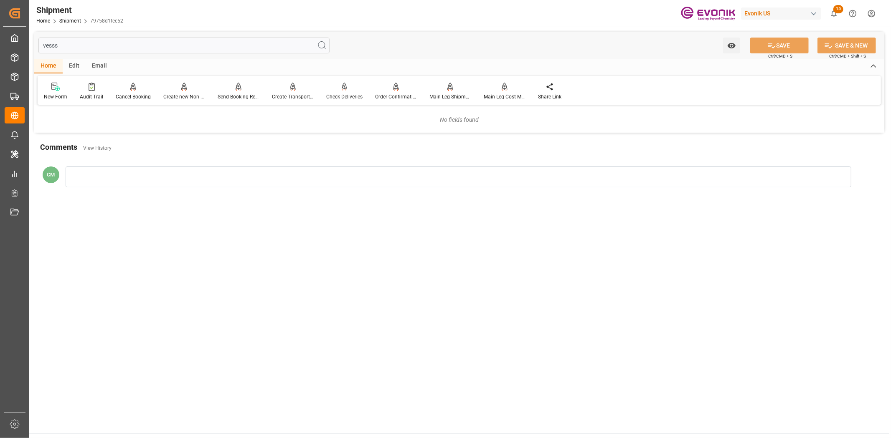
click at [106, 122] on div "No fields found" at bounding box center [459, 119] width 850 height 25
drag, startPoint x: 70, startPoint y: 45, endPoint x: 34, endPoint y: 46, distance: 35.9
click at [34, 46] on div "vesss Watch Option SAVE Ctrl/CMD + S SAVE & NEW Ctrl/CMD + Shift + S" at bounding box center [459, 46] width 850 height 28
type input "vess"
click at [132, 112] on div "Transport Information Expand" at bounding box center [459, 122] width 833 height 23
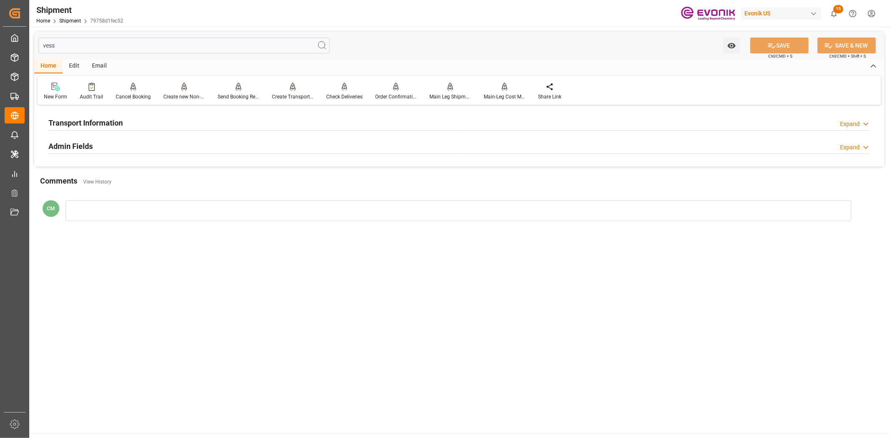
drag, startPoint x: 135, startPoint y: 116, endPoint x: 220, endPoint y: 159, distance: 95.6
click at [135, 116] on div "Transport Information Expand" at bounding box center [458, 122] width 821 height 16
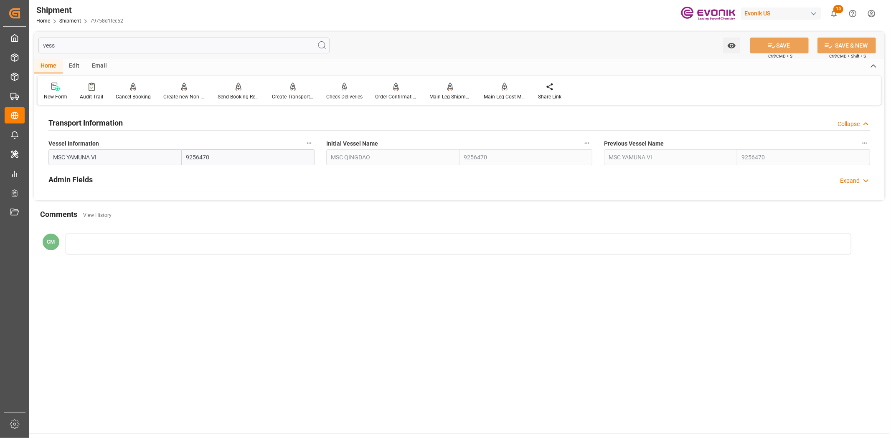
click at [310, 141] on icon "button" at bounding box center [309, 143] width 7 height 7
click at [314, 143] on icon at bounding box center [314, 143] width 9 height 9
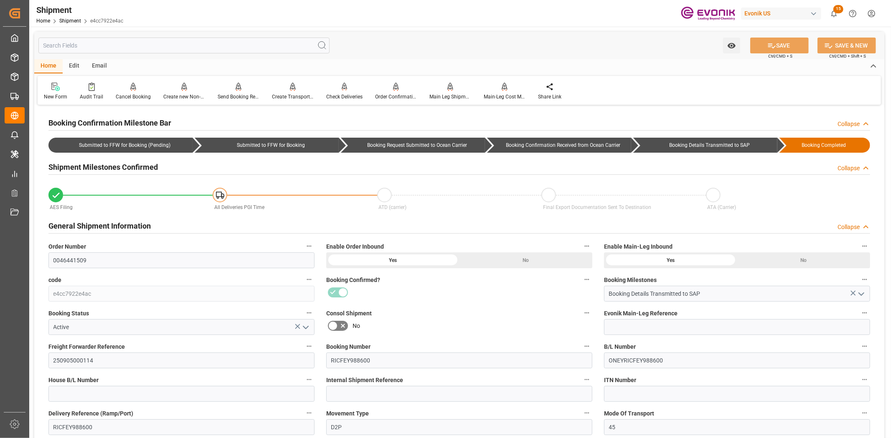
click at [114, 47] on input "text" at bounding box center [183, 46] width 291 height 16
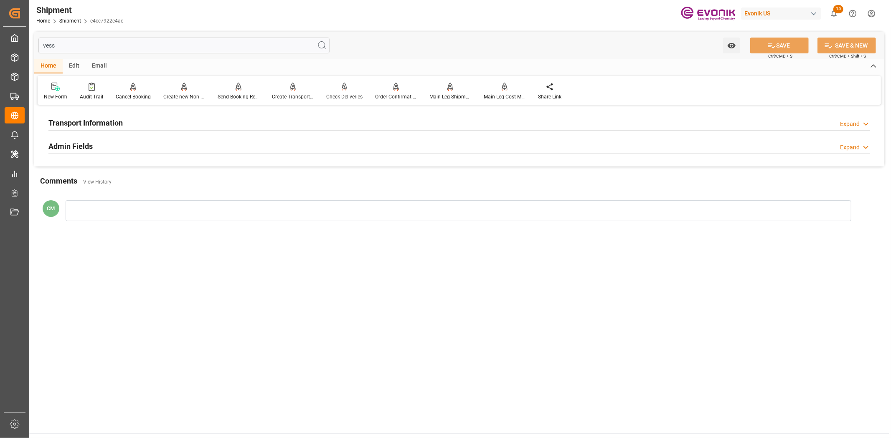
type input "vess"
drag, startPoint x: 99, startPoint y: 118, endPoint x: 232, endPoint y: 144, distance: 135.2
click at [101, 119] on h2 "Transport Information" at bounding box center [85, 122] width 74 height 11
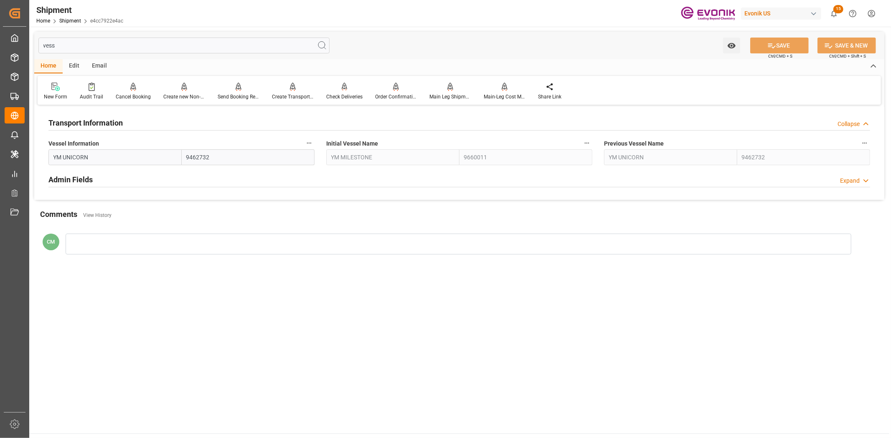
click at [306, 144] on icon "button" at bounding box center [309, 143] width 7 height 7
click at [313, 144] on icon at bounding box center [314, 143] width 9 height 9
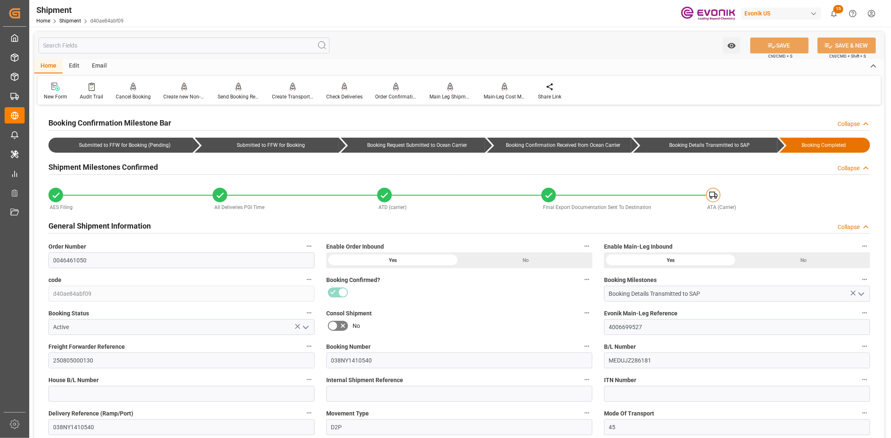
click at [82, 39] on input "text" at bounding box center [183, 46] width 291 height 16
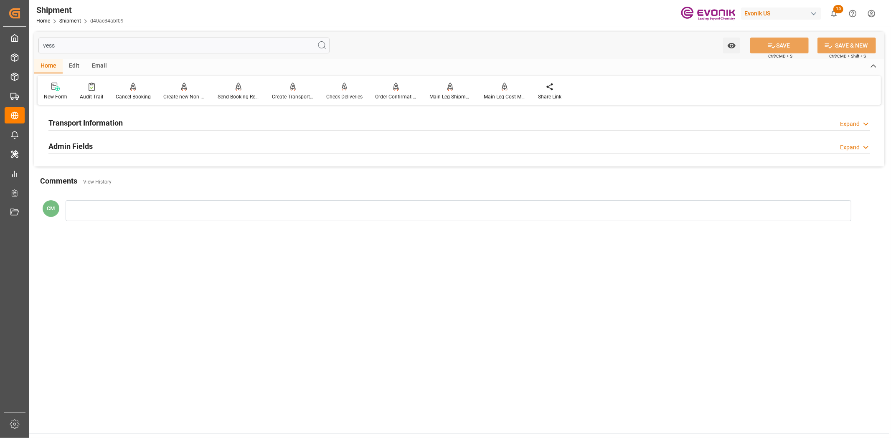
type input "vess"
click at [114, 118] on h2 "Transport Information" at bounding box center [85, 122] width 74 height 11
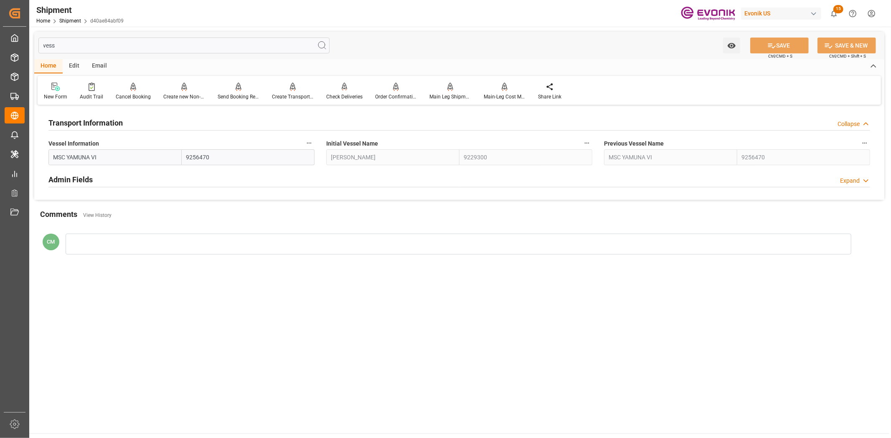
click at [308, 138] on button "Vessel Information" at bounding box center [309, 143] width 11 height 11
click at [315, 147] on icon at bounding box center [315, 143] width 8 height 8
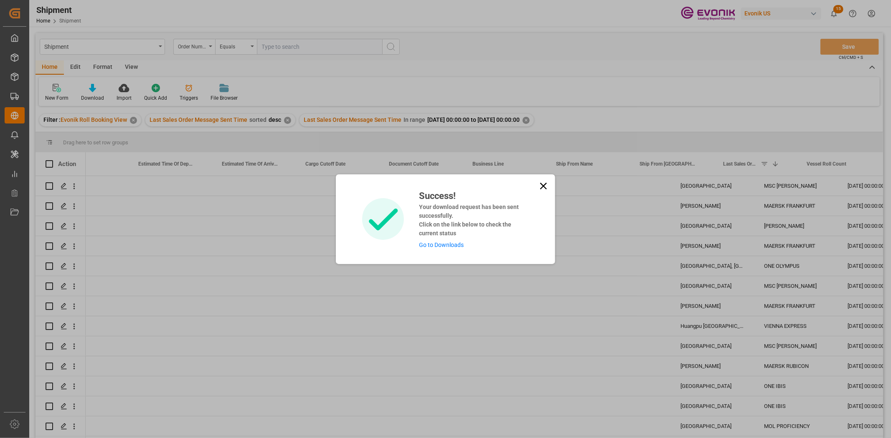
scroll to position [0, 709]
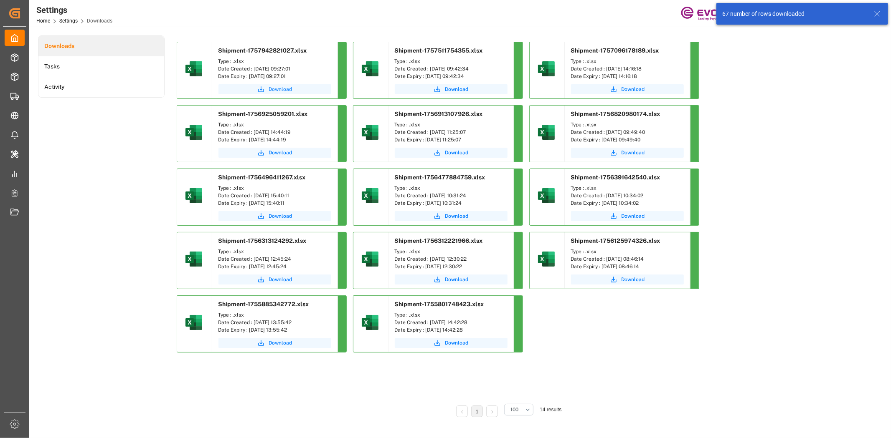
click at [284, 86] on span "Download" at bounding box center [280, 90] width 23 height 8
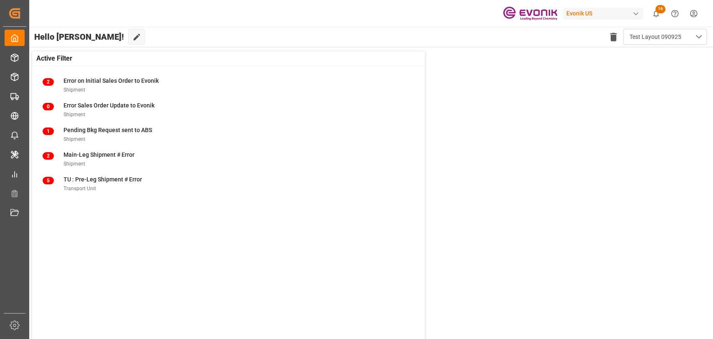
click at [696, 13] on html "Created by potrace 1.15, written by [PERSON_NAME] [DATE]-[DATE] Created by potr…" at bounding box center [356, 169] width 713 height 339
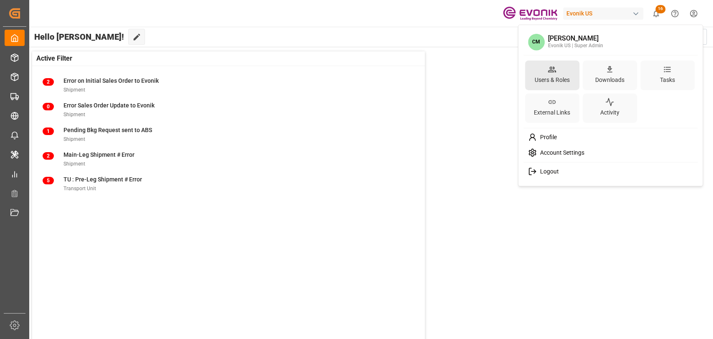
click at [552, 76] on div "Users & Roles" at bounding box center [552, 79] width 38 height 12
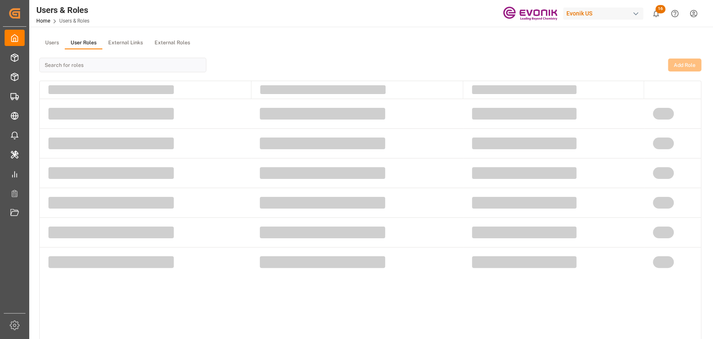
click at [87, 41] on button "User Roles" at bounding box center [84, 43] width 38 height 13
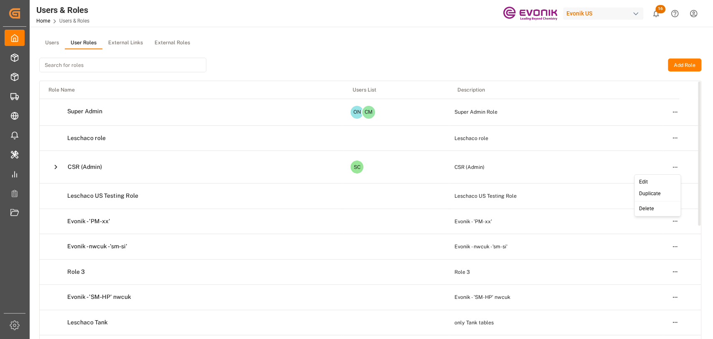
click at [674, 169] on html "Created by potrace 1.15, written by [PERSON_NAME] [DATE]-[DATE] Created by potr…" at bounding box center [356, 169] width 713 height 339
click at [58, 167] on html "Created by potrace 1.15, written by [PERSON_NAME] [DATE]-[DATE] Created by potr…" at bounding box center [356, 169] width 713 height 339
click at [56, 165] on icon at bounding box center [56, 167] width 3 height 5
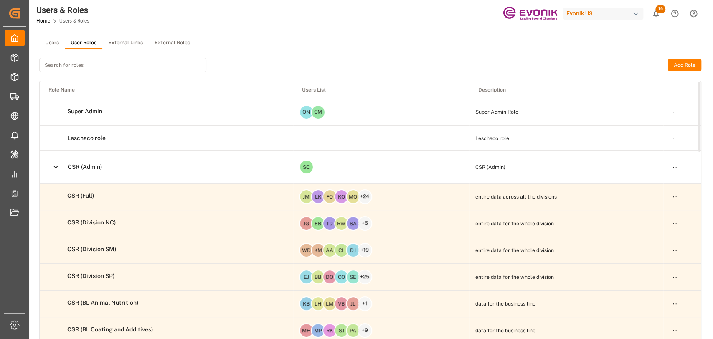
click at [674, 195] on html "Created by potrace 1.15, written by [PERSON_NAME] [DATE]-[DATE] Created by potr…" at bounding box center [356, 169] width 713 height 339
click at [655, 210] on div "Edit" at bounding box center [657, 212] width 43 height 12
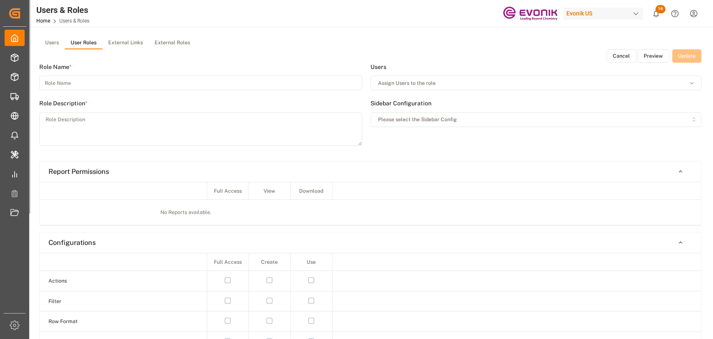
type input "CSR (Full)"
type textarea "entire data across all the divisions"
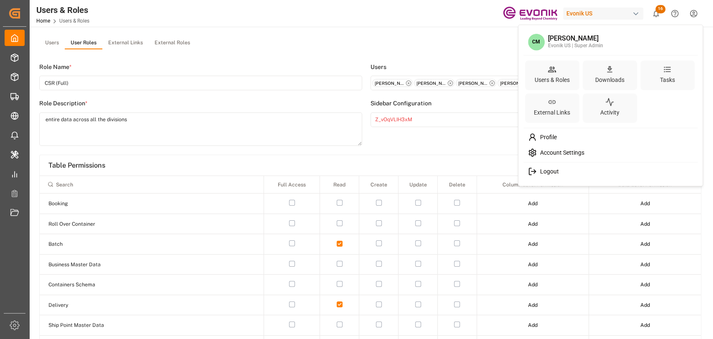
click at [693, 15] on html "Created by potrace 1.15, written by [PERSON_NAME] [DATE]-[DATE] Created by potr…" at bounding box center [356, 169] width 713 height 339
click at [392, 21] on html "Created by potrace 1.15, written by [PERSON_NAME] [DATE]-[DATE] Created by potr…" at bounding box center [356, 169] width 713 height 339
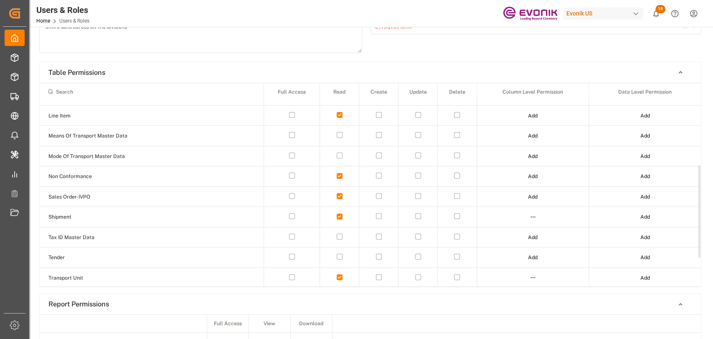
scroll to position [185, 0]
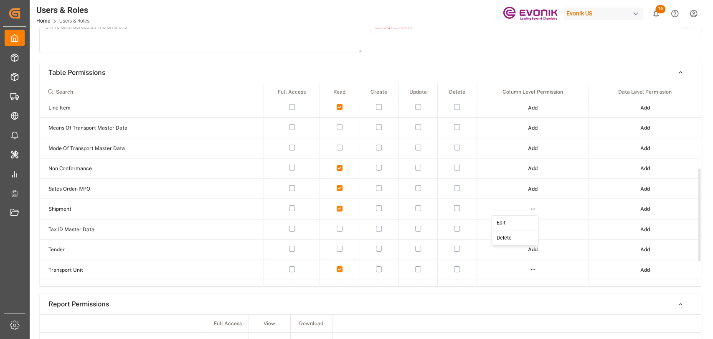
click at [530, 206] on html "Created by potrace 1.15, written by [PERSON_NAME] [DATE]-[DATE] Created by potr…" at bounding box center [356, 169] width 713 height 339
click at [503, 222] on div "Edit" at bounding box center [514, 223] width 43 height 12
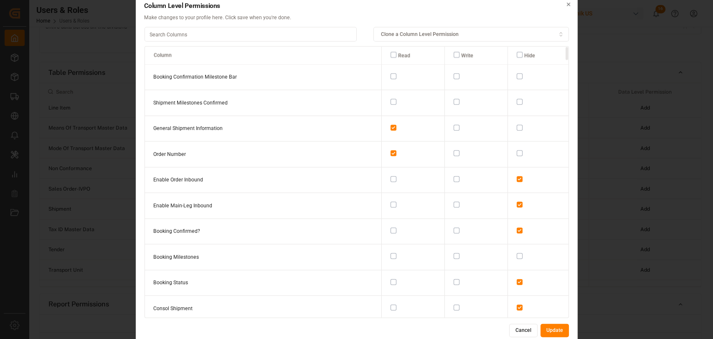
scroll to position [93, 0]
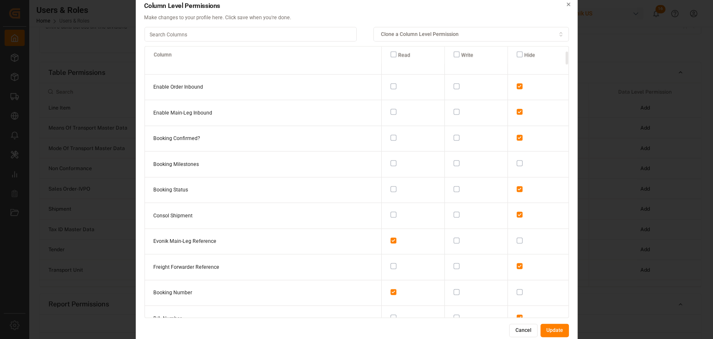
click at [390, 263] on button "button" at bounding box center [393, 266] width 6 height 6
click at [552, 327] on button "Update" at bounding box center [554, 330] width 28 height 13
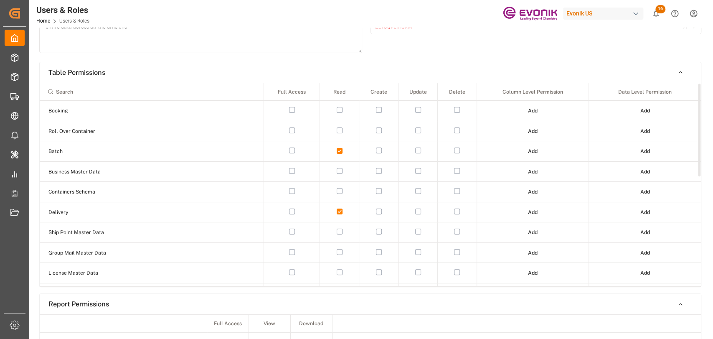
scroll to position [0, 0]
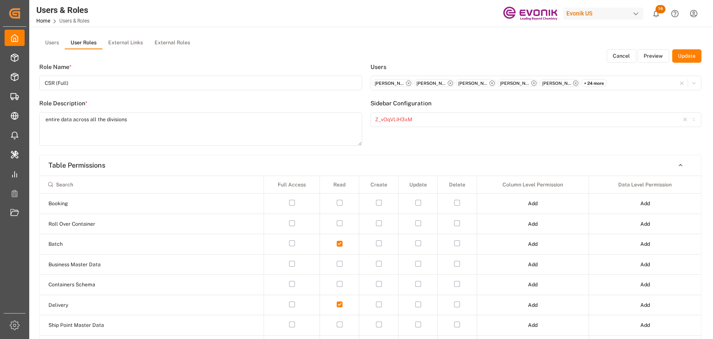
click at [683, 56] on button "Update" at bounding box center [686, 55] width 29 height 13
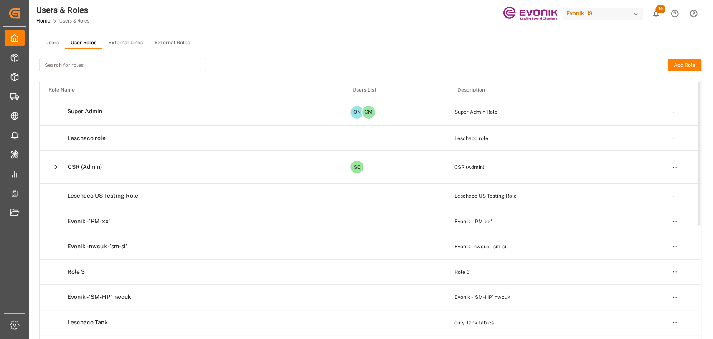
click at [54, 166] on icon at bounding box center [55, 166] width 9 height 9
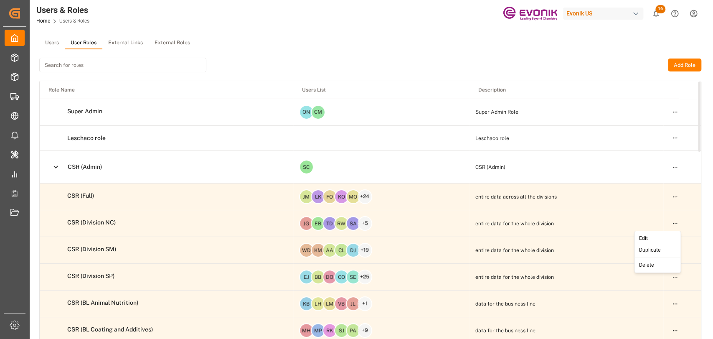
click at [678, 218] on html "Created by potrace 1.15, written by [PERSON_NAME] [DATE]-[DATE] Created by potr…" at bounding box center [356, 169] width 713 height 339
click at [642, 235] on div "Edit" at bounding box center [657, 239] width 43 height 12
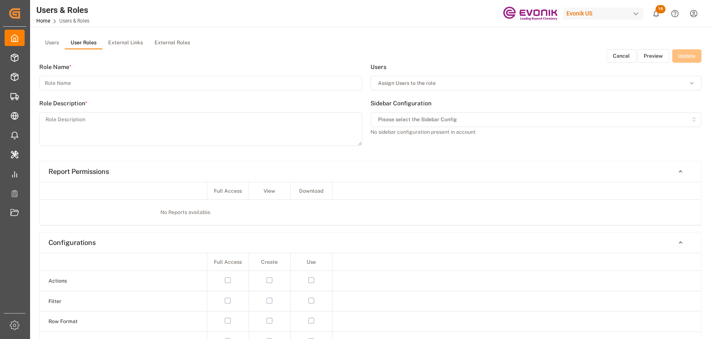
type input "CSR (Division NC)"
type textarea "entire data for the whole division"
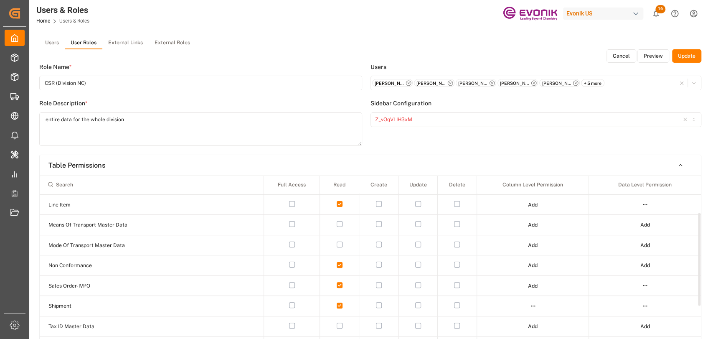
scroll to position [185, 0]
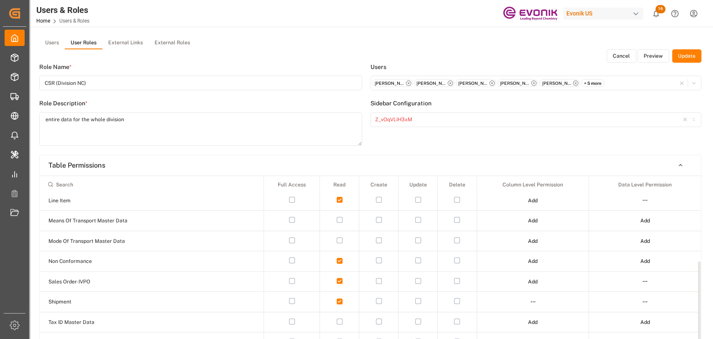
click at [528, 298] on html "Created by potrace 1.15, written by [PERSON_NAME] [DATE]-[DATE] Created by potr…" at bounding box center [356, 169] width 713 height 339
click at [504, 313] on div "Edit" at bounding box center [514, 315] width 43 height 12
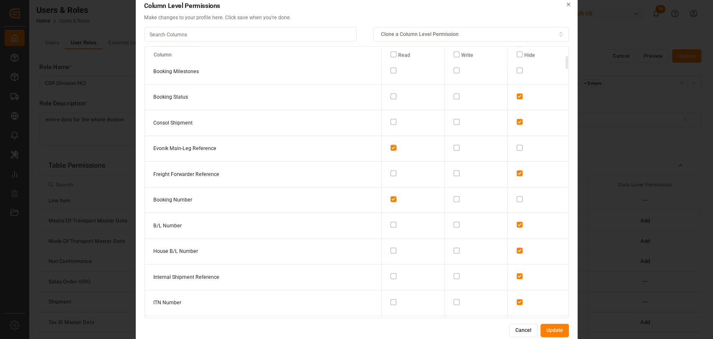
click at [528, 331] on button "Cancel" at bounding box center [523, 330] width 28 height 13
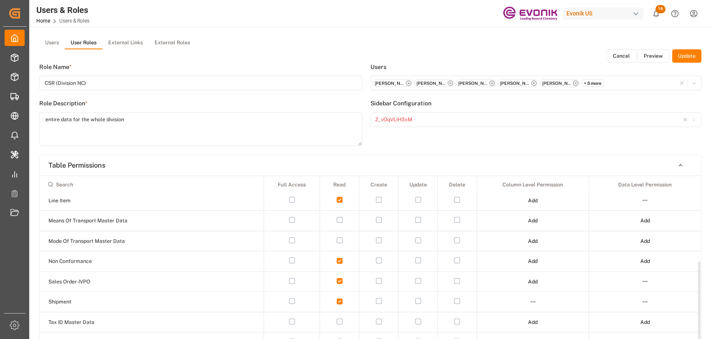
scroll to position [0, 0]
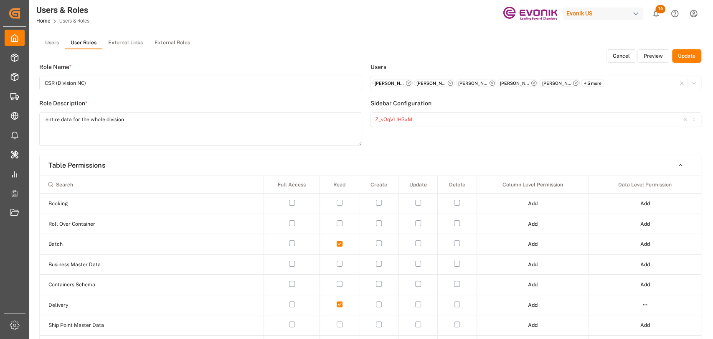
click at [622, 51] on button "Cancel" at bounding box center [621, 55] width 30 height 13
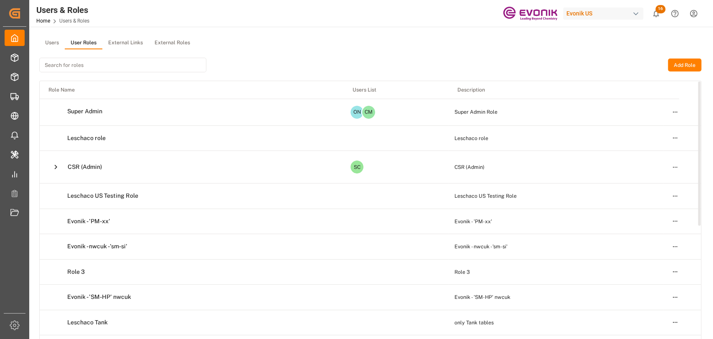
click at [50, 168] on button at bounding box center [55, 166] width 15 height 15
click at [58, 167] on icon at bounding box center [55, 166] width 9 height 9
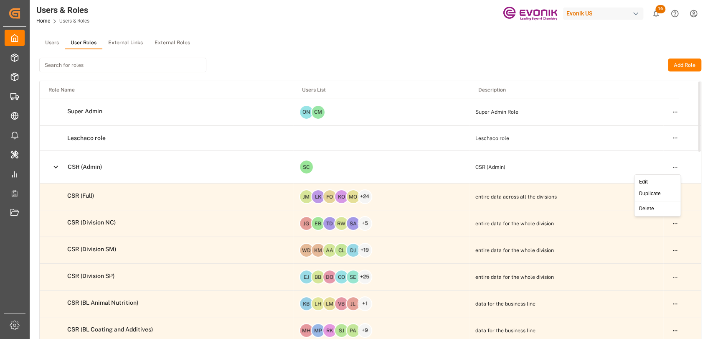
click at [670, 165] on html "Created by potrace 1.15, written by [PERSON_NAME] [DATE]-[DATE] Created by potr…" at bounding box center [356, 169] width 713 height 339
click at [664, 182] on div "Edit" at bounding box center [657, 182] width 43 height 12
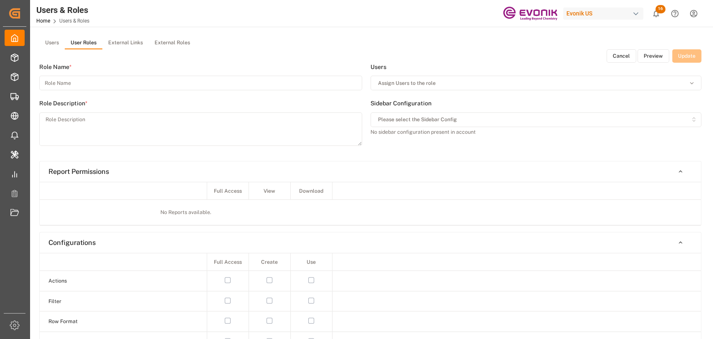
type input "CSR (Admin)"
type textarea "CSR (Admin)"
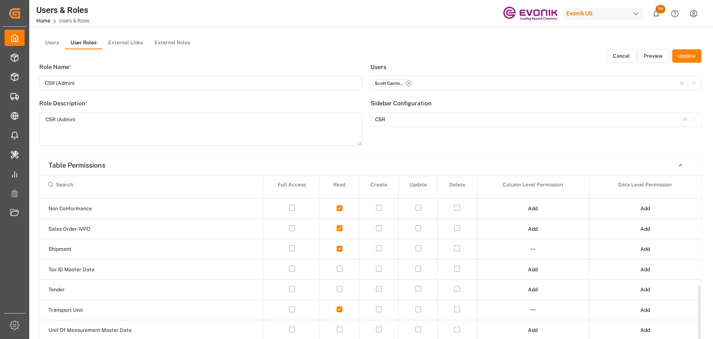
scroll to position [238, 0]
click at [530, 245] on html "Created by potrace 1.15, written by [PERSON_NAME] [DATE]-[DATE] Created by potr…" at bounding box center [356, 169] width 713 height 339
click at [509, 261] on div "Edit" at bounding box center [514, 262] width 43 height 12
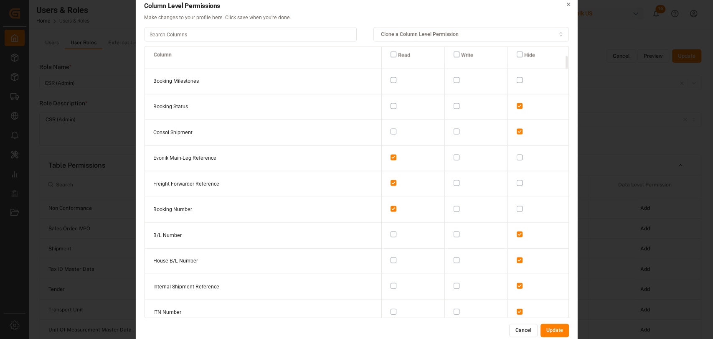
scroll to position [185, 0]
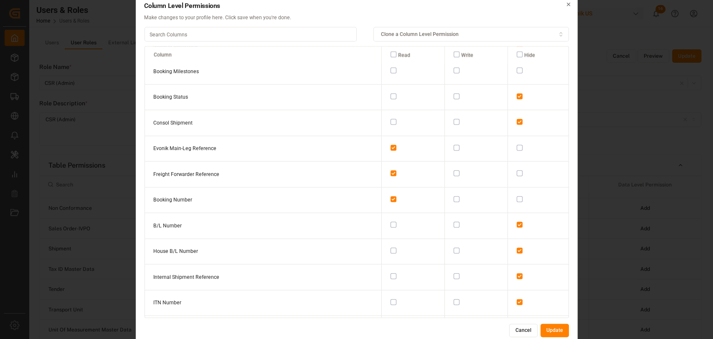
click at [524, 332] on button "Cancel" at bounding box center [523, 330] width 28 height 13
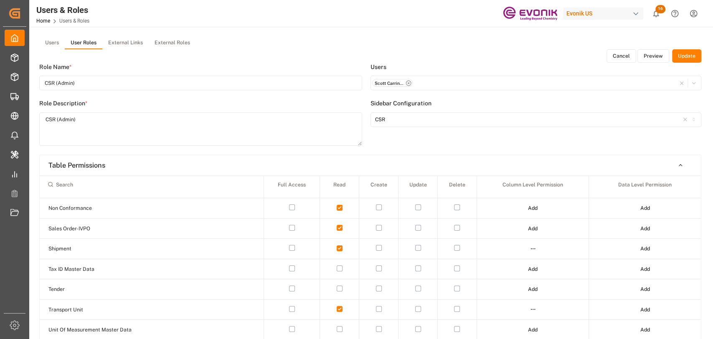
click at [618, 57] on button "Cancel" at bounding box center [621, 55] width 30 height 13
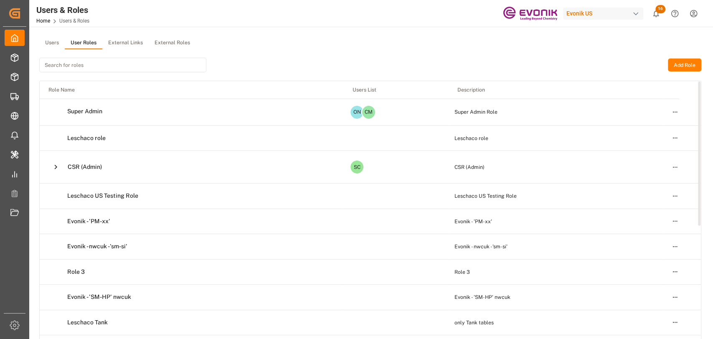
click at [53, 171] on icon at bounding box center [55, 166] width 9 height 9
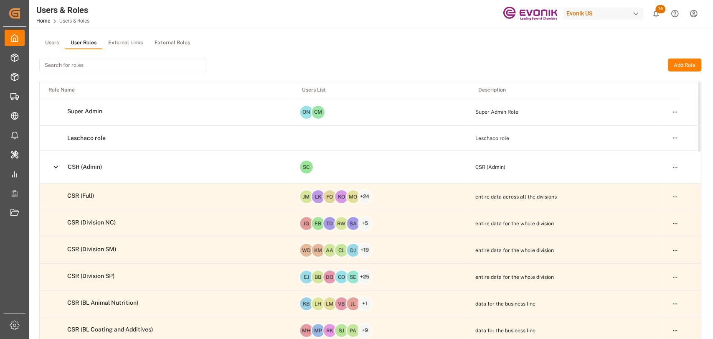
click at [676, 196] on html "Created by potrace 1.15, written by [PERSON_NAME] [DATE]-[DATE] Created by potr…" at bounding box center [356, 169] width 713 height 339
click at [664, 209] on div "Edit" at bounding box center [657, 212] width 43 height 12
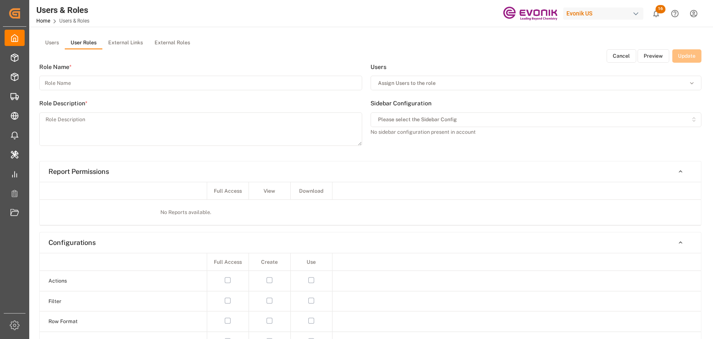
type input "CSR (Full)"
type textarea "entire data across all the divisions"
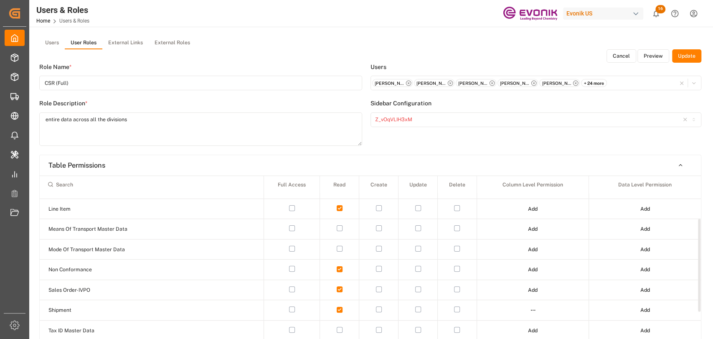
scroll to position [185, 0]
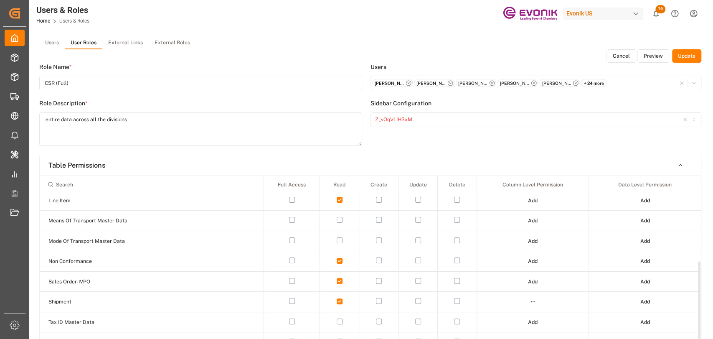
click at [535, 300] on html "Created by potrace 1.15, written by [PERSON_NAME] [DATE]-[DATE] Created by potr…" at bounding box center [356, 169] width 713 height 339
click at [515, 311] on div "Edit" at bounding box center [514, 315] width 43 height 12
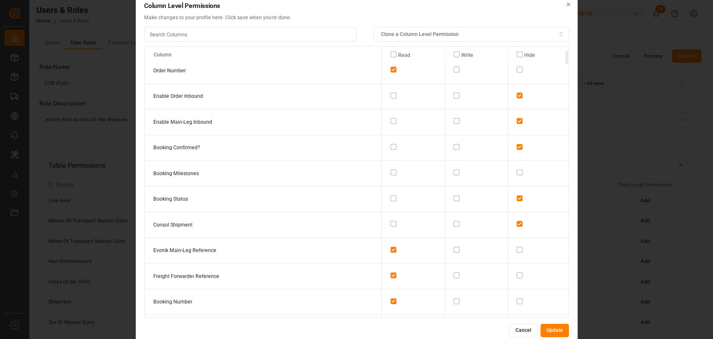
scroll to position [93, 0]
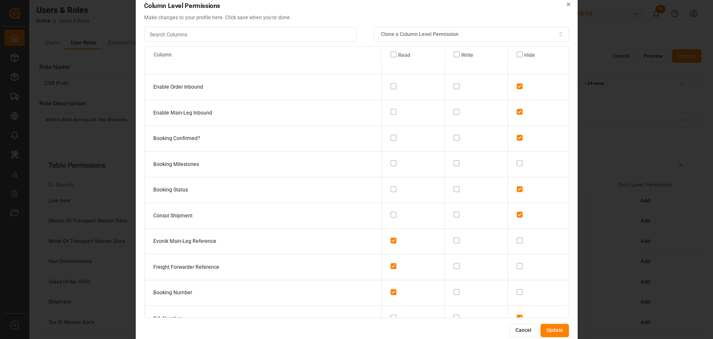
click at [525, 327] on button "Cancel" at bounding box center [523, 330] width 28 height 13
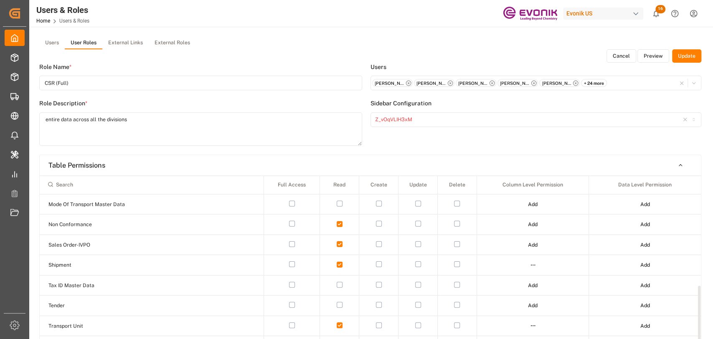
scroll to position [238, 0]
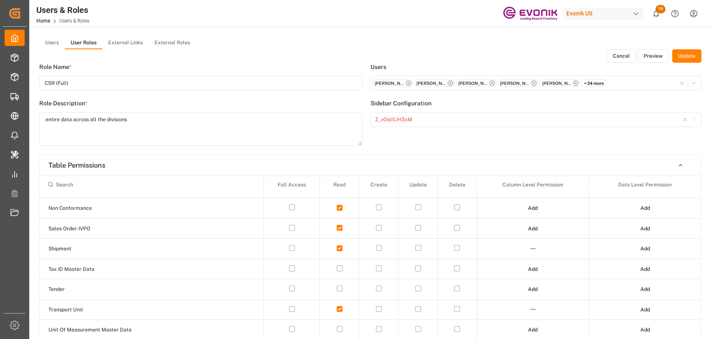
click at [629, 56] on button "Cancel" at bounding box center [621, 55] width 30 height 13
